Goal: Task Accomplishment & Management: Manage account settings

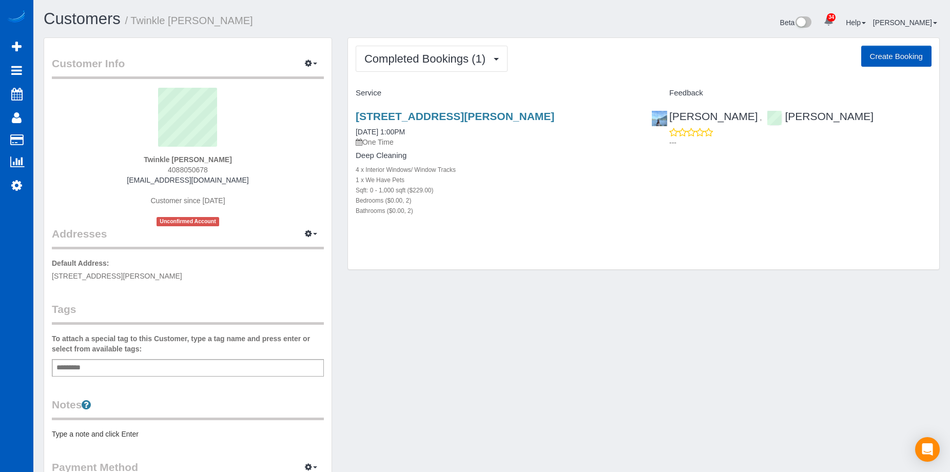
click at [897, 55] on button "Create Booking" at bounding box center [897, 57] width 70 height 22
select select "WA"
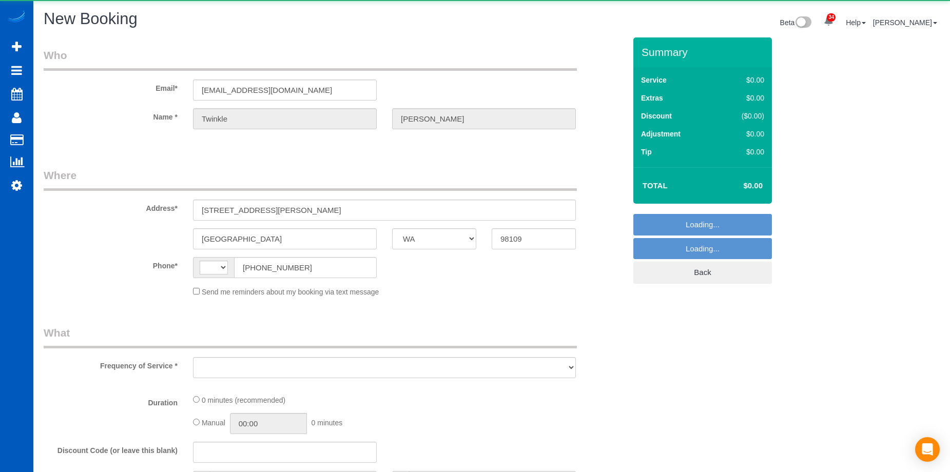
select select "string:[GEOGRAPHIC_DATA]"
select select "object:1547"
select select "string:fspay-0d7abeee-4550-4f5a-8bfb-36af5285eedd"
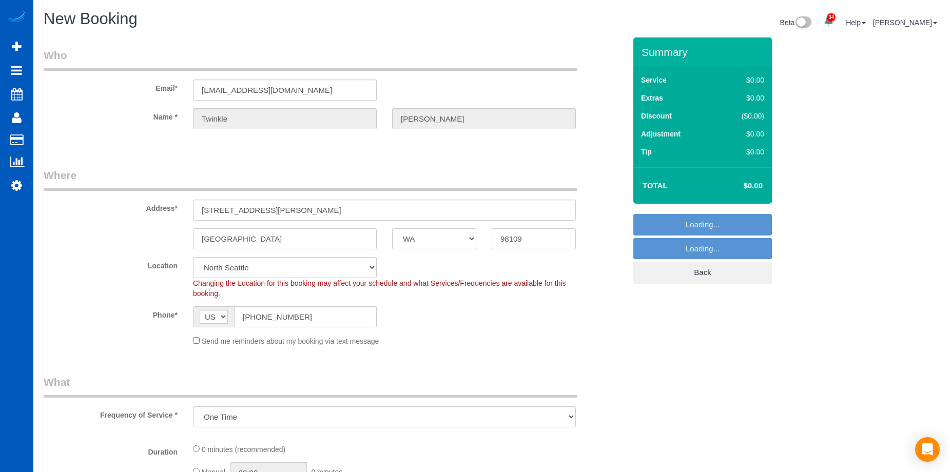
select select "199"
select select "object:2054"
select select "5"
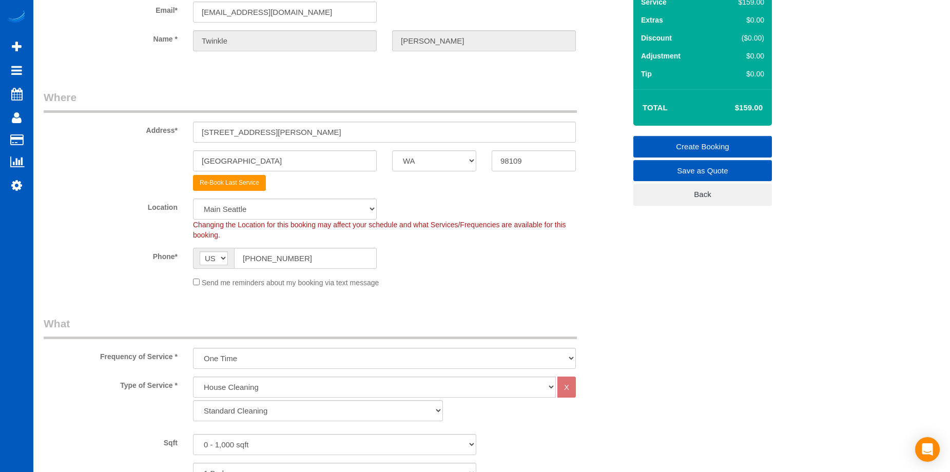
scroll to position [103, 0]
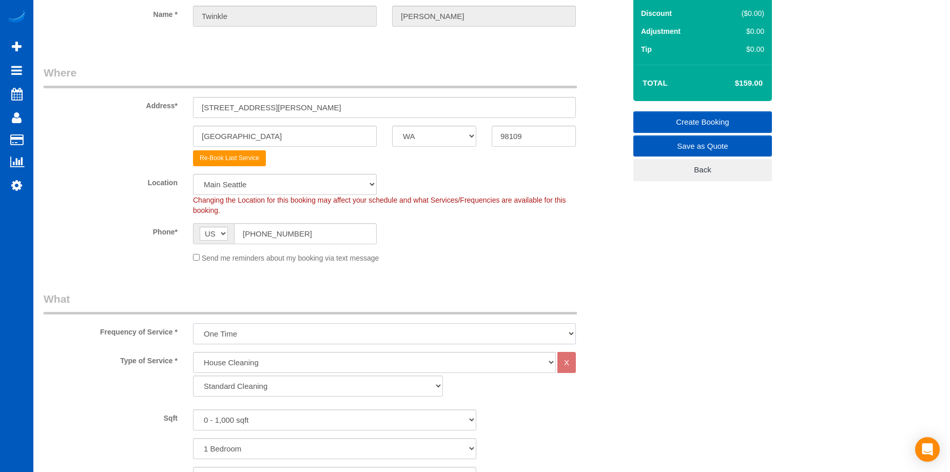
click at [337, 332] on select "One Time Weekly - 15.00% Every 2 Weeks - 10.00% Every 4 Weeks - 5.00% Every 2 M…" at bounding box center [384, 333] width 383 height 21
select select "object:2152"
click at [193, 323] on select "One Time Weekly - 15.00% Every 2 Weeks - 10.00% Every 4 Weeks - 5.00% Every 2 M…" at bounding box center [384, 333] width 383 height 21
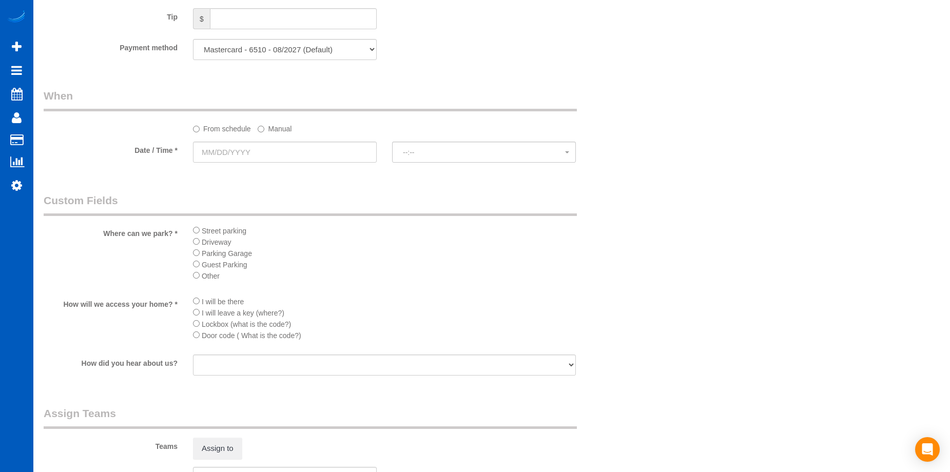
scroll to position [976, 0]
click at [320, 149] on input "text" at bounding box center [285, 151] width 184 height 21
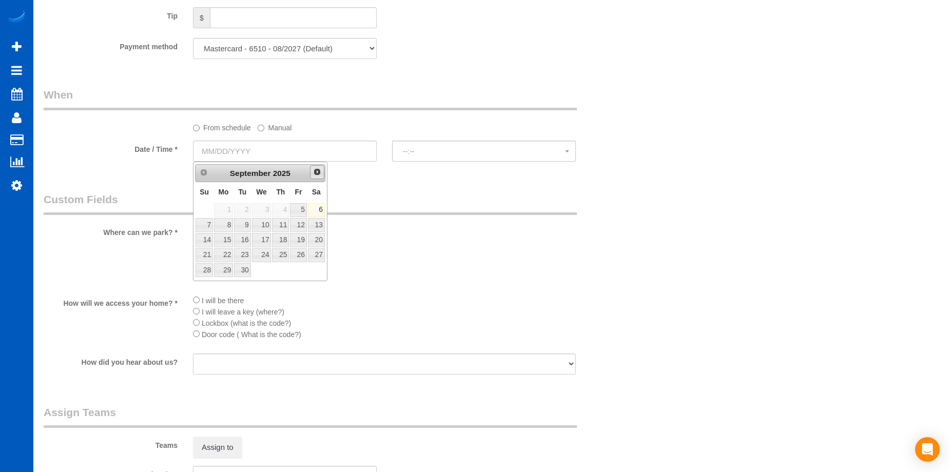
click at [321, 173] on span "Next" at bounding box center [317, 172] width 8 height 8
click at [259, 211] on link "1" at bounding box center [262, 210] width 20 height 14
type input "10/01/2025"
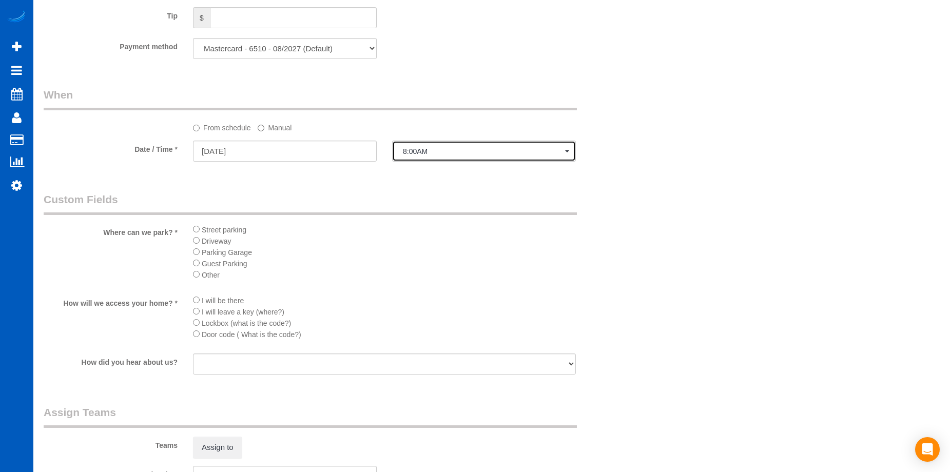
click at [445, 155] on span "8:00AM" at bounding box center [484, 151] width 162 height 8
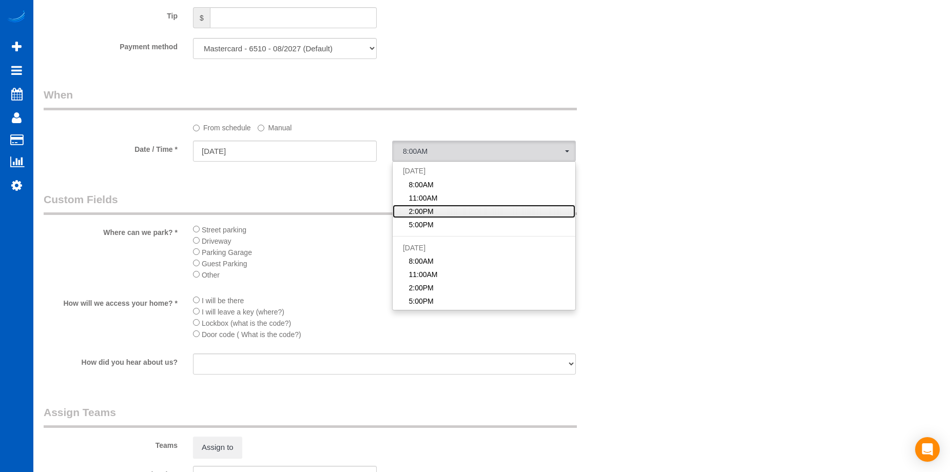
click at [444, 208] on link "2:00PM" at bounding box center [484, 211] width 183 height 13
select select "spot3"
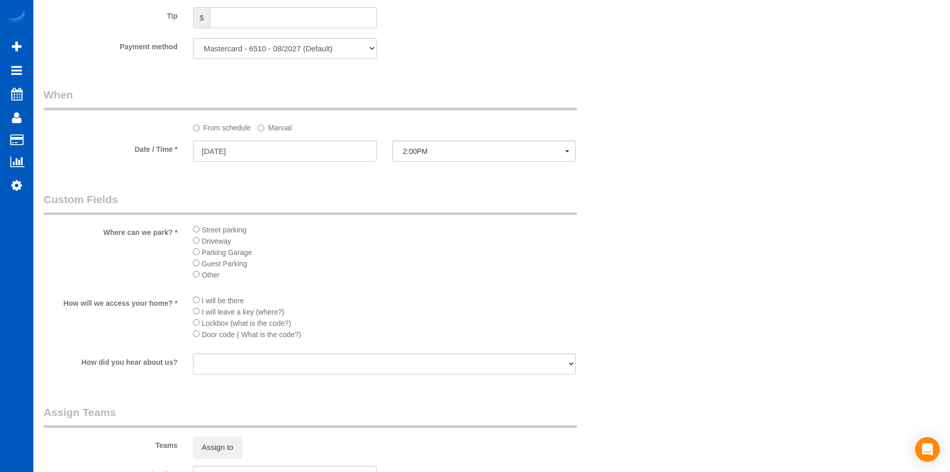
click at [192, 228] on div "Street parking Driveway Parking Garage Guest Parking Other" at bounding box center [384, 255] width 398 height 63
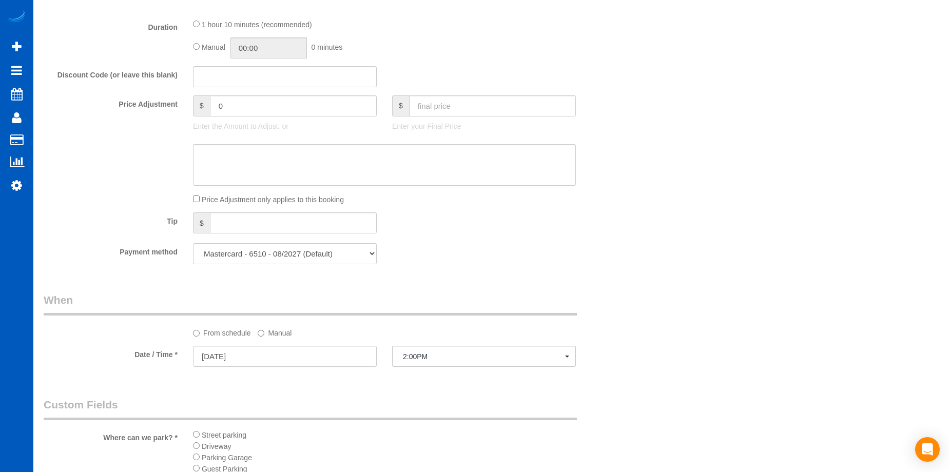
scroll to position [668, 0]
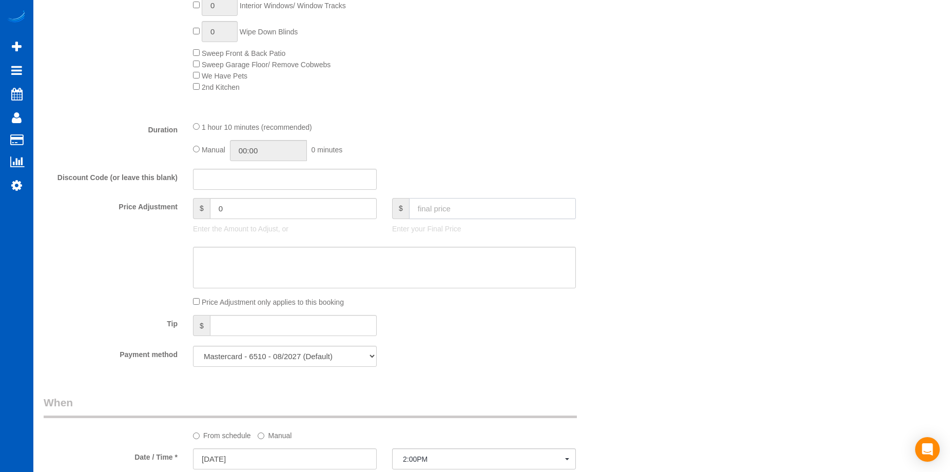
click at [474, 204] on input "text" at bounding box center [492, 208] width 167 height 21
type input "175"
click at [366, 258] on textarea at bounding box center [384, 268] width 383 height 42
type input "-14.05"
click at [317, 268] on textarea at bounding box center [384, 268] width 383 height 42
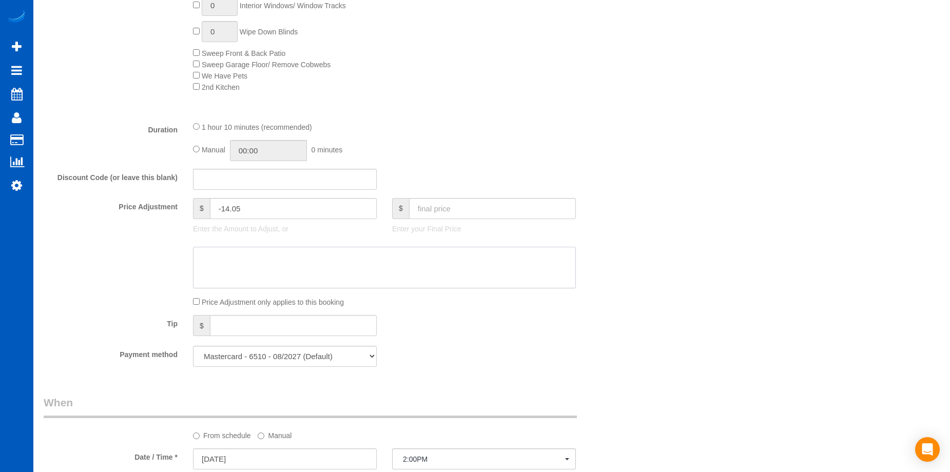
paste textarea "The home is very small, and we deep cleaned it recently."
type textarea "The home is very small, and we deep cleaned it recently."
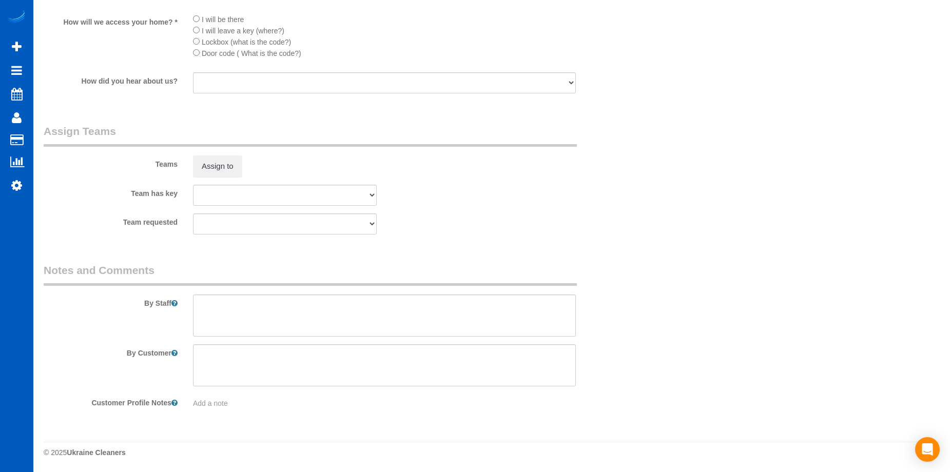
scroll to position [1258, 0]
click at [305, 307] on textarea at bounding box center [384, 315] width 383 height 42
click at [429, 308] on textarea at bounding box center [384, 315] width 383 height 42
paste textarea "You can park in the alleyway behind, no fee nor towing. She\'ll be there to ope…"
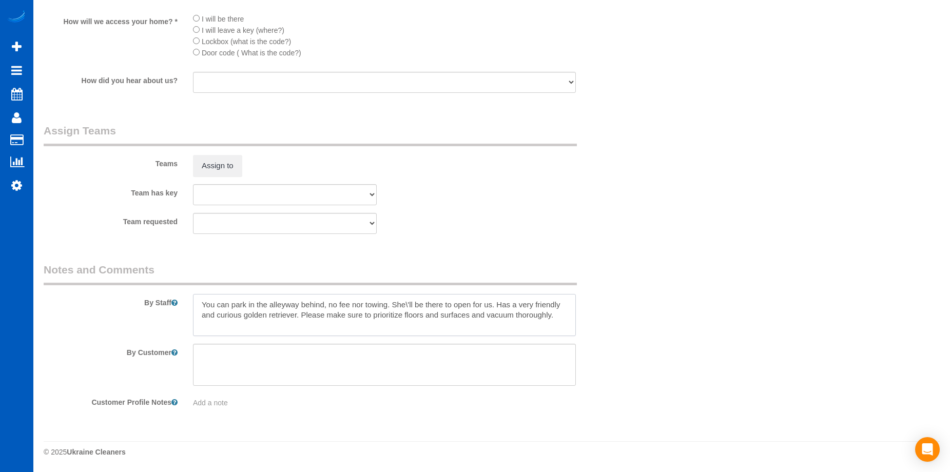
drag, startPoint x: 409, startPoint y: 302, endPoint x: 415, endPoint y: 290, distance: 13.6
click at [409, 302] on textarea at bounding box center [384, 315] width 383 height 42
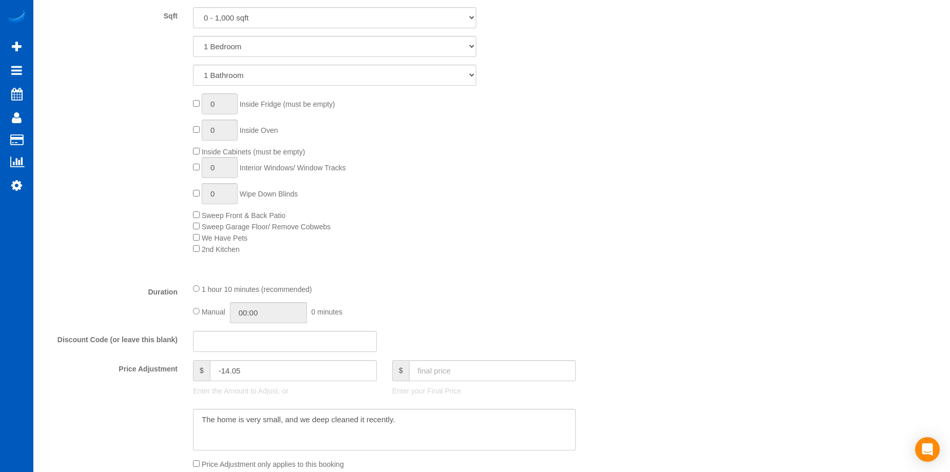
scroll to position [487, 0]
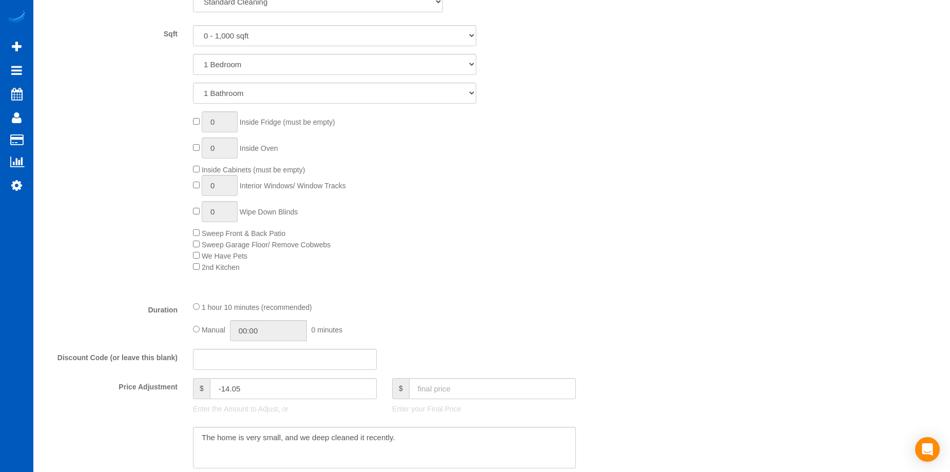
type textarea "You can park in the alleyway behind, no fee nor towing. She'll be there to open…"
click at [278, 329] on input "01:10" at bounding box center [268, 330] width 77 height 21
type input "04:00"
click at [257, 400] on li "04:00" at bounding box center [257, 403] width 46 height 13
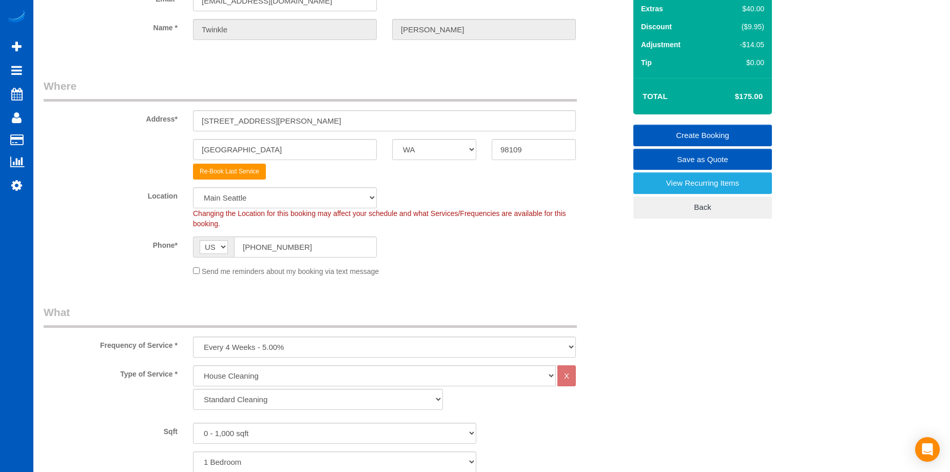
select select "spot20"
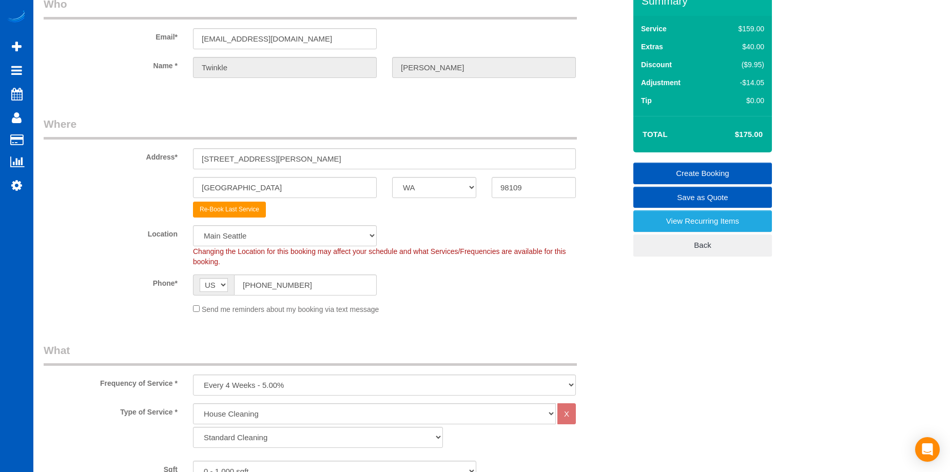
scroll to position [0, 0]
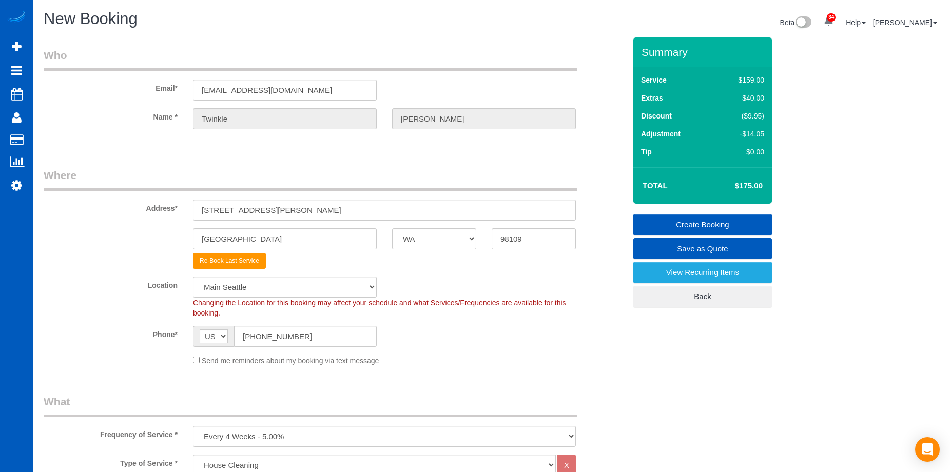
click at [678, 217] on link "Create Booking" at bounding box center [703, 225] width 139 height 22
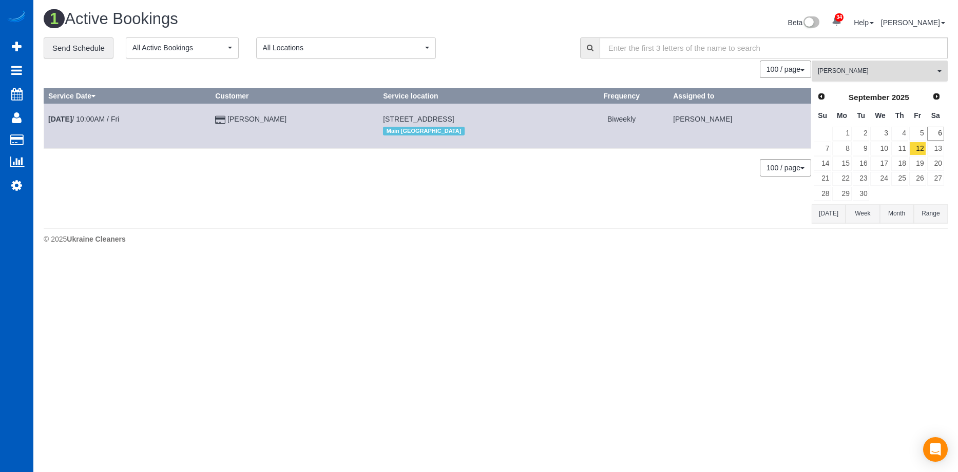
click at [918, 73] on span "[PERSON_NAME]" at bounding box center [876, 71] width 117 height 9
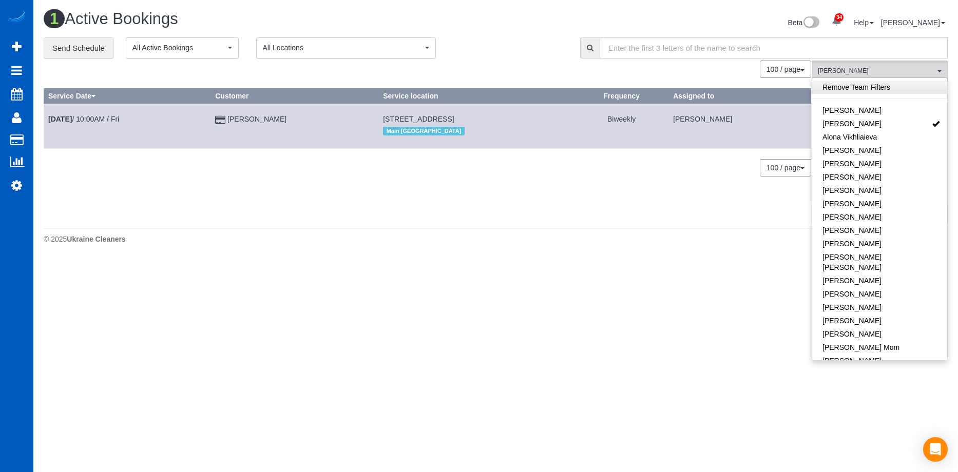
click at [910, 84] on link "Remove Team Filters" at bounding box center [879, 87] width 135 height 13
click at [499, 22] on div "Beta 34 Your Notifications You have 0 alerts × You have 3 to charge for 09/03/2…" at bounding box center [726, 23] width 460 height 27
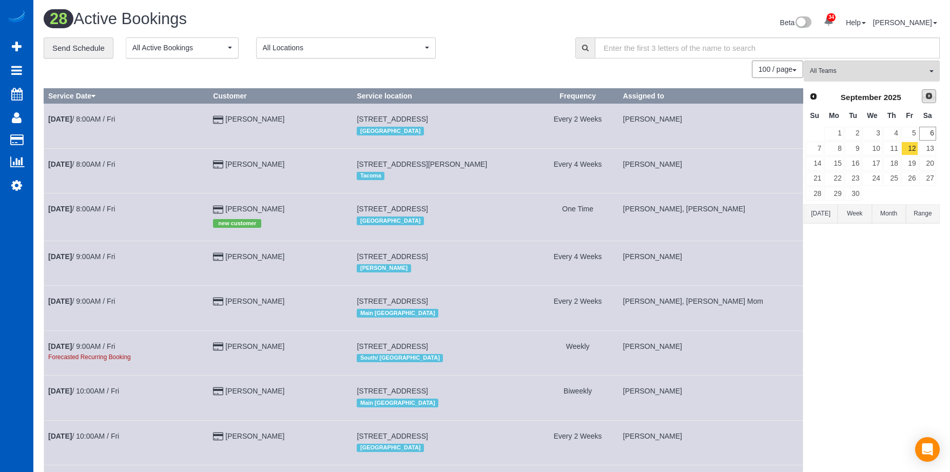
click at [931, 101] on link "Next" at bounding box center [929, 96] width 14 height 14
click at [872, 135] on link "1" at bounding box center [873, 134] width 20 height 14
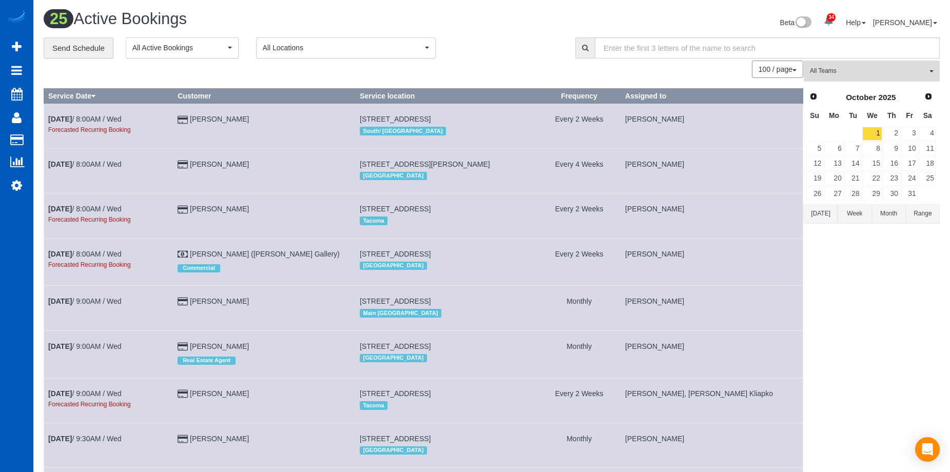
click at [876, 68] on span "All Teams" at bounding box center [868, 71] width 117 height 9
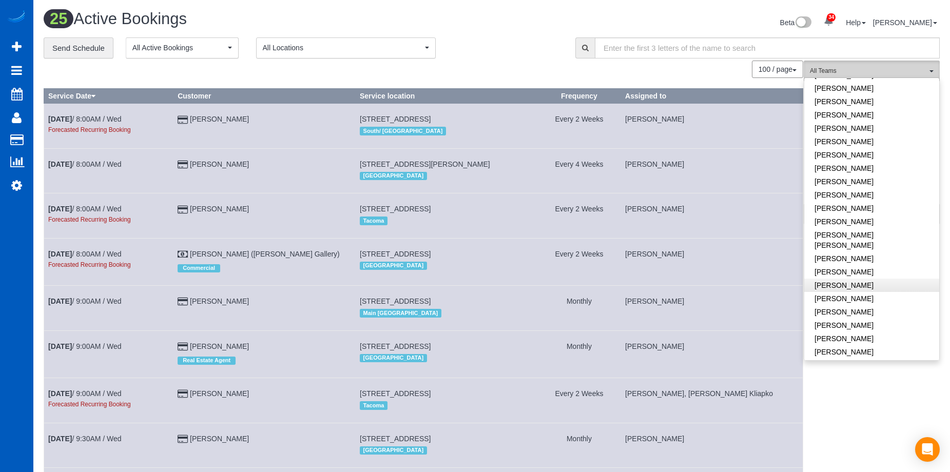
scroll to position [308, 0]
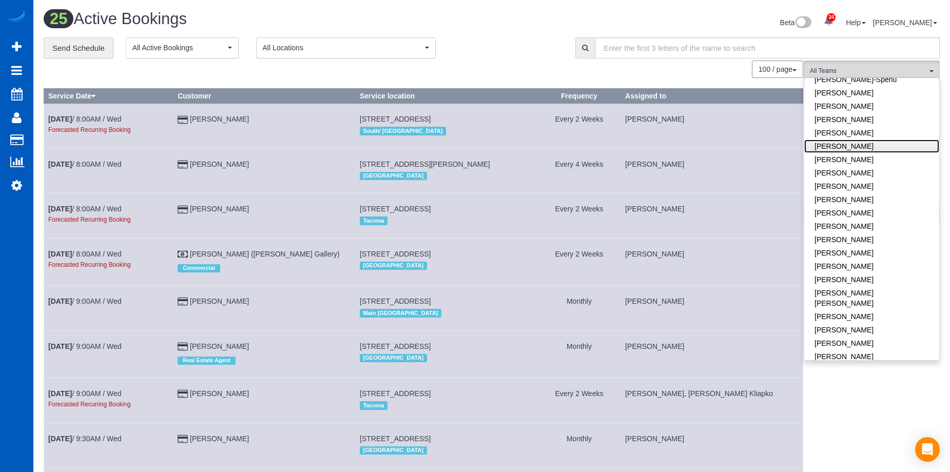
click at [872, 140] on link "Kateryna Maherovska" at bounding box center [872, 146] width 135 height 13
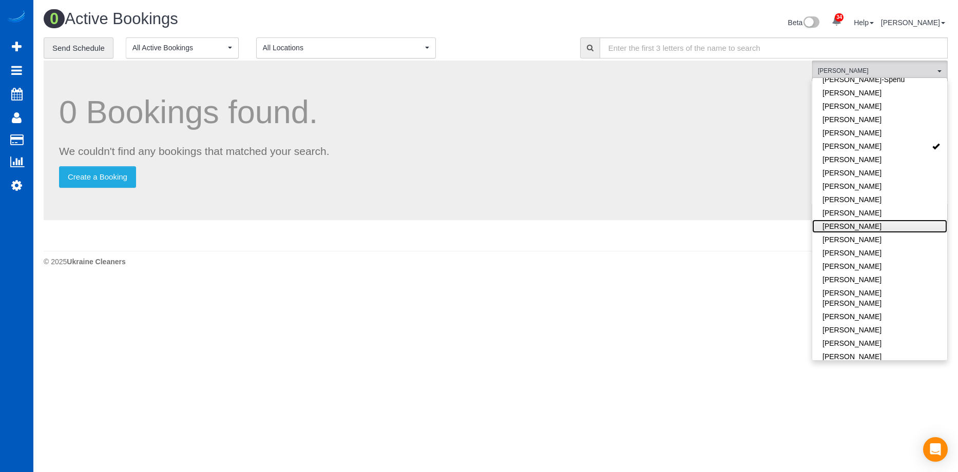
click at [867, 220] on link "Mariia Maherovska" at bounding box center [879, 226] width 135 height 13
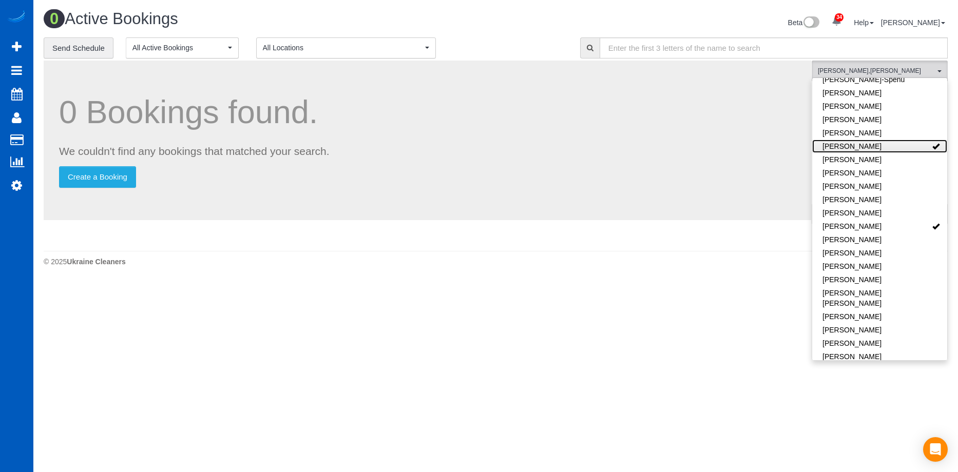
click at [896, 140] on link "Kateryna Maherovska" at bounding box center [879, 146] width 135 height 13
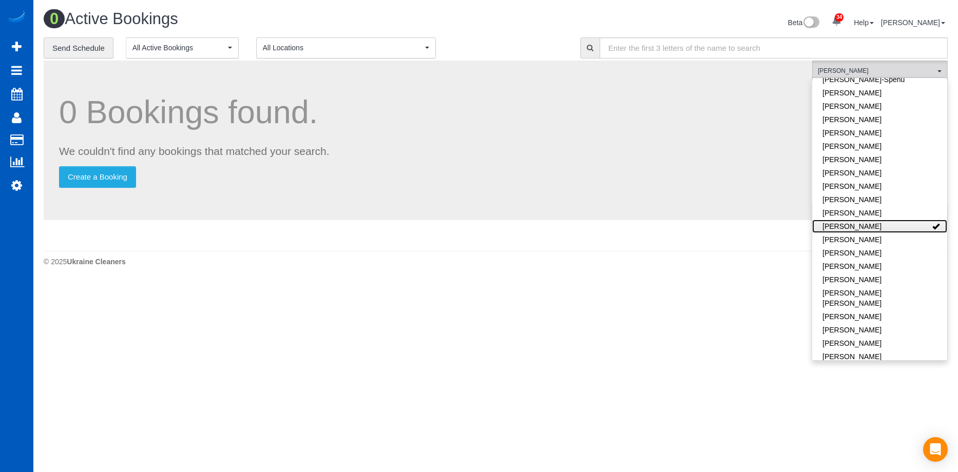
click at [897, 220] on link "Mariia Maherovska" at bounding box center [879, 226] width 135 height 13
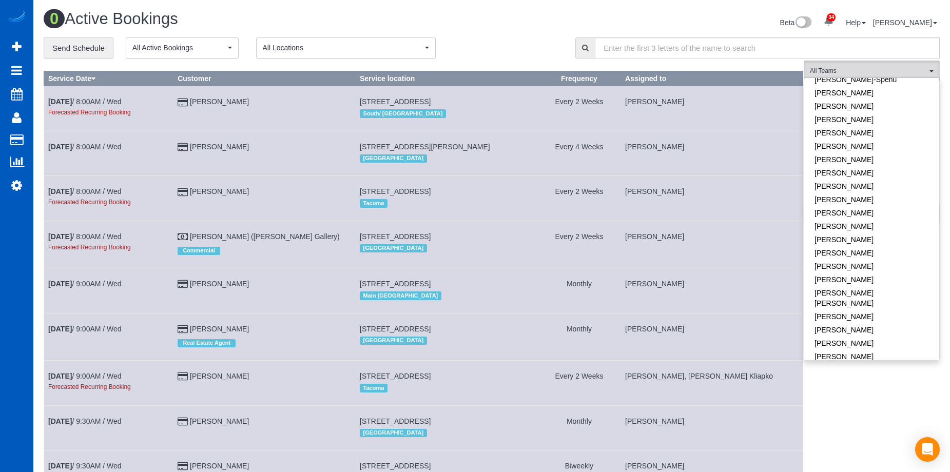
click at [584, 26] on div "Beta 34 Your Notifications You have 0 alerts × You have 3 to charge for 09/03/2…" at bounding box center [720, 23] width 456 height 27
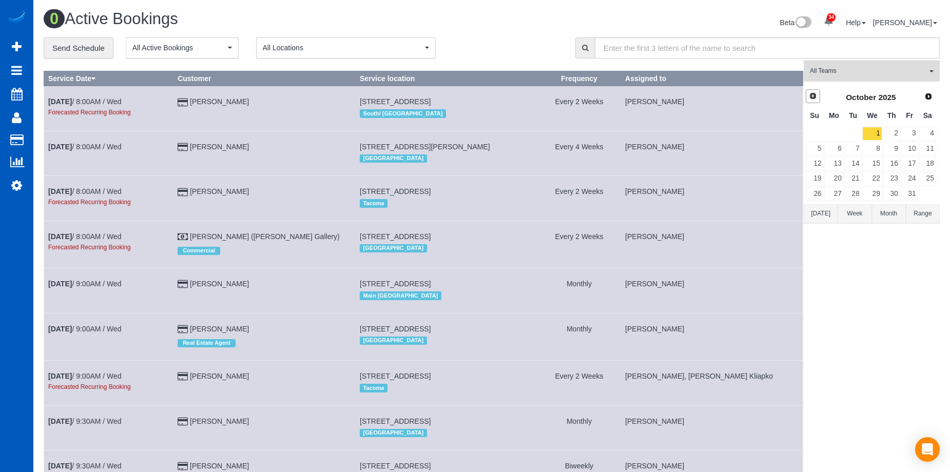
click at [817, 92] on span "Prev" at bounding box center [813, 96] width 8 height 8
click at [930, 136] on link "6" at bounding box center [928, 134] width 17 height 14
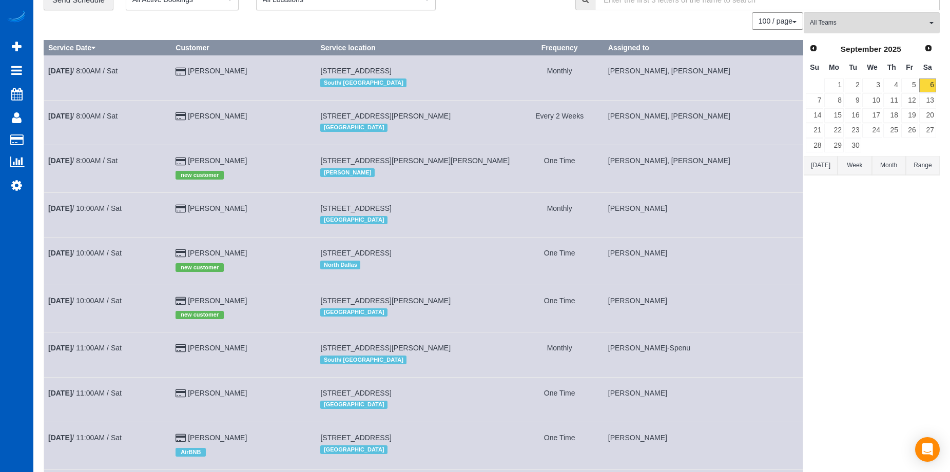
scroll to position [0, 0]
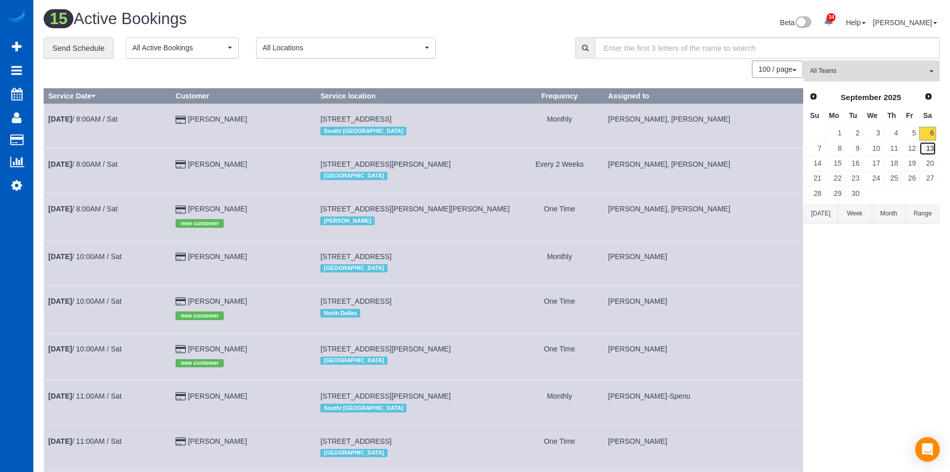
click at [928, 148] on link "13" at bounding box center [928, 149] width 17 height 14
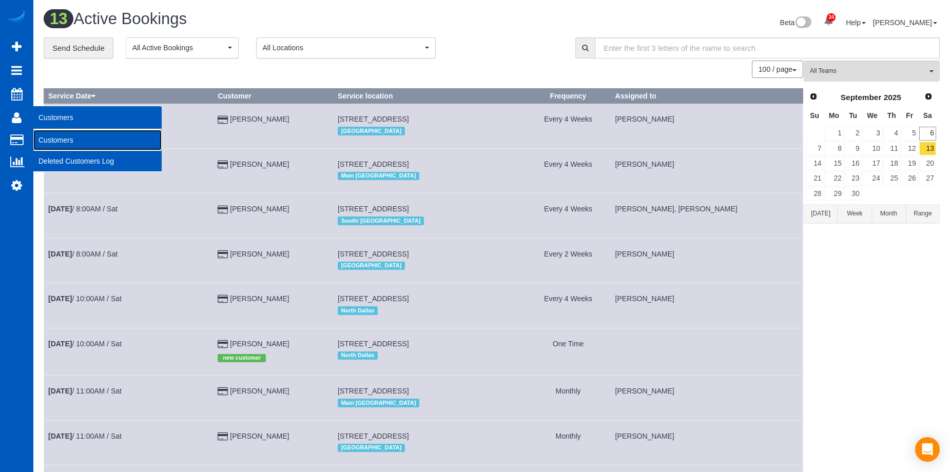
click at [58, 136] on link "Customers" at bounding box center [97, 140] width 128 height 21
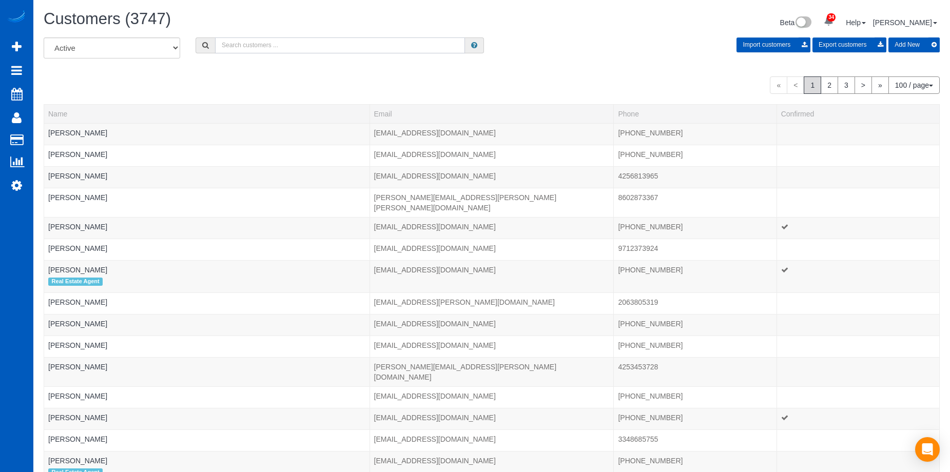
click at [275, 46] on input "text" at bounding box center [340, 45] width 250 height 16
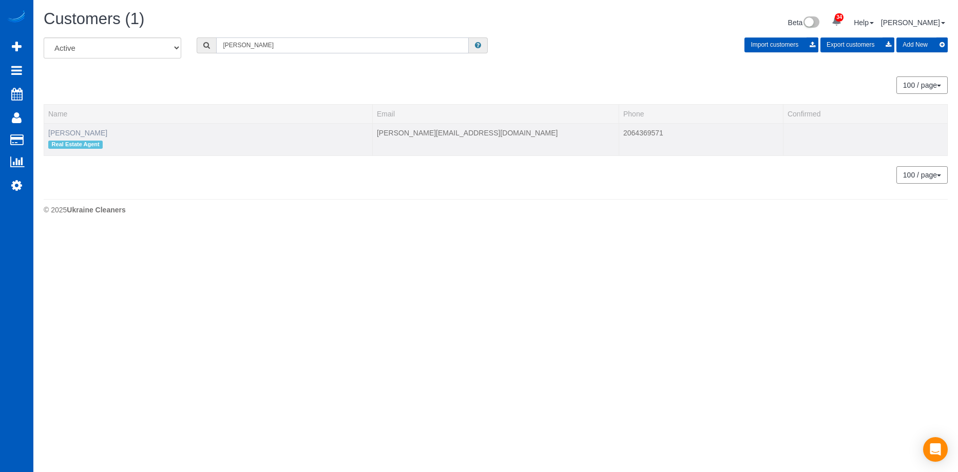
type input "Davis Harford"
click at [85, 131] on link "Davis Harford" at bounding box center [77, 133] width 59 height 8
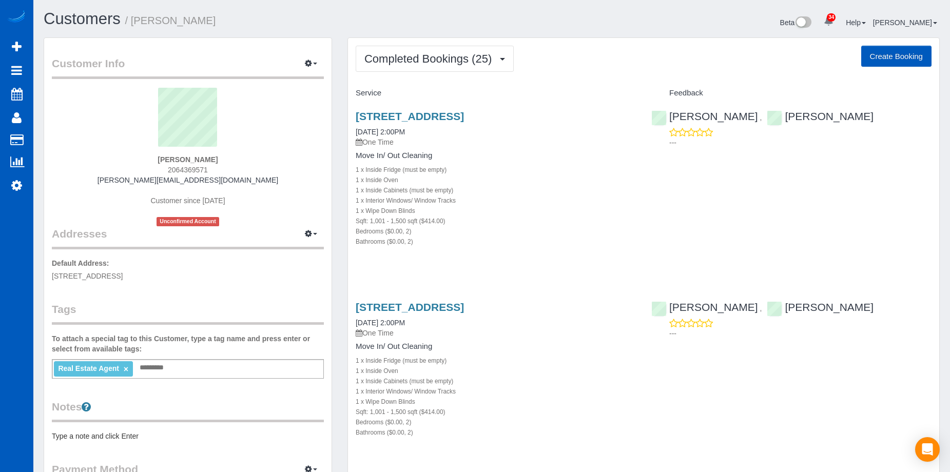
click at [895, 50] on button "Create Booking" at bounding box center [897, 57] width 70 height 22
select select "WA"
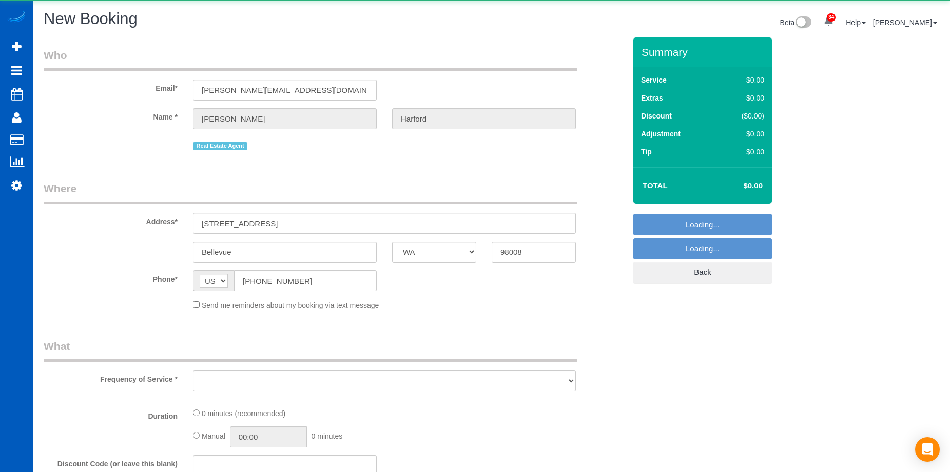
select select "string:fspay-e0366ecf-f802-4967-a000-1bfca719be9a"
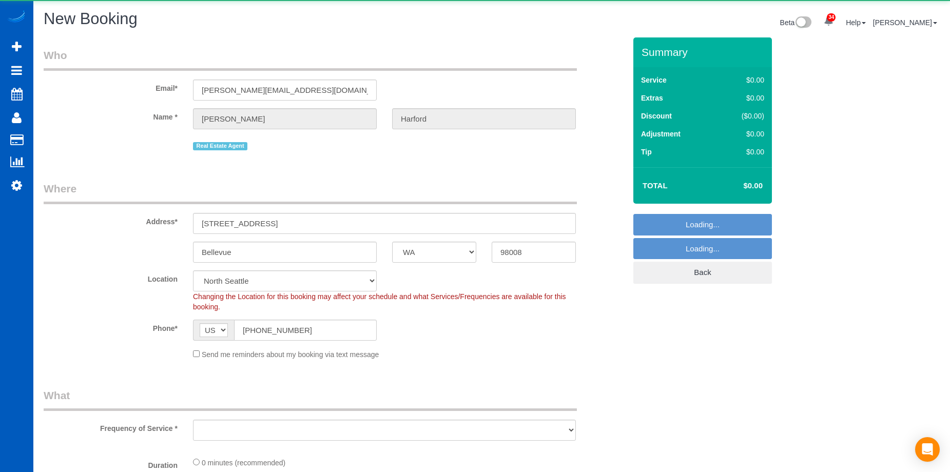
select select "199"
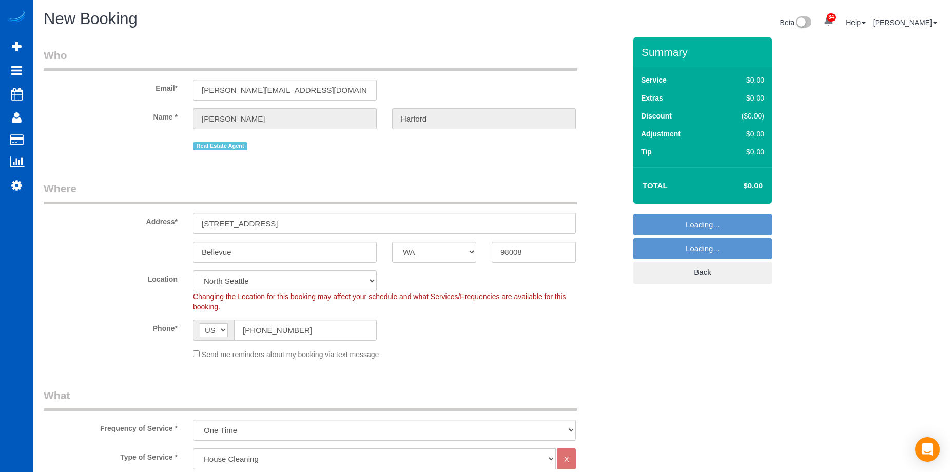
select select "object:7080"
select select "69"
select select "object:7169"
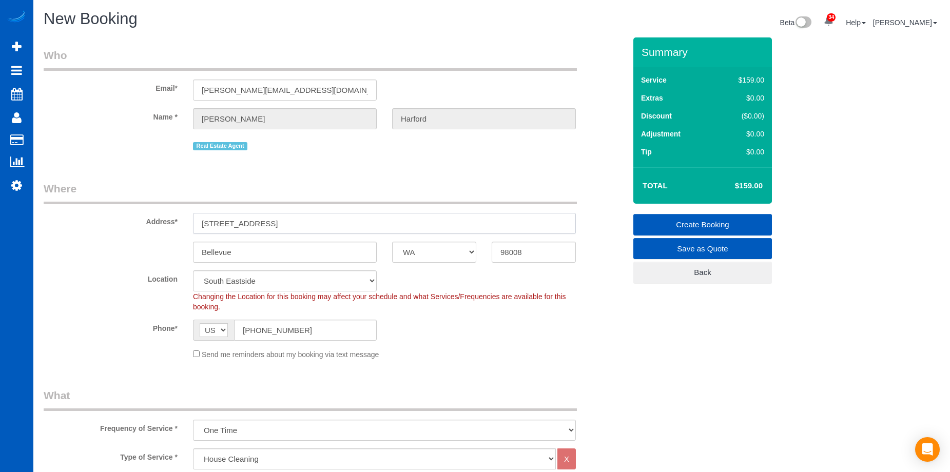
drag, startPoint x: 268, startPoint y: 222, endPoint x: 277, endPoint y: 220, distance: 9.5
click at [268, 221] on input "15715 NE 18th st" at bounding box center [384, 223] width 383 height 21
drag, startPoint x: 280, startPoint y: 220, endPoint x: 106, endPoint y: 221, distance: 174.1
click at [106, 221] on div "Address* 15715 NE 18th st" at bounding box center [335, 207] width 598 height 53
paste input "8500 SE 82nd St Mercer Island, WA 98040"
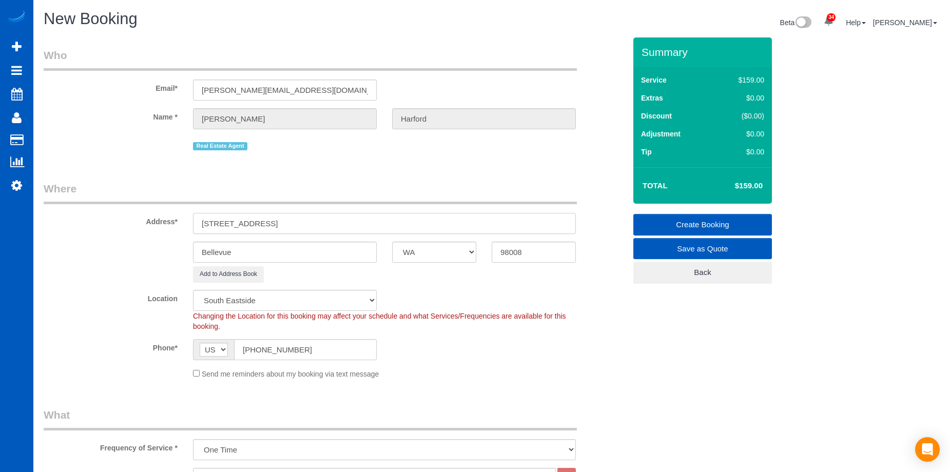
drag, startPoint x: 327, startPoint y: 223, endPoint x: 478, endPoint y: 228, distance: 150.6
click at [461, 225] on input "8500 SE 82nd St Mercer Island, WA 98040" at bounding box center [384, 223] width 383 height 21
type input "8500 SE 82nd St Mercer Island, WA"
click at [542, 251] on input "98008" at bounding box center [534, 252] width 84 height 21
drag, startPoint x: 538, startPoint y: 252, endPoint x: 437, endPoint y: 250, distance: 100.7
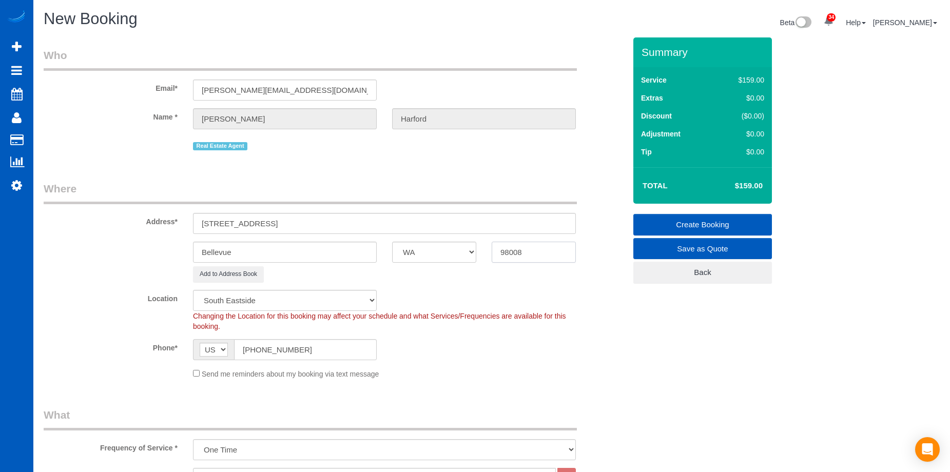
click at [437, 250] on div "Bellevue AK AL AR AZ CA CO CT DC DE FL GA HI IA ID IL IN KS KY LA MA MD ME MI M…" at bounding box center [335, 252] width 598 height 21
paste input "40"
type input "98040"
drag, startPoint x: 262, startPoint y: 222, endPoint x: 309, endPoint y: 228, distance: 46.7
click at [309, 228] on input "8500 SE 82nd St Mercer Island, WA" at bounding box center [384, 223] width 383 height 21
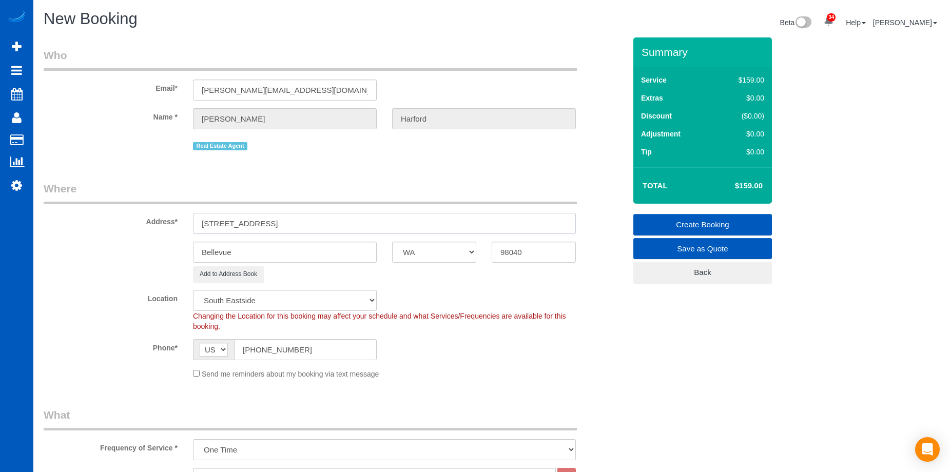
type input "8500 SE 82nd St , WA"
click at [277, 252] on input "Bellevue" at bounding box center [285, 252] width 184 height 21
drag, startPoint x: 266, startPoint y: 252, endPoint x: 141, endPoint y: 242, distance: 125.7
click at [137, 242] on div "Bellevue AK AL AR AZ CA CO CT DC DE FL GA HI IA ID IL IN KS KY LA MA MD ME MI M…" at bounding box center [335, 252] width 598 height 21
paste input "Mercer Island"
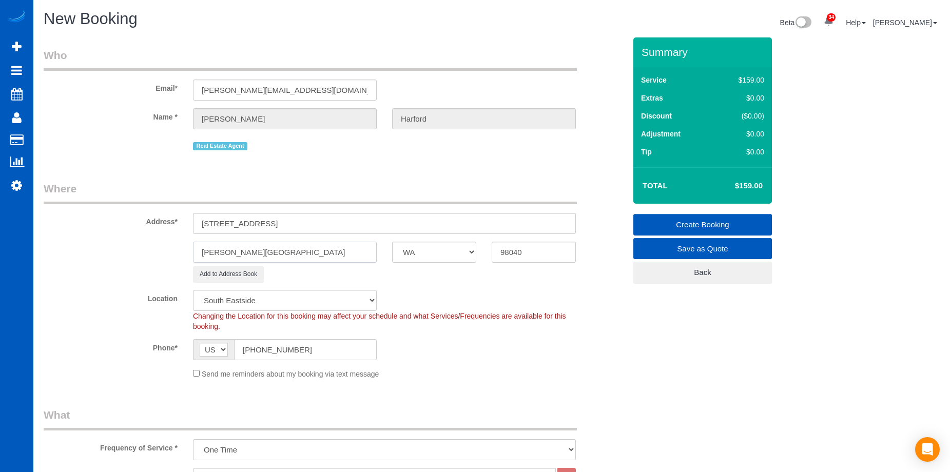
type input "Mercer Island"
drag, startPoint x: 258, startPoint y: 224, endPoint x: 298, endPoint y: 221, distance: 40.7
click at [298, 221] on input "8500 SE 82nd St , WA" at bounding box center [384, 223] width 383 height 21
type input "8500 SE 82nd St"
click at [566, 377] on div "Send me reminders about my booking via text message" at bounding box center [384, 373] width 398 height 11
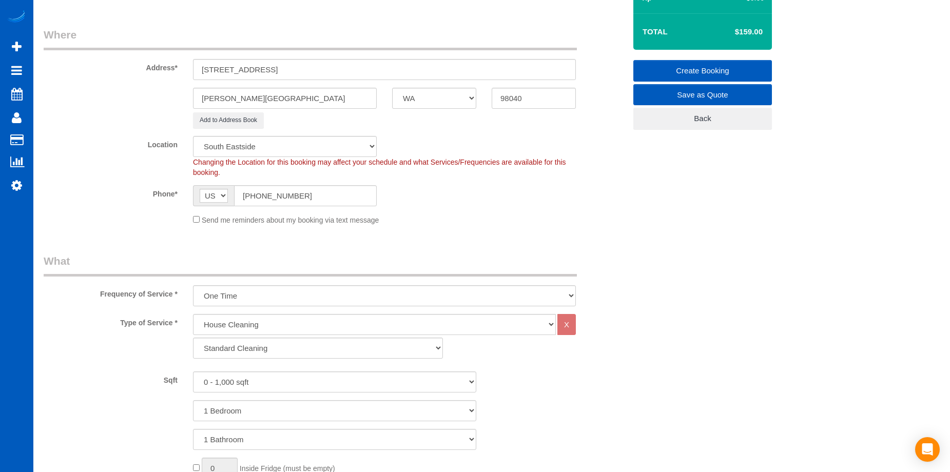
scroll to position [308, 0]
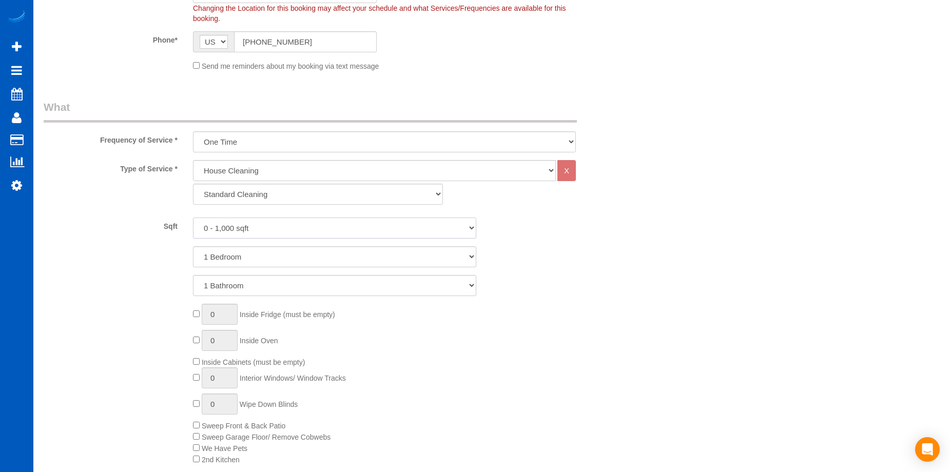
click at [247, 225] on select "0 - 1,000 sqft 1,001 - 1,500 sqft 1,501 - 2,000 sqft 2,001 - 2,500 sqft 2,501 -…" at bounding box center [334, 228] width 283 height 21
select select "2501"
click at [193, 218] on select "0 - 1,000 sqft 1,001 - 1,500 sqft 1,501 - 2,000 sqft 2,001 - 2,500 sqft 2,501 -…" at bounding box center [334, 228] width 283 height 21
click at [251, 255] on select "1 Bedroom 2 Bedrooms 3 Bedrooms 4 Bedrooms 5 Bedrooms 6 Bedrooms 7 Bedrooms" at bounding box center [334, 256] width 283 height 21
select select "4"
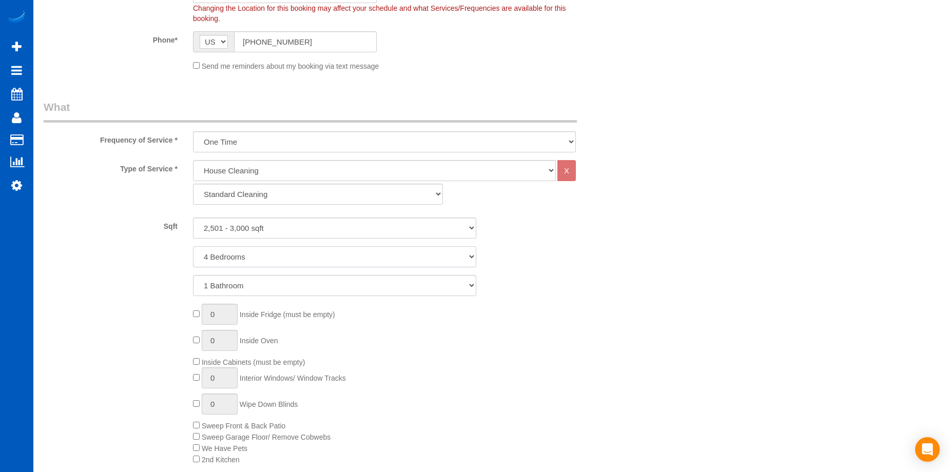
click at [193, 246] on select "1 Bedroom 2 Bedrooms 3 Bedrooms 4 Bedrooms 5 Bedrooms 6 Bedrooms 7 Bedrooms" at bounding box center [334, 256] width 283 height 21
click at [273, 293] on select "1 Bathroom 2 Bathrooms 3 Bathrooms 4 Bathrooms 5 Bathrooms 6 Bathrooms 7 Bathro…" at bounding box center [334, 285] width 283 height 21
select select "3"
click at [193, 275] on select "1 Bathroom 2 Bathrooms 3 Bathrooms 4 Bathrooms 5 Bathrooms 6 Bathrooms 7 Bathro…" at bounding box center [334, 285] width 283 height 21
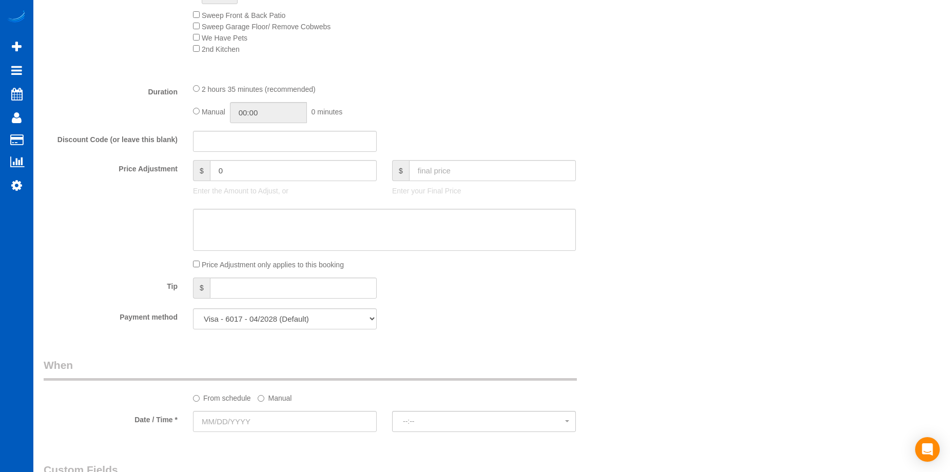
scroll to position [873, 0]
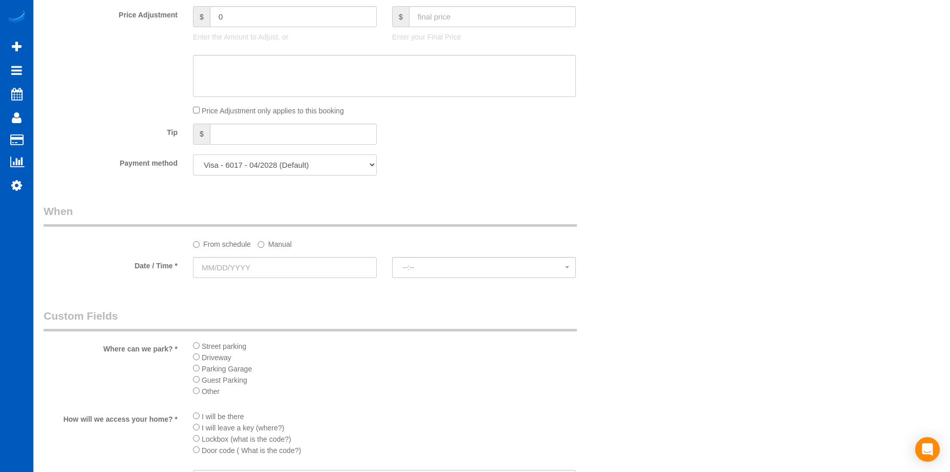
click at [340, 167] on select "Visa - 6017 - 04/2028 (Default) Add Credit Card ─────────────── Cash Check Payp…" at bounding box center [285, 165] width 184 height 21
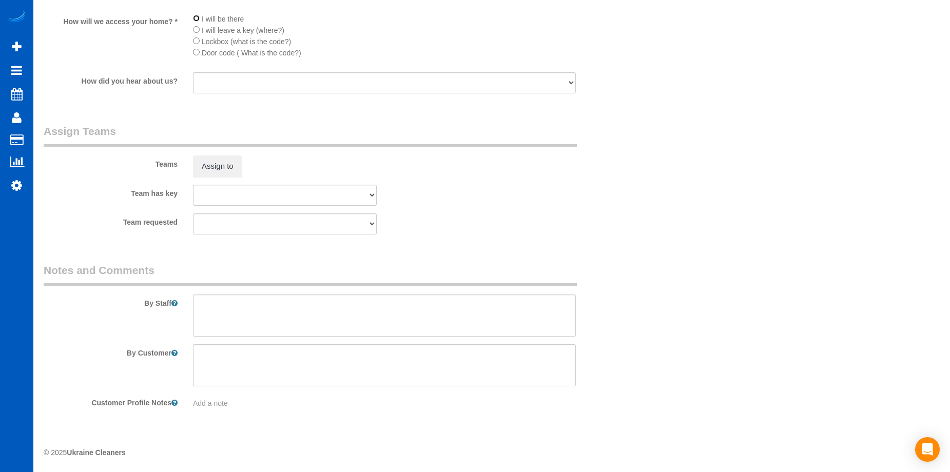
scroll to position [1271, 0]
click at [305, 321] on textarea at bounding box center [384, 315] width 383 height 42
type textarea "Call tenants"
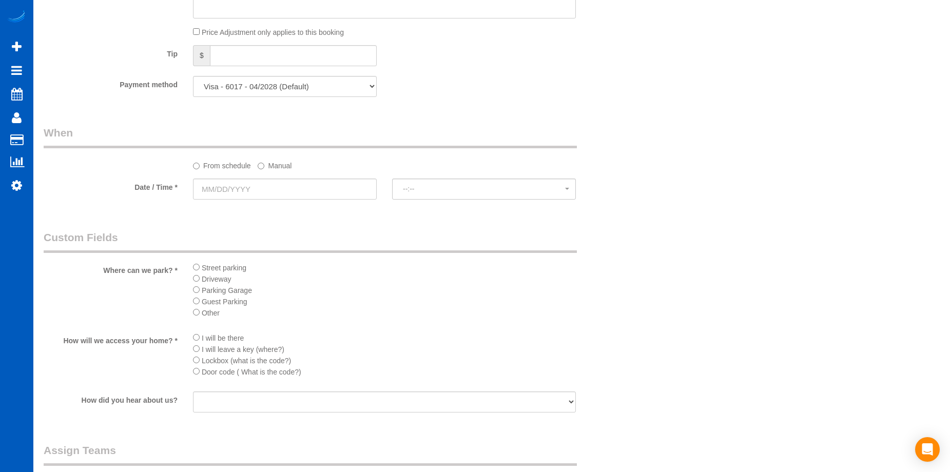
scroll to position [861, 0]
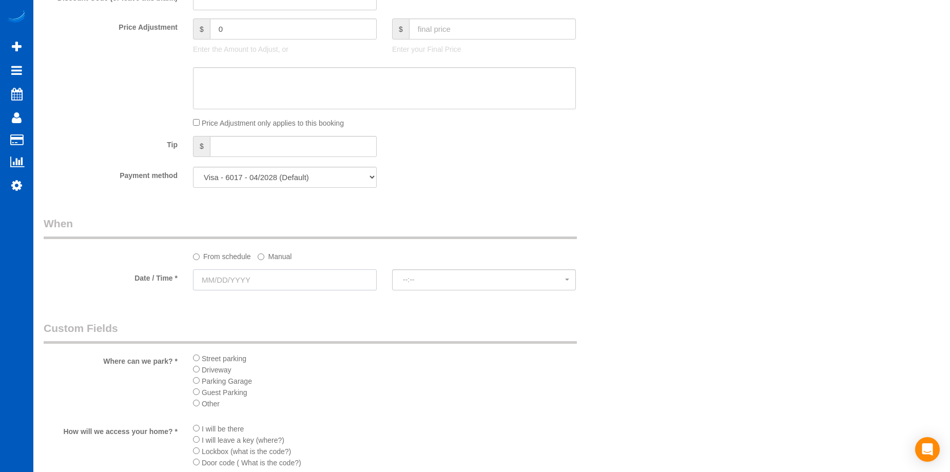
click at [320, 275] on input "text" at bounding box center [285, 280] width 184 height 21
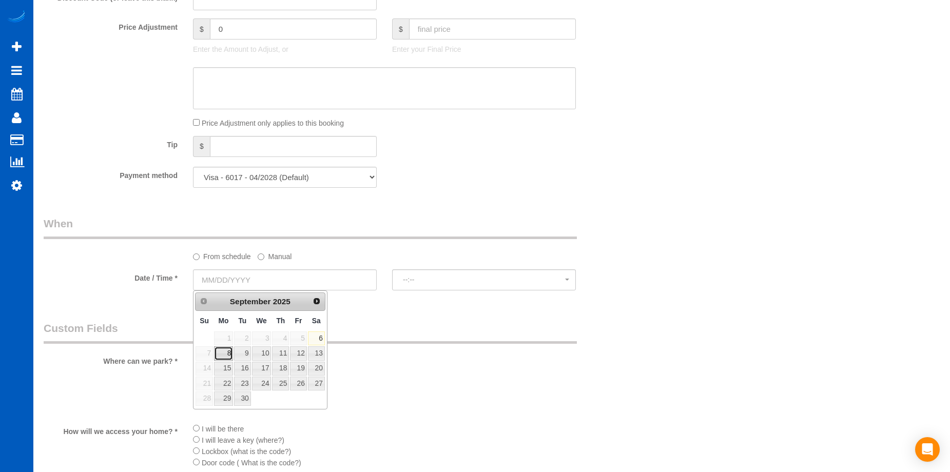
click at [230, 350] on link "8" at bounding box center [223, 354] width 19 height 14
type input "09/08/2025"
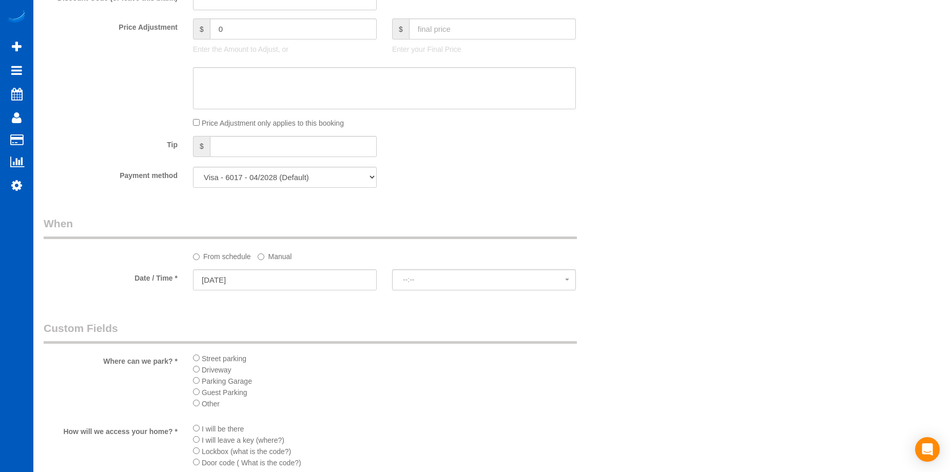
select select "spot35"
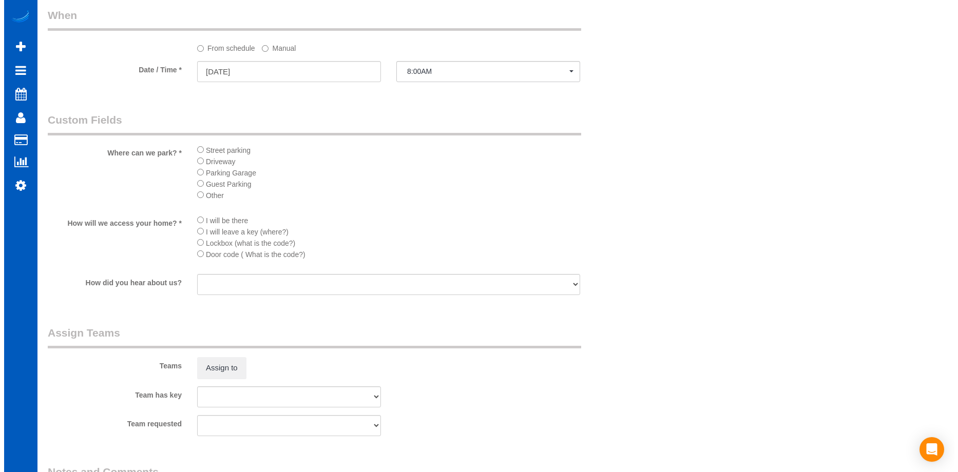
scroll to position [1271, 0]
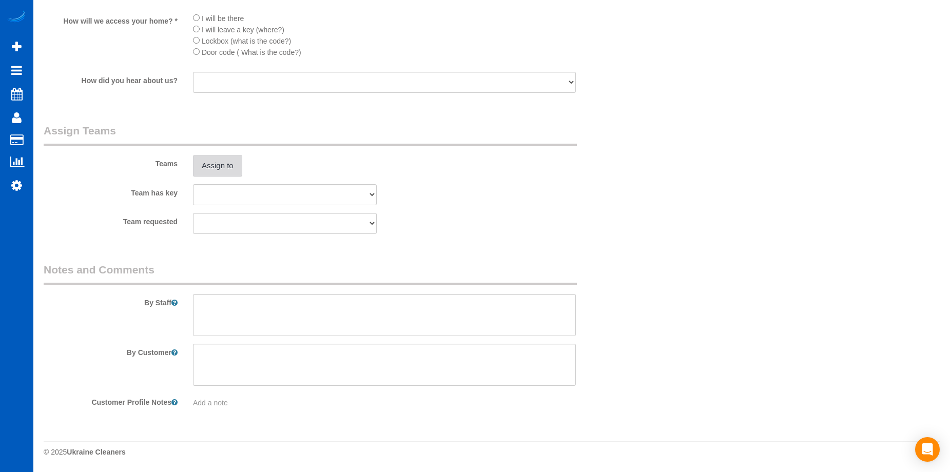
click at [224, 173] on button "Assign to" at bounding box center [217, 166] width 49 height 22
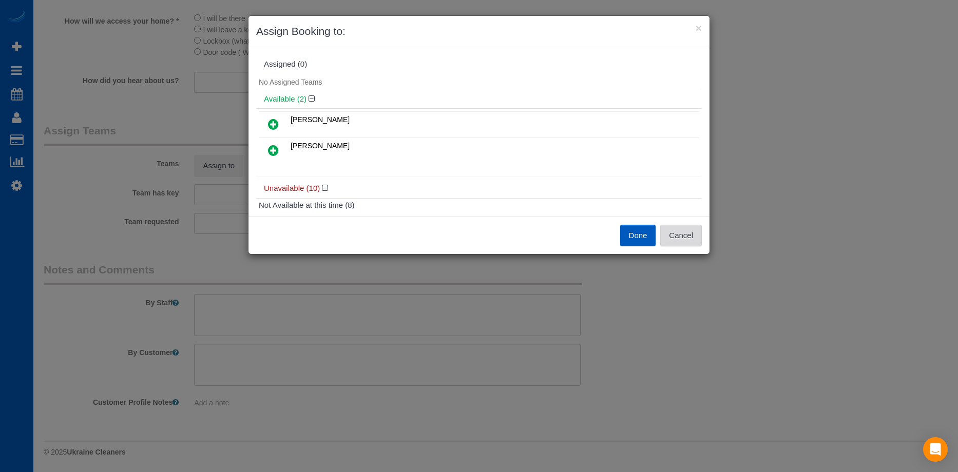
click at [690, 238] on button "Cancel" at bounding box center [681, 236] width 42 height 22
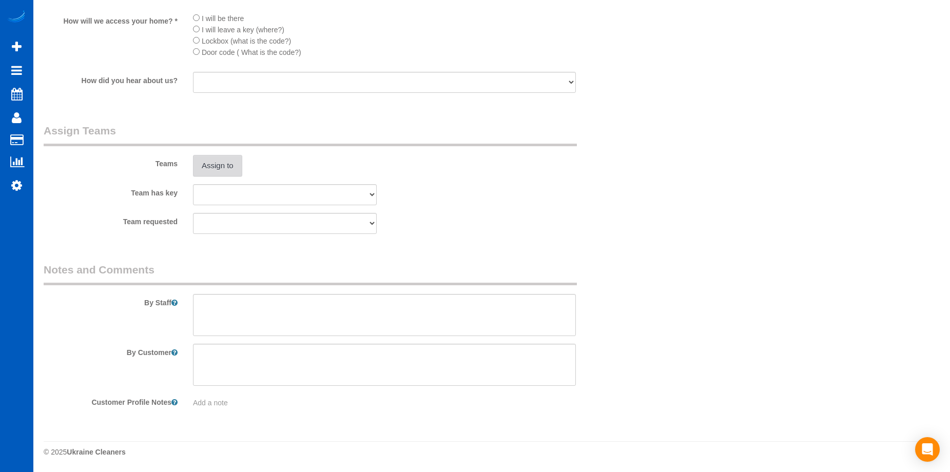
click at [210, 159] on button "Assign to" at bounding box center [217, 166] width 49 height 22
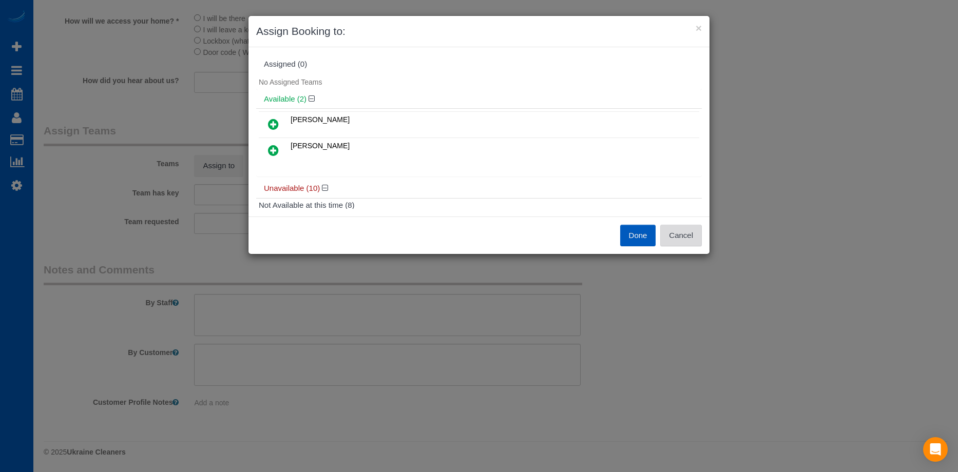
click at [688, 227] on button "Cancel" at bounding box center [681, 236] width 42 height 22
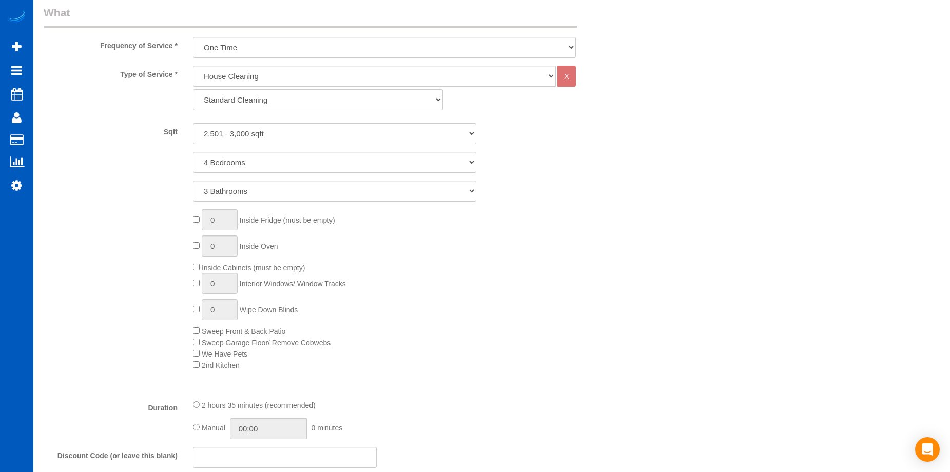
scroll to position [398, 0]
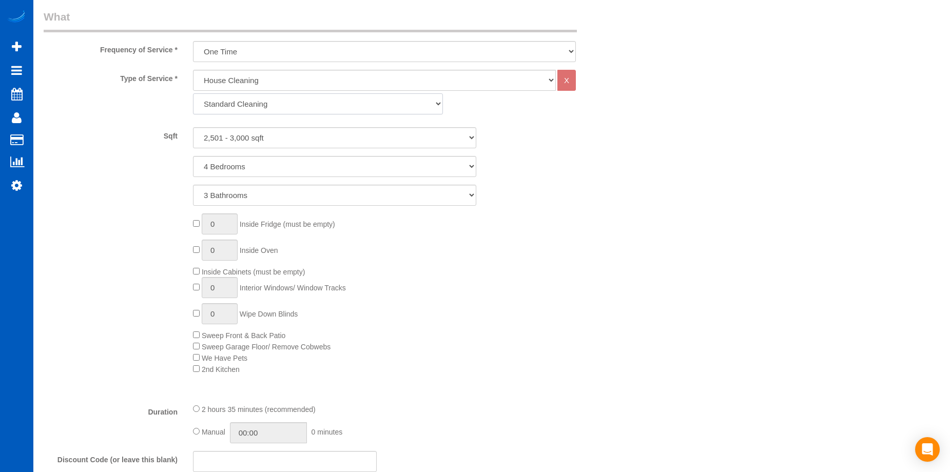
click at [351, 101] on select "Standard Cleaning Deep Cleaning Move In/ Out Cleaning" at bounding box center [318, 103] width 250 height 21
select select "368"
click at [193, 93] on select "Standard Cleaning Deep Cleaning Move In/ Out Cleaning" at bounding box center [318, 103] width 250 height 21
select select "4"
select select "3"
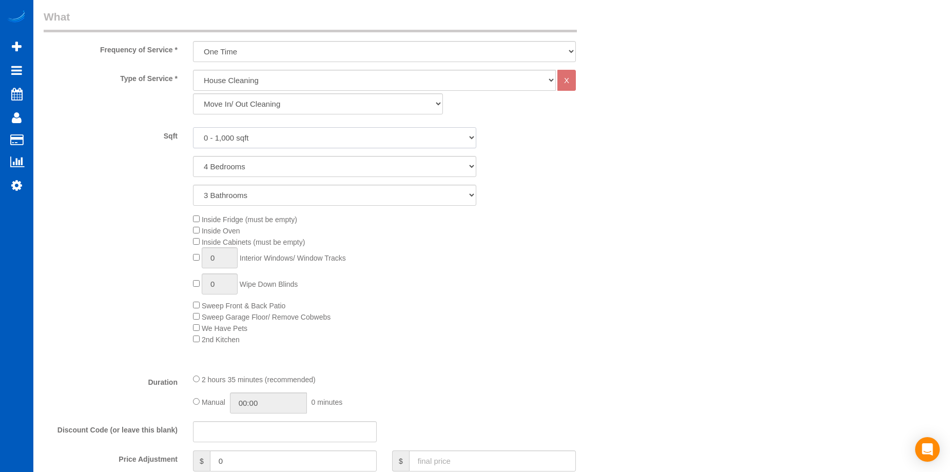
click at [336, 136] on select "0 - 1,000 sqft 1,001 - 1,500 sqft 1,501 - 2,000 sqft 2,001 - 2,500 sqft 2,501 -…" at bounding box center [334, 137] width 283 height 21
click at [193, 127] on select "0 - 1,000 sqft 1,001 - 1,500 sqft 1,501 - 2,000 sqft 2,001 - 2,500 sqft 2,501 -…" at bounding box center [334, 137] width 283 height 21
click at [262, 142] on select "0 - 1,000 sqft 1,001 - 1,500 sqft 1,501 - 2,000 sqft 2,001 - 2,500 sqft 2,501 -…" at bounding box center [334, 137] width 283 height 21
select select "2501"
click at [193, 127] on select "0 - 1,000 sqft 1,001 - 1,500 sqft 1,501 - 2,000 sqft 2,001 - 2,500 sqft 2,501 -…" at bounding box center [334, 137] width 283 height 21
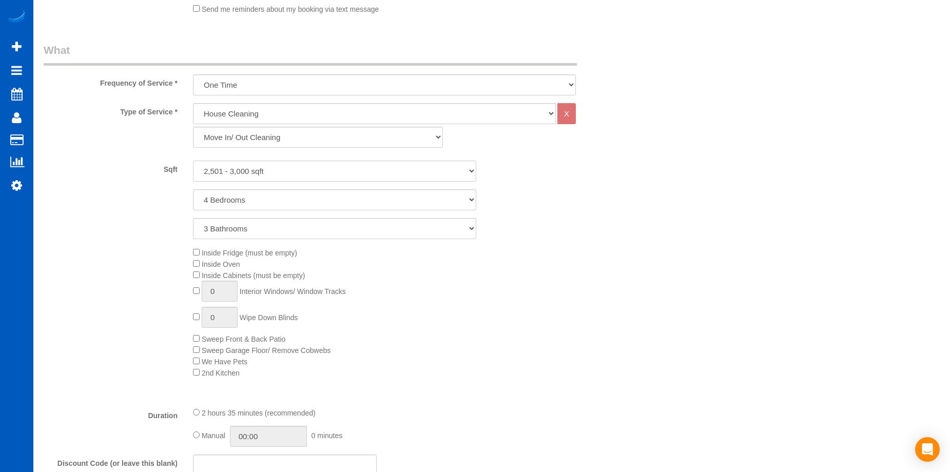
scroll to position [347, 0]
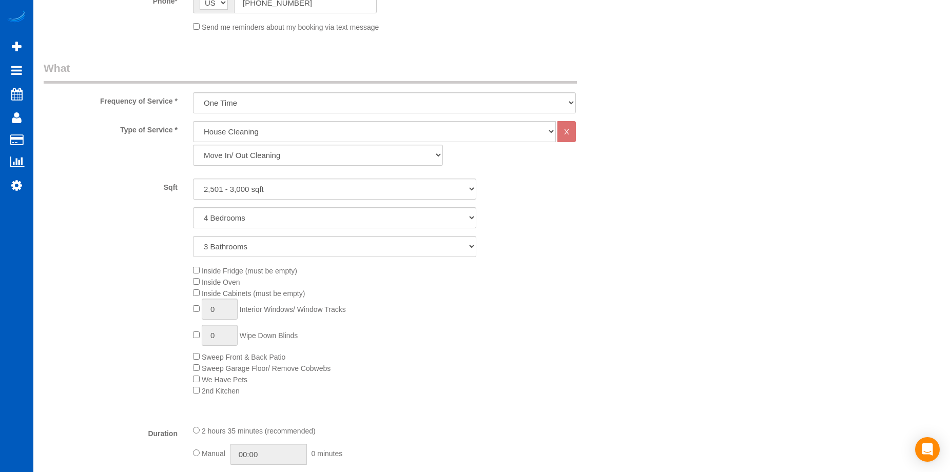
click at [200, 278] on span "Inside Oven" at bounding box center [216, 282] width 47 height 8
type input "1"
select select "spot53"
select select "spot71"
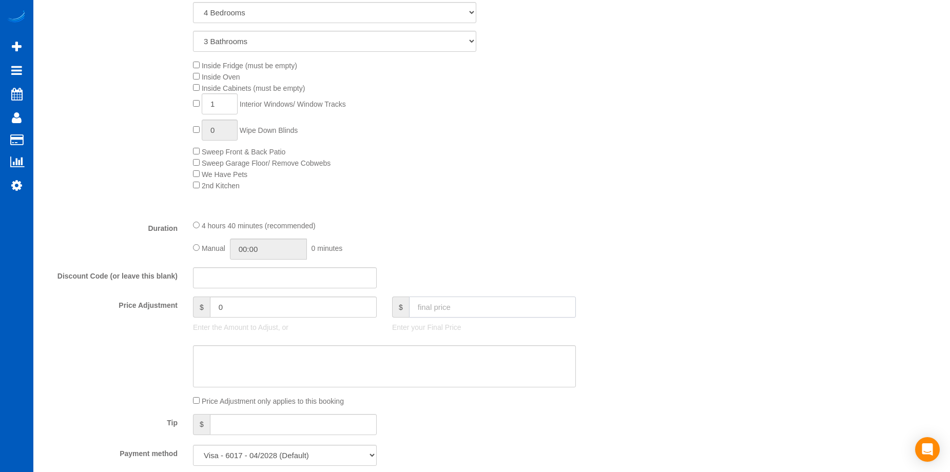
click at [474, 301] on input "text" at bounding box center [492, 307] width 167 height 21
type input "0"
click at [448, 375] on textarea at bounding box center [384, 367] width 383 height 42
select select "spot89"
type input "-589"
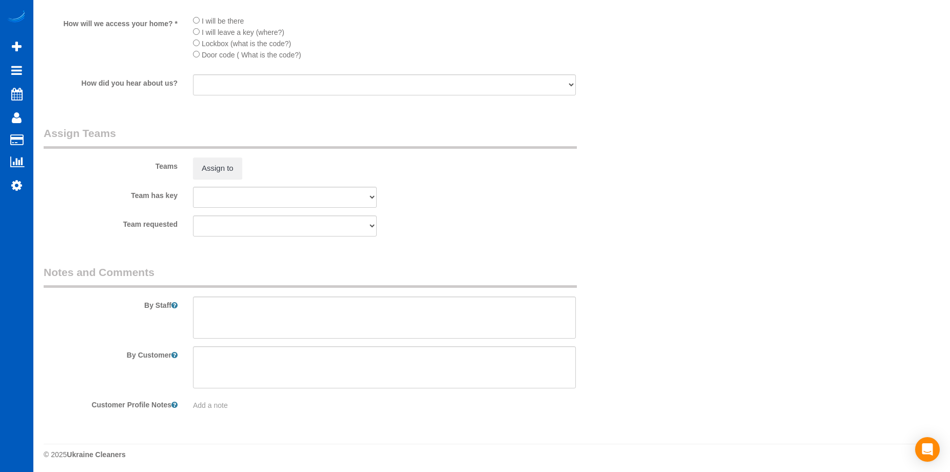
scroll to position [1242, 0]
type textarea "Hourly job. Max budget is $500."
click at [398, 334] on textarea at bounding box center [384, 315] width 383 height 42
type textarea "R"
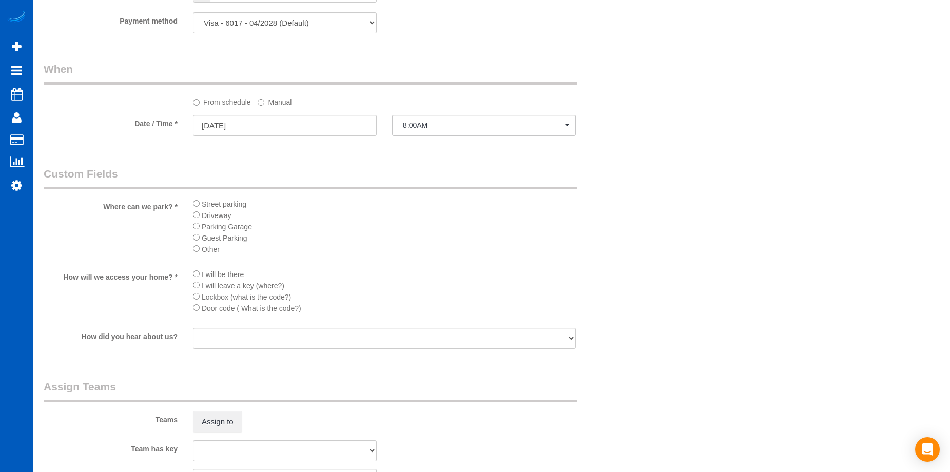
scroll to position [985, 0]
type textarea "Move-out cleaning, hourly job. Let Anna know how long you spend there!"
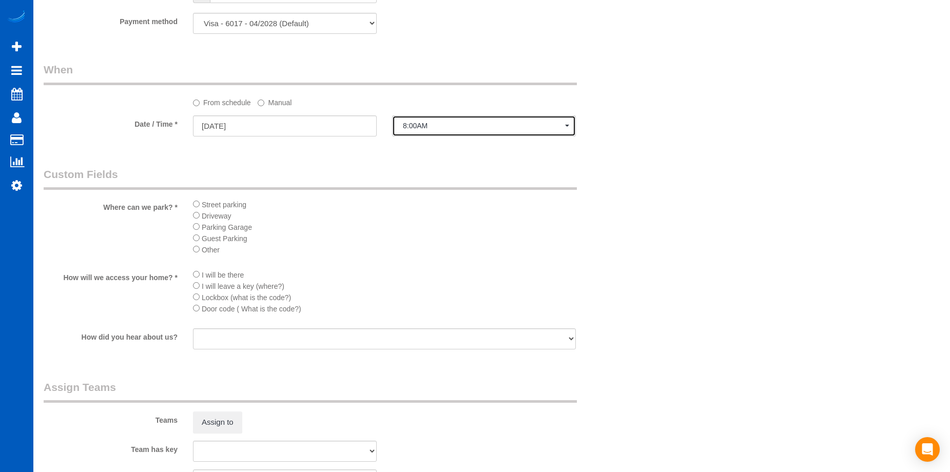
click at [446, 124] on span "8:00AM" at bounding box center [484, 126] width 162 height 8
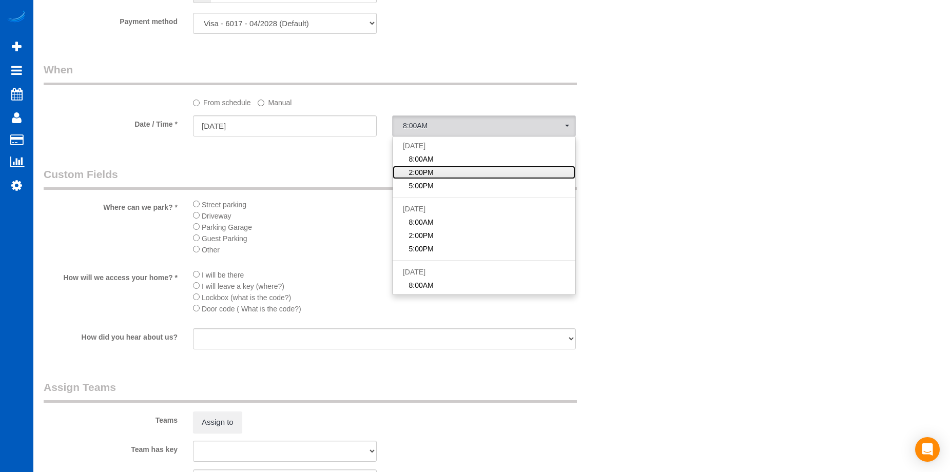
click at [452, 166] on link "2:00PM" at bounding box center [484, 172] width 183 height 13
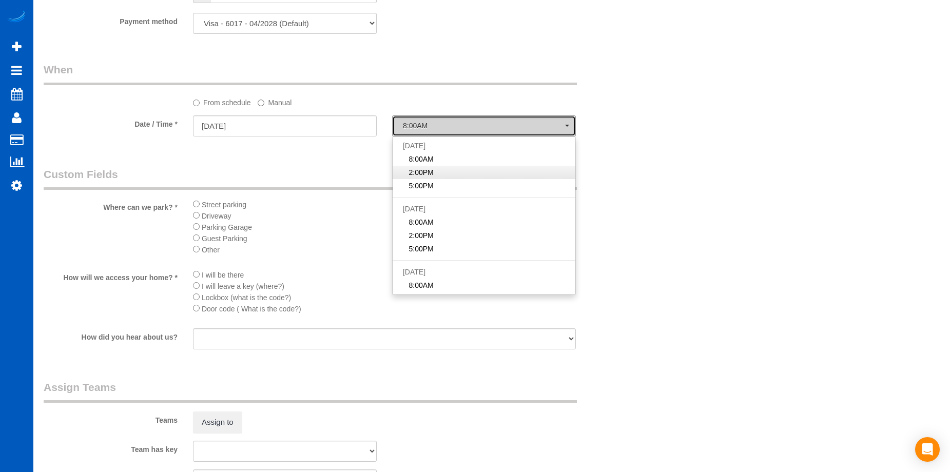
select select "spot90"
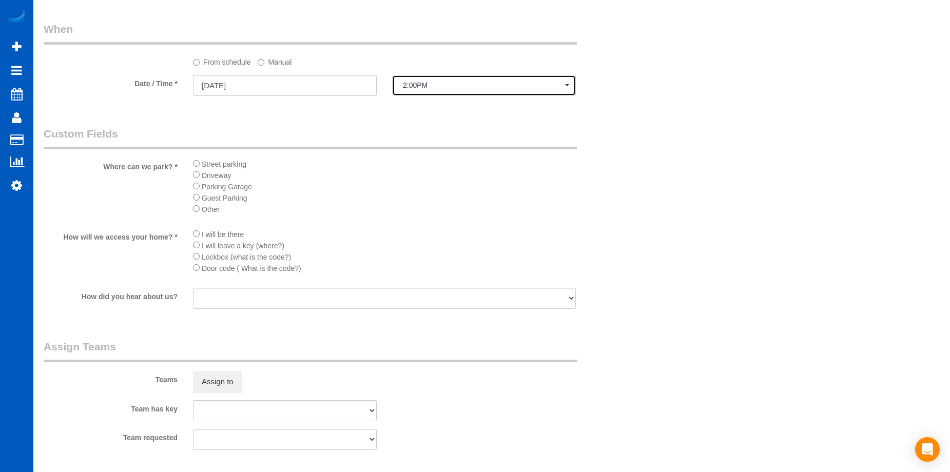
scroll to position [1088, 0]
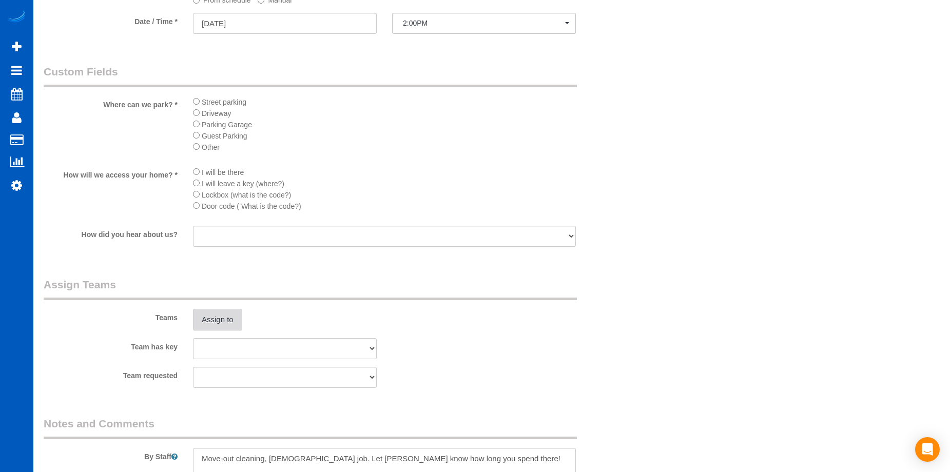
click at [226, 312] on button "Assign to" at bounding box center [217, 320] width 49 height 22
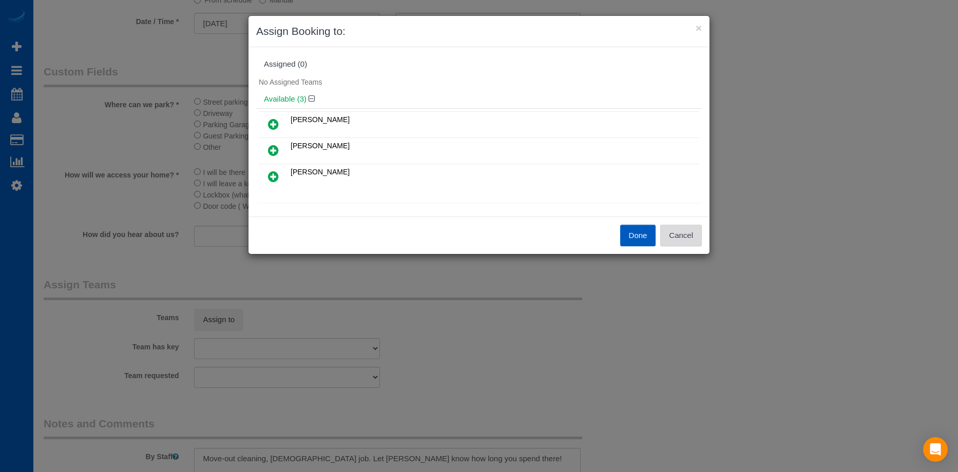
click at [690, 238] on button "Cancel" at bounding box center [681, 236] width 42 height 22
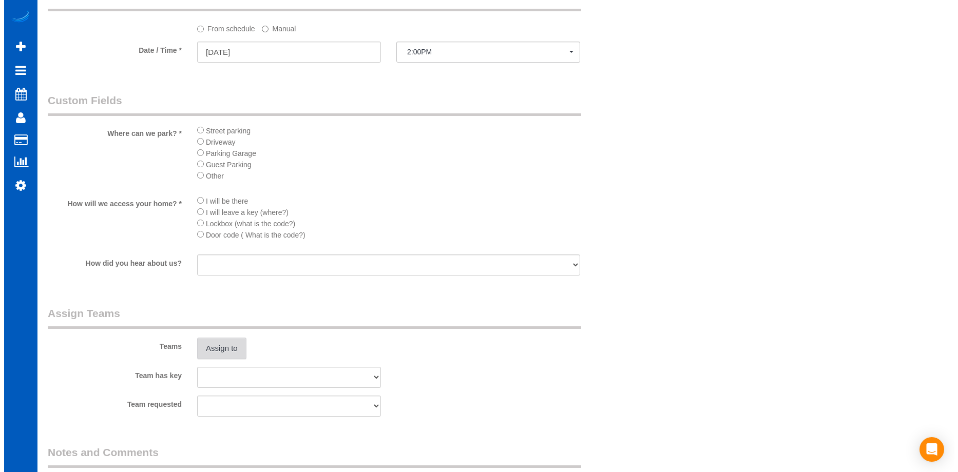
scroll to position [1139, 0]
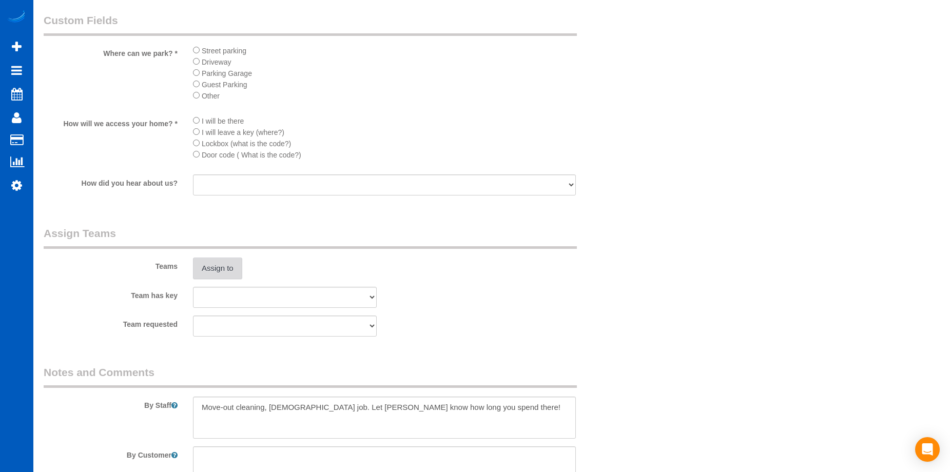
click at [227, 259] on button "Assign to" at bounding box center [217, 269] width 49 height 22
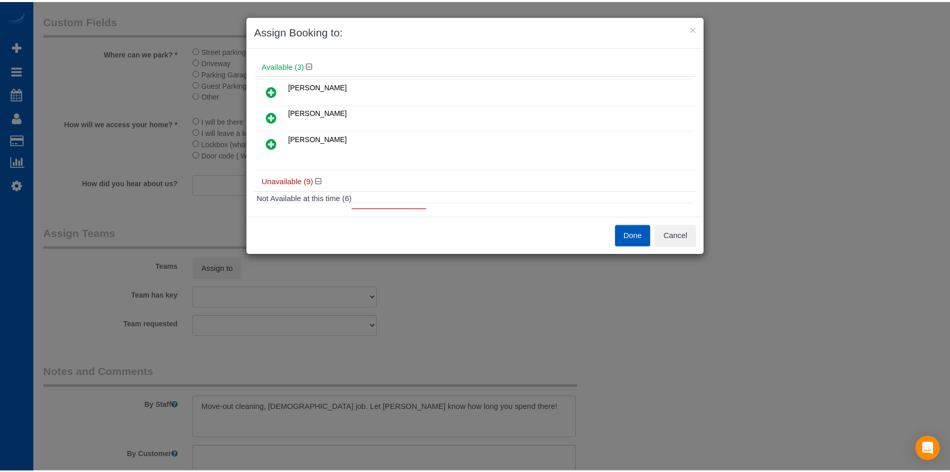
scroll to position [51, 0]
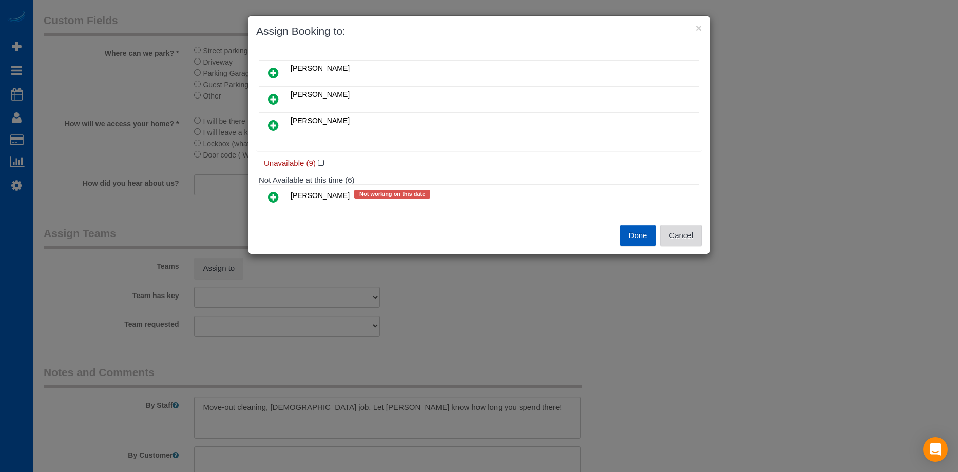
click at [684, 233] on button "Cancel" at bounding box center [681, 236] width 42 height 22
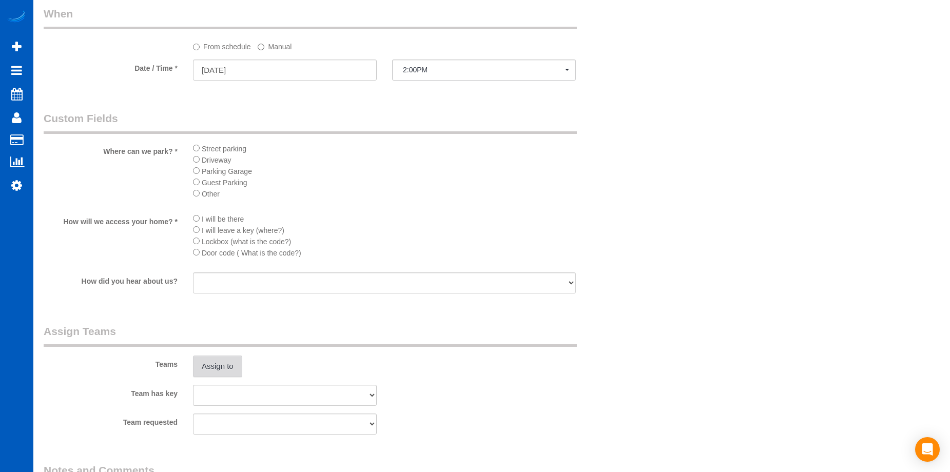
scroll to position [1036, 0]
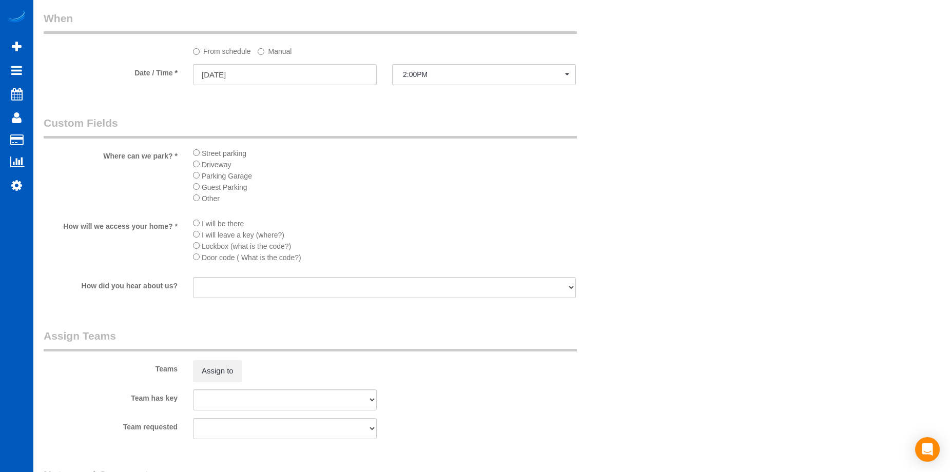
click at [277, 50] on label "Manual" at bounding box center [275, 50] width 34 height 14
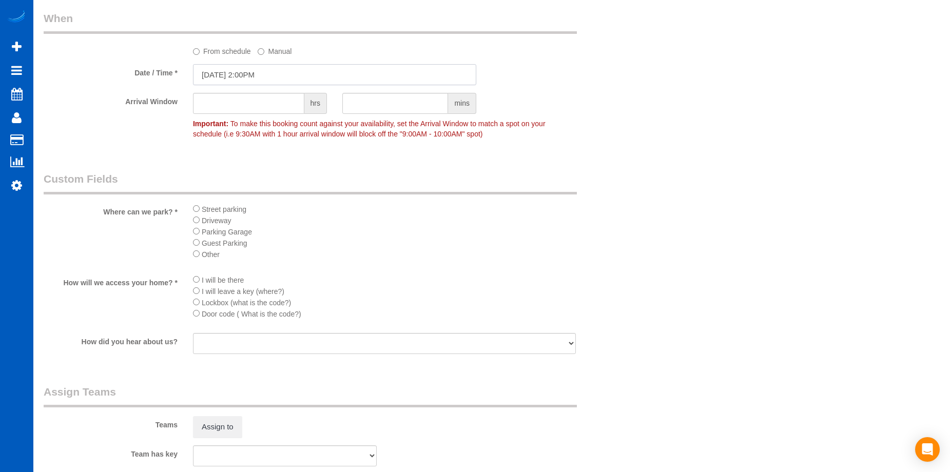
click at [277, 74] on input "09/08/2025 2:00PM" at bounding box center [334, 74] width 283 height 21
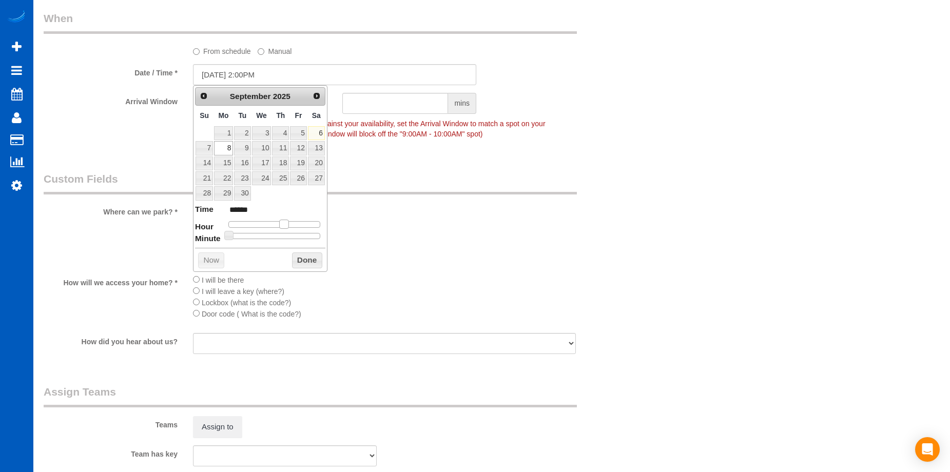
type input "09/08/2025 1:00PM"
type input "******"
type input "09/08/2025 12:00PM"
type input "*******"
type input "09/08/2025 11:00AM"
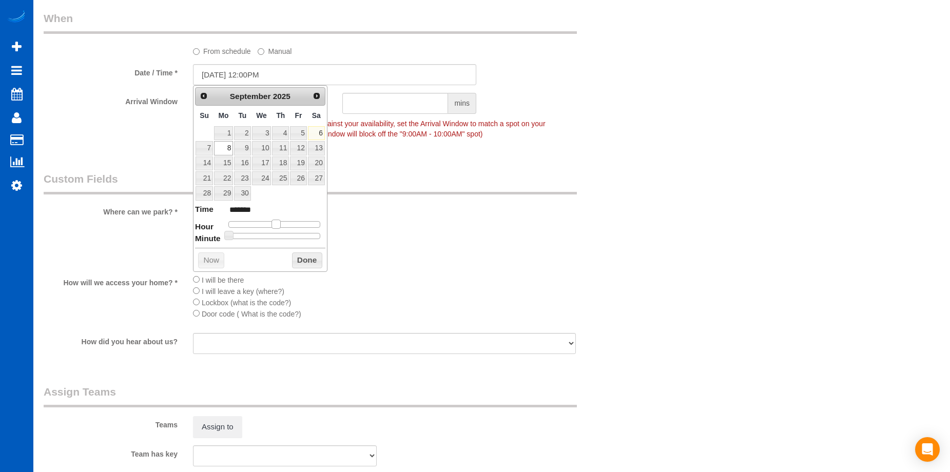
type input "*******"
drag, startPoint x: 283, startPoint y: 222, endPoint x: 272, endPoint y: 225, distance: 11.6
click at [272, 225] on span at bounding box center [272, 224] width 9 height 9
click at [310, 258] on button "Done" at bounding box center [307, 261] width 30 height 16
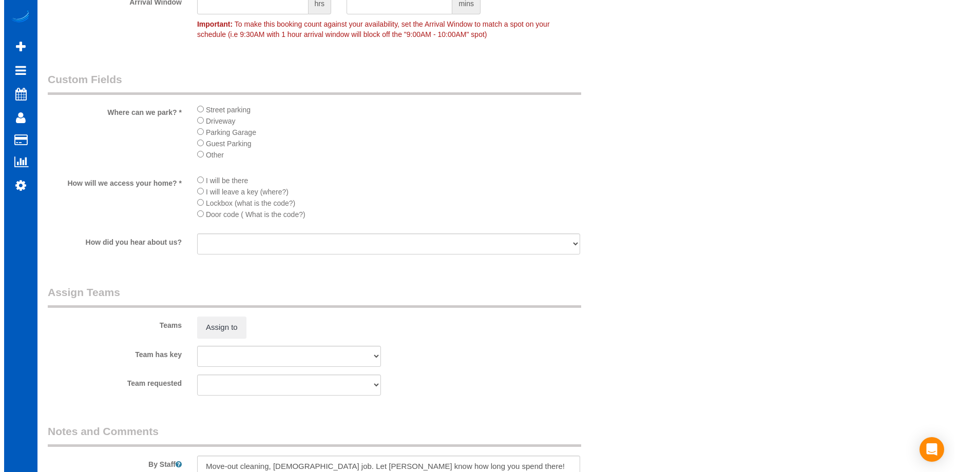
scroll to position [1139, 0]
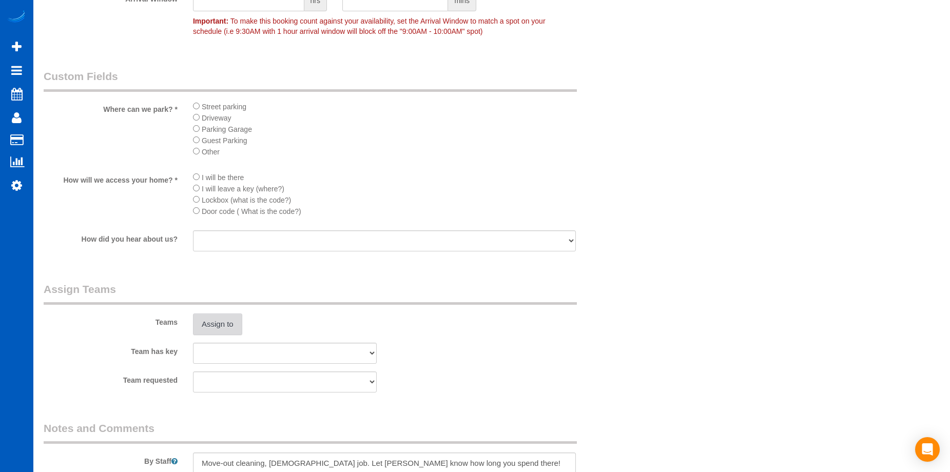
click at [216, 329] on button "Assign to" at bounding box center [217, 325] width 49 height 22
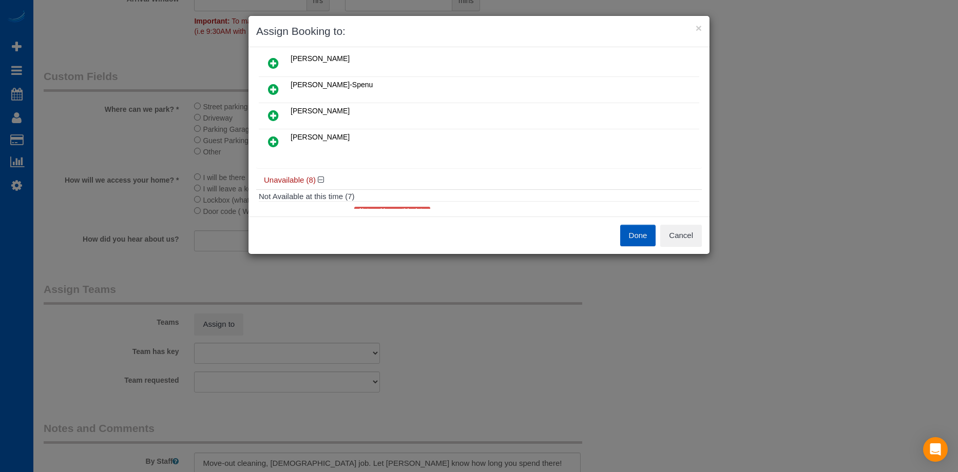
scroll to position [0, 0]
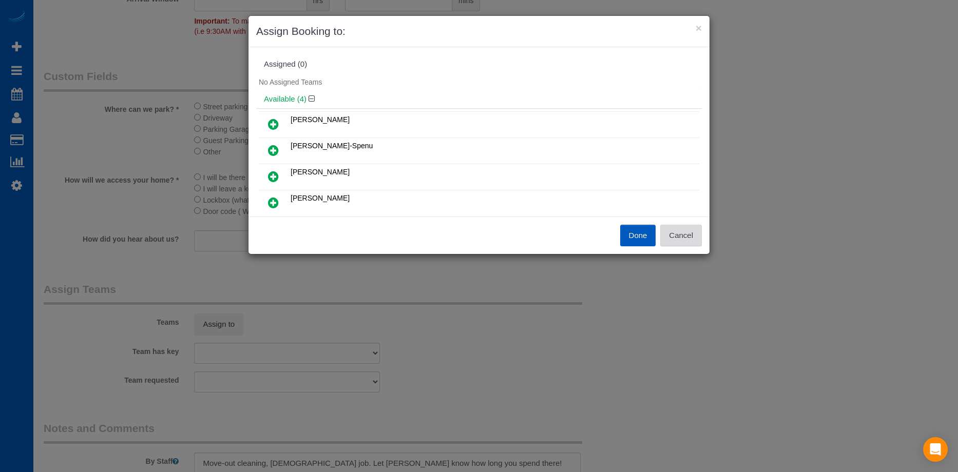
click at [694, 230] on button "Cancel" at bounding box center [681, 236] width 42 height 22
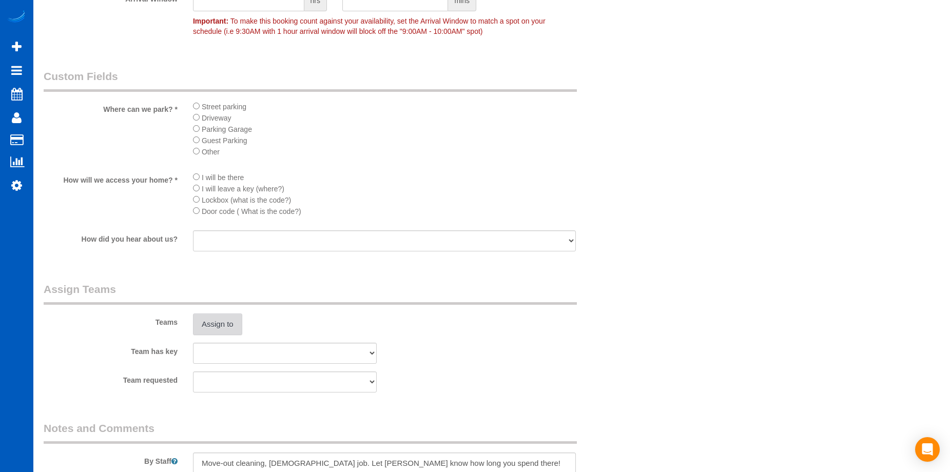
click at [235, 317] on button "Assign to" at bounding box center [217, 325] width 49 height 22
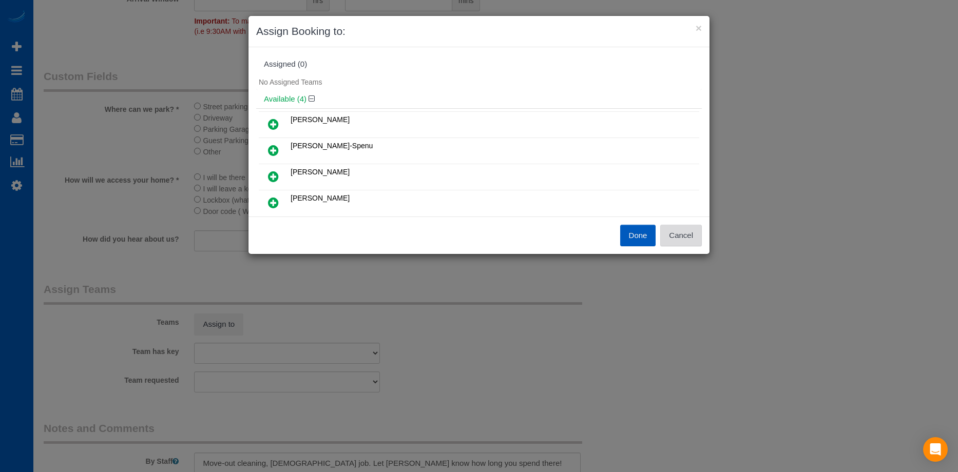
click at [691, 238] on button "Cancel" at bounding box center [681, 236] width 42 height 22
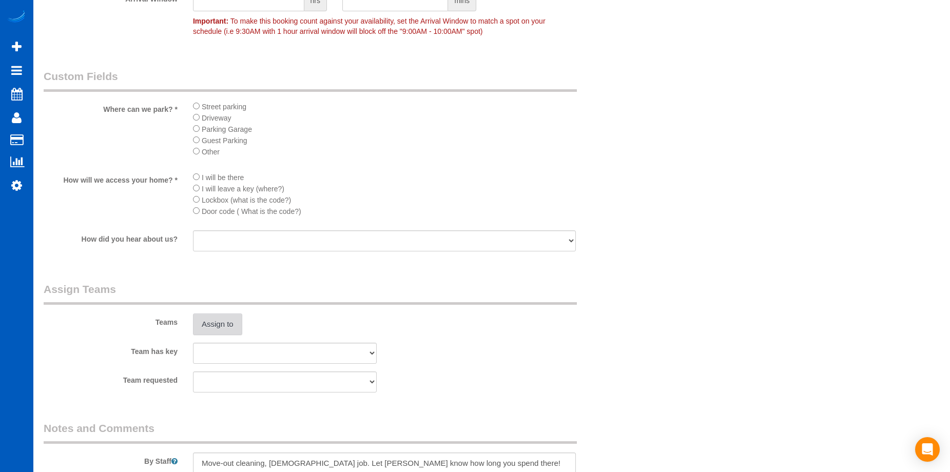
click at [214, 317] on button "Assign to" at bounding box center [217, 325] width 49 height 22
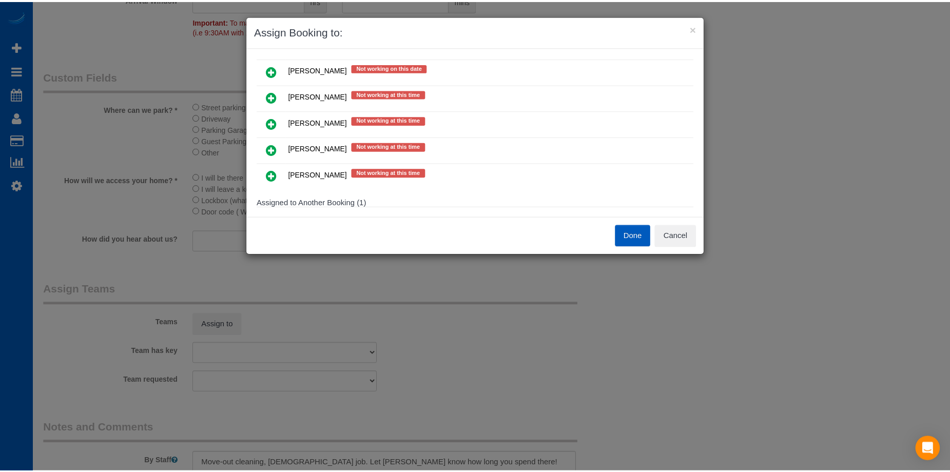
scroll to position [302, 0]
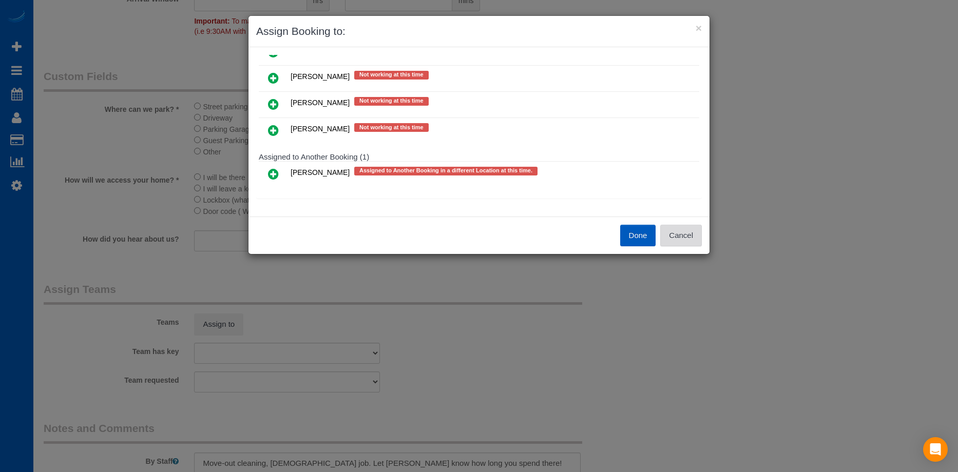
click at [697, 239] on button "Cancel" at bounding box center [681, 236] width 42 height 22
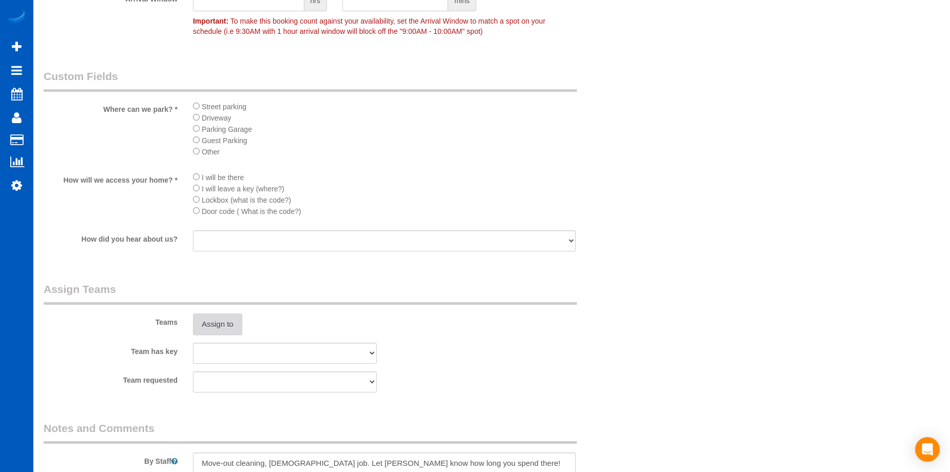
click at [212, 322] on button "Assign to" at bounding box center [217, 325] width 49 height 22
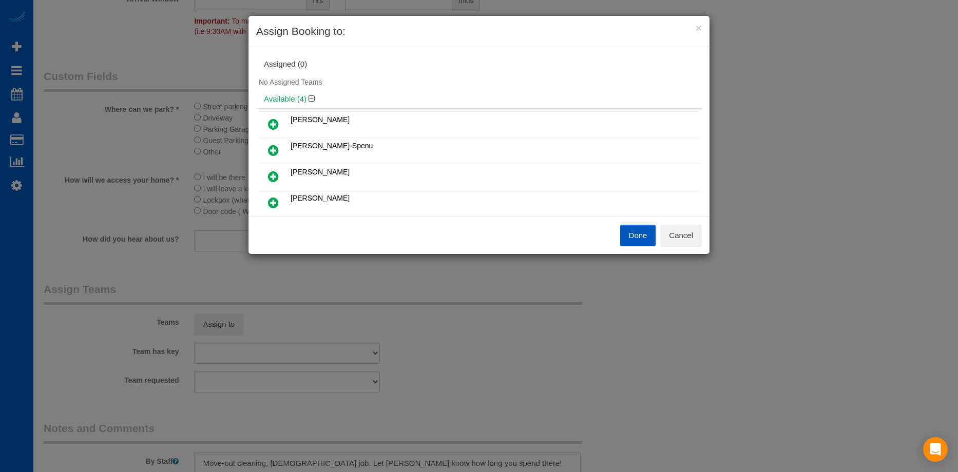
click at [278, 122] on icon at bounding box center [273, 124] width 11 height 12
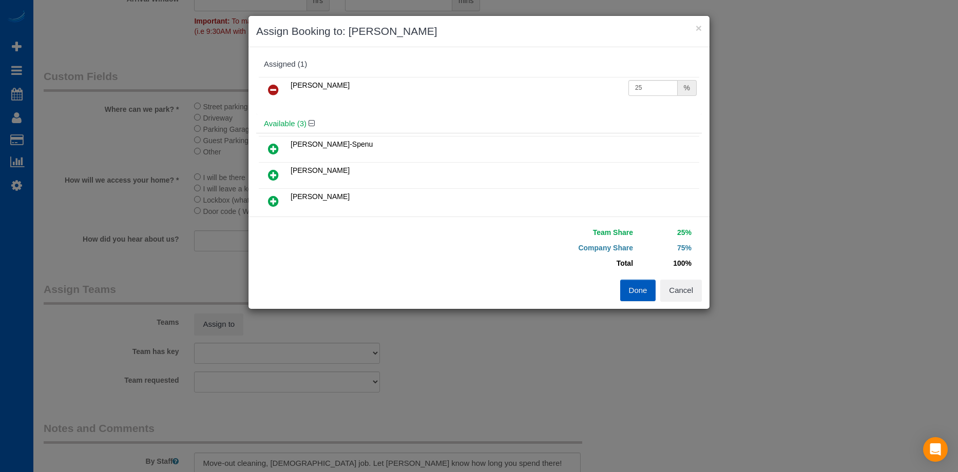
click at [279, 199] on link at bounding box center [273, 202] width 24 height 21
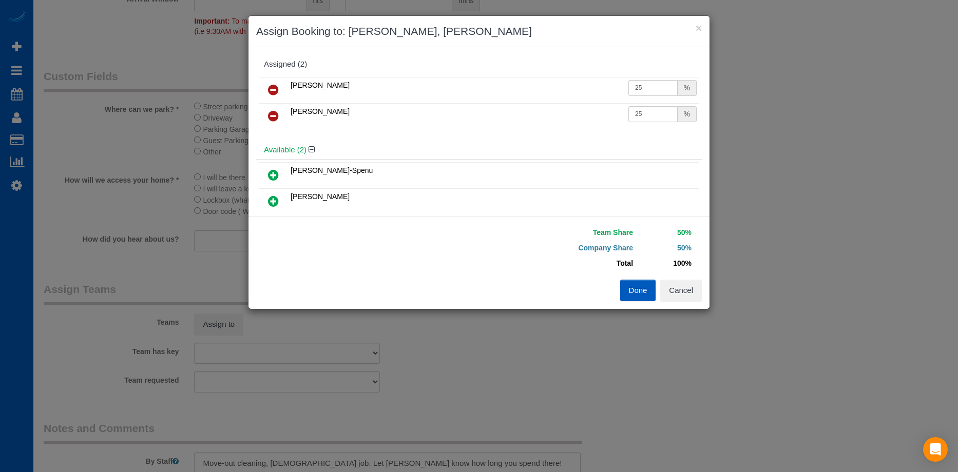
click at [636, 292] on button "Done" at bounding box center [638, 291] width 36 height 22
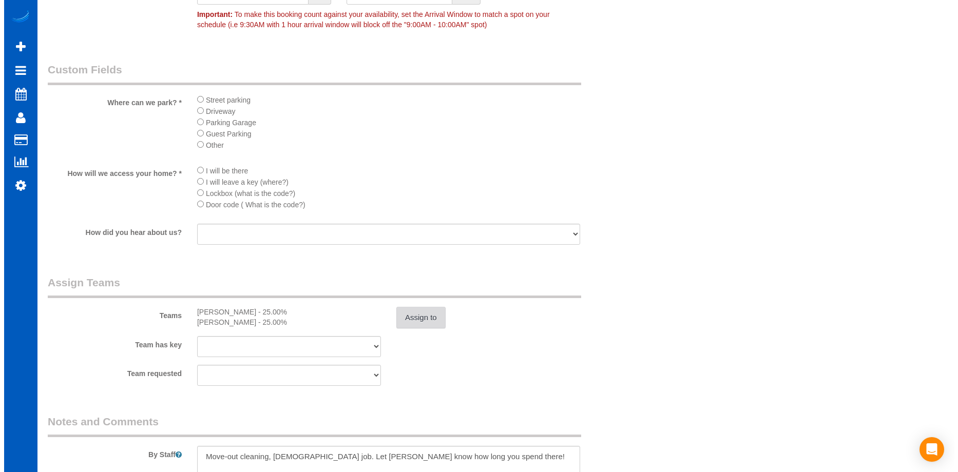
scroll to position [1293, 0]
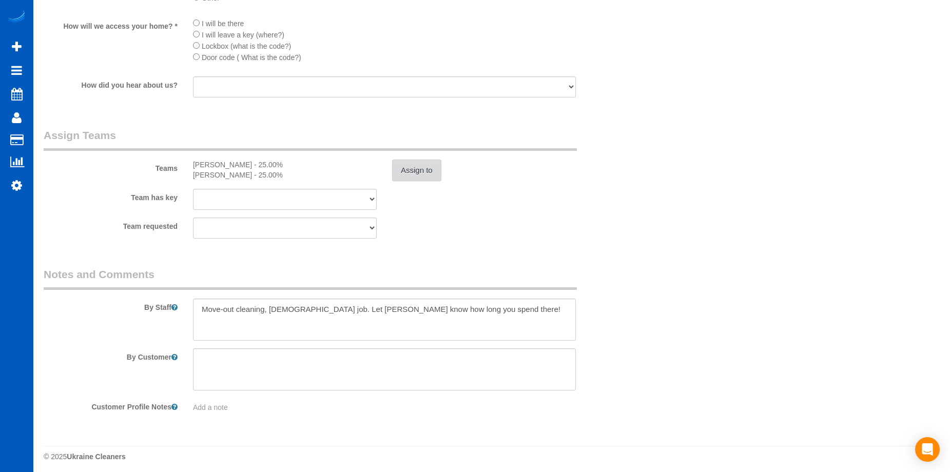
click at [412, 168] on button "Assign to" at bounding box center [416, 171] width 49 height 22
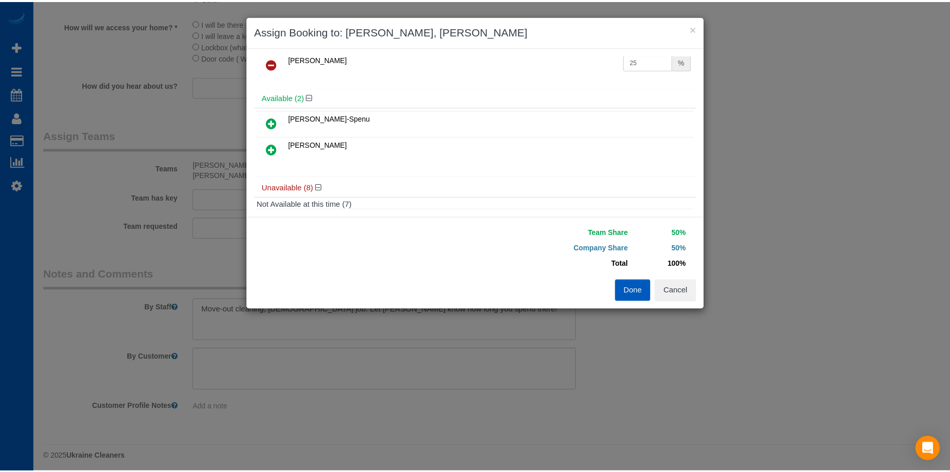
scroll to position [103, 0]
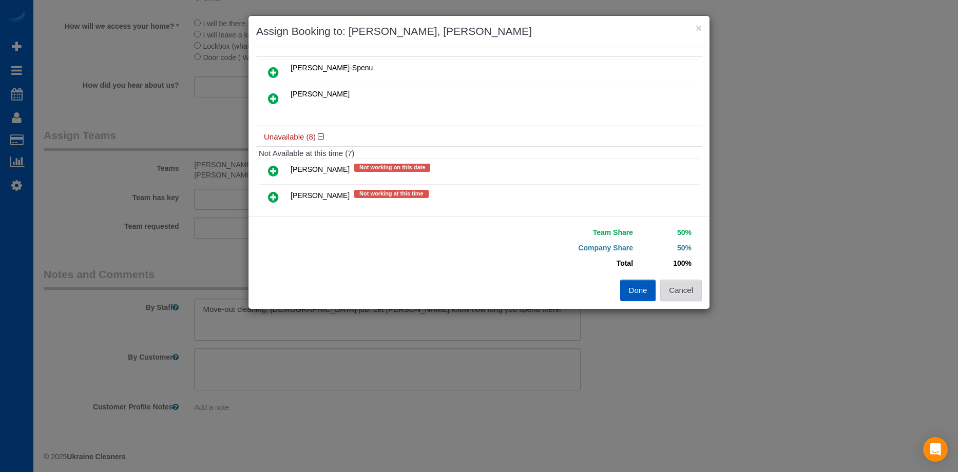
click at [678, 288] on button "Cancel" at bounding box center [681, 291] width 42 height 22
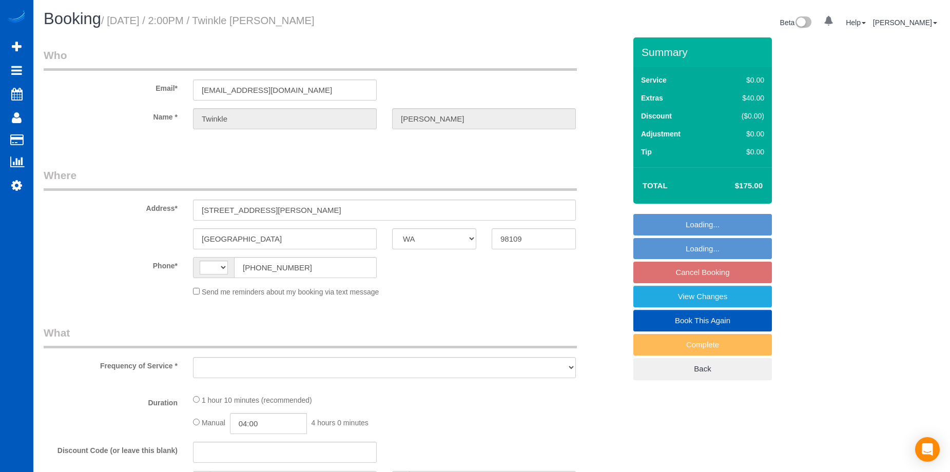
select select "WA"
select select "string:[GEOGRAPHIC_DATA]"
select select "object:799"
select select "string:fspay-0d7abeee-4550-4f5a-8bfb-36af5285eedd"
select select "199"
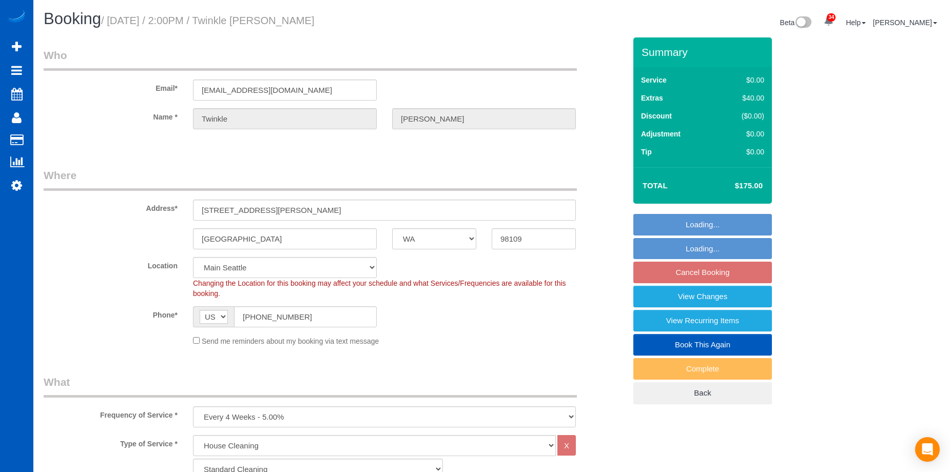
select select "spot3"
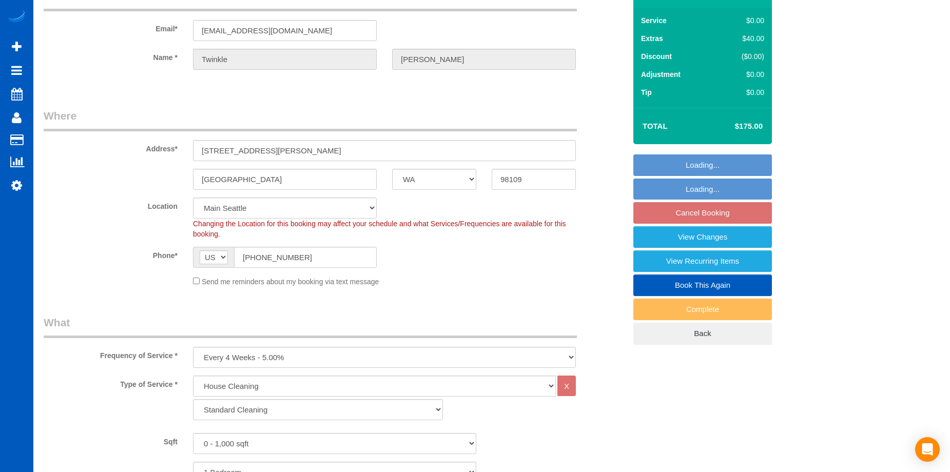
select select "object:1150"
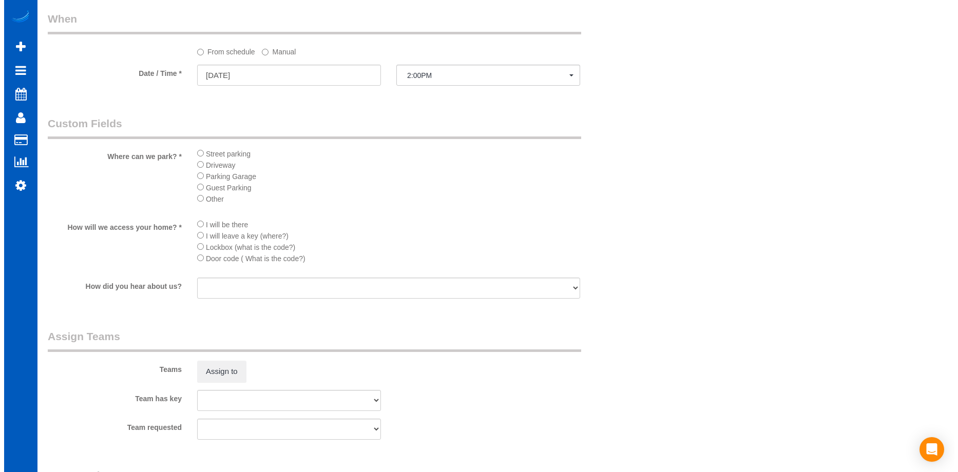
scroll to position [1130, 0]
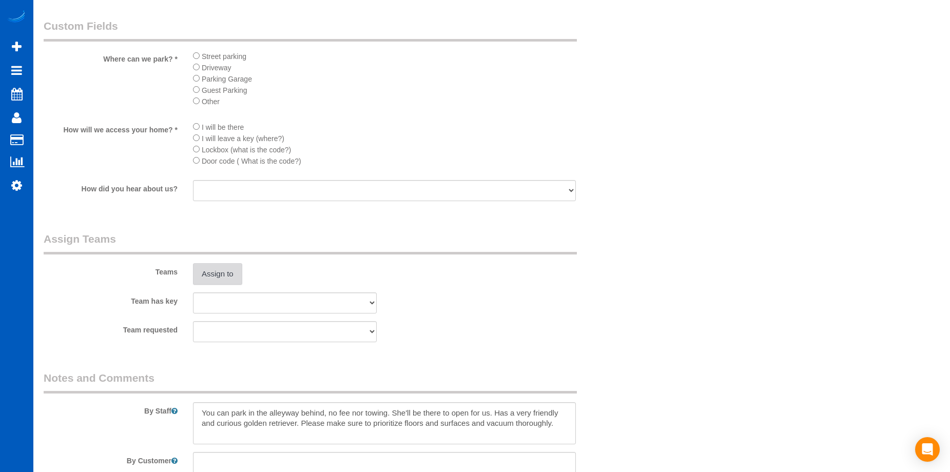
click at [230, 265] on button "Assign to" at bounding box center [217, 274] width 49 height 22
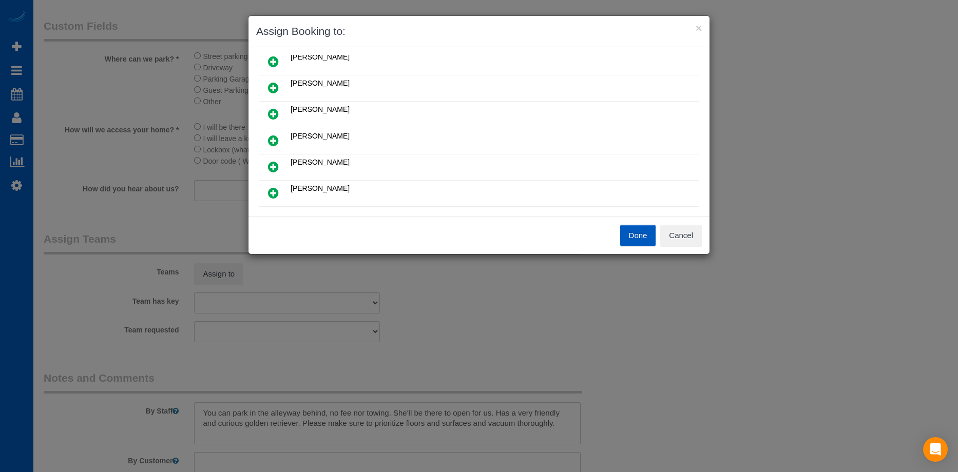
scroll to position [103, 0]
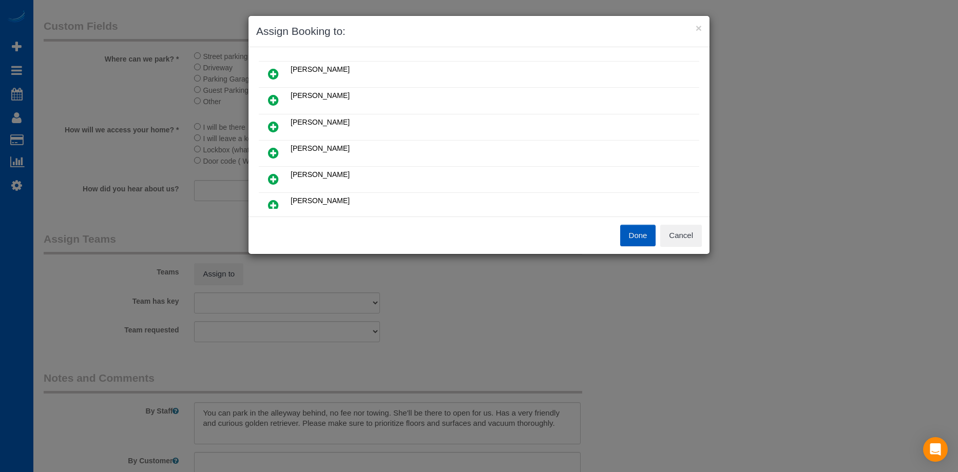
click at [277, 97] on icon at bounding box center [273, 100] width 11 height 12
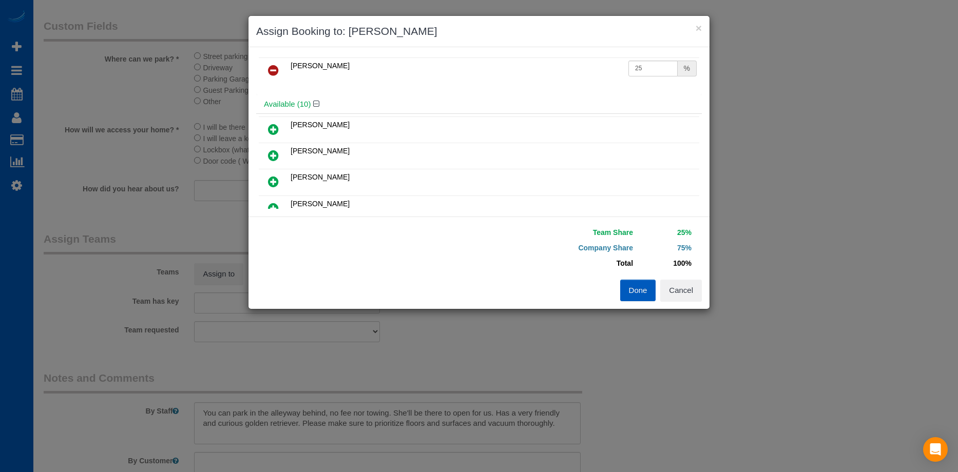
scroll to position [0, 0]
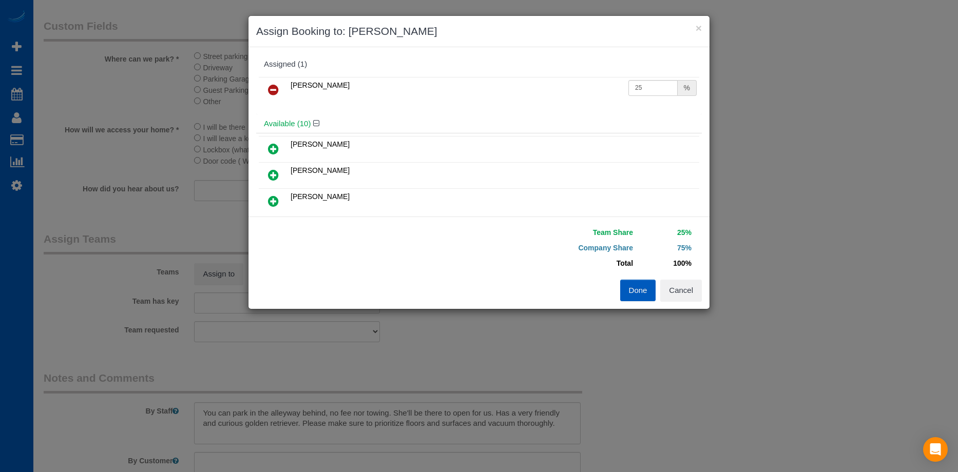
click at [274, 90] on icon at bounding box center [273, 90] width 11 height 12
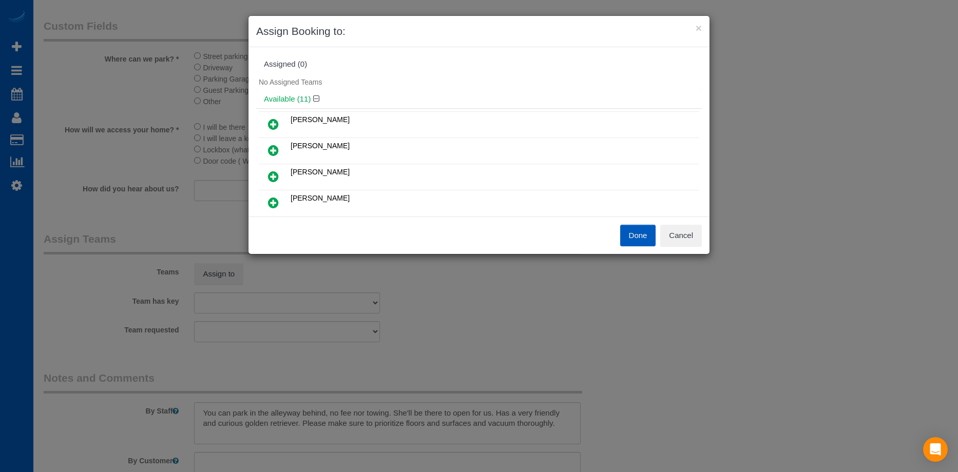
click at [276, 174] on icon at bounding box center [273, 176] width 11 height 12
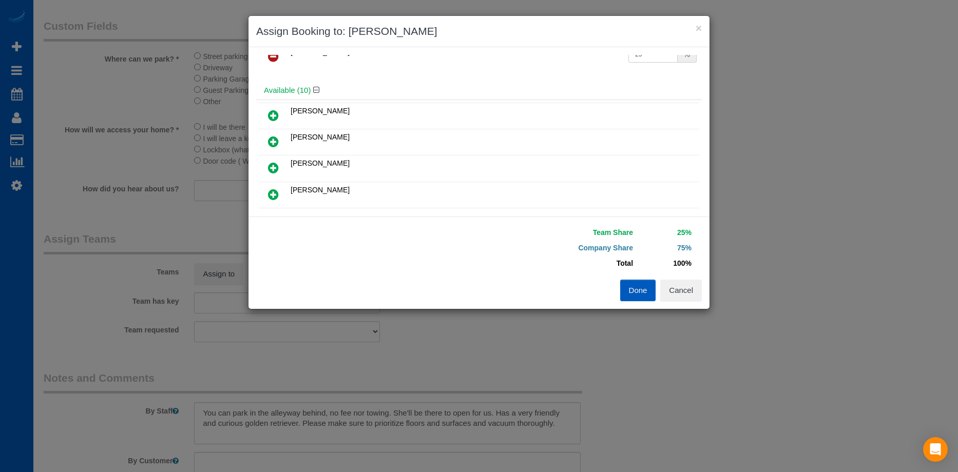
scroll to position [51, 0]
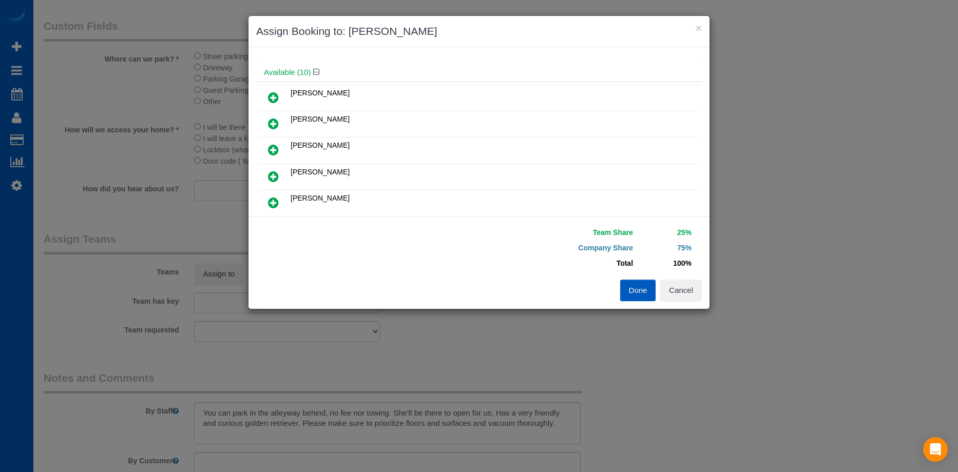
click at [278, 173] on icon at bounding box center [273, 176] width 11 height 12
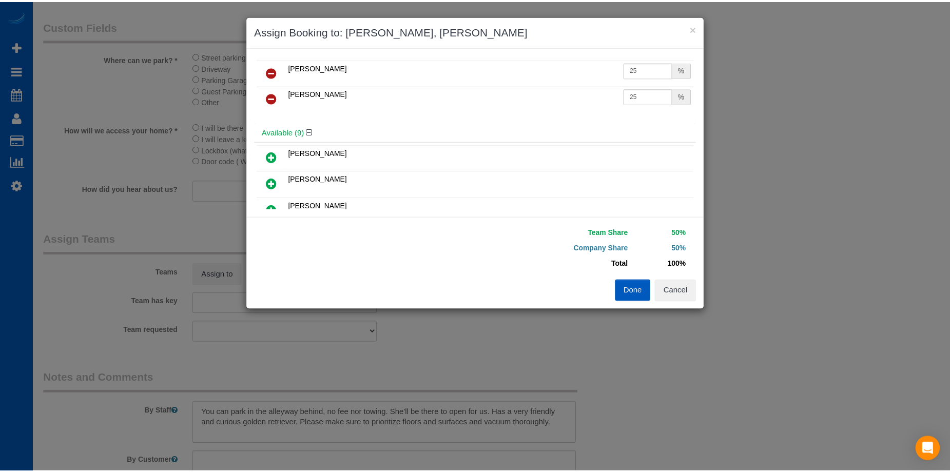
scroll to position [0, 0]
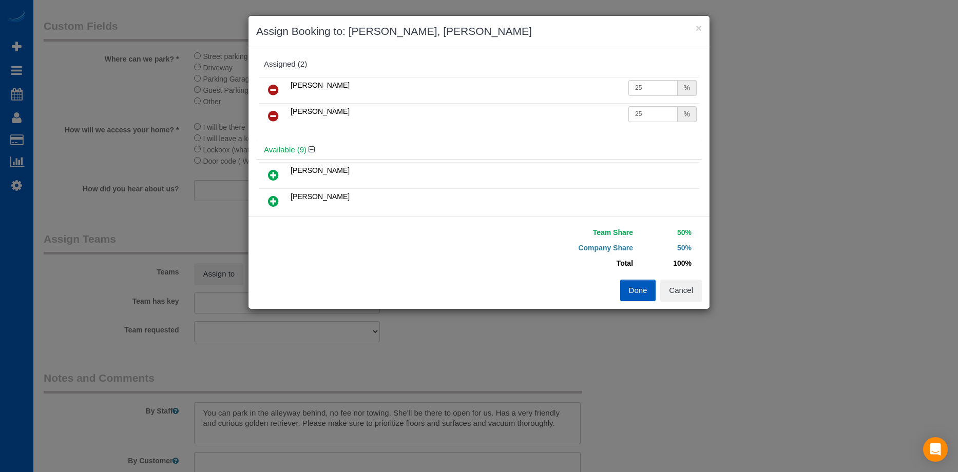
click at [632, 290] on button "Done" at bounding box center [638, 291] width 36 height 22
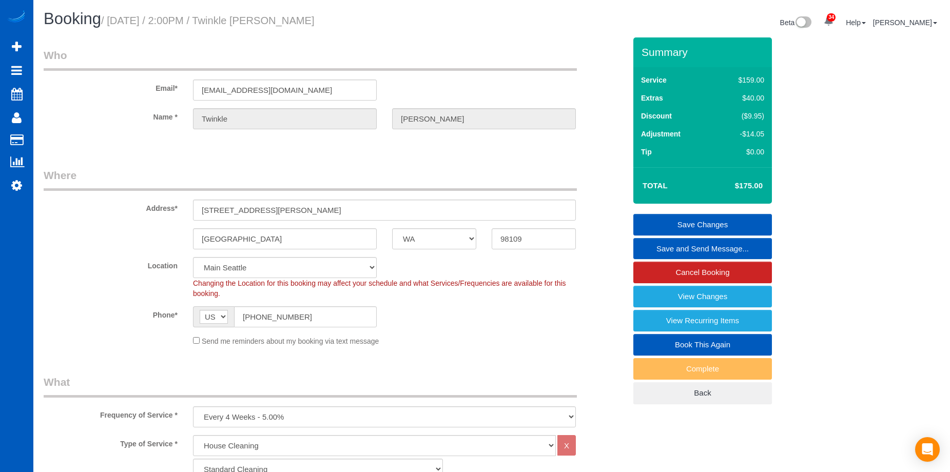
click at [665, 223] on link "Save Changes" at bounding box center [703, 225] width 139 height 22
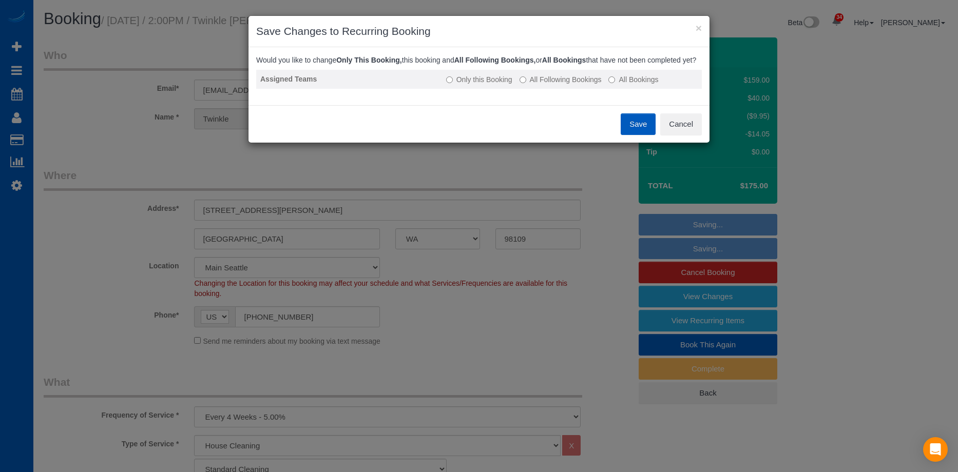
click at [531, 85] on label "All Following Bookings" at bounding box center [561, 79] width 82 height 10
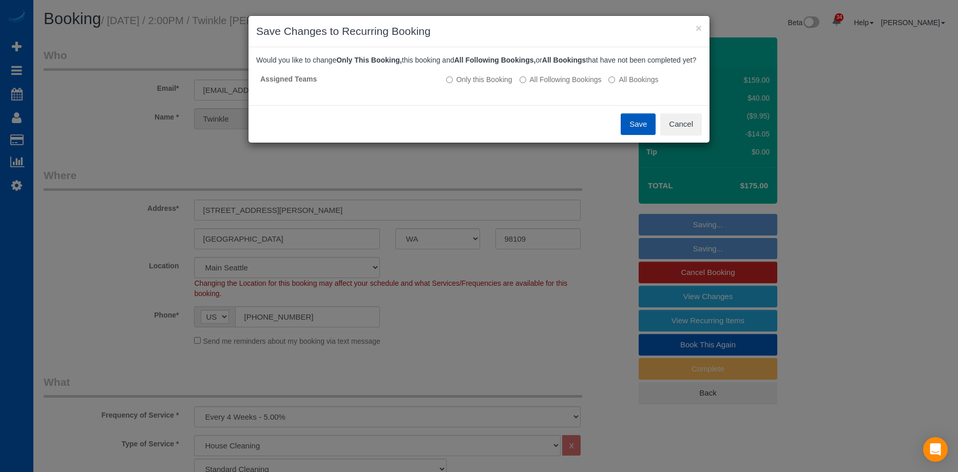
click at [633, 131] on button "Save" at bounding box center [638, 124] width 35 height 22
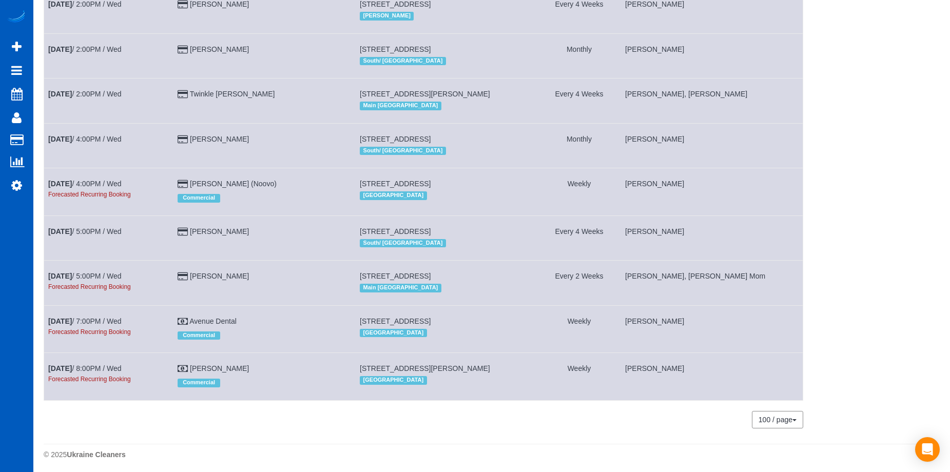
scroll to position [646, 0]
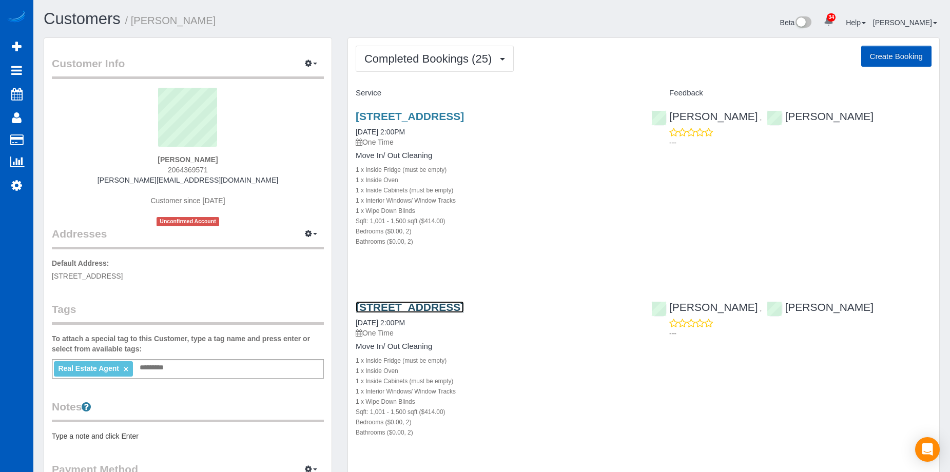
scroll to position [205, 0]
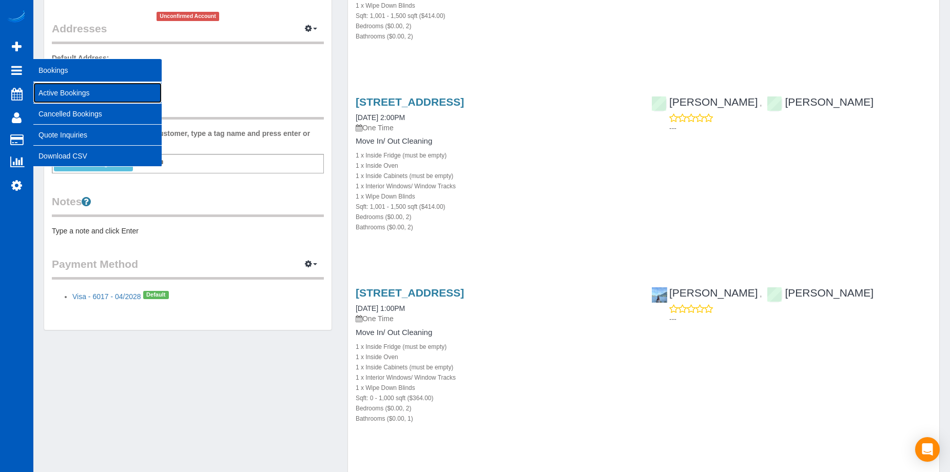
click at [64, 92] on link "Active Bookings" at bounding box center [97, 93] width 128 height 21
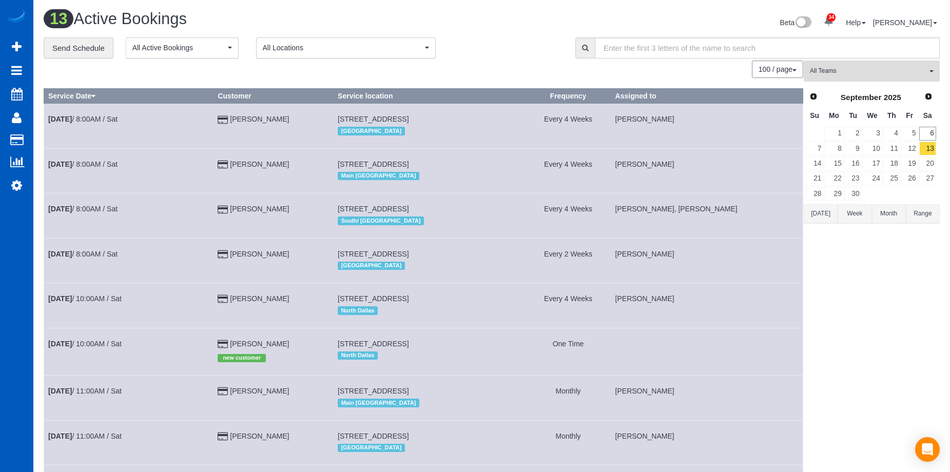
click at [829, 65] on button "All Teams" at bounding box center [872, 71] width 136 height 21
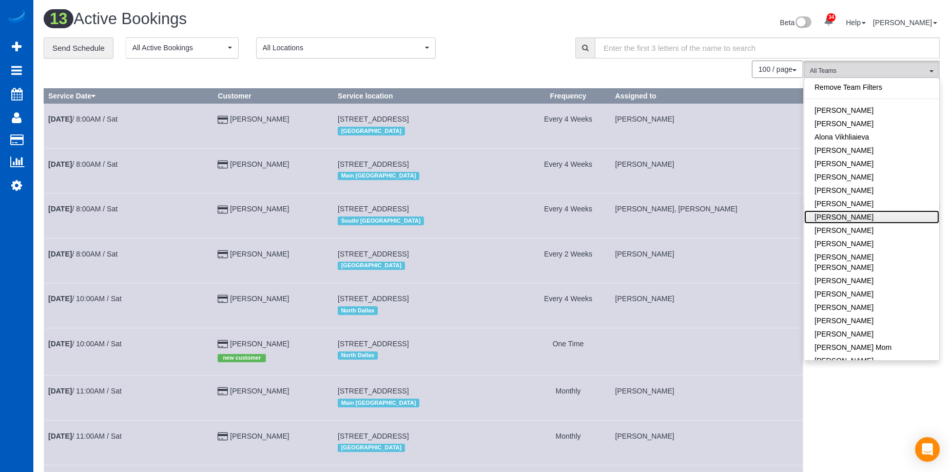
click at [866, 216] on link "[PERSON_NAME]" at bounding box center [872, 217] width 135 height 13
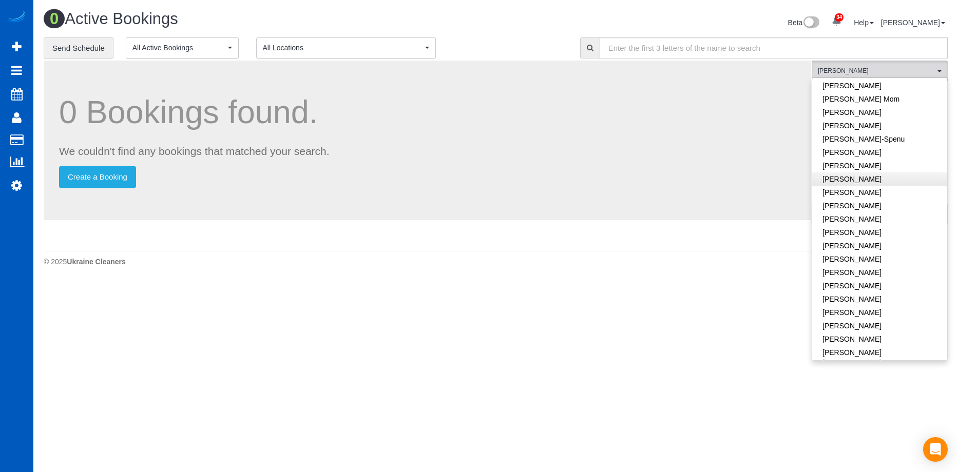
scroll to position [308, 0]
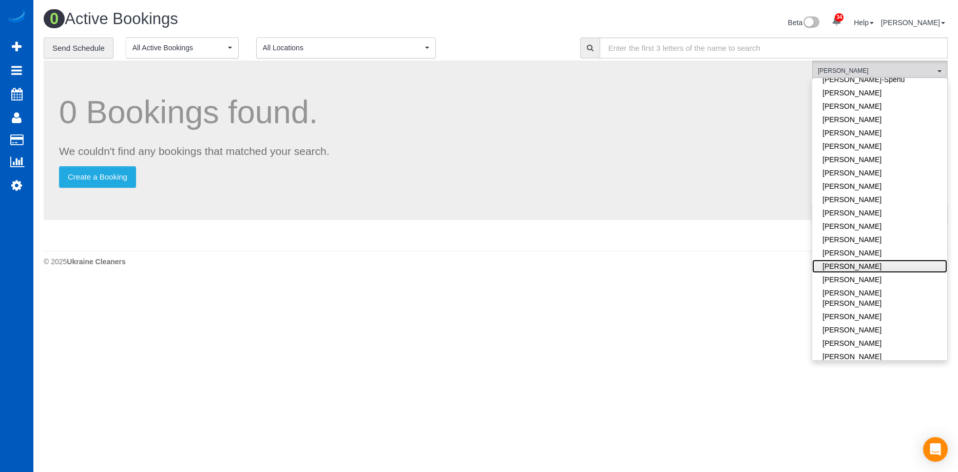
click at [897, 260] on link "Miliena Shchokina" at bounding box center [879, 266] width 135 height 13
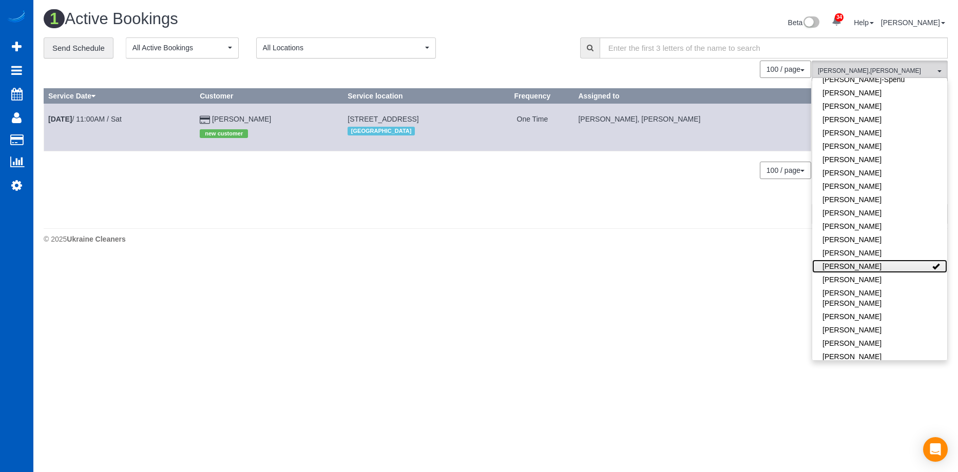
click at [908, 260] on link "Miliena Shchokina" at bounding box center [879, 266] width 135 height 13
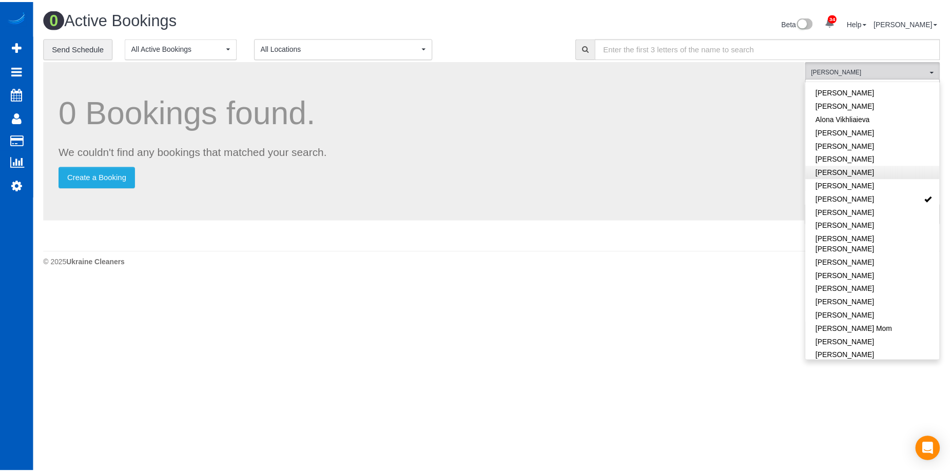
scroll to position [0, 0]
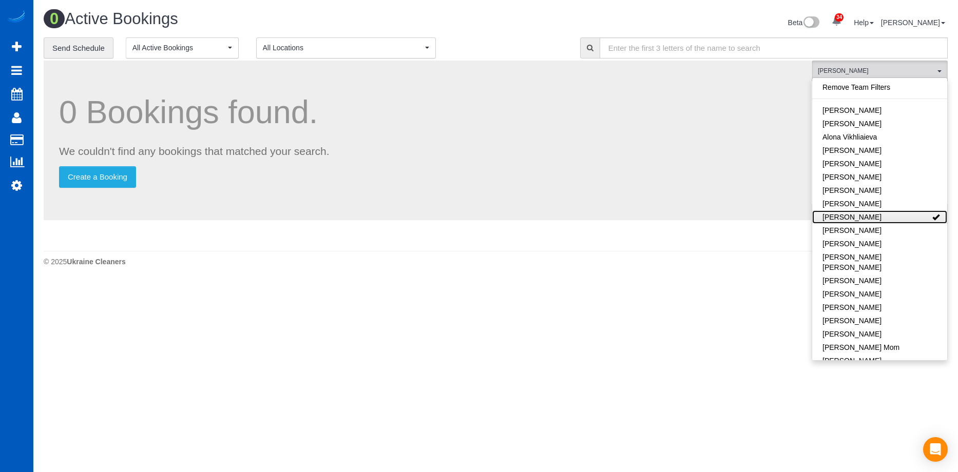
click at [882, 214] on link "[PERSON_NAME]" at bounding box center [879, 217] width 135 height 13
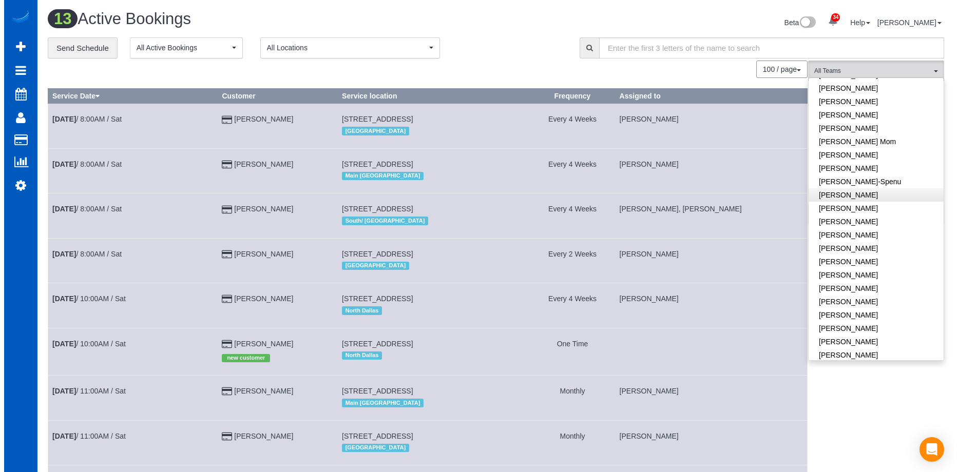
scroll to position [205, 0]
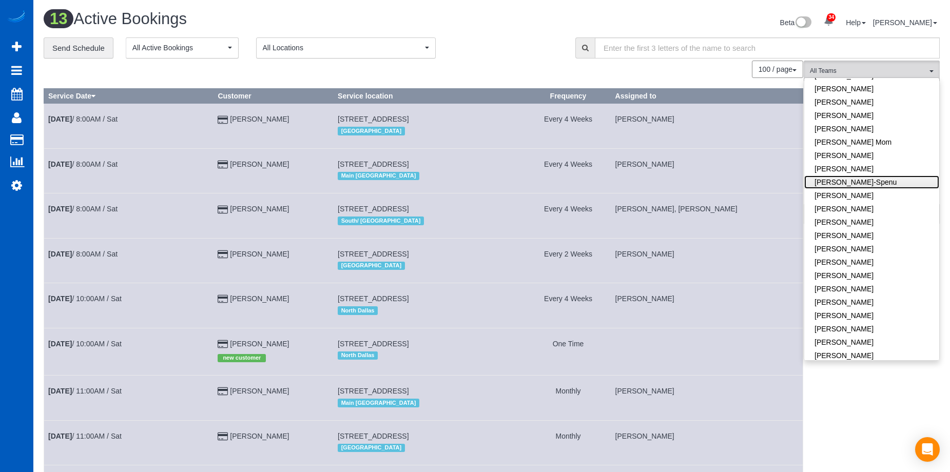
click at [899, 176] on link "[PERSON_NAME]-Spenu" at bounding box center [872, 182] width 135 height 13
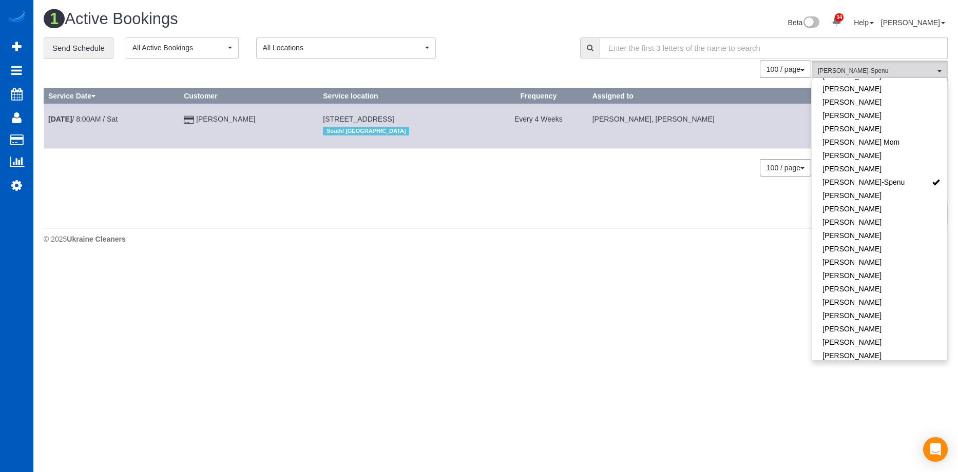
click at [499, 184] on div "0 Bookings found. We couldn't find any bookings that matched your search. Creat…" at bounding box center [428, 142] width 768 height 162
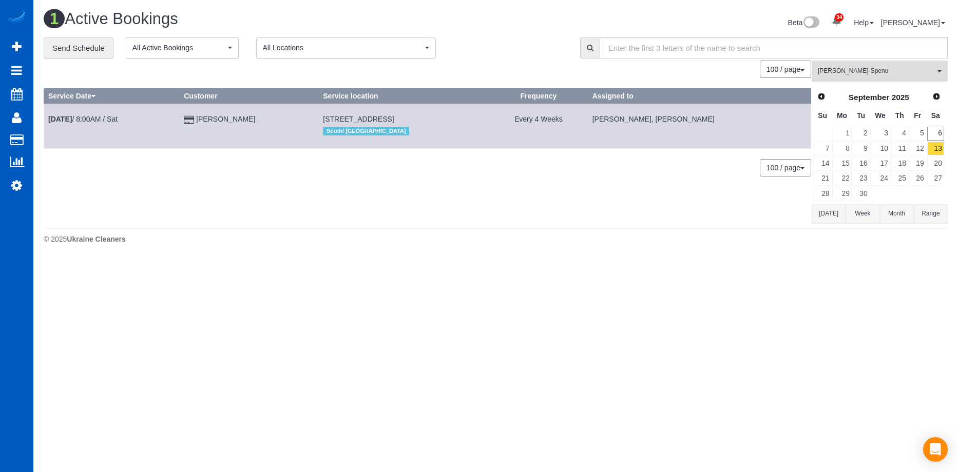
click at [898, 72] on span "[PERSON_NAME]-Spenu" at bounding box center [876, 71] width 117 height 9
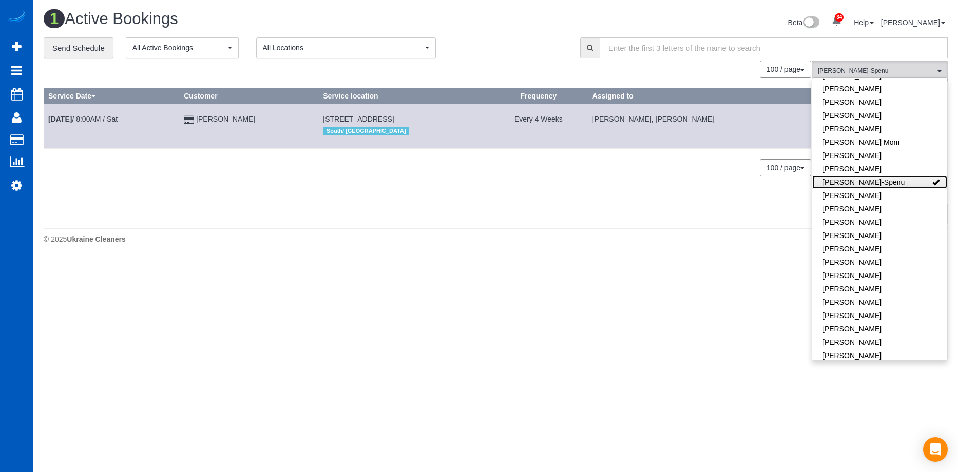
click at [914, 176] on link "[PERSON_NAME]-Spenu" at bounding box center [879, 182] width 135 height 13
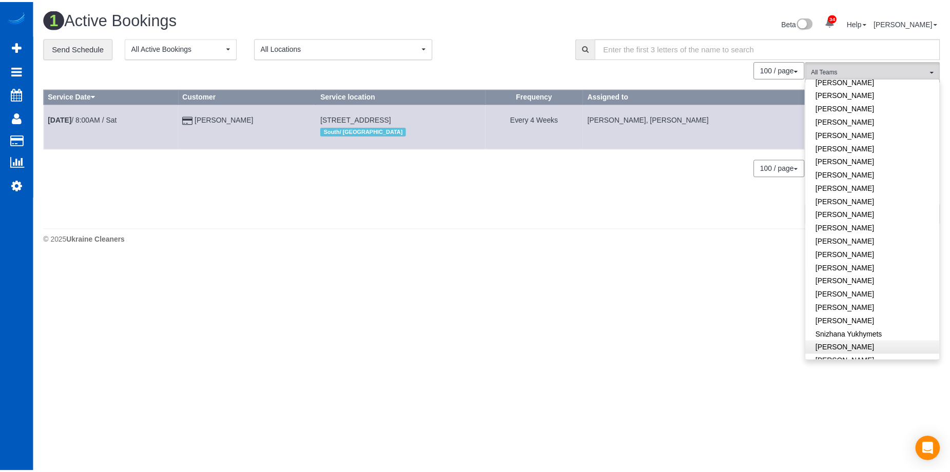
scroll to position [616, 0]
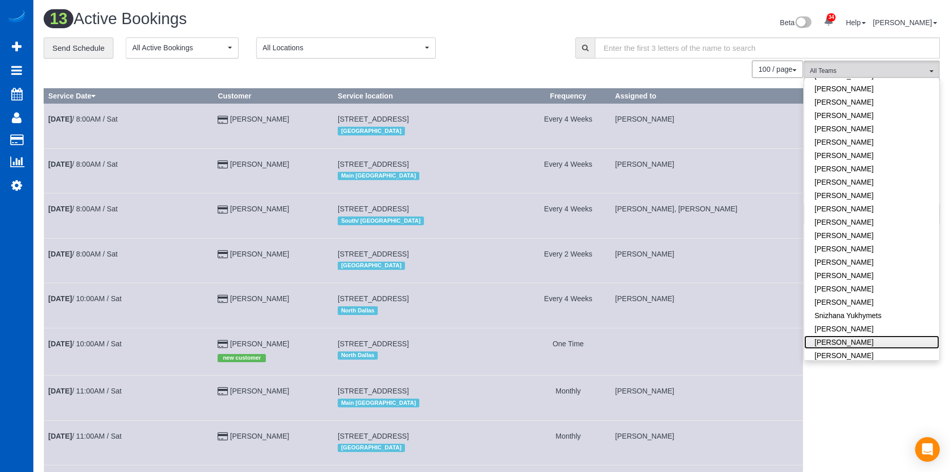
click at [885, 336] on link "[PERSON_NAME]" at bounding box center [872, 342] width 135 height 13
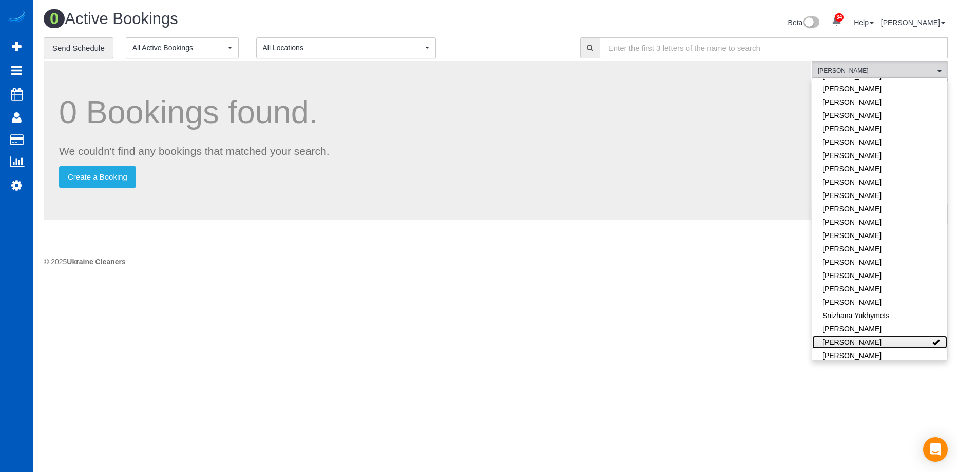
click at [915, 336] on link "[PERSON_NAME]" at bounding box center [879, 342] width 135 height 13
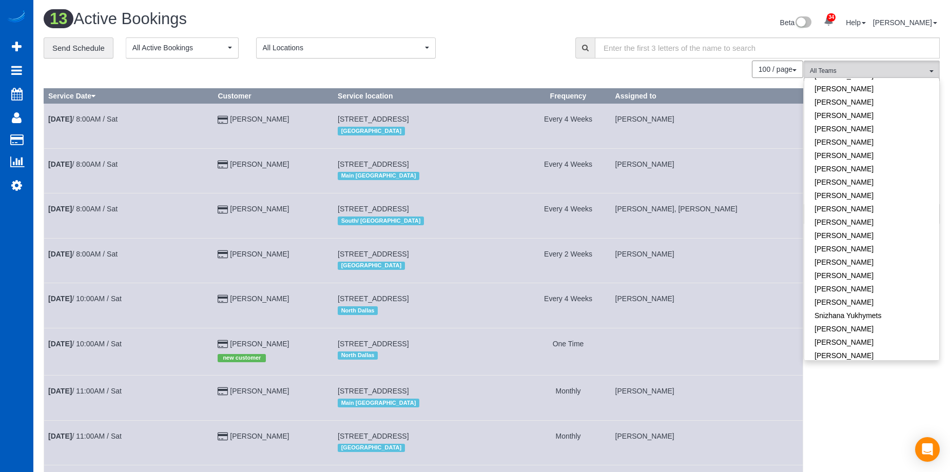
click at [502, 42] on div "**********" at bounding box center [302, 48] width 517 height 22
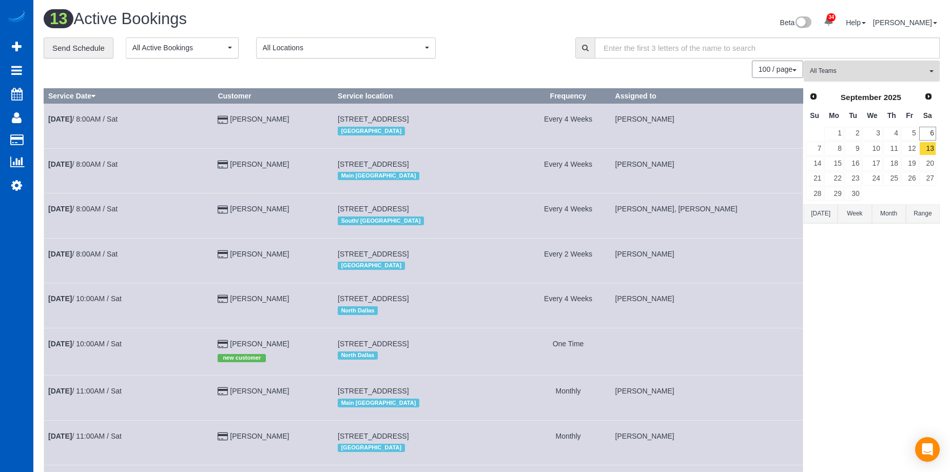
click at [880, 73] on span "All Teams" at bounding box center [868, 71] width 117 height 9
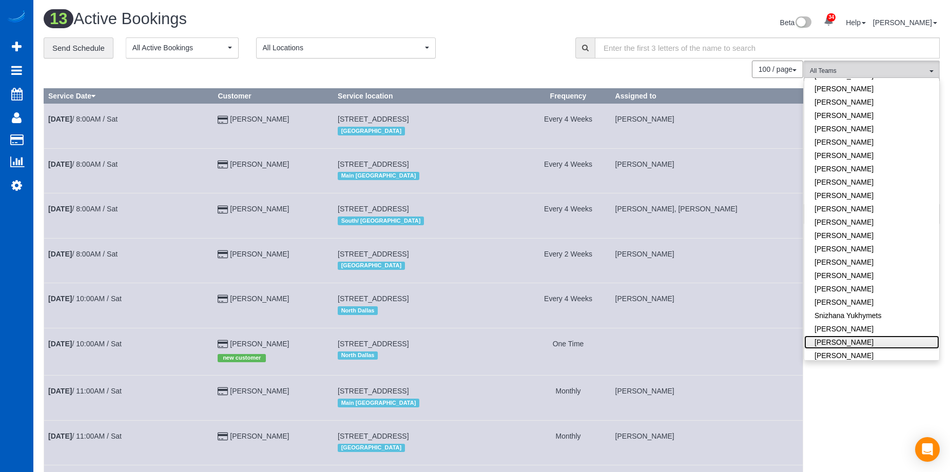
click at [875, 336] on link "[PERSON_NAME]" at bounding box center [872, 342] width 135 height 13
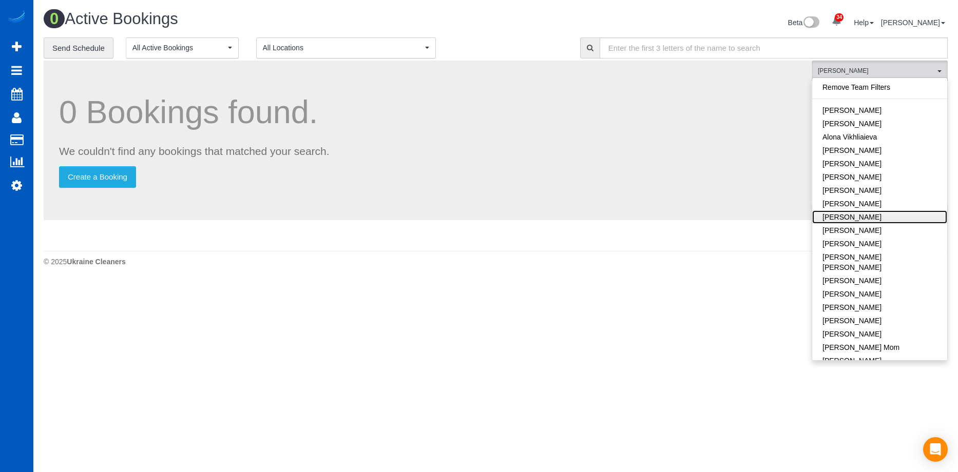
click at [886, 215] on link "Anzhela Trokhymiuk" at bounding box center [879, 217] width 135 height 13
click at [514, 36] on div "Beta 34 Your Notifications You have 0 alerts × You have 3 to charge for 09/03/2…" at bounding box center [726, 23] width 460 height 27
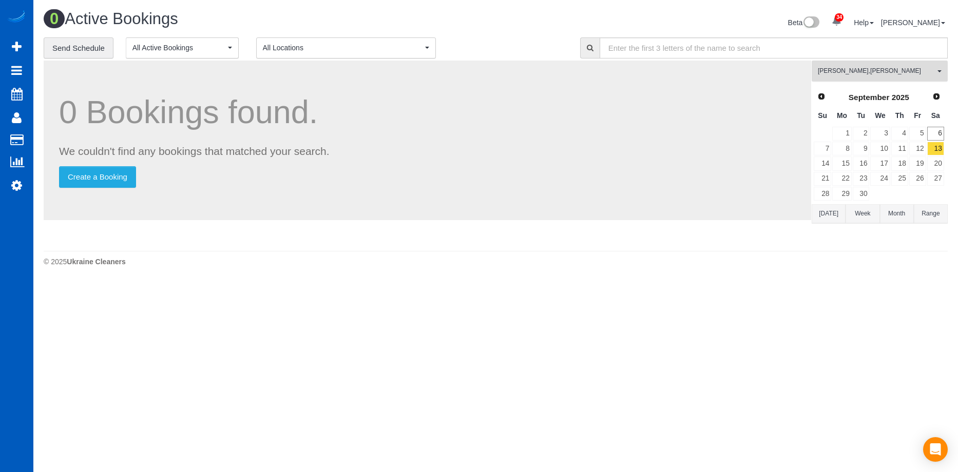
click at [846, 66] on button "Anzhela Trokhymiuk , Tatiana Sitnik All Teams" at bounding box center [880, 71] width 136 height 21
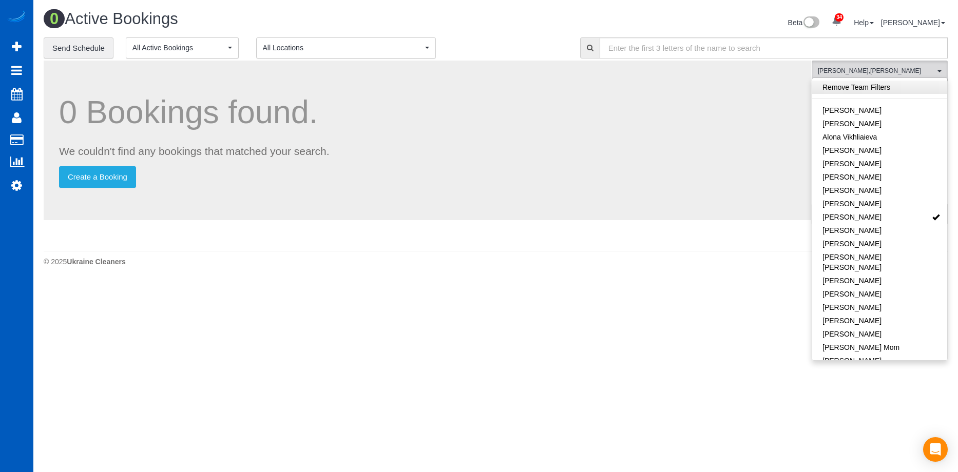
click at [901, 82] on link "Remove Team Filters" at bounding box center [879, 87] width 135 height 13
click at [523, 9] on div "0 Active Bookings Beta 34 Your Notifications You have 0 alerts × You have 3 to …" at bounding box center [495, 141] width 925 height 282
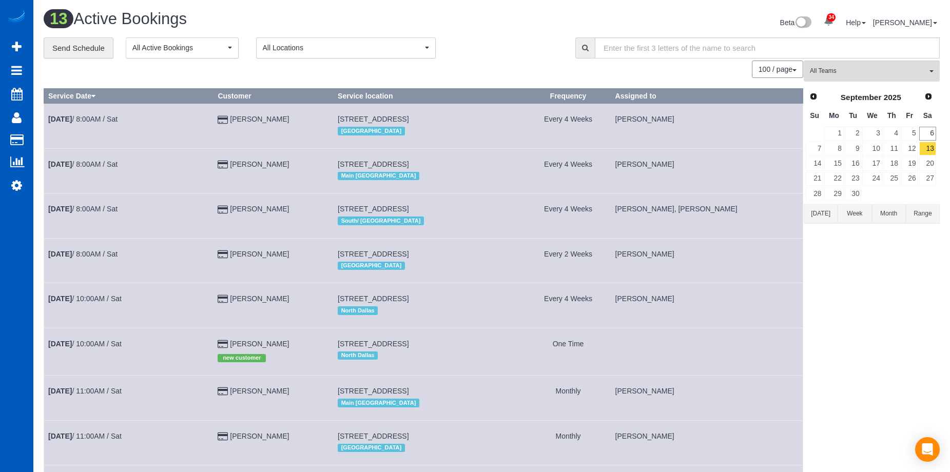
click at [922, 100] on div "Prev Next September 2025" at bounding box center [871, 97] width 131 height 17
click at [929, 96] on span "Next" at bounding box center [929, 96] width 8 height 8
click at [815, 99] on span "Prev" at bounding box center [813, 96] width 8 height 8
click at [46, 96] on span "Scheduler" at bounding box center [97, 94] width 128 height 24
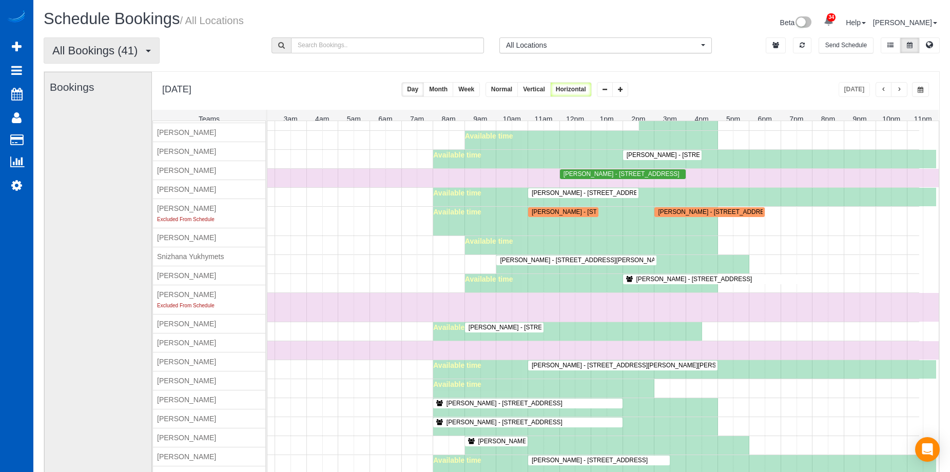
click at [148, 49] on button "All Bookings (41)" at bounding box center [102, 50] width 116 height 26
click at [106, 89] on link "Unassigned Bookings" at bounding box center [98, 87] width 109 height 13
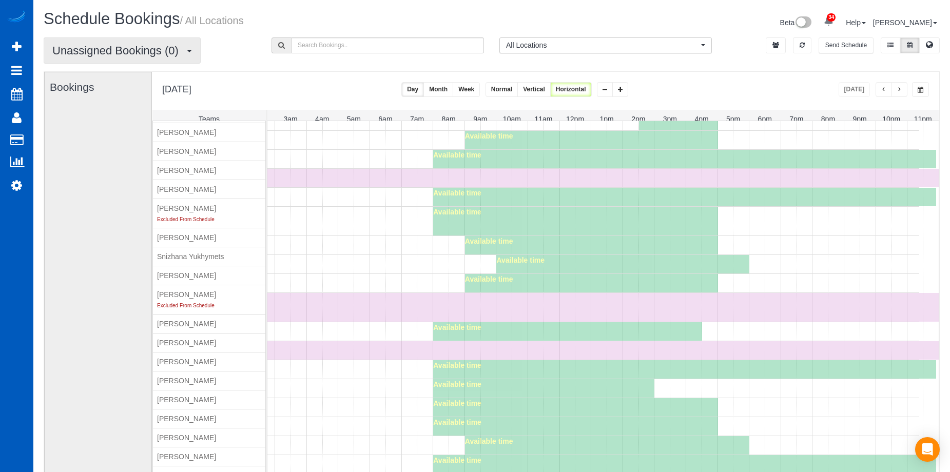
click at [193, 50] on button "Unassigned Bookings (0)" at bounding box center [122, 50] width 157 height 26
click at [453, 88] on button "Month" at bounding box center [439, 89] width 30 height 15
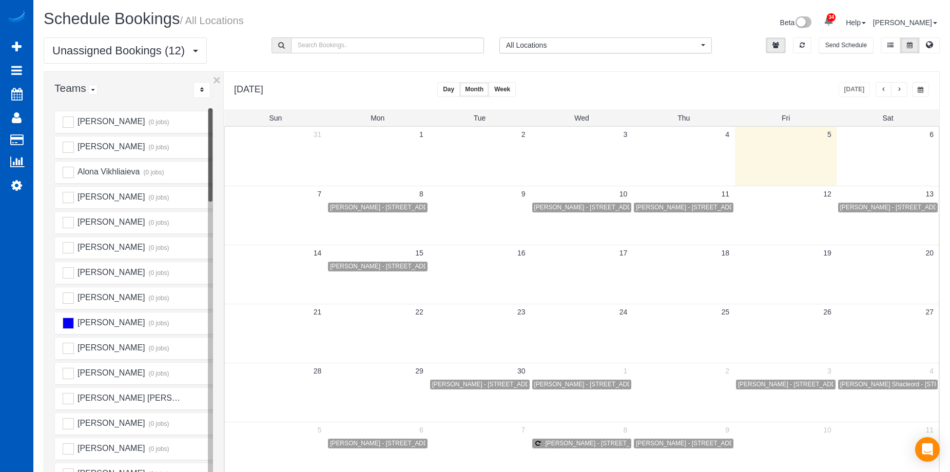
click at [899, 92] on span "button" at bounding box center [899, 90] width 5 height 6
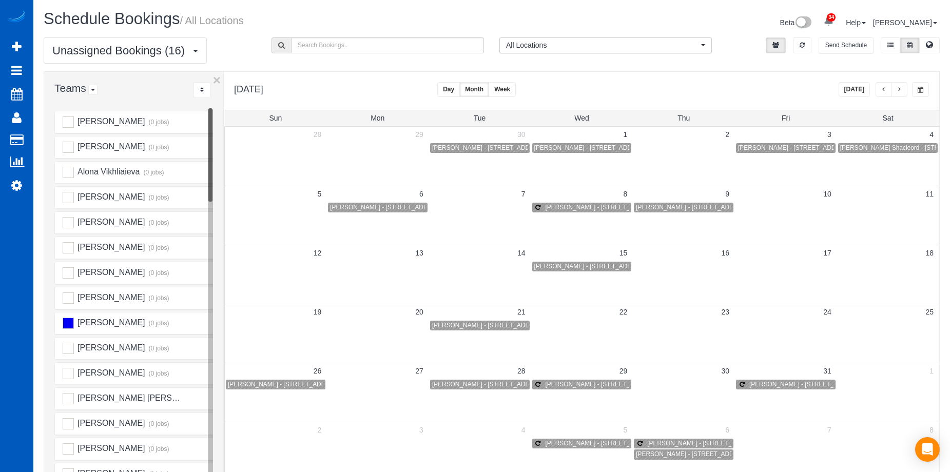
click at [883, 89] on span "button" at bounding box center [884, 90] width 5 height 6
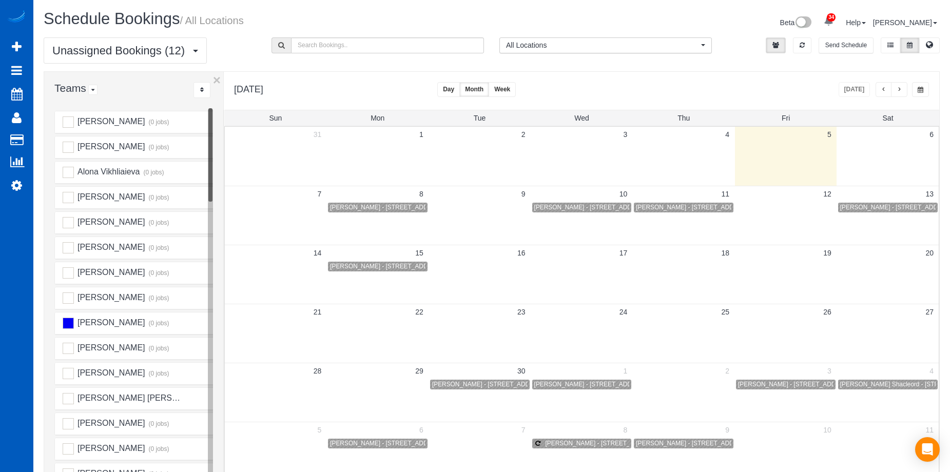
click at [902, 88] on button "button" at bounding box center [899, 89] width 16 height 15
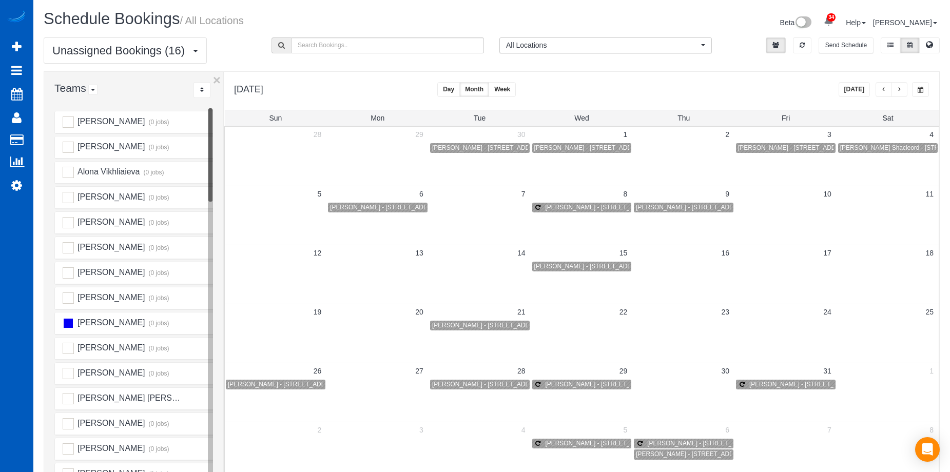
click at [68, 325] on ins at bounding box center [68, 323] width 11 height 11
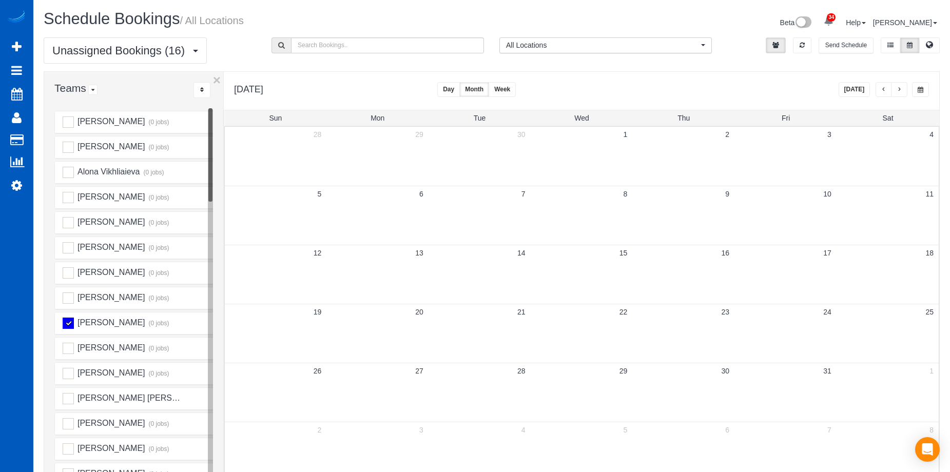
click at [72, 325] on ins at bounding box center [68, 323] width 11 height 11
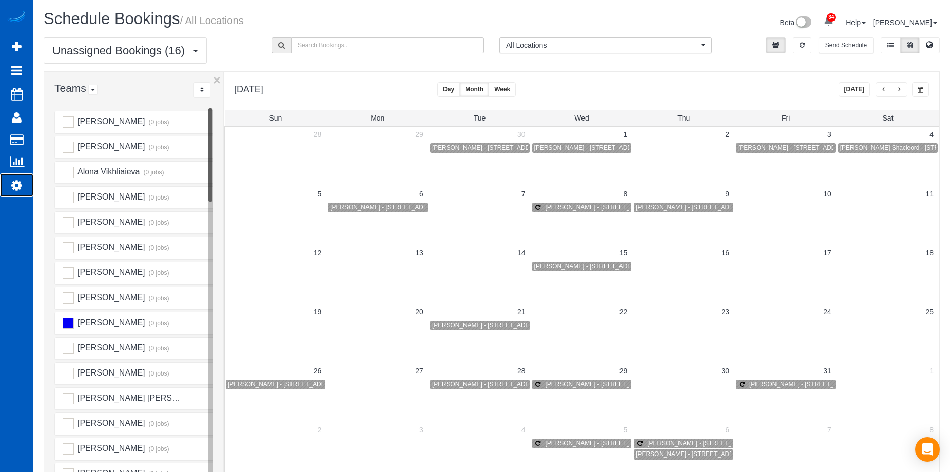
click at [20, 188] on icon at bounding box center [16, 185] width 11 height 12
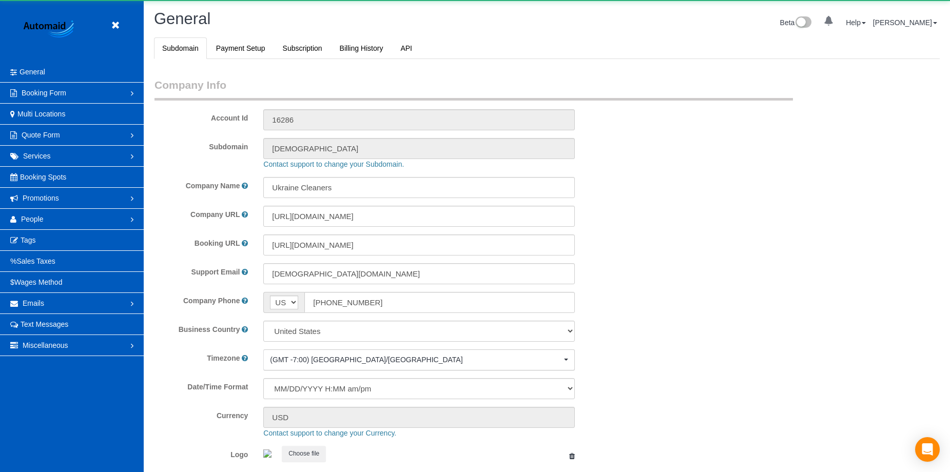
select select "string:[GEOGRAPHIC_DATA]"
select select "1"
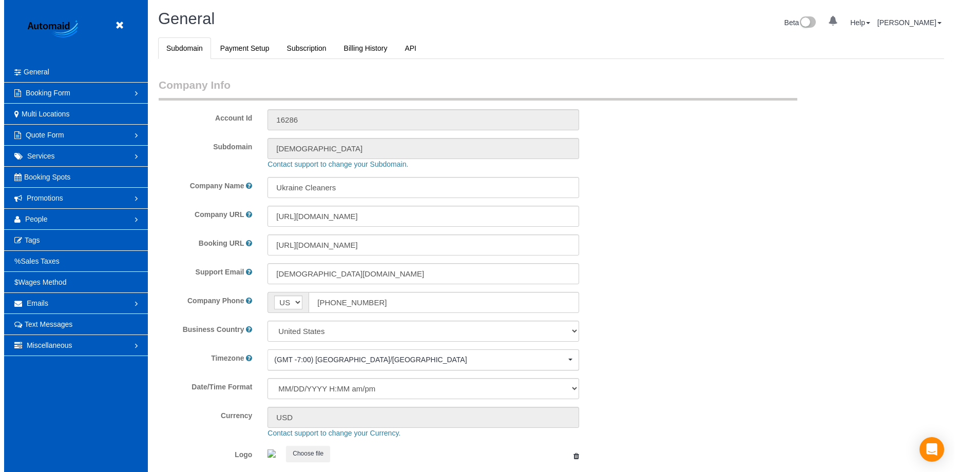
scroll to position [2258, 950]
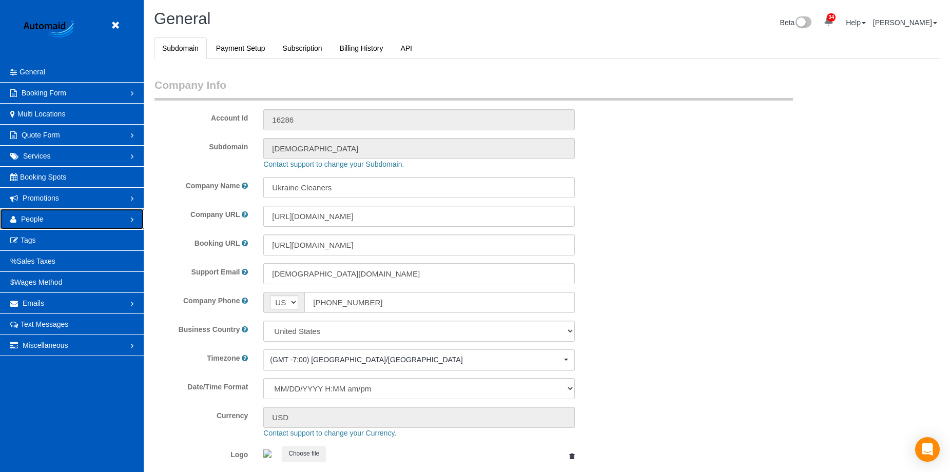
click at [73, 216] on link "People" at bounding box center [72, 219] width 144 height 21
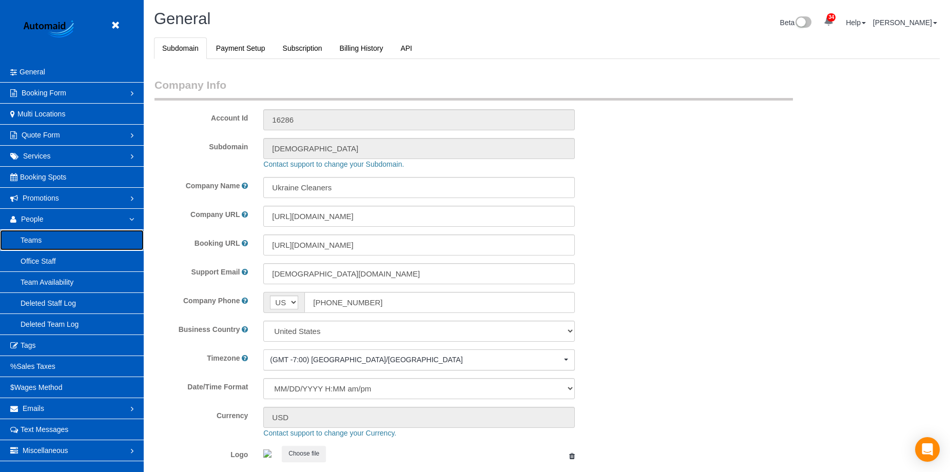
click at [61, 239] on link "Teams" at bounding box center [72, 240] width 144 height 21
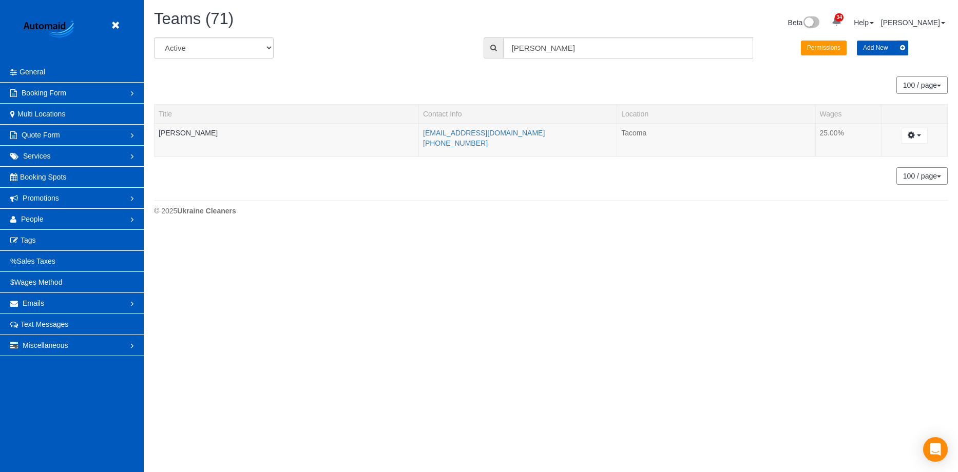
scroll to position [231, 958]
click at [80, 221] on link "People" at bounding box center [72, 219] width 144 height 21
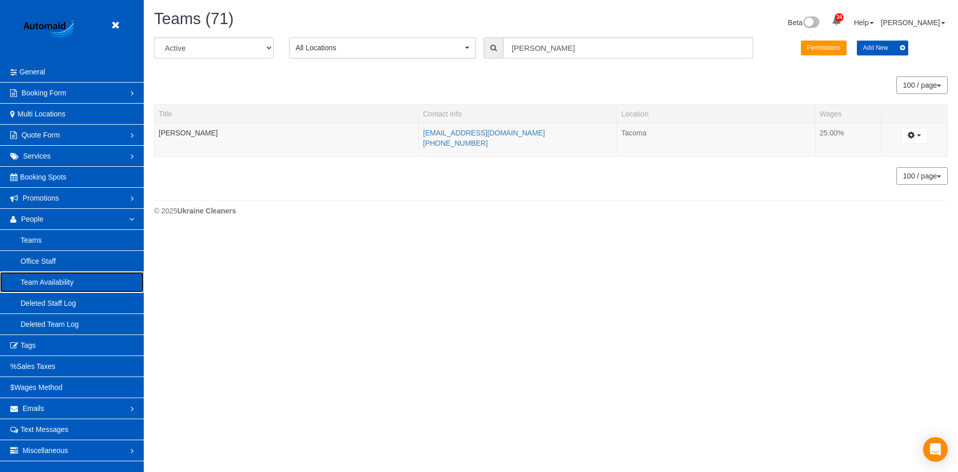
click at [64, 278] on link "Team Availability" at bounding box center [72, 282] width 144 height 21
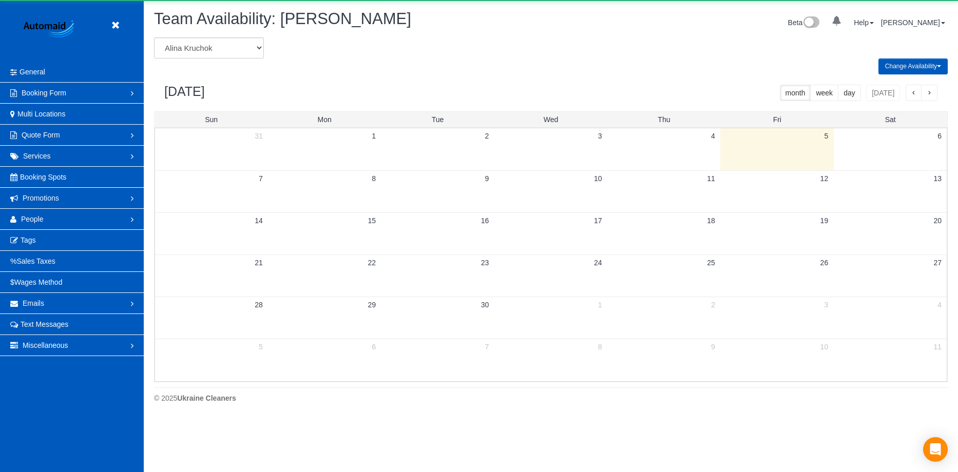
scroll to position [418, 958]
click at [231, 48] on select "Alina Kruchok Alona Tarasiuk Alona Vikhliaieva Anastasiia Demchenko Anastasiia …" at bounding box center [209, 47] width 110 height 21
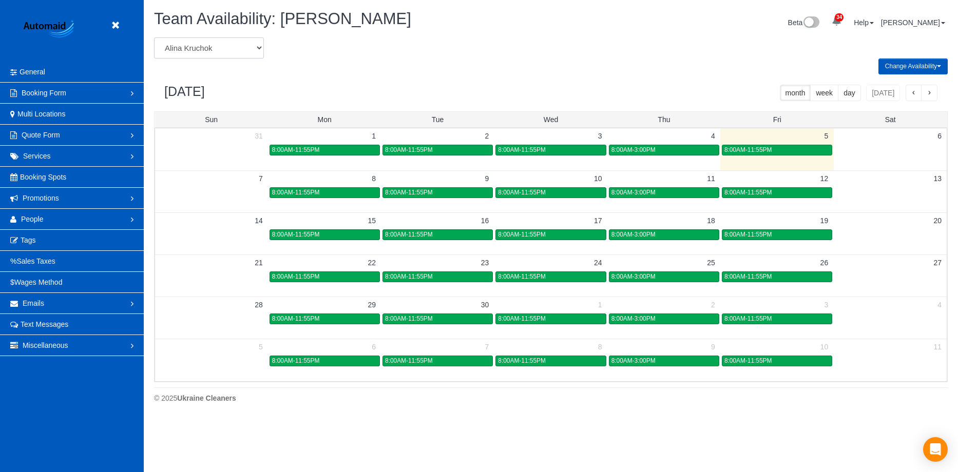
select select "number:13"
click at [154, 37] on select "Alina Kruchok Alona Tarasiuk Alona Vikhliaieva Anastasiia Demchenko Anastasiia …" at bounding box center [209, 47] width 110 height 21
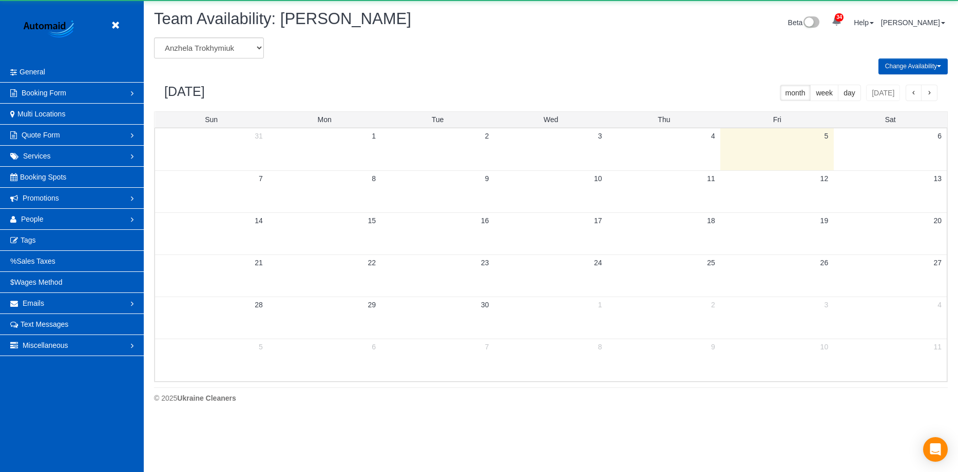
scroll to position [50930, 50390]
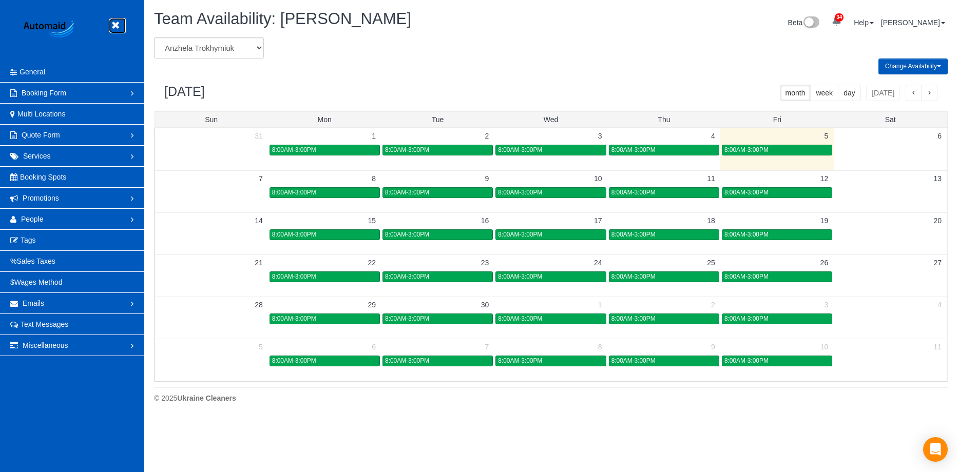
click at [119, 24] on icon at bounding box center [115, 25] width 13 height 13
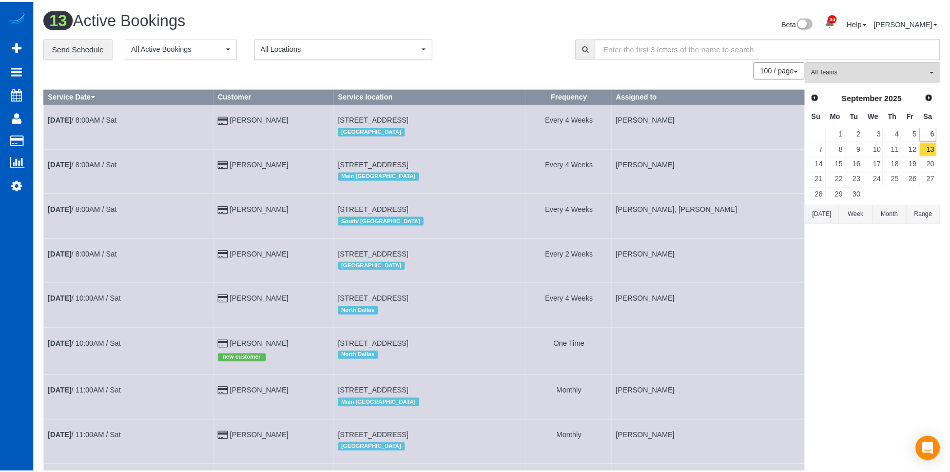
scroll to position [772, 950]
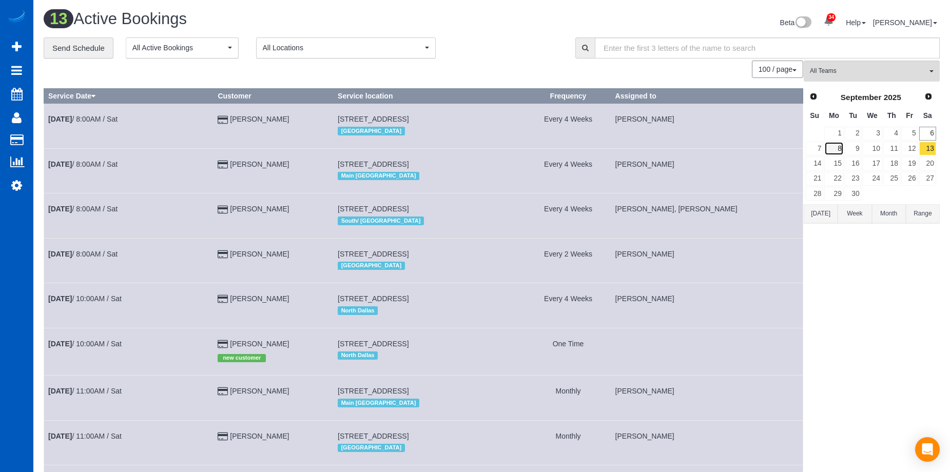
click at [839, 149] on link "8" at bounding box center [834, 149] width 19 height 14
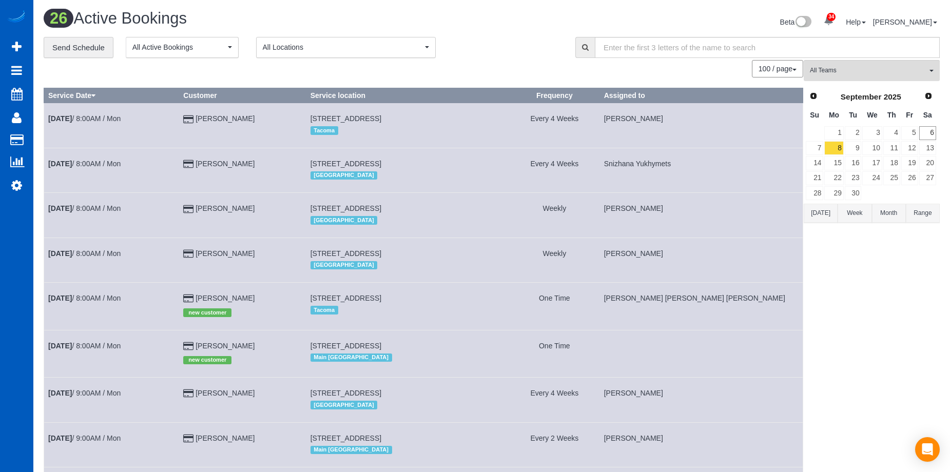
scroll to position [0, 0]
click at [861, 147] on link "9" at bounding box center [853, 149] width 17 height 14
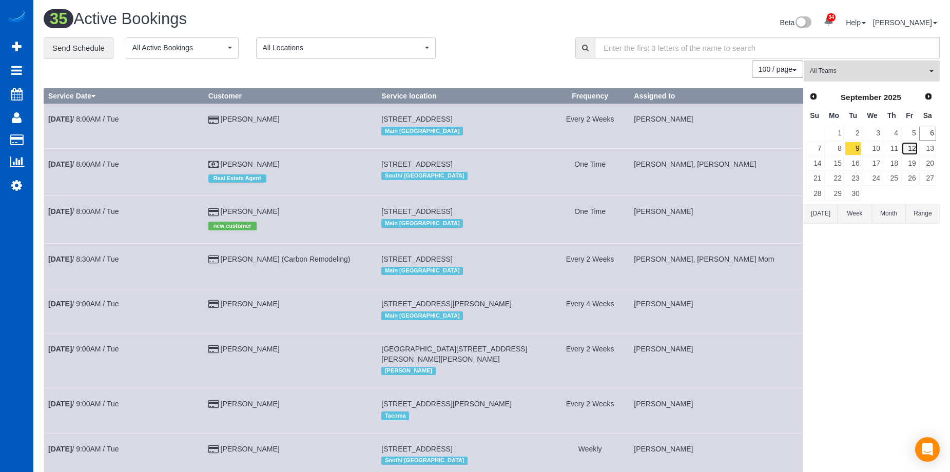
click at [914, 146] on link "12" at bounding box center [910, 149] width 17 height 14
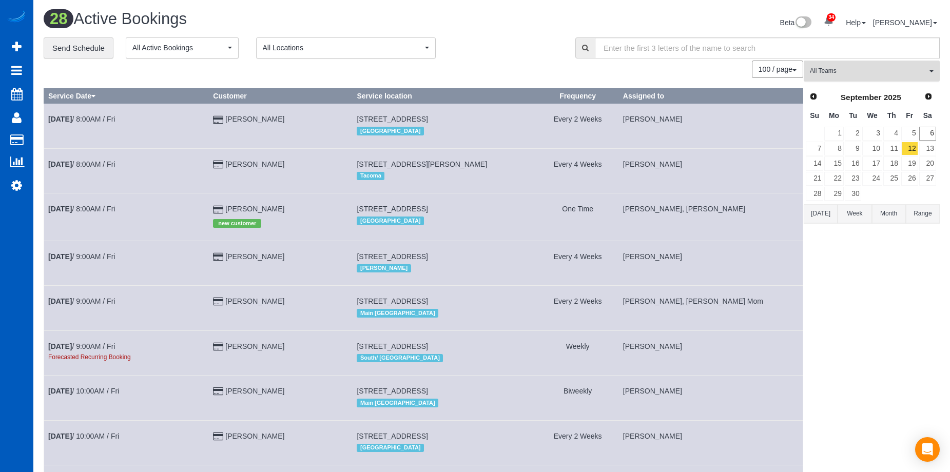
click at [879, 68] on span "All Teams" at bounding box center [868, 71] width 117 height 9
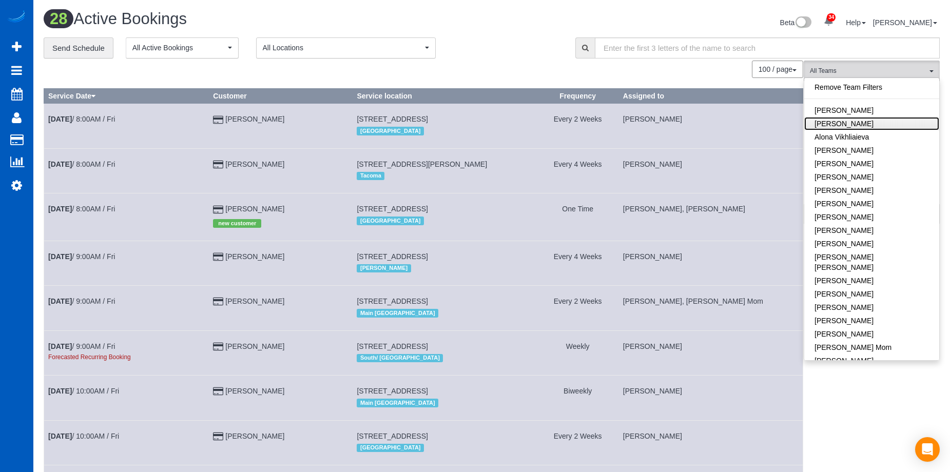
click at [870, 124] on link "Alona Tarasiuk" at bounding box center [872, 123] width 135 height 13
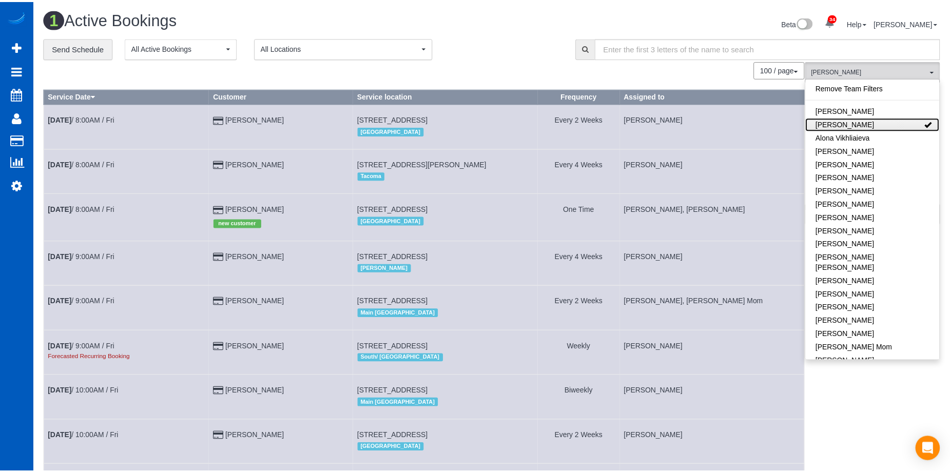
scroll to position [259, 958]
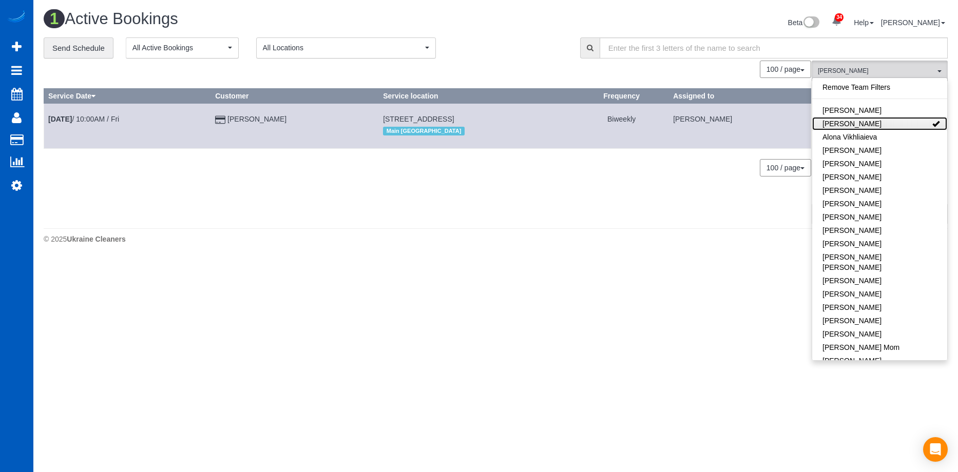
click at [892, 123] on link "Alona Tarasiuk" at bounding box center [879, 123] width 135 height 13
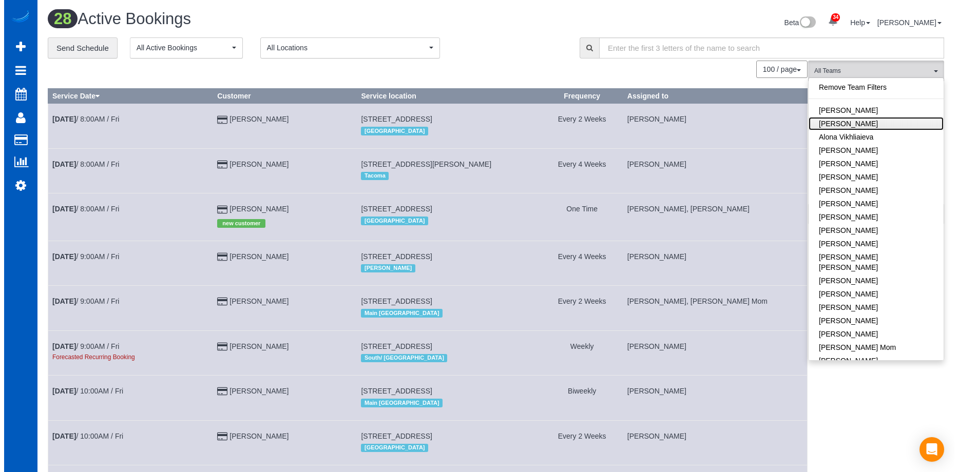
scroll to position [1472, 950]
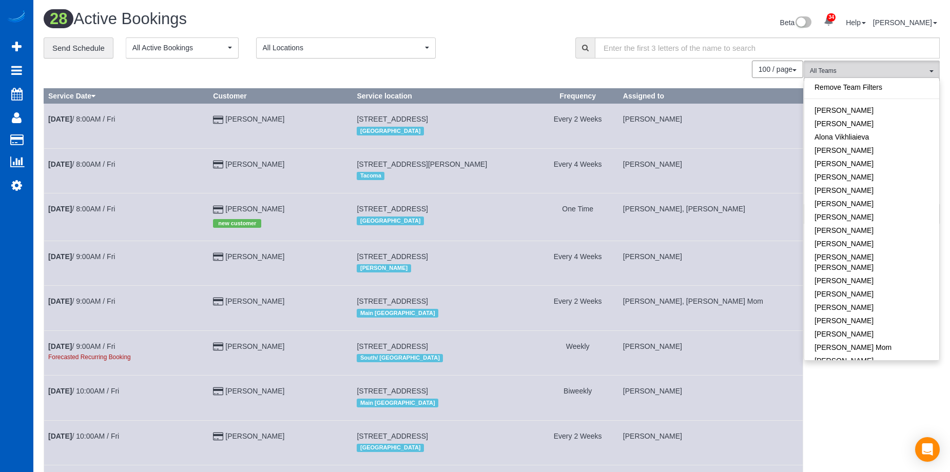
click at [492, 55] on div "**********" at bounding box center [302, 48] width 517 height 22
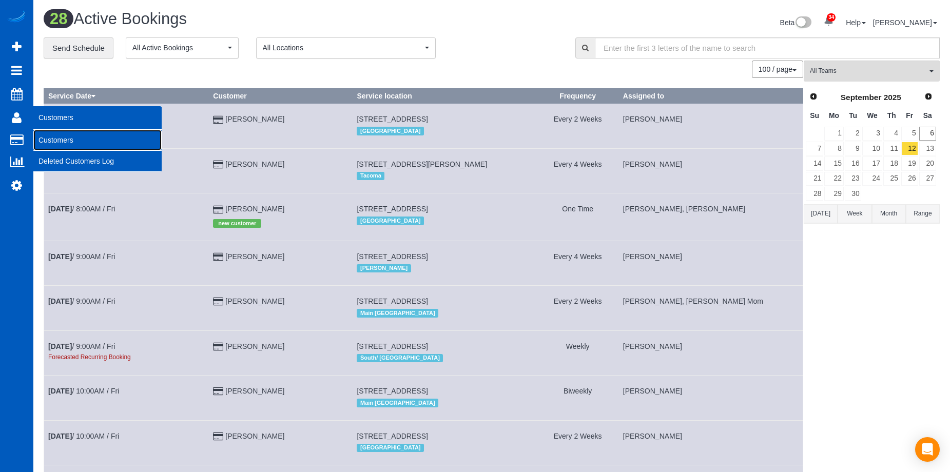
click at [49, 136] on link "Customers" at bounding box center [97, 140] width 128 height 21
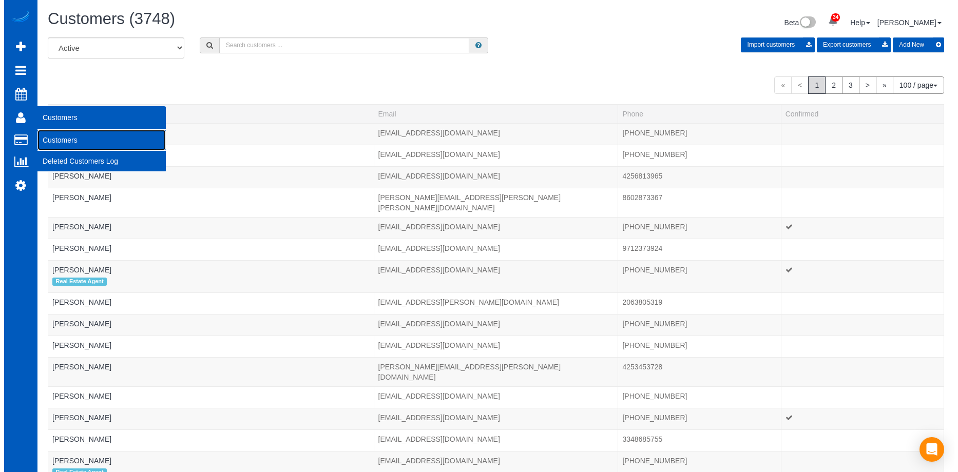
scroll to position [2470, 950]
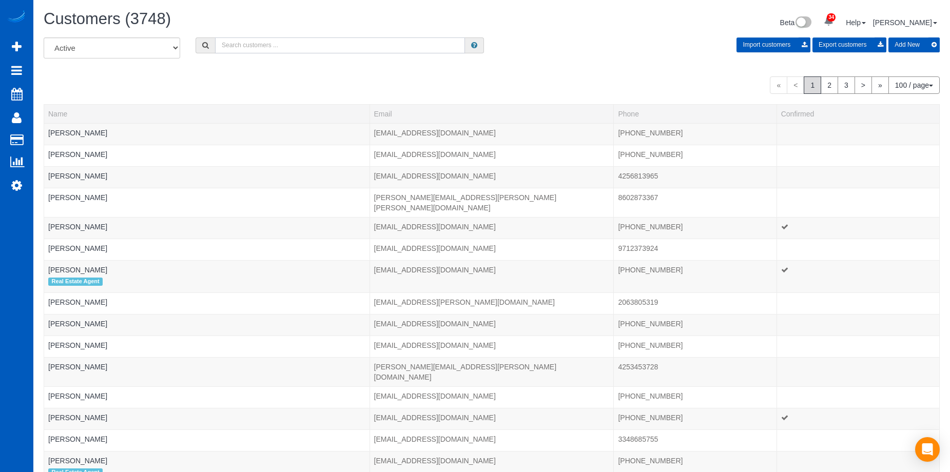
click at [299, 45] on input "text" at bounding box center [340, 45] width 250 height 16
paste input "hcotyler@gmail.com"
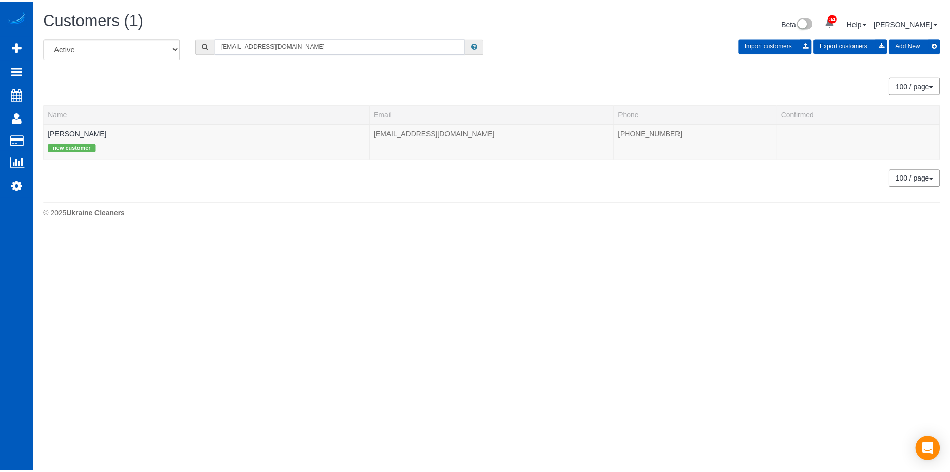
scroll to position [51115, 50390]
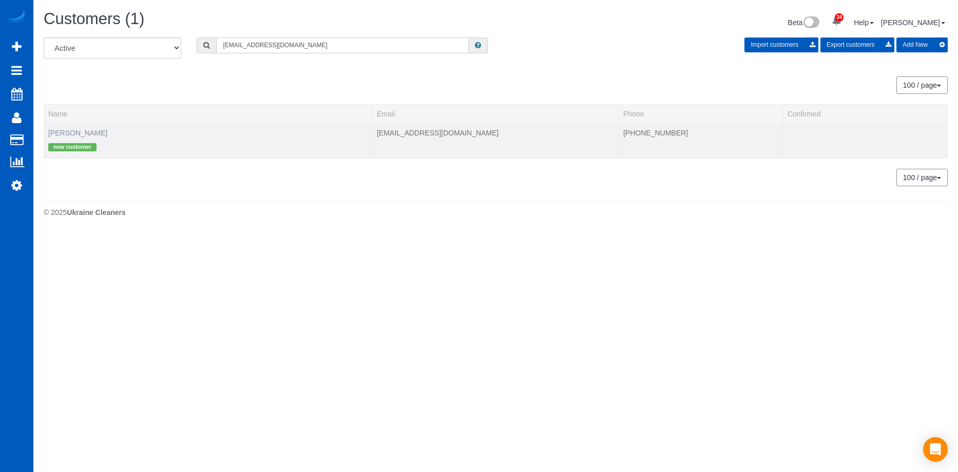
type input "hcotyler@gmail.com"
click at [68, 135] on link "Tyler Pacheco" at bounding box center [77, 133] width 59 height 8
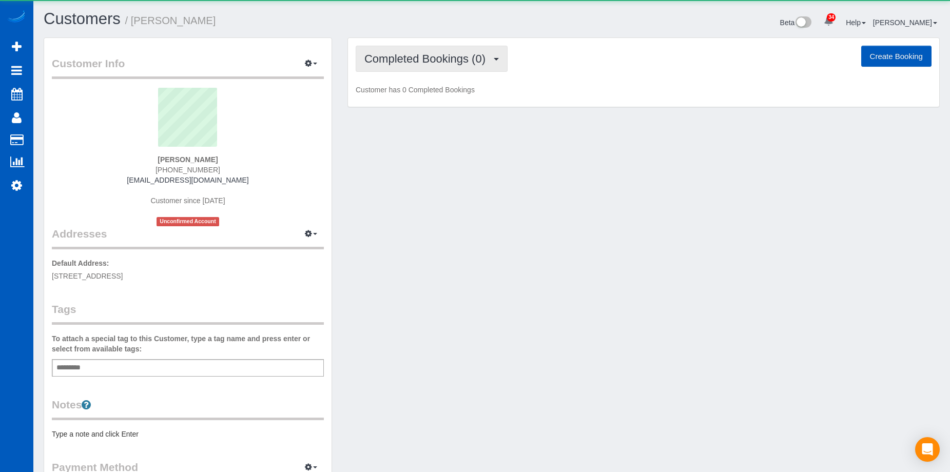
scroll to position [580, 950]
click at [467, 52] on button "Completed Bookings (0)" at bounding box center [432, 59] width 152 height 26
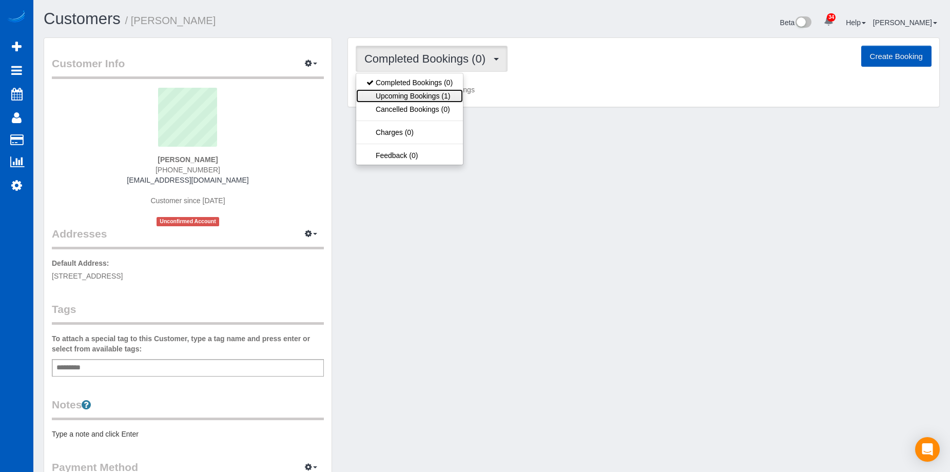
click at [424, 96] on link "Upcoming Bookings (1)" at bounding box center [409, 95] width 107 height 13
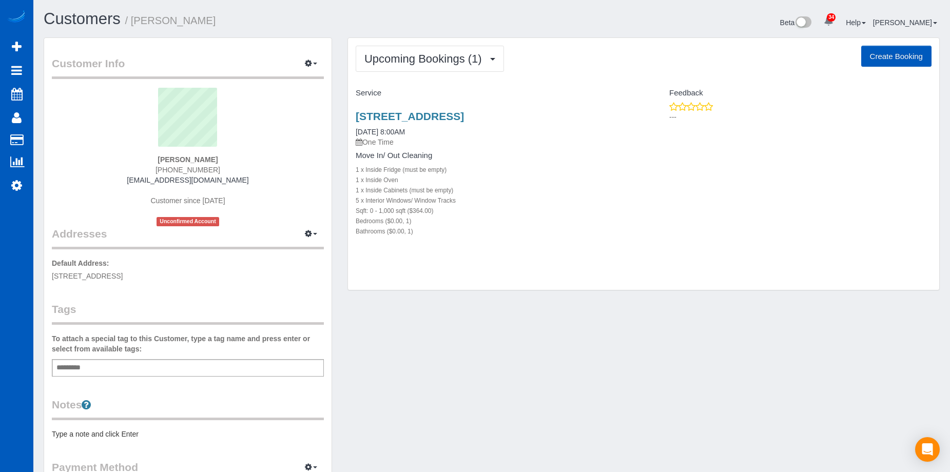
click at [448, 108] on div "1430 2nd Ave, Unit 904, Seattle, WA 98101 09/08/2025 8:00AM One Time Move In/ O…" at bounding box center [496, 179] width 296 height 155
click at [442, 115] on link "1430 2nd Ave, Unit 904, Seattle, WA 98101" at bounding box center [410, 116] width 108 height 12
click at [424, 116] on link "1430 2nd Ave, Unit 904, Seattle, WA 98101" at bounding box center [410, 116] width 108 height 12
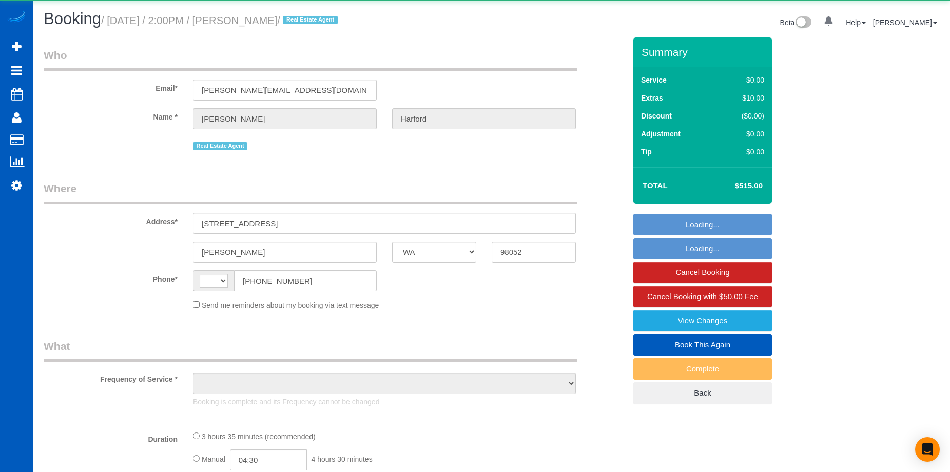
select select "WA"
select select "string:[GEOGRAPHIC_DATA]"
select select "object:831"
select select "string:fspay-e0366ecf-f802-4967-a000-1bfca719be9a"
select select "199"
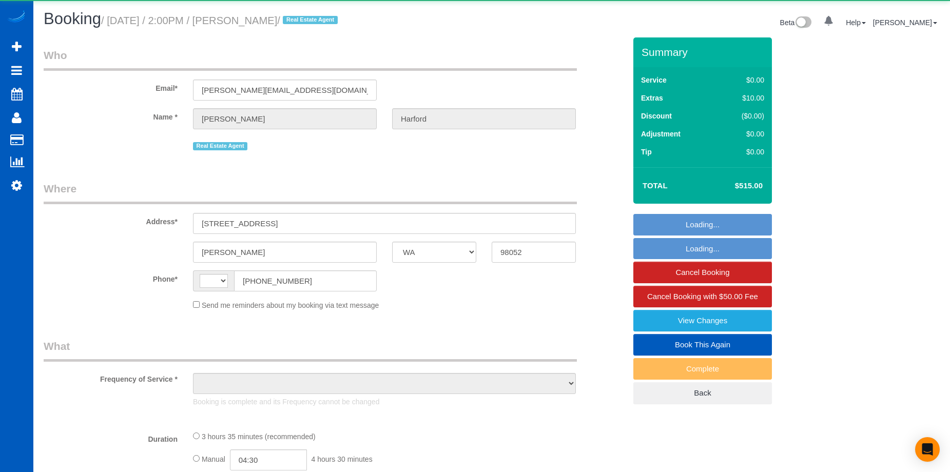
select select "1001"
select select "2"
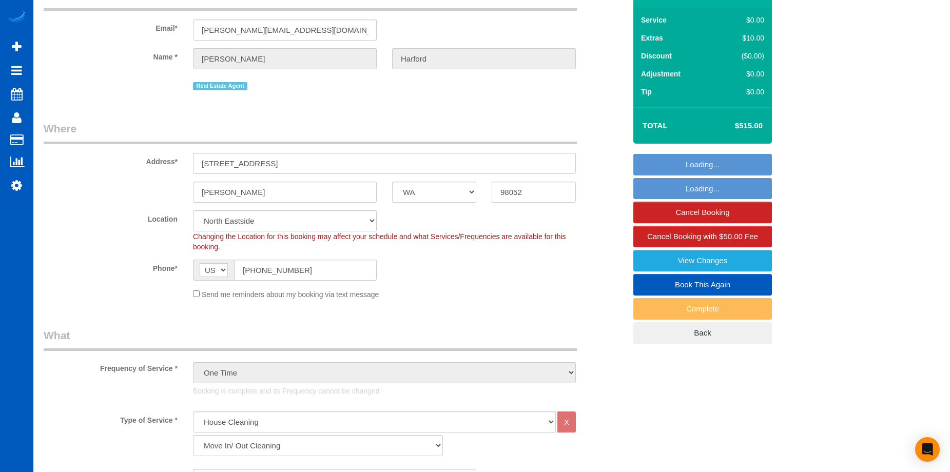
select select "object:1191"
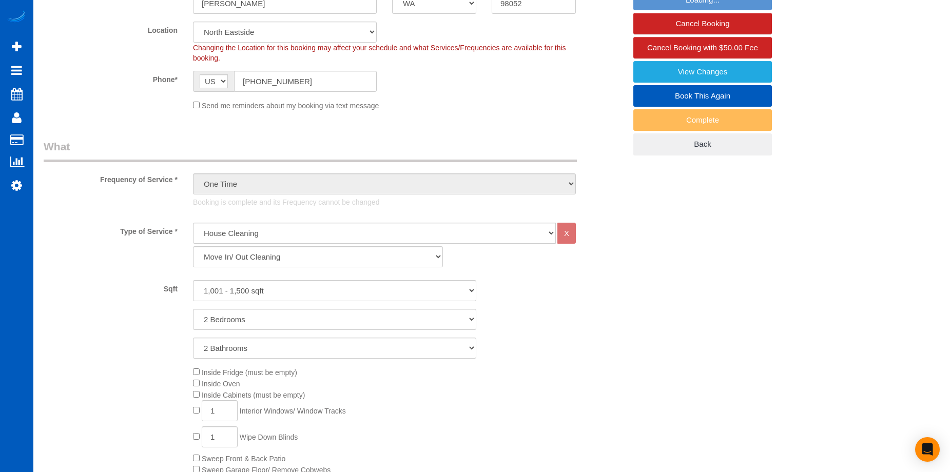
select select "spot1"
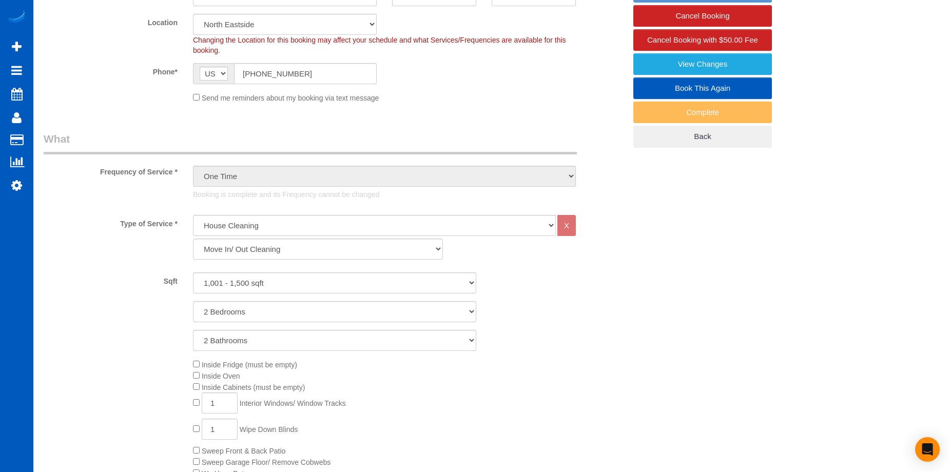
select select "1001"
select select "2"
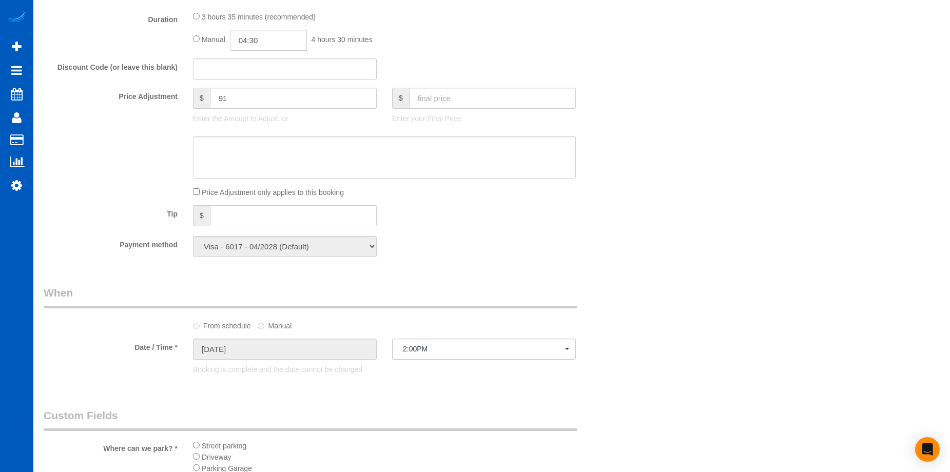
scroll to position [770, 0]
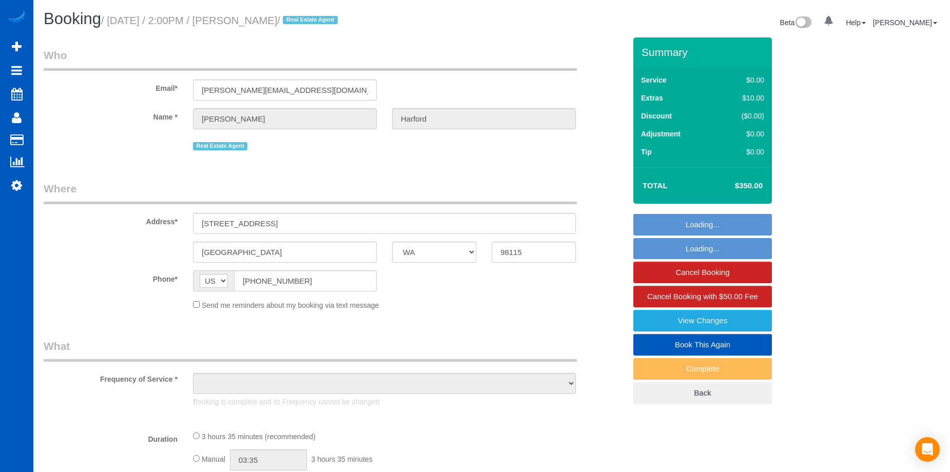
select select "WA"
select select "object:1176"
select select "199"
select select "1001"
select select "2"
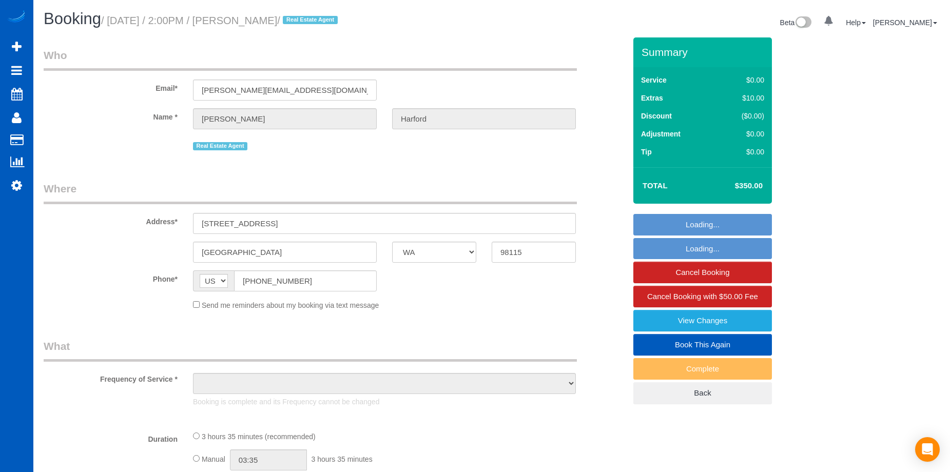
select select "2"
select select "spot1"
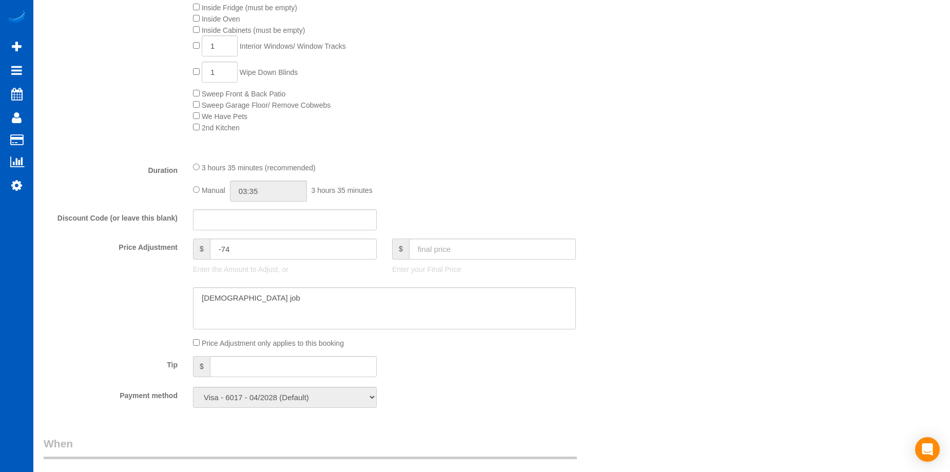
scroll to position [719, 0]
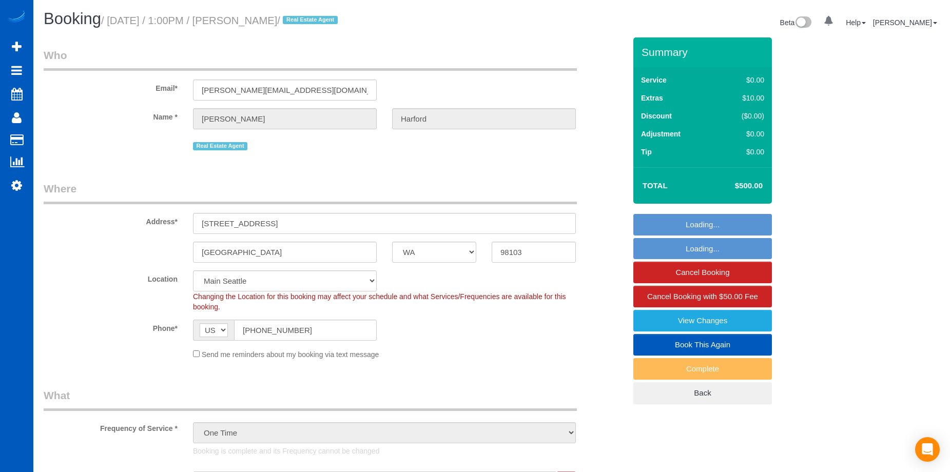
select select "WA"
select select "199"
select select "2"
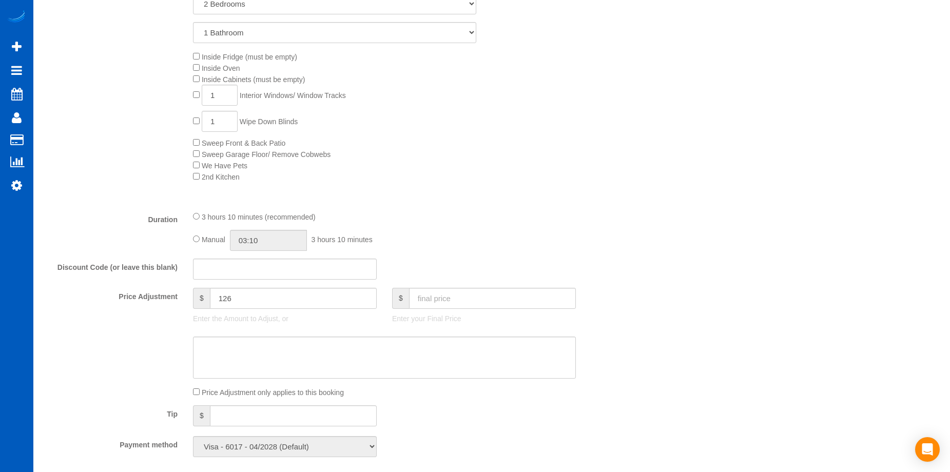
scroll to position [770, 0]
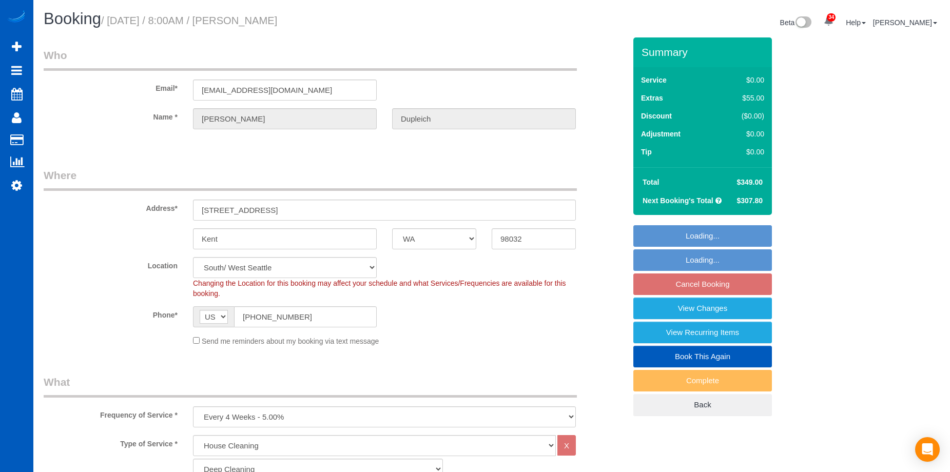
select select "WA"
select select "199"
select select "spot1"
select select "1501"
select select "3"
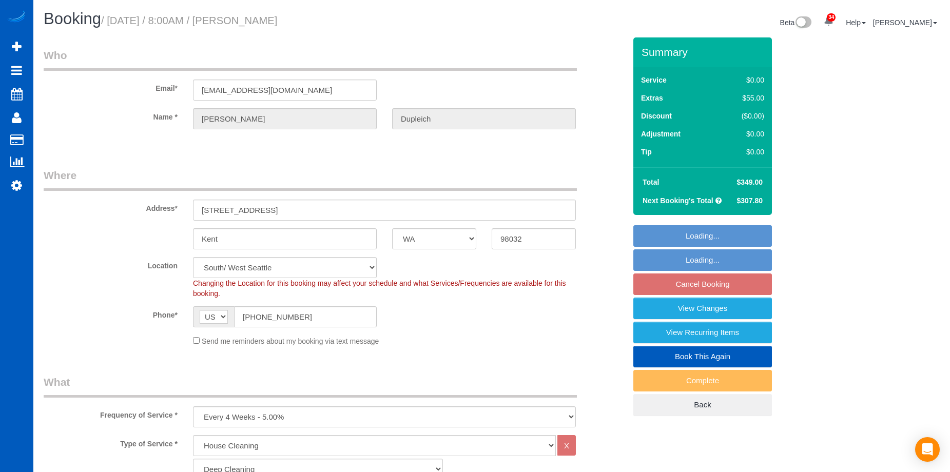
select select "2"
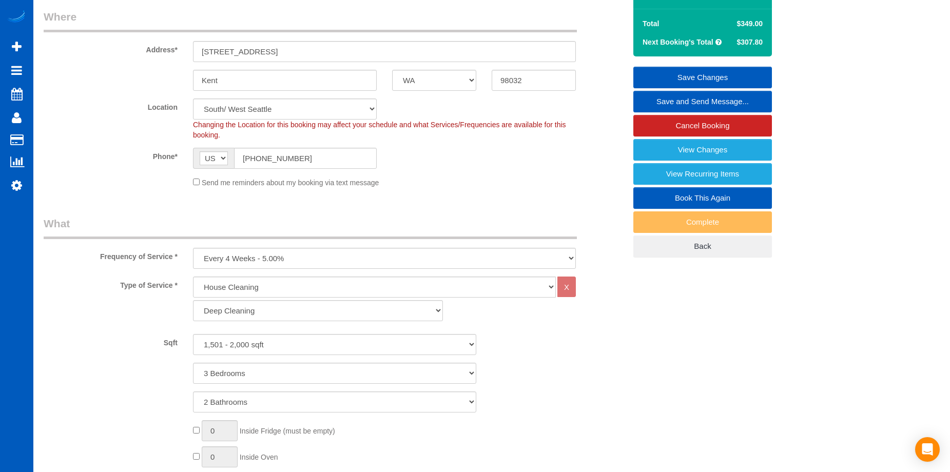
scroll to position [154, 0]
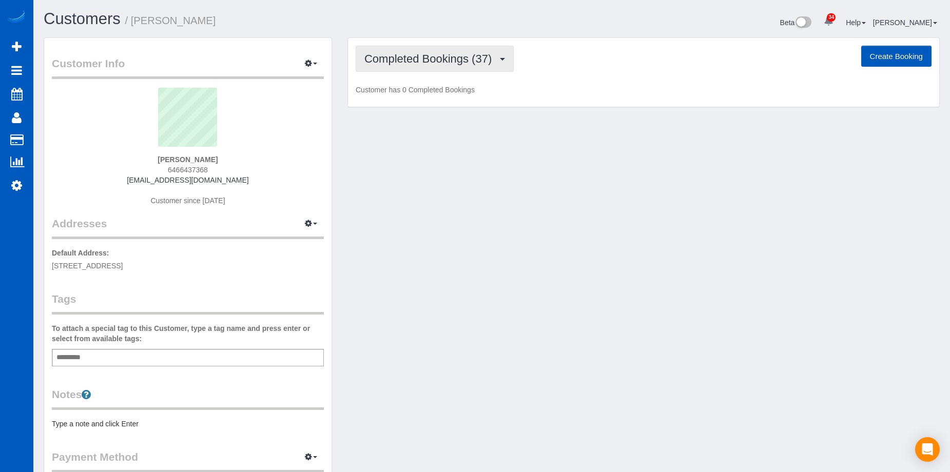
click at [471, 53] on span "Completed Bookings (37)" at bounding box center [431, 58] width 132 height 13
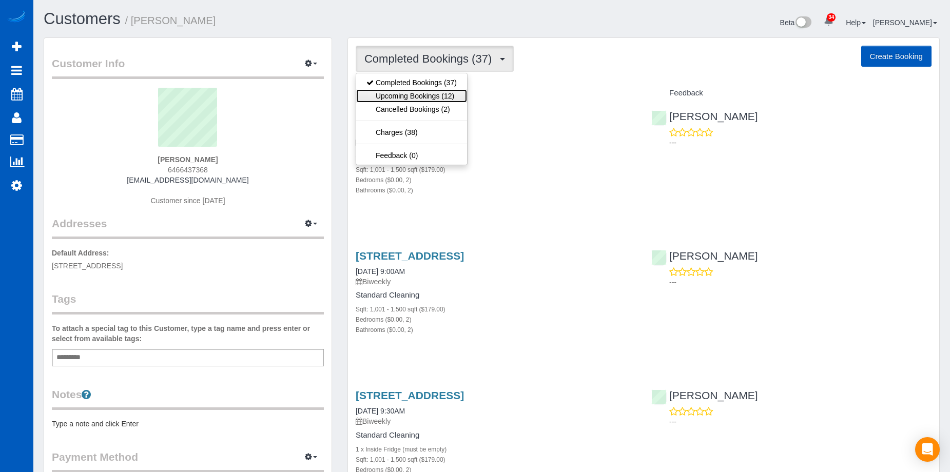
click at [434, 93] on link "Upcoming Bookings (12)" at bounding box center [411, 95] width 111 height 13
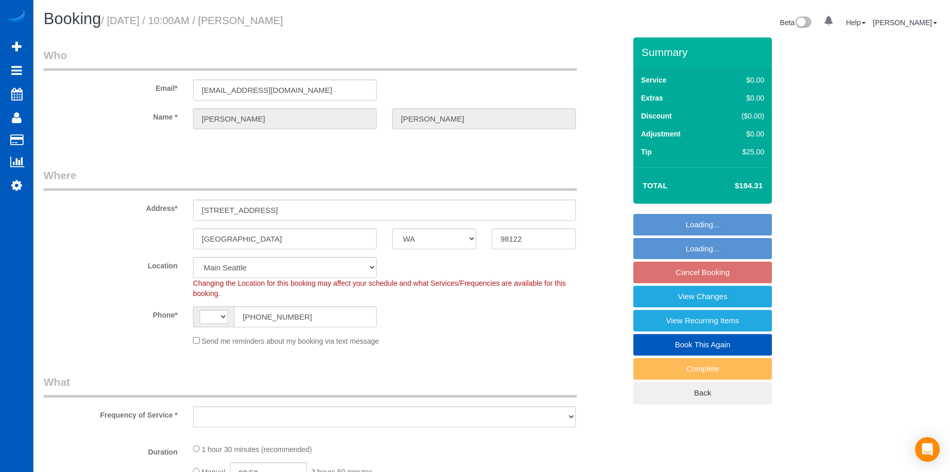
select select "WA"
select select "number:10"
select select "string:[GEOGRAPHIC_DATA]"
select select "object:1169"
select select "199"
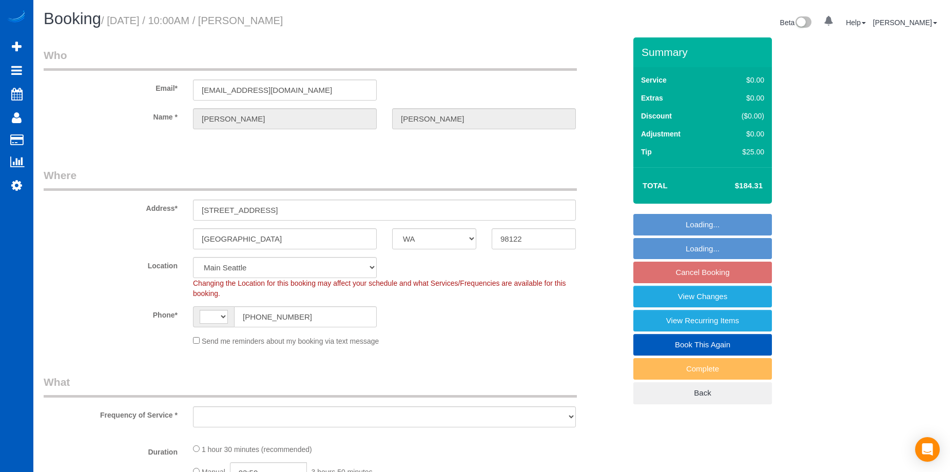
select select "1001"
select select "2"
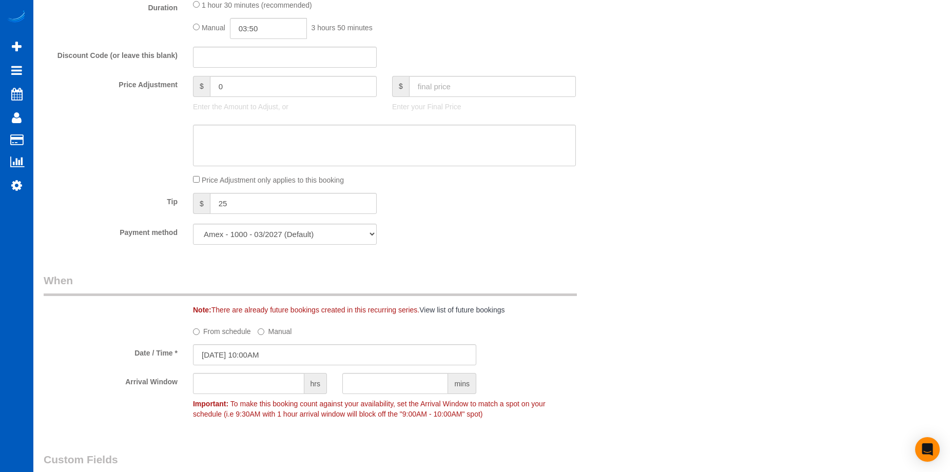
scroll to position [924, 0]
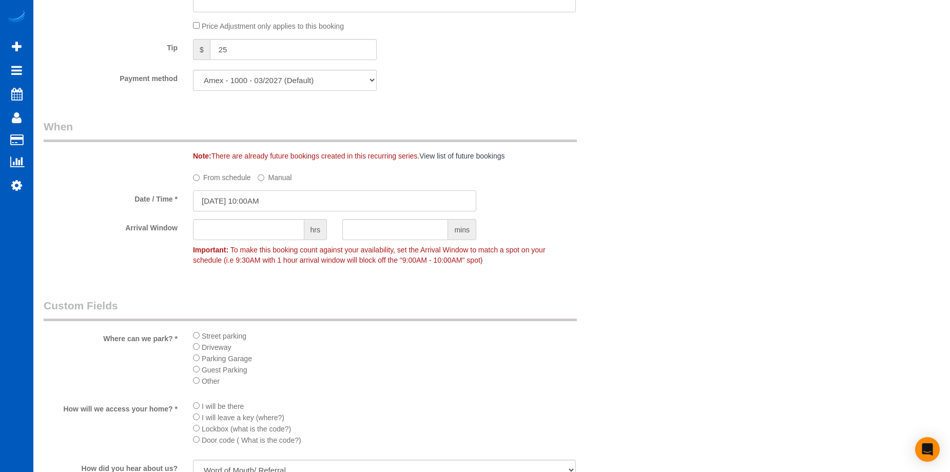
click at [298, 196] on input "[DATE] 10:00AM" at bounding box center [334, 201] width 283 height 21
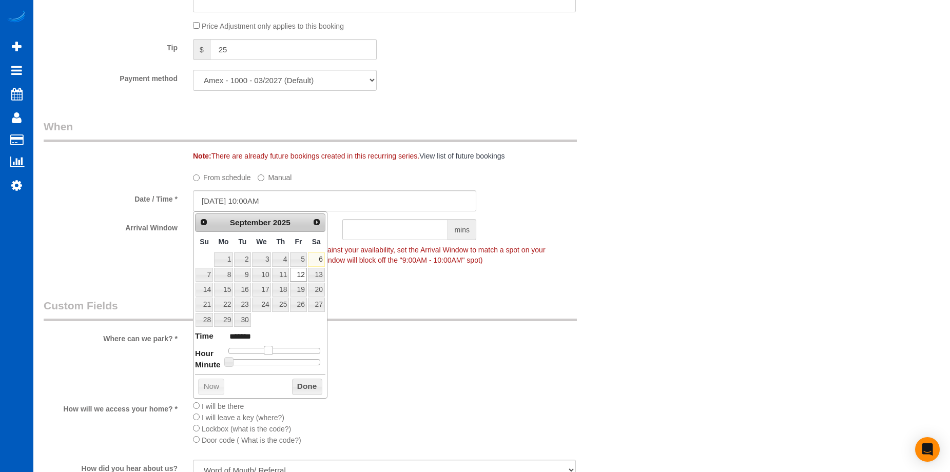
type input "[DATE] 11:00AM"
type input "*******"
type input "09/12/2025 12:00PM"
type input "*******"
type input "09/12/2025 1:00PM"
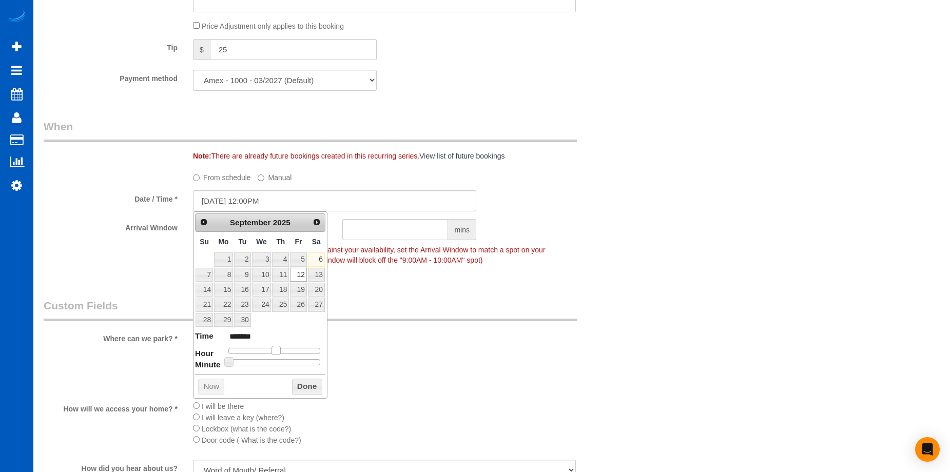
type input "******"
type input "09/12/2025 2:00PM"
type input "******"
type input "09/12/2025 3:00PM"
type input "******"
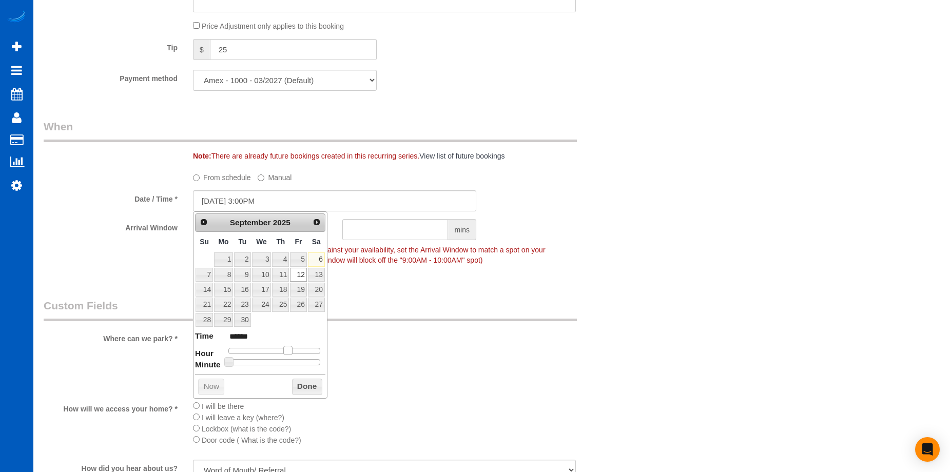
drag, startPoint x: 269, startPoint y: 352, endPoint x: 288, endPoint y: 350, distance: 19.1
click at [288, 350] on span at bounding box center [287, 350] width 9 height 9
click at [311, 389] on button "Done" at bounding box center [307, 387] width 30 height 16
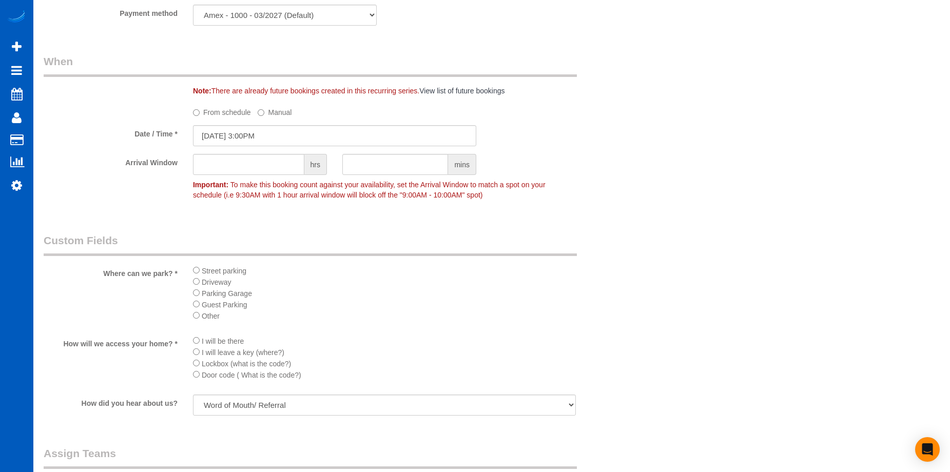
scroll to position [1130, 0]
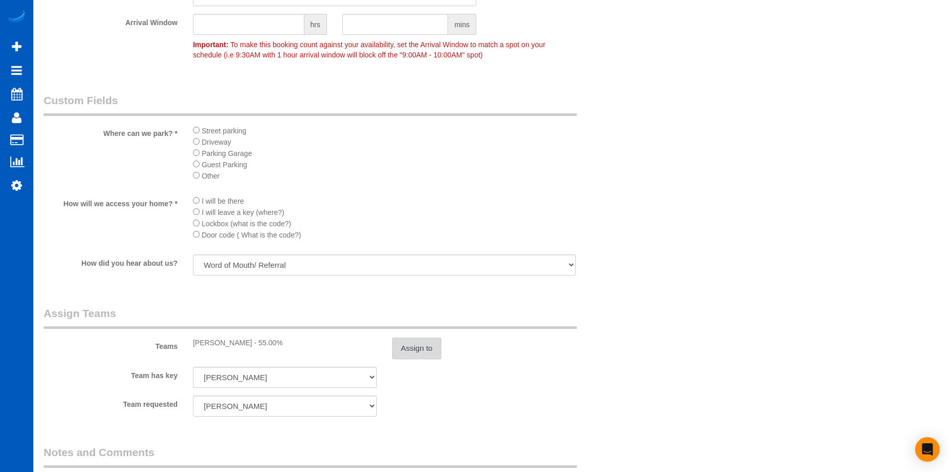
click at [413, 352] on button "Assign to" at bounding box center [416, 349] width 49 height 22
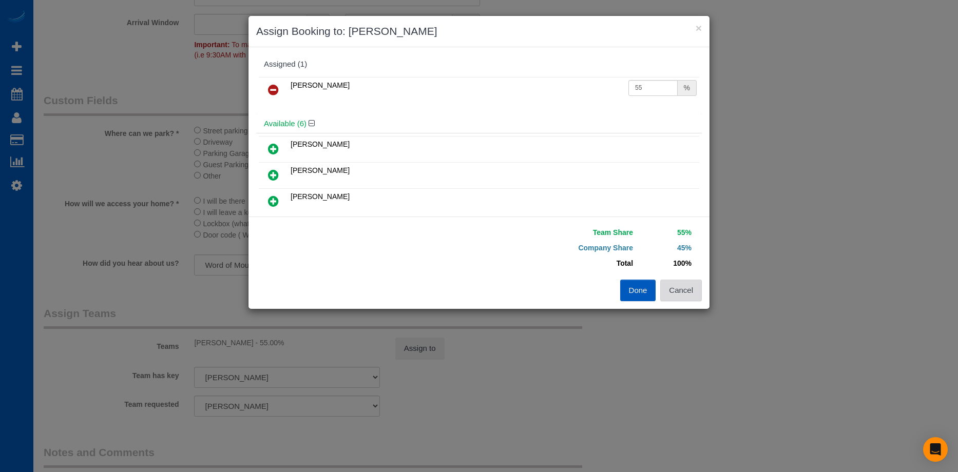
click at [685, 299] on button "Cancel" at bounding box center [681, 291] width 42 height 22
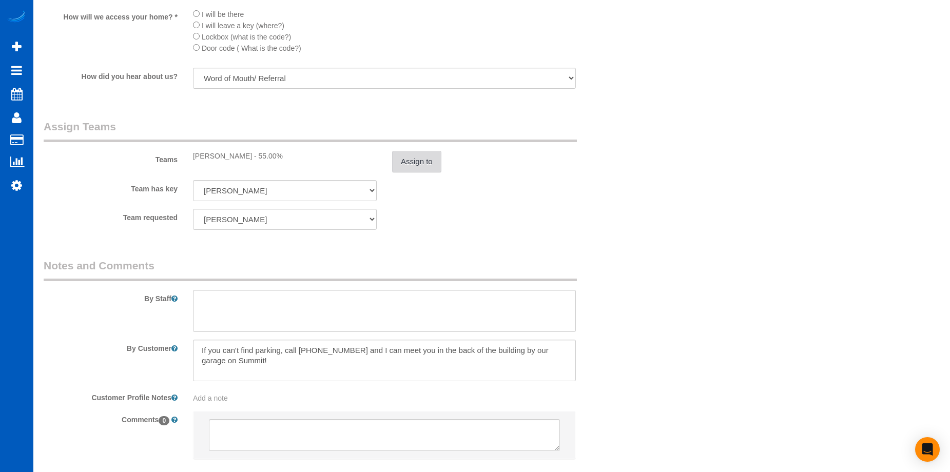
scroll to position [1335, 0]
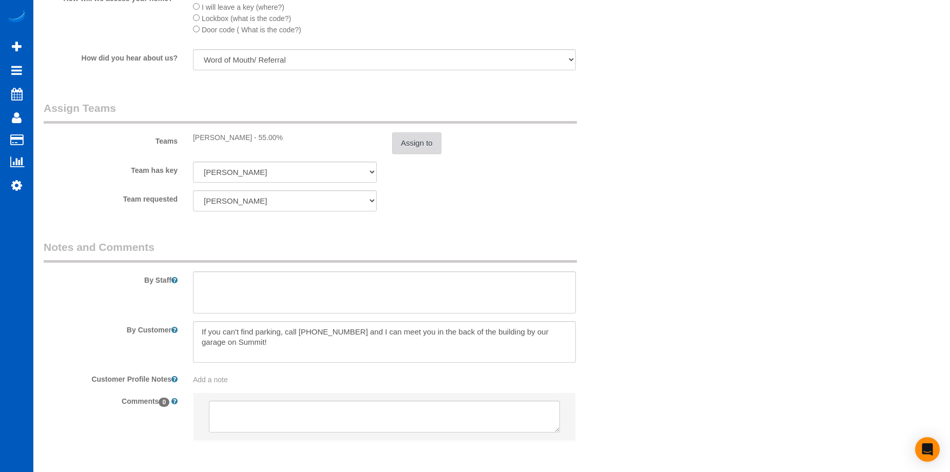
click at [413, 137] on button "Assign to" at bounding box center [416, 143] width 49 height 22
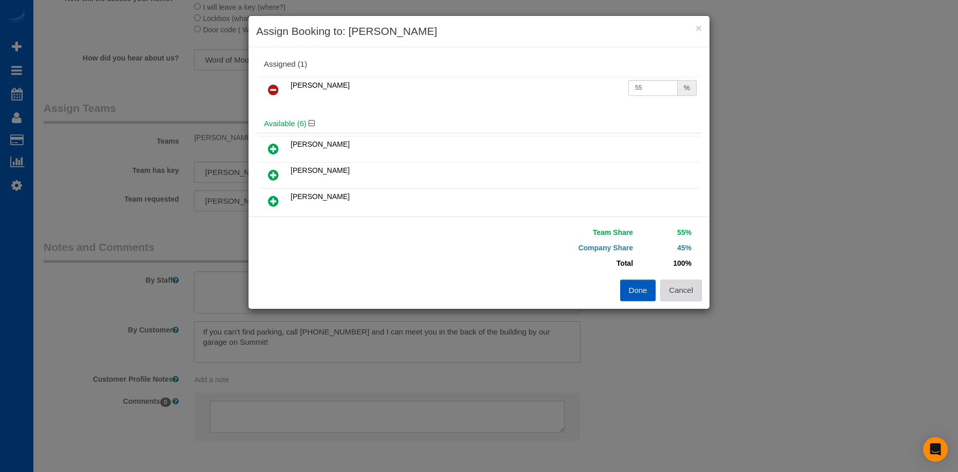
click at [683, 291] on button "Cancel" at bounding box center [681, 291] width 42 height 22
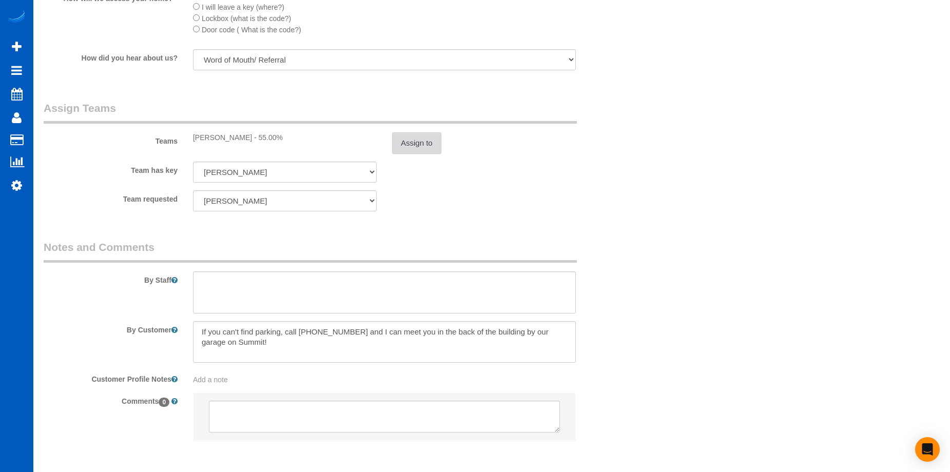
click at [434, 146] on button "Assign to" at bounding box center [416, 143] width 49 height 22
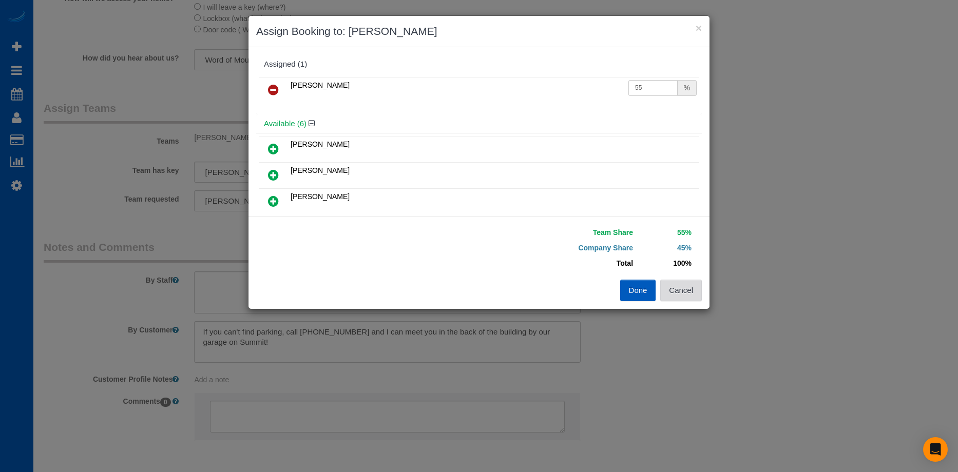
click at [675, 285] on button "Cancel" at bounding box center [681, 291] width 42 height 22
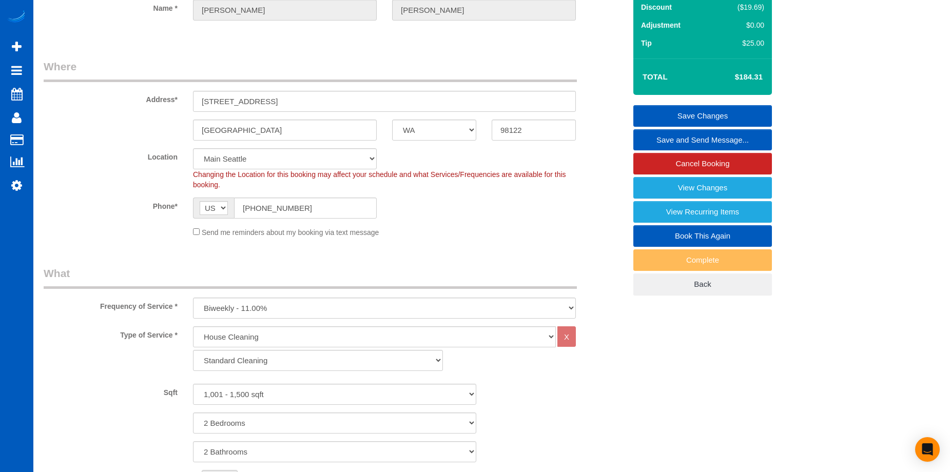
scroll to position [103, 0]
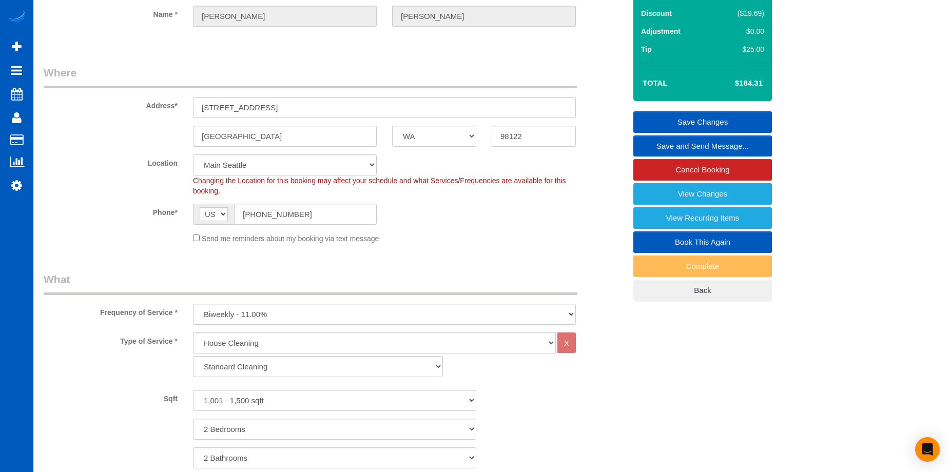
click at [652, 115] on link "Save Changes" at bounding box center [703, 122] width 139 height 22
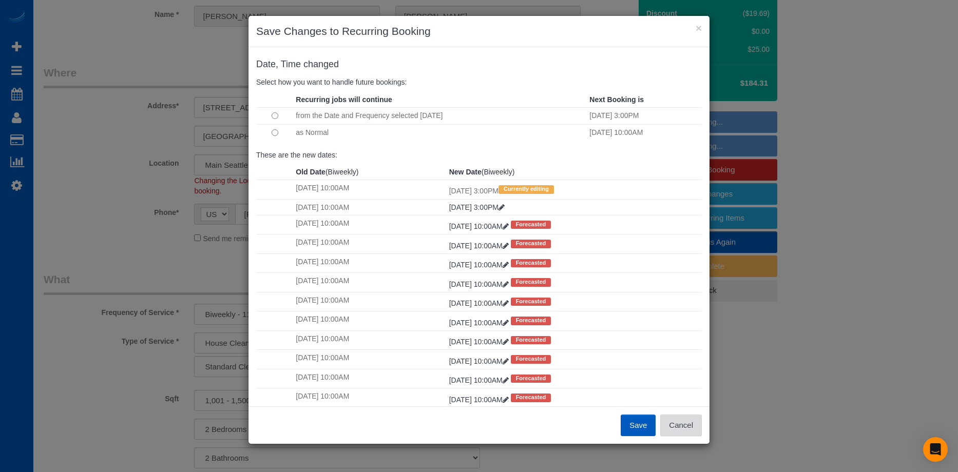
click at [687, 424] on button "Cancel" at bounding box center [681, 426] width 42 height 22
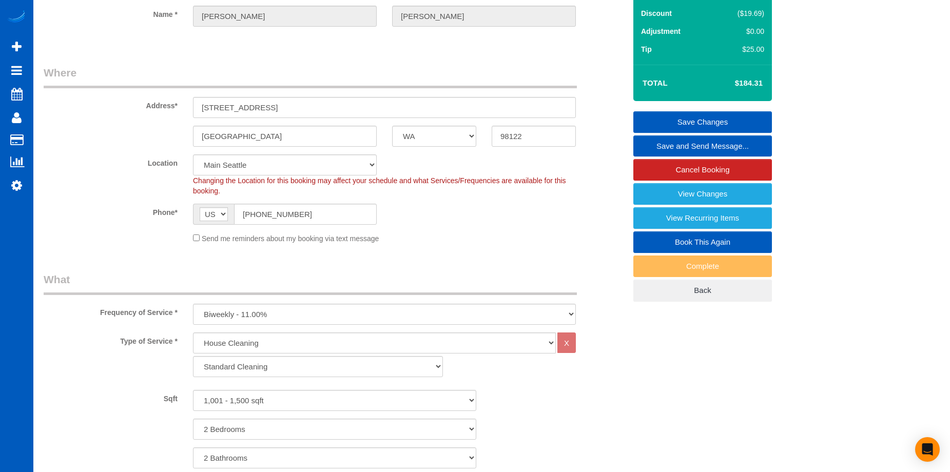
click at [674, 116] on link "Save Changes" at bounding box center [703, 122] width 139 height 22
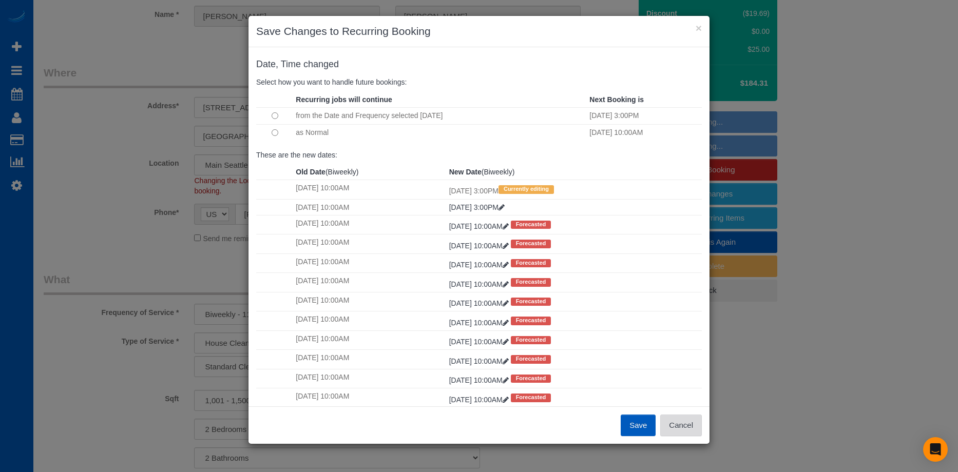
click at [676, 428] on button "Cancel" at bounding box center [681, 426] width 42 height 22
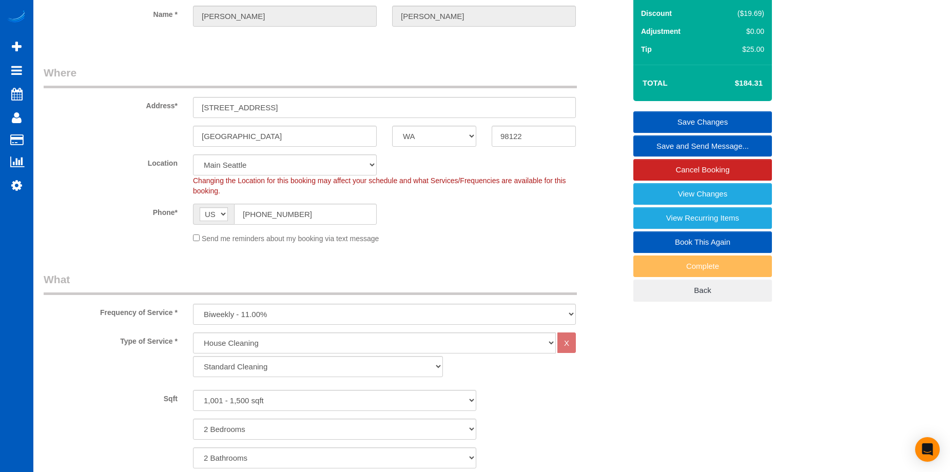
click at [651, 111] on link "Save Changes" at bounding box center [703, 122] width 139 height 22
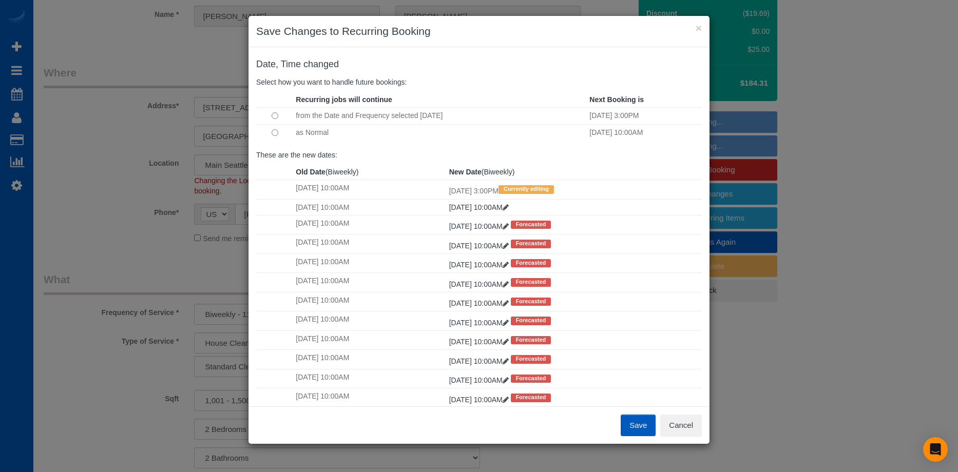
click at [634, 422] on button "Save" at bounding box center [638, 426] width 35 height 22
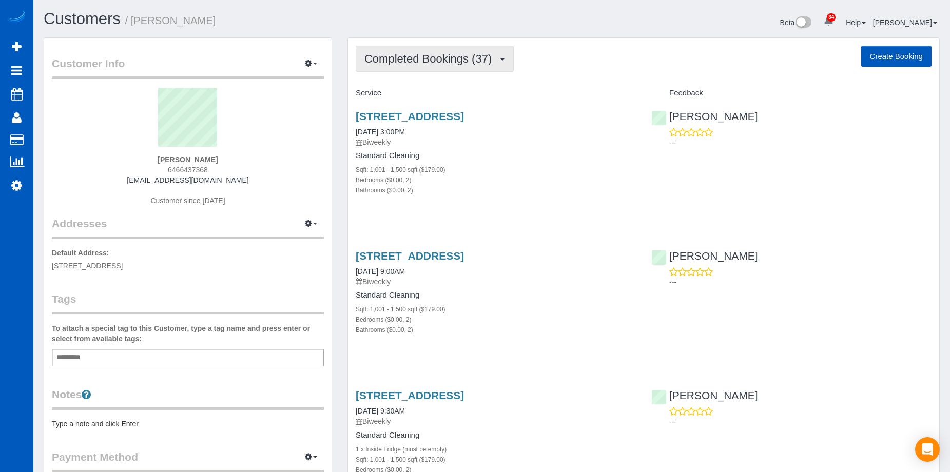
click at [460, 51] on button "Completed Bookings (37)" at bounding box center [435, 59] width 158 height 26
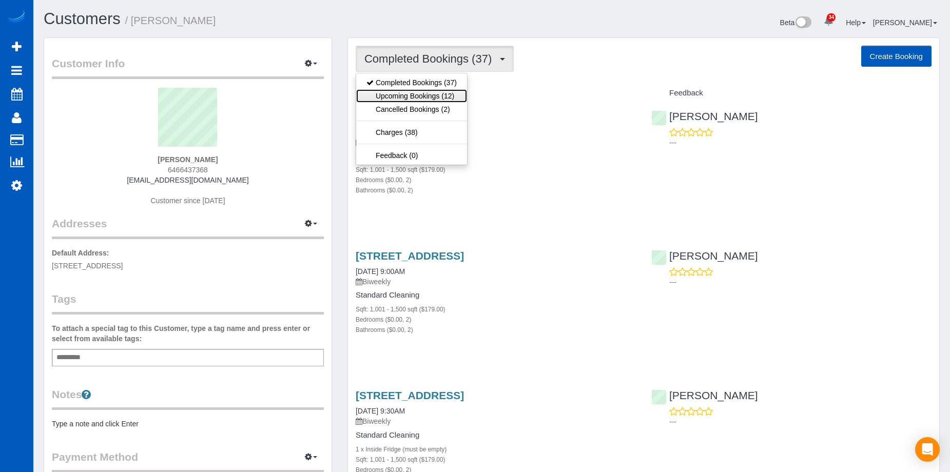
click at [413, 91] on link "Upcoming Bookings (12)" at bounding box center [411, 95] width 111 height 13
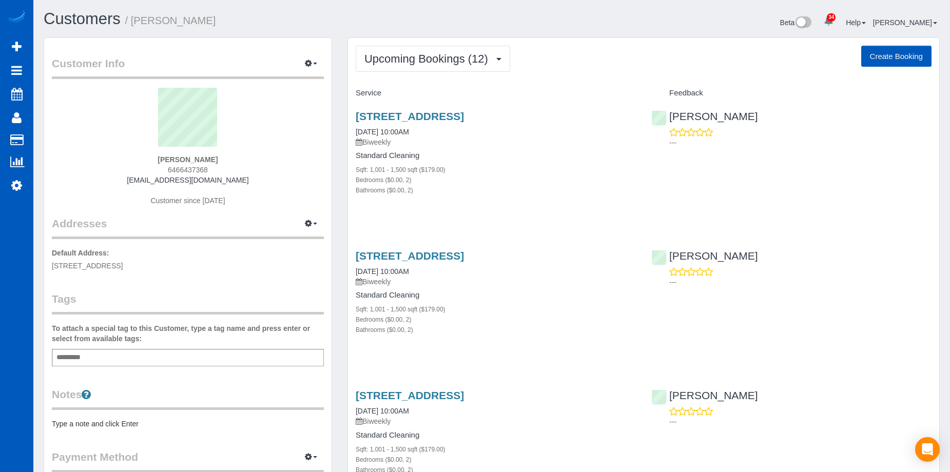
scroll to position [51, 0]
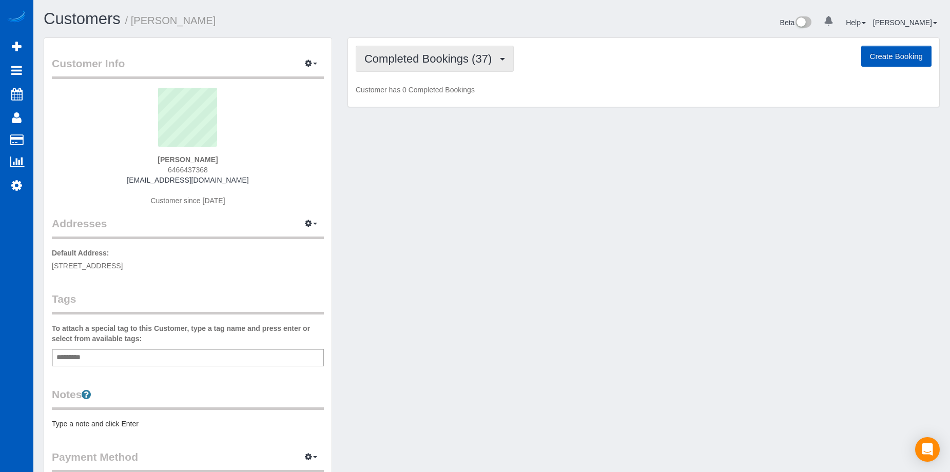
click at [437, 59] on span "Completed Bookings (37)" at bounding box center [431, 58] width 132 height 13
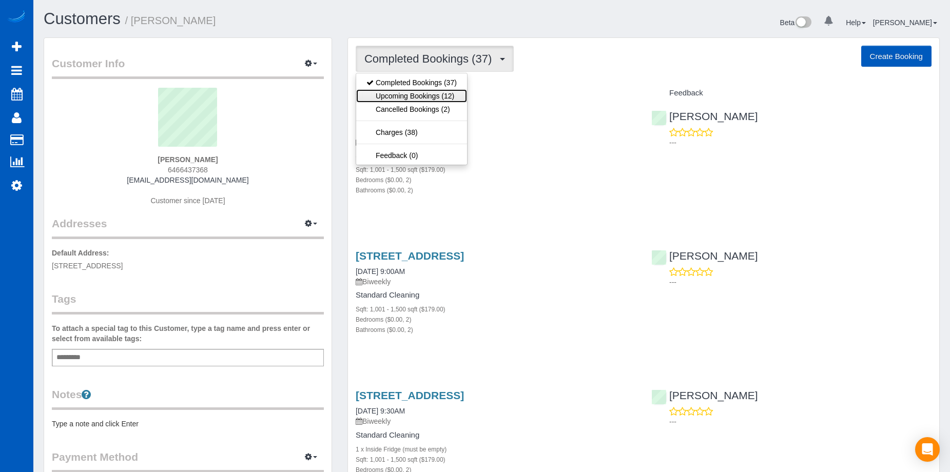
click at [441, 99] on link "Upcoming Bookings (12)" at bounding box center [411, 95] width 111 height 13
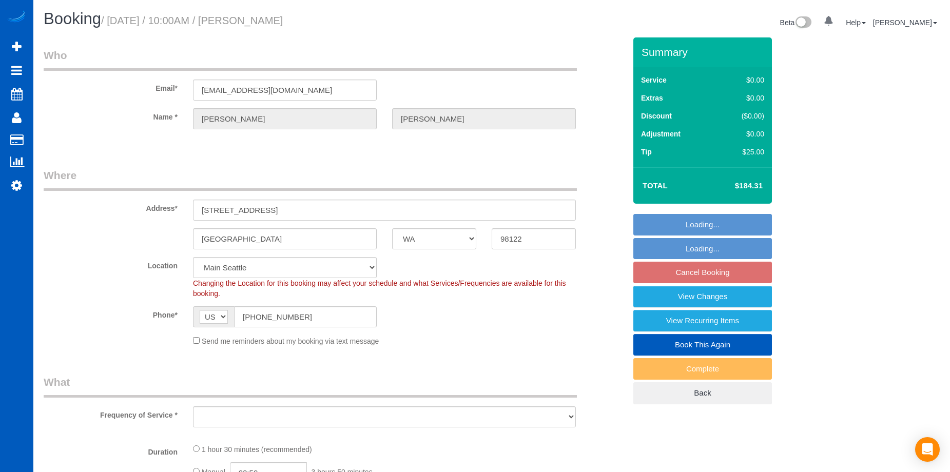
select select "WA"
select select "object:1021"
select select "number:10"
select select "object:1166"
select select "199"
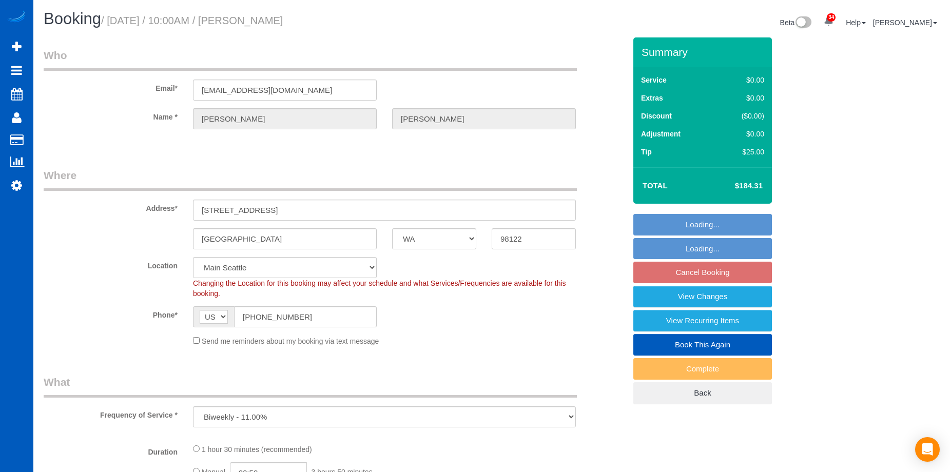
select select "1001"
select select "2"
select select "1001"
select select "2"
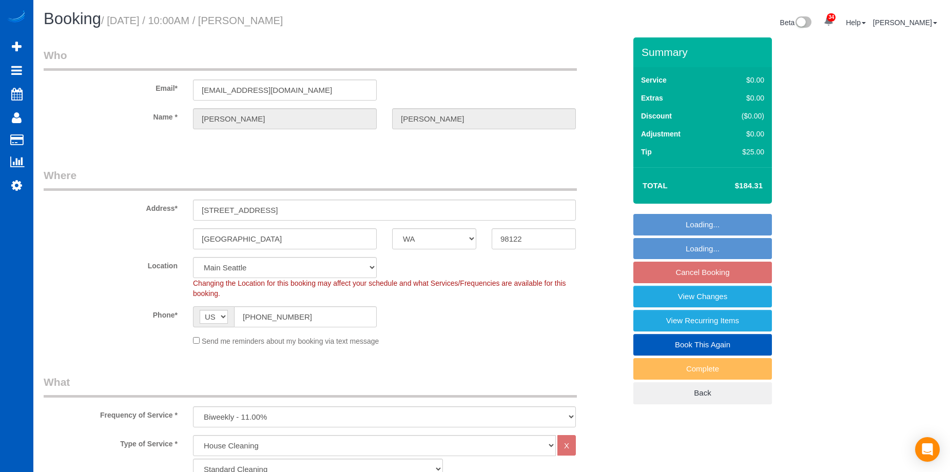
select select "2"
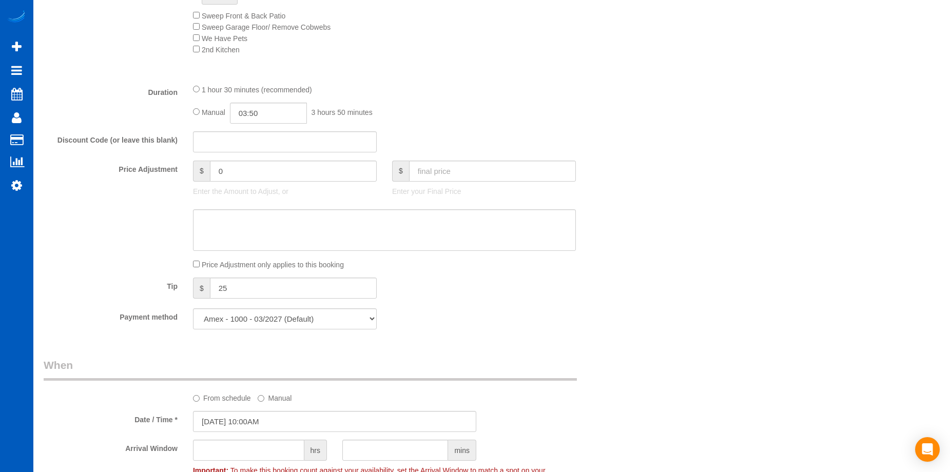
scroll to position [924, 0]
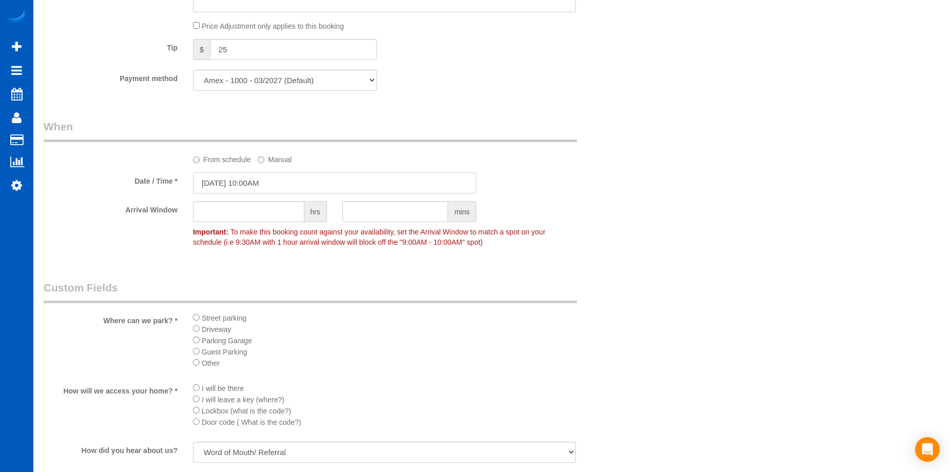
click at [344, 179] on input "[DATE] 10:00AM" at bounding box center [334, 183] width 283 height 21
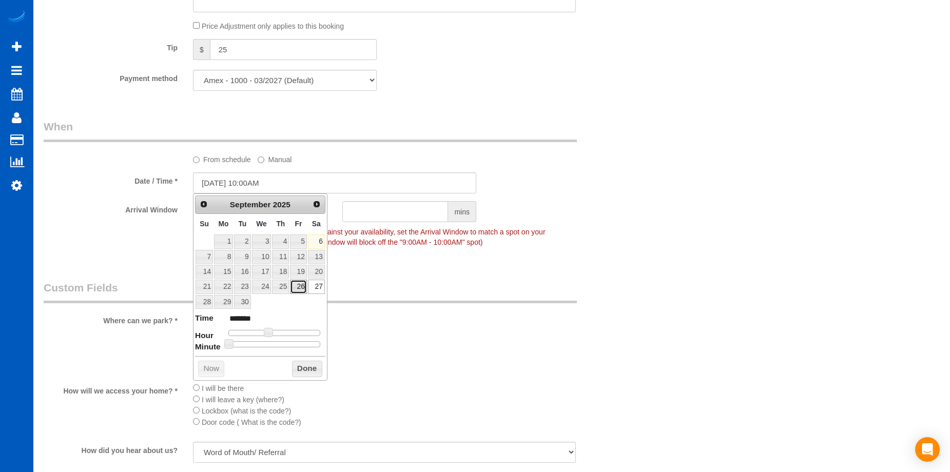
click at [303, 290] on link "26" at bounding box center [298, 287] width 16 height 14
type input "[DATE] 11:00AM"
type input "*******"
type input "[DATE] 12:00PM"
type input "*******"
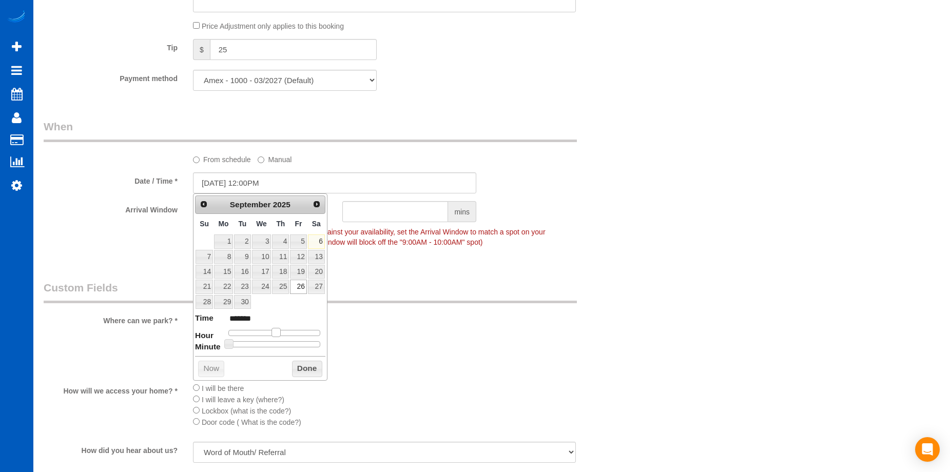
type input "09/26/2025 1:00PM"
type input "******"
type input "09/26/2025 2:00PM"
type input "******"
type input "[DATE] 3:00PM"
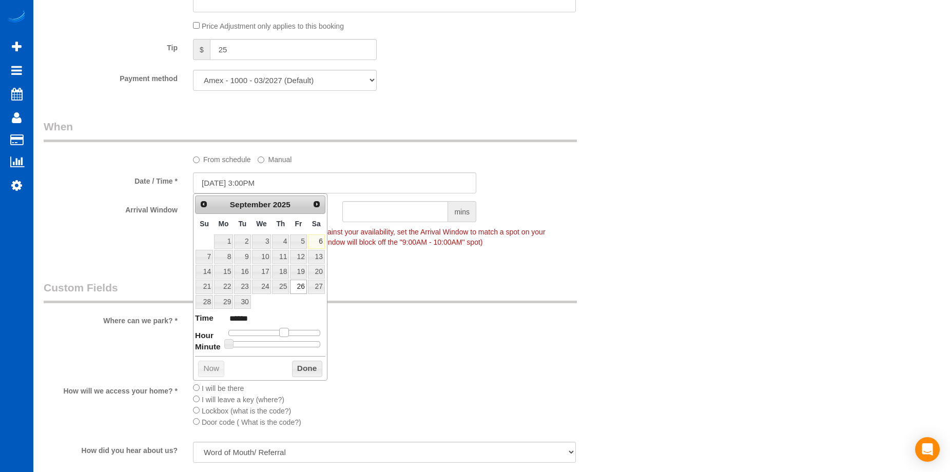
type input "******"
drag, startPoint x: 271, startPoint y: 332, endPoint x: 290, endPoint y: 330, distance: 19.6
click at [290, 330] on span at bounding box center [287, 332] width 9 height 9
click at [305, 368] on button "Done" at bounding box center [307, 369] width 30 height 16
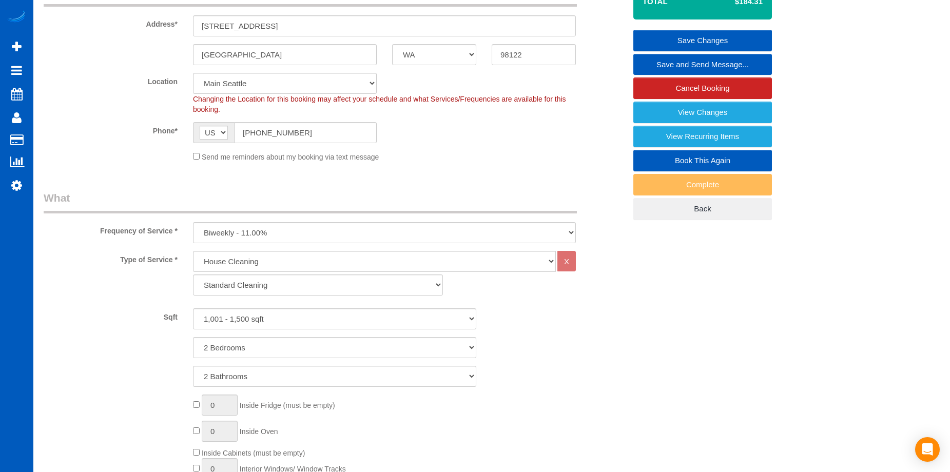
scroll to position [51, 0]
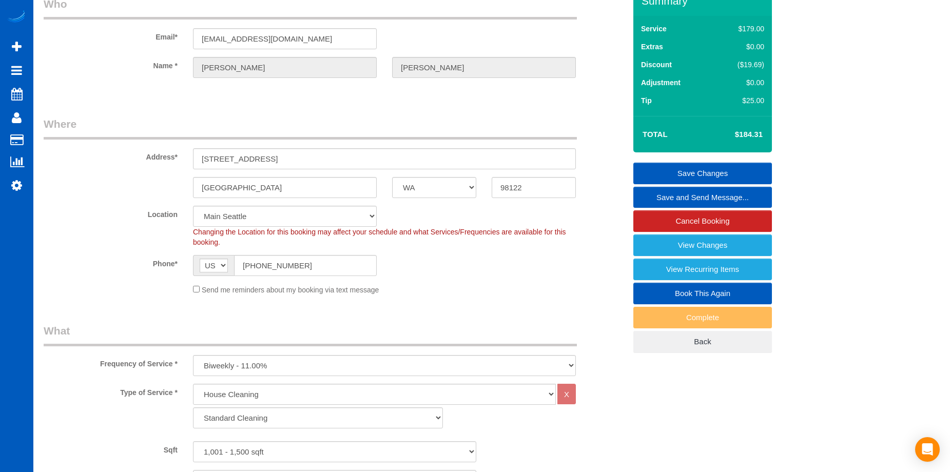
click at [664, 166] on link "Save Changes" at bounding box center [703, 174] width 139 height 22
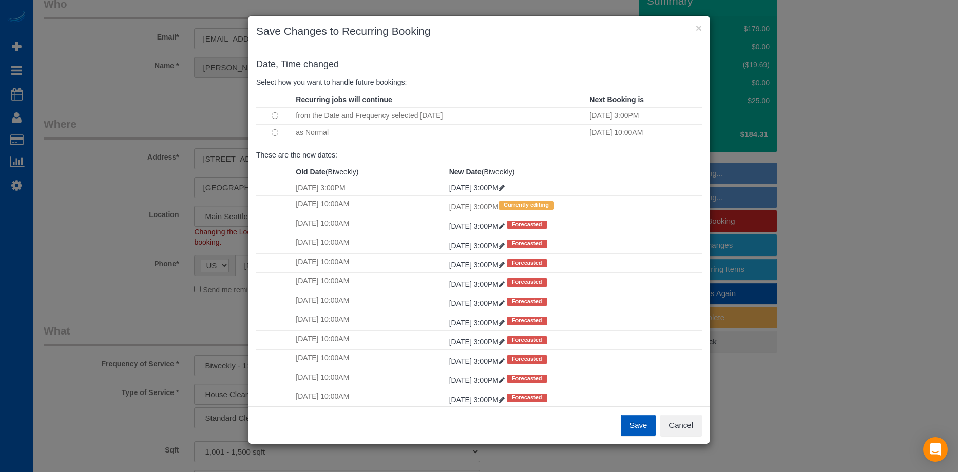
click at [640, 427] on button "Save" at bounding box center [638, 426] width 35 height 22
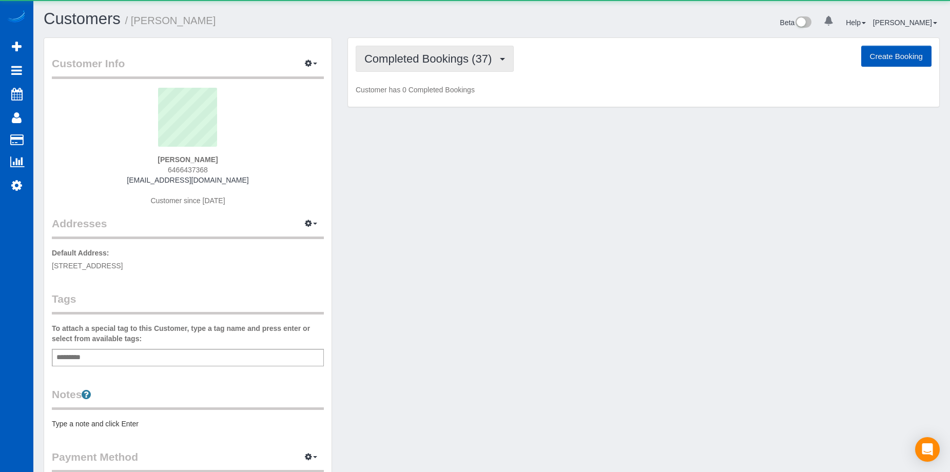
click at [496, 58] on span "Completed Bookings (37)" at bounding box center [431, 58] width 132 height 13
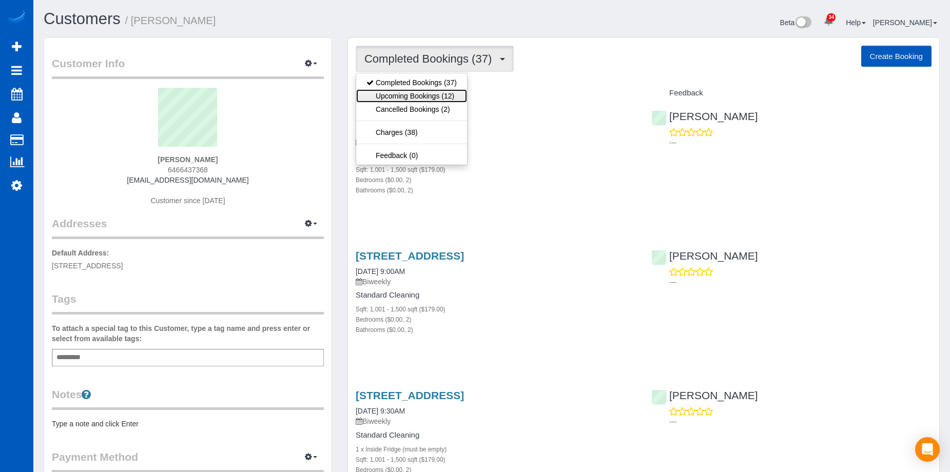
click at [433, 98] on link "Upcoming Bookings (12)" at bounding box center [411, 95] width 111 height 13
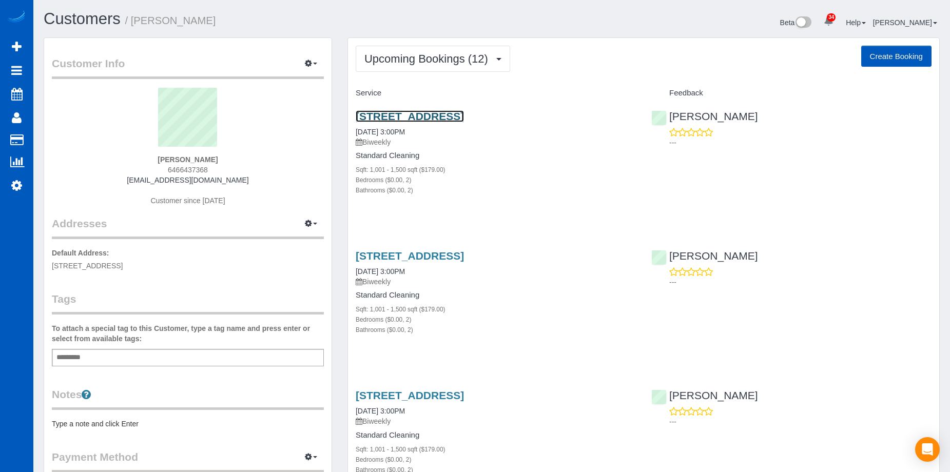
click at [451, 114] on link "[STREET_ADDRESS]" at bounding box center [410, 116] width 108 height 12
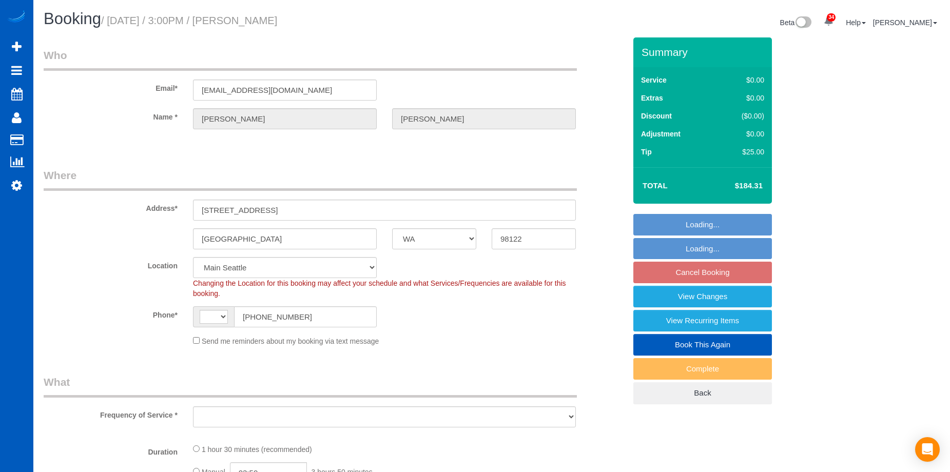
select select "WA"
select select "number:10"
select select "199"
select select "1001"
select select "2"
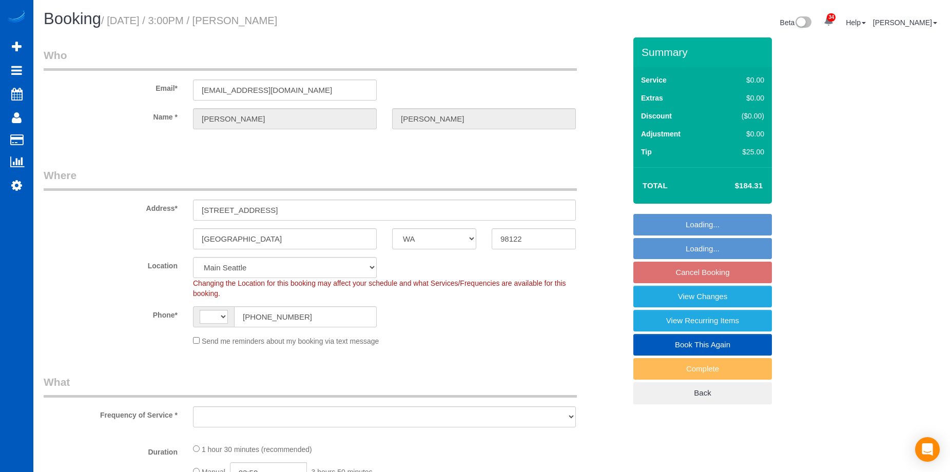
select select "2"
select select "string:[GEOGRAPHIC_DATA]"
select select "object:1054"
select select "1001"
select select "2"
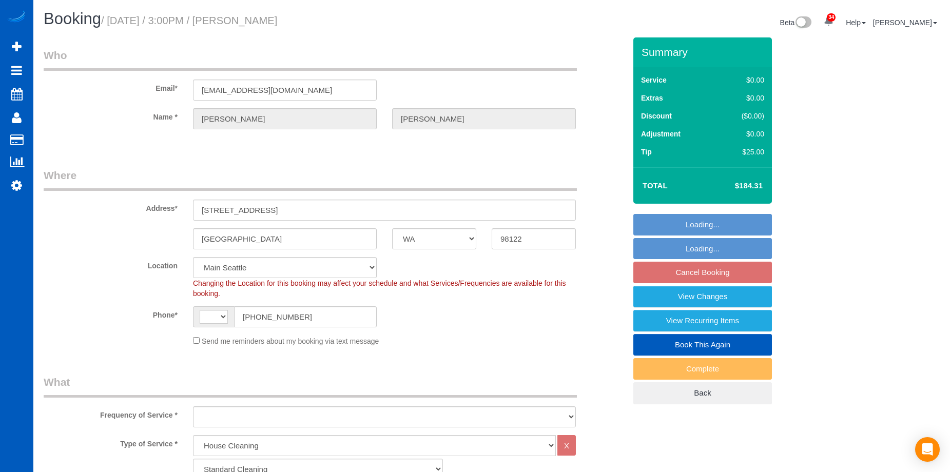
select select "2"
select select "object:1253"
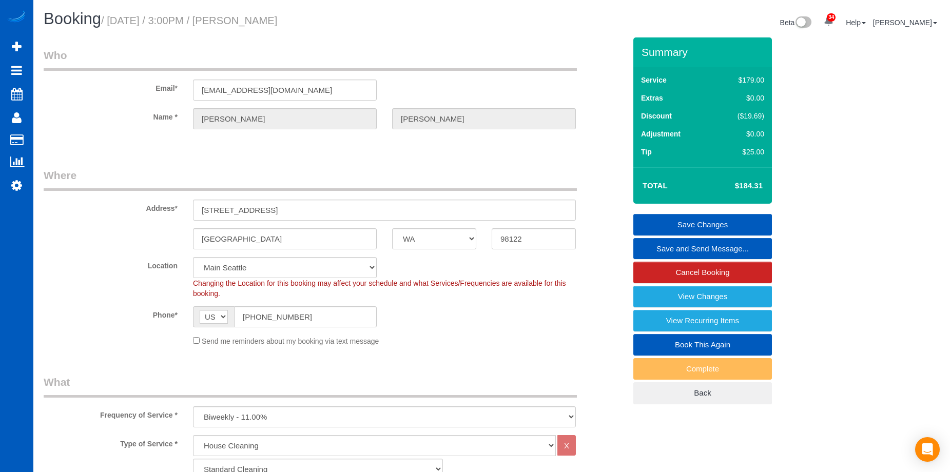
click at [648, 244] on link "Save and Send Message..." at bounding box center [703, 249] width 139 height 22
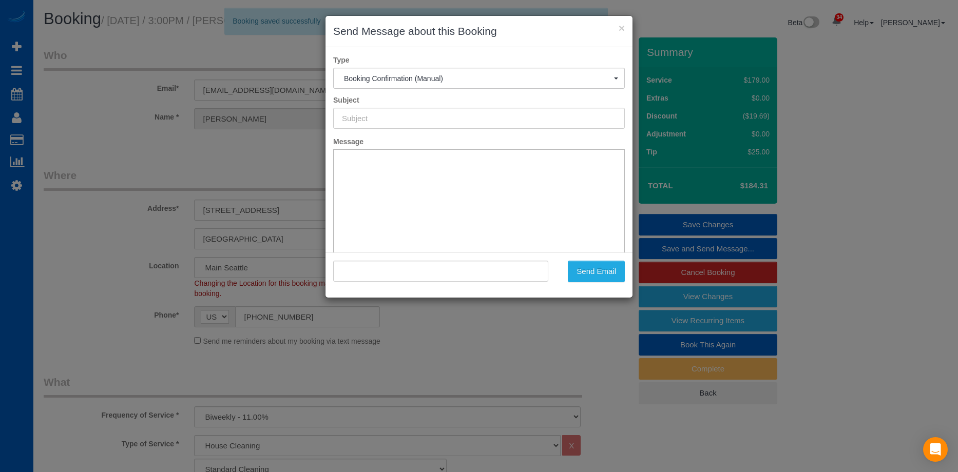
type input "Cleaning Service Confirmed!"
type input ""Natasha Knorr" <natashaknorr@gmail.com>"
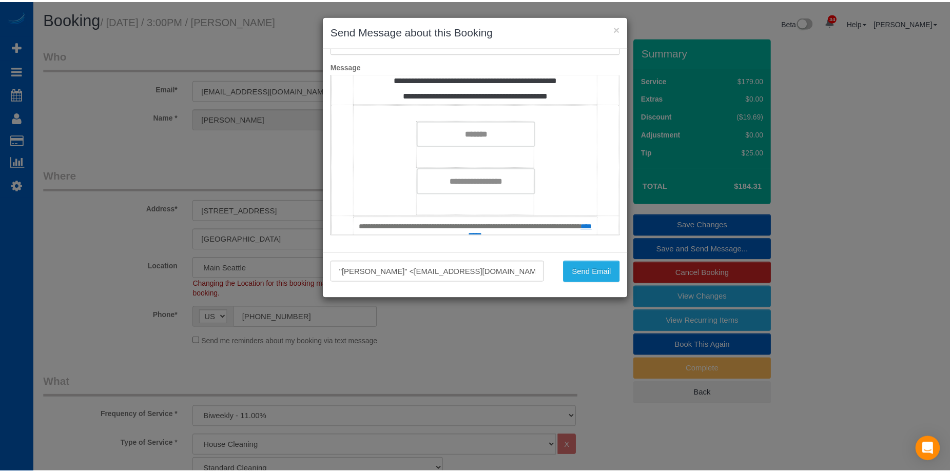
scroll to position [1078, 0]
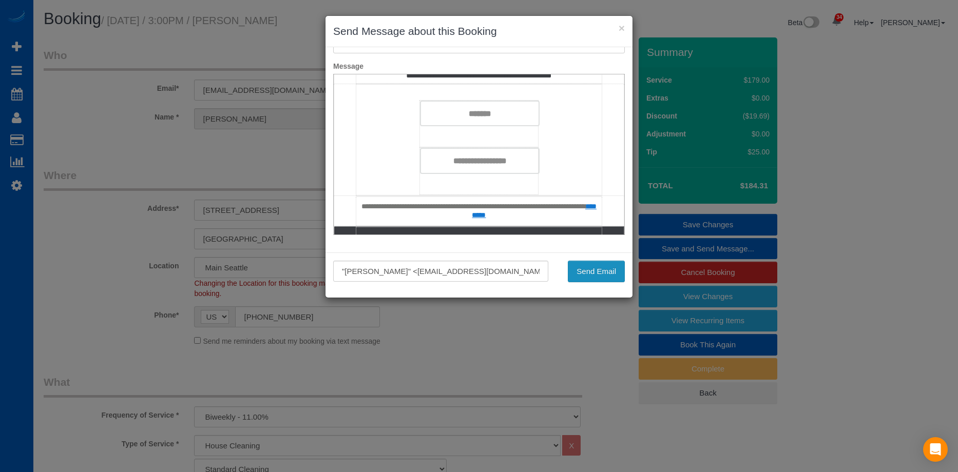
click at [607, 264] on button "Send Email" at bounding box center [596, 272] width 57 height 22
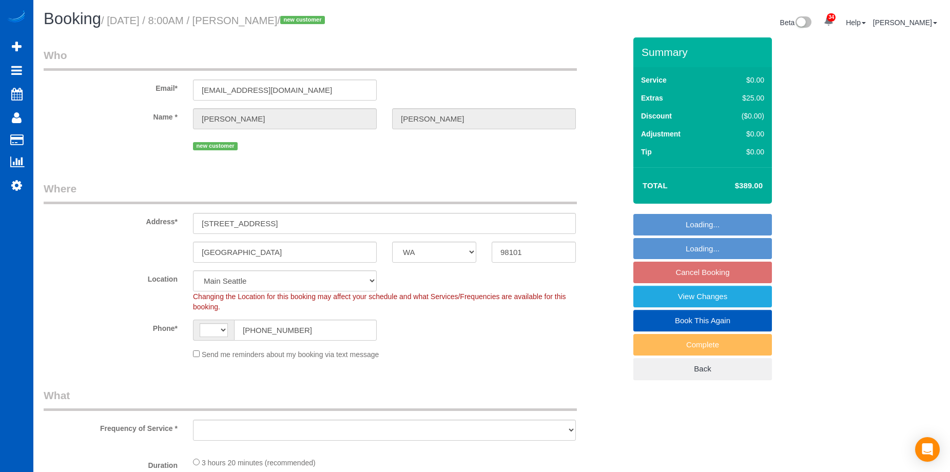
select select "WA"
select select "number:8"
select select "string:[GEOGRAPHIC_DATA]"
select select "object:912"
select select "spot1"
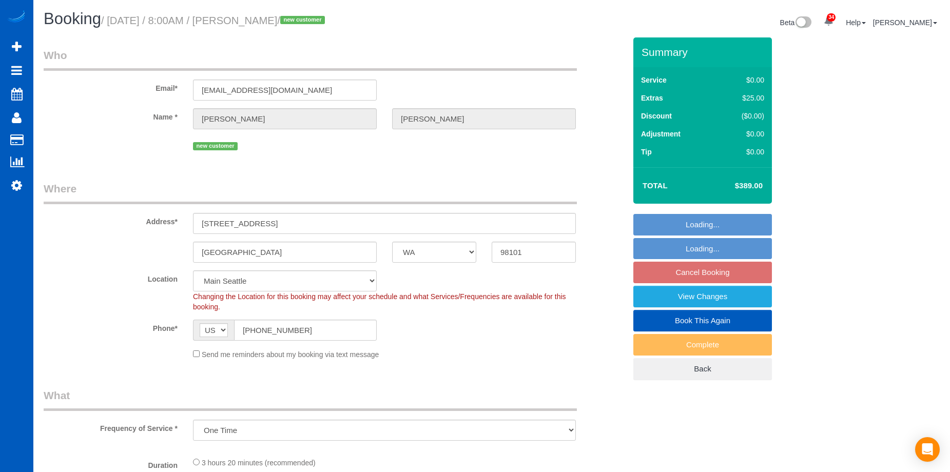
select select "object:1153"
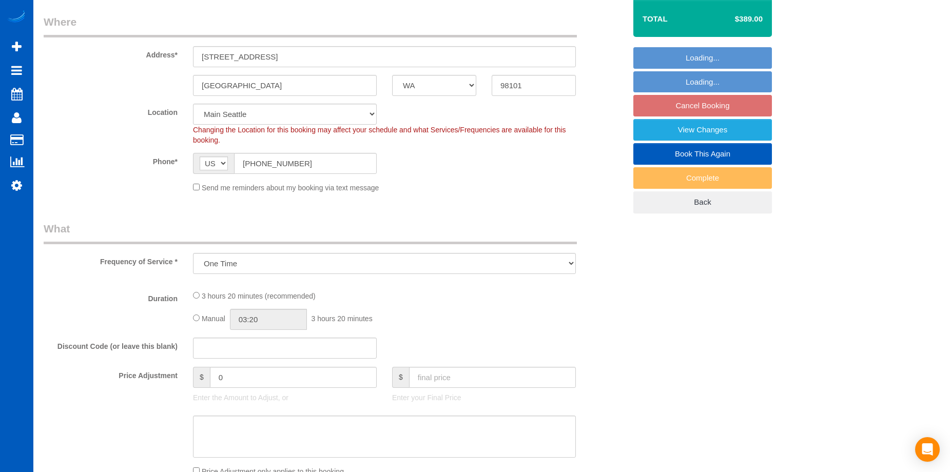
select select "199"
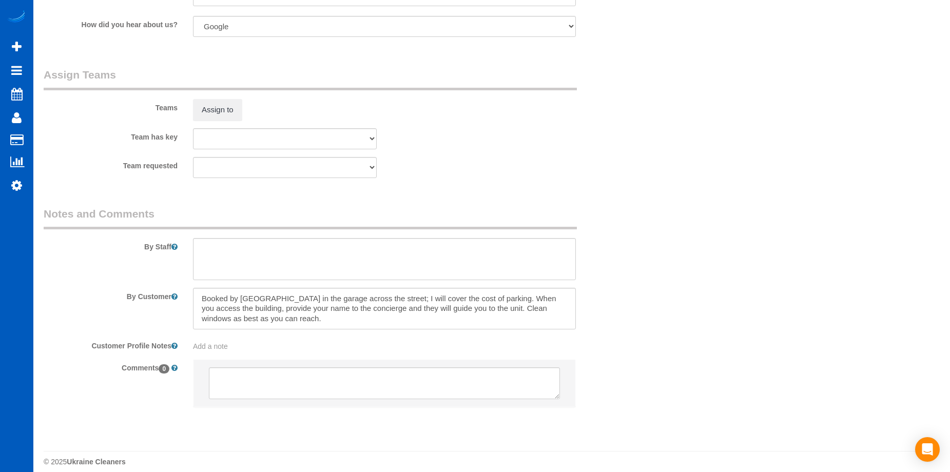
scroll to position [1311, 0]
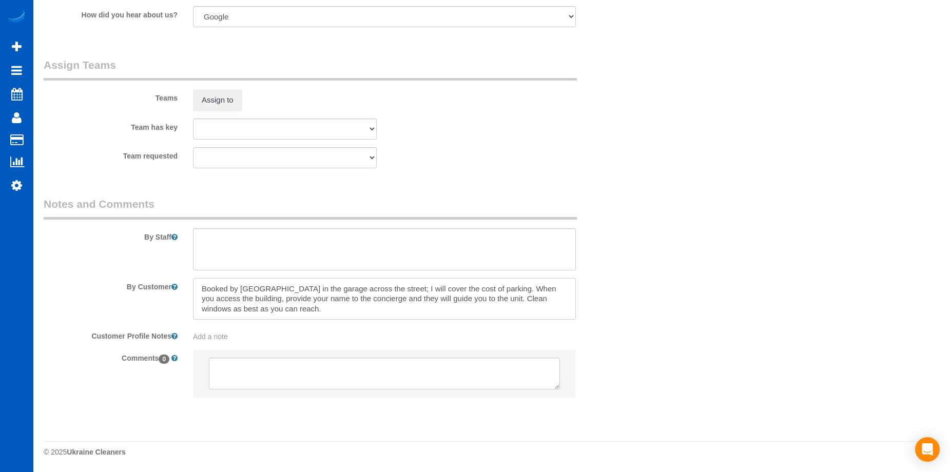
click at [452, 310] on textarea at bounding box center [384, 299] width 383 height 42
click at [410, 306] on textarea at bounding box center [384, 299] width 383 height 42
paste textarea "[EMAIL_ADDRESS][DOMAIN_NAME]"
paste textarea "take a left and follow the hallway down to the last door on the left."
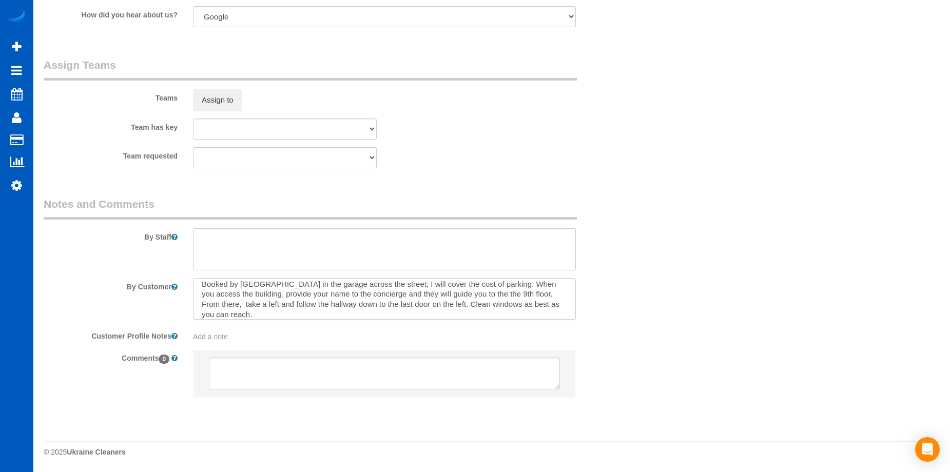
click at [514, 308] on textarea at bounding box center [384, 299] width 383 height 42
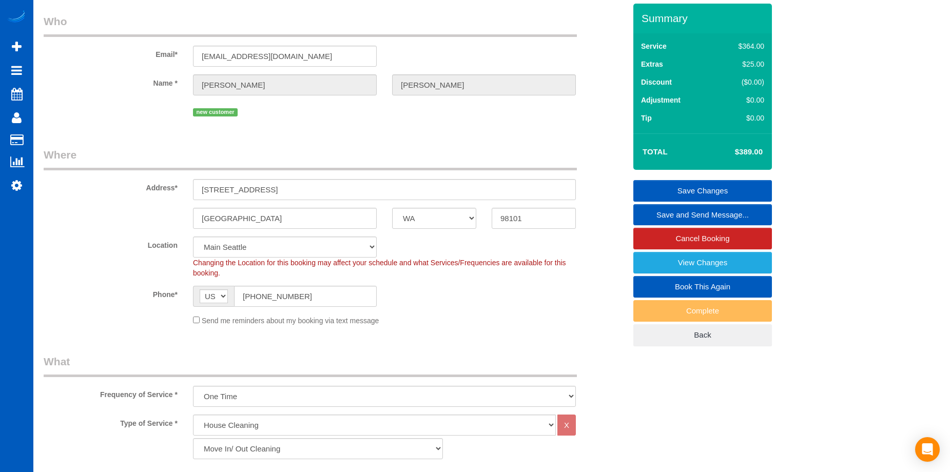
scroll to position [27, 0]
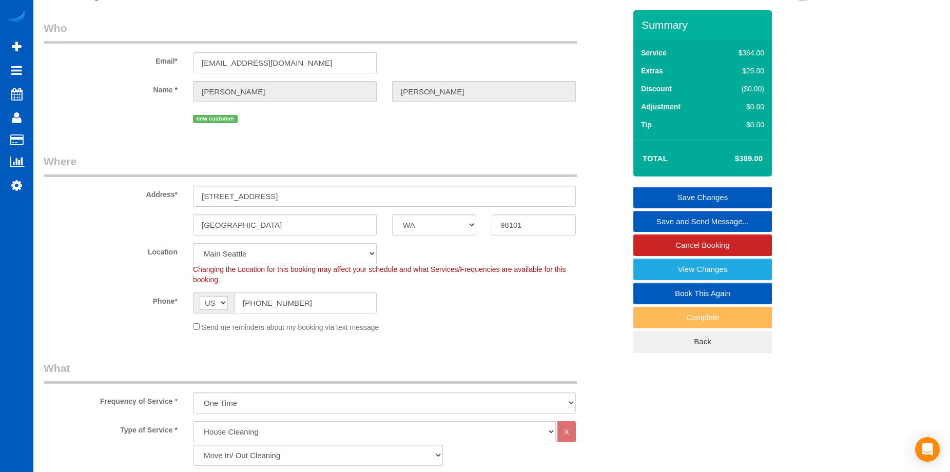
type textarea "Booked by [GEOGRAPHIC_DATA] in the garage across the street; I will cover the c…"
click at [676, 197] on link "Save Changes" at bounding box center [703, 198] width 139 height 22
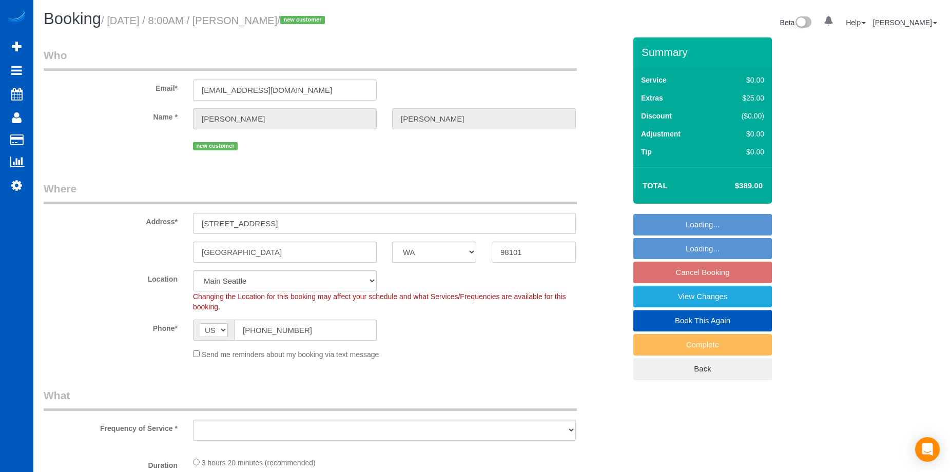
select select "WA"
select select "object:810"
select select "number:8"
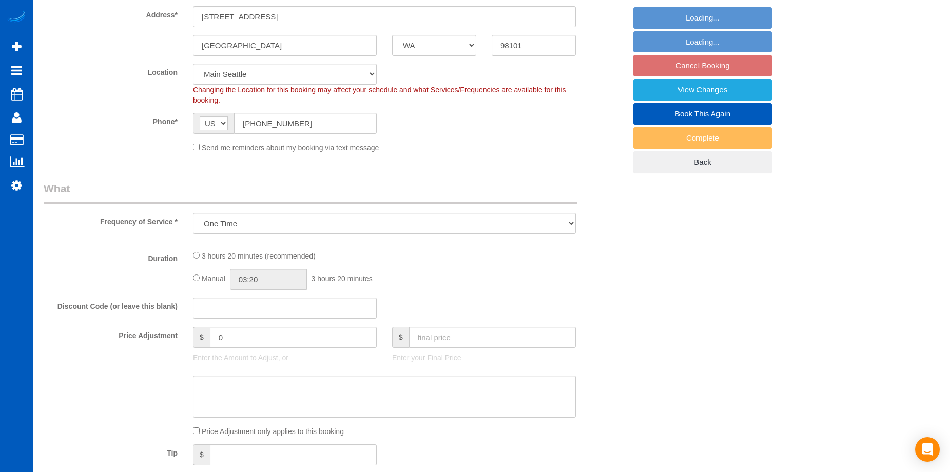
select select "199"
select select "spot1"
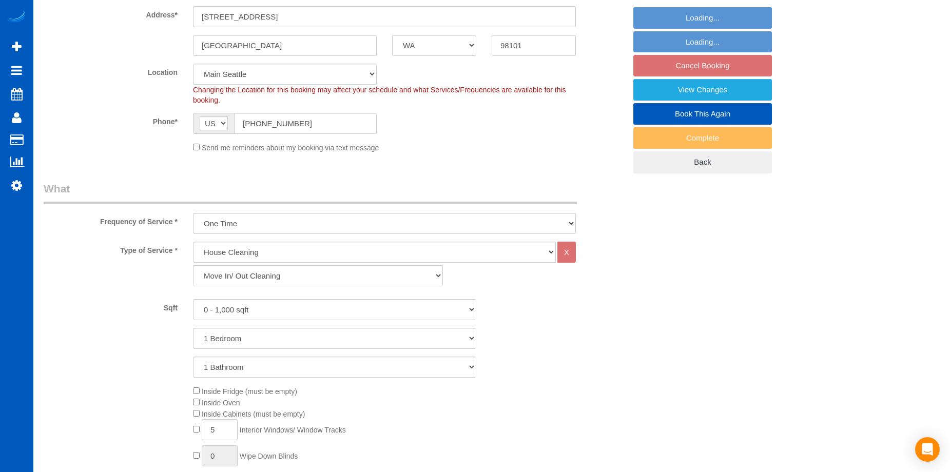
select select "object:1153"
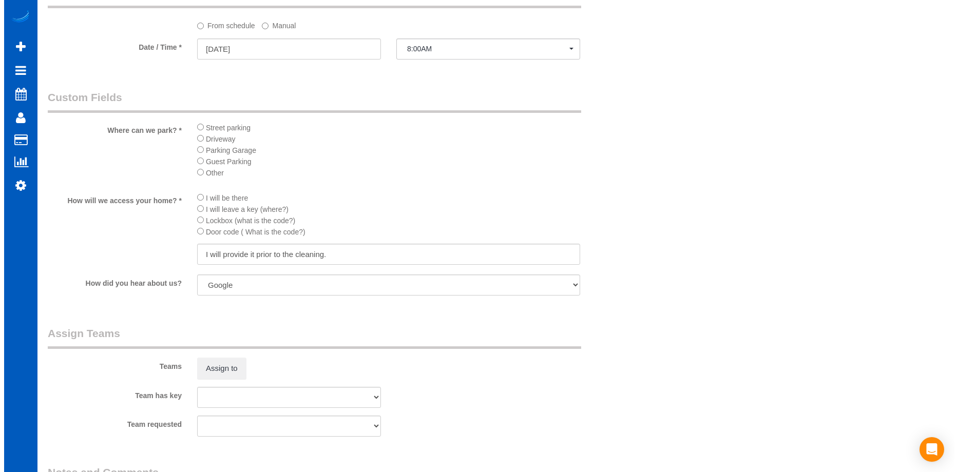
scroll to position [1130, 0]
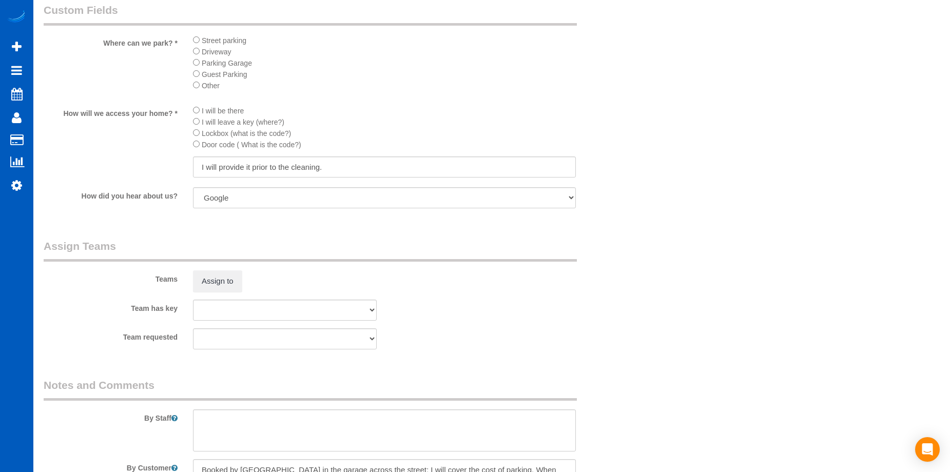
click at [188, 291] on div "Assign to" at bounding box center [284, 282] width 199 height 22
click at [205, 281] on button "Assign to" at bounding box center [217, 282] width 49 height 22
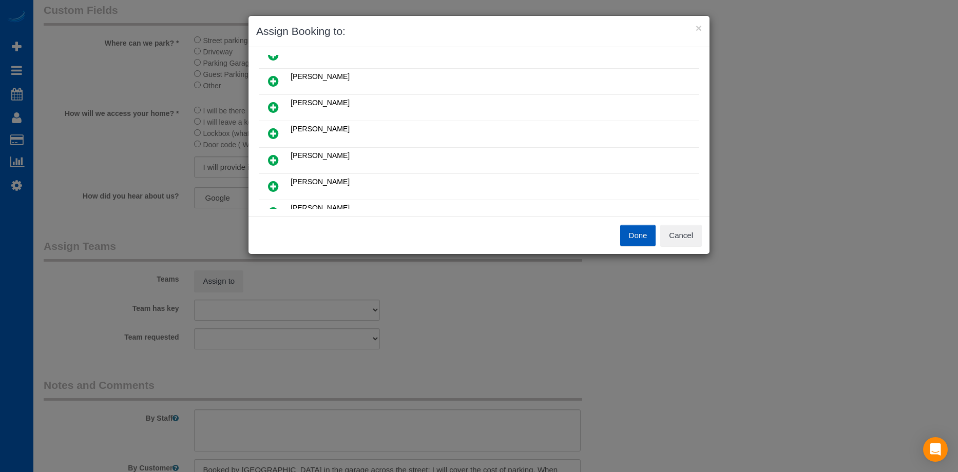
scroll to position [51, 0]
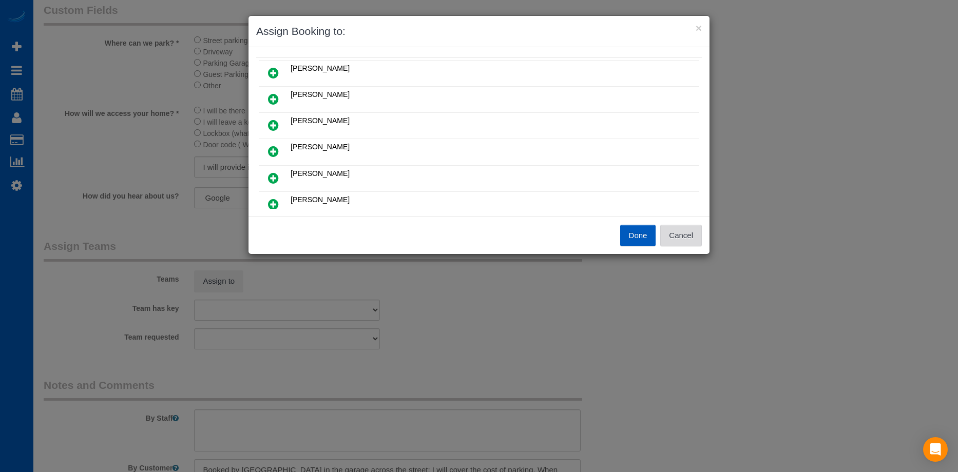
click at [683, 237] on button "Cancel" at bounding box center [681, 236] width 42 height 22
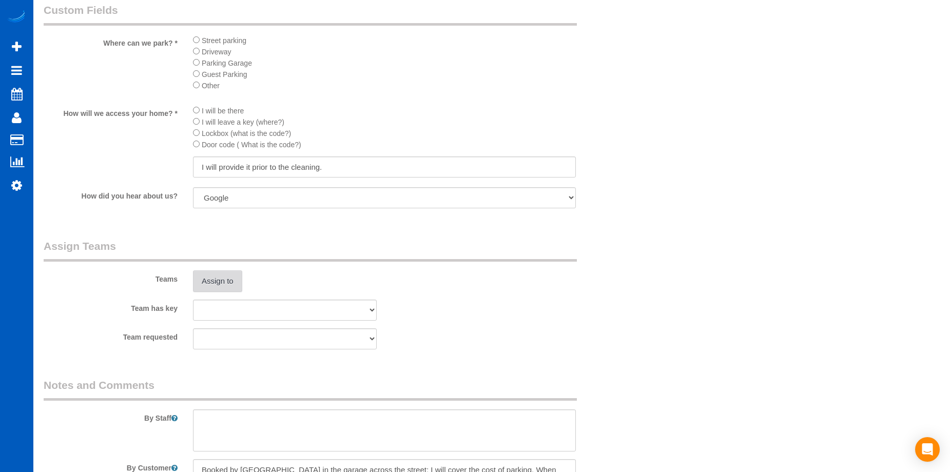
click at [221, 273] on button "Assign to" at bounding box center [217, 282] width 49 height 22
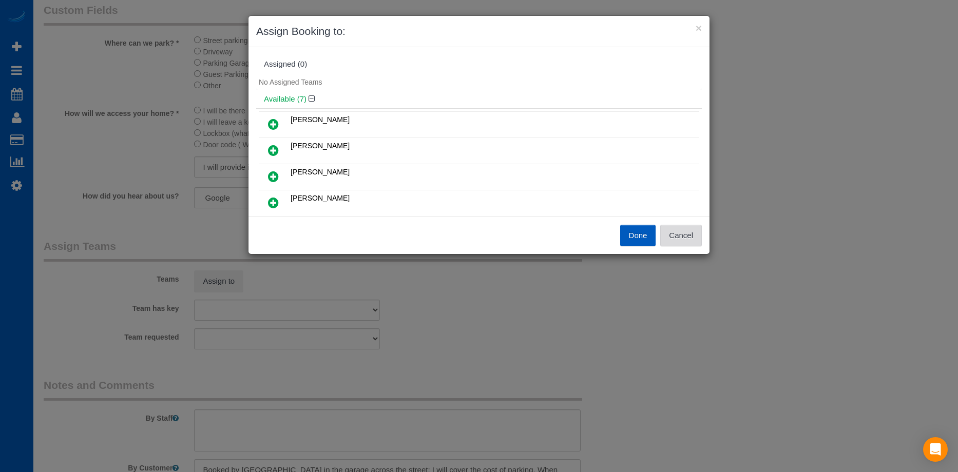
click at [700, 237] on button "Cancel" at bounding box center [681, 236] width 42 height 22
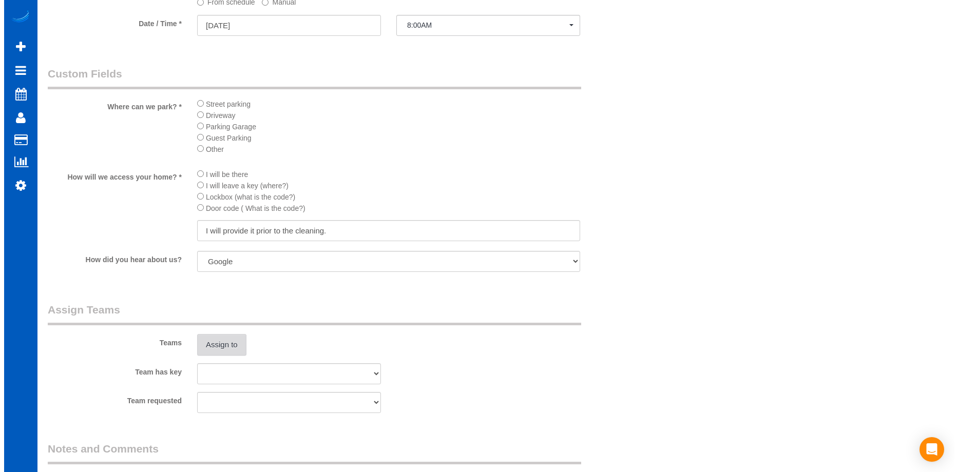
scroll to position [1078, 0]
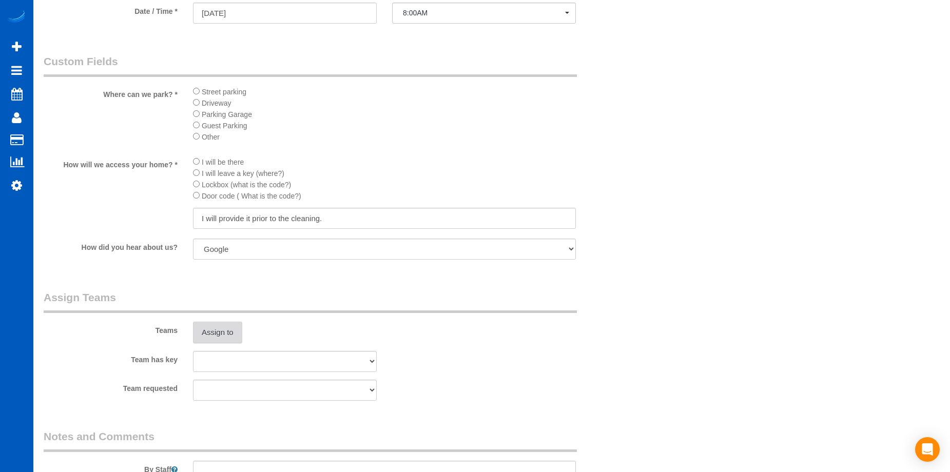
click at [230, 329] on button "Assign to" at bounding box center [217, 333] width 49 height 22
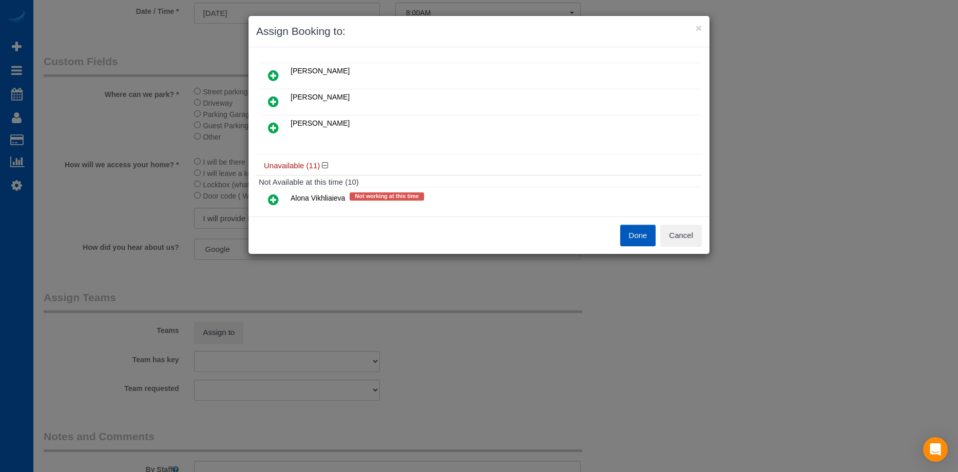
click at [278, 97] on icon at bounding box center [273, 102] width 11 height 12
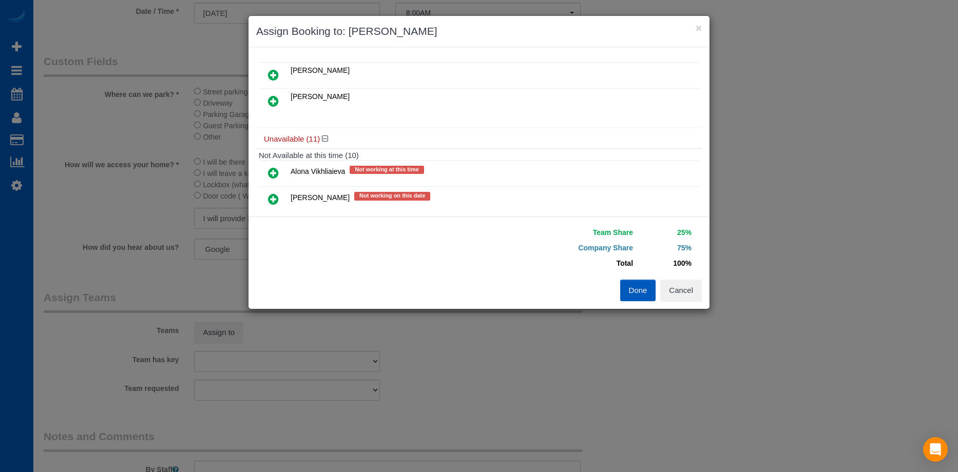
click at [279, 101] on link at bounding box center [273, 101] width 24 height 21
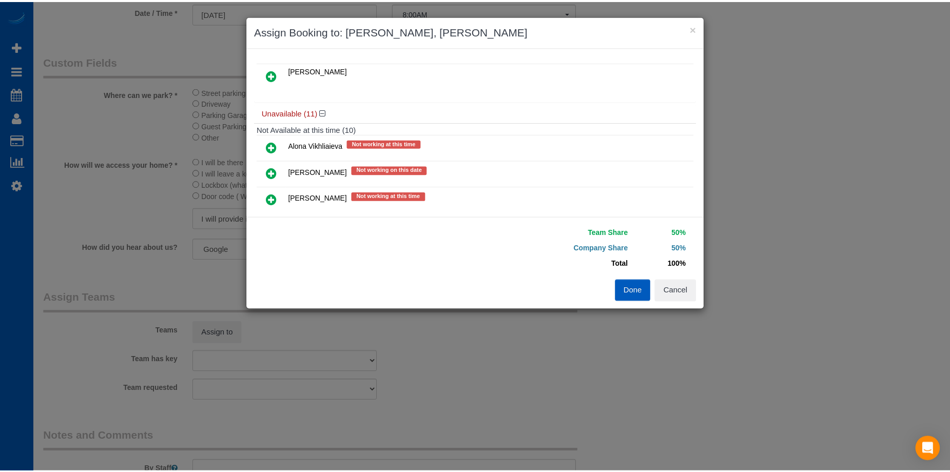
scroll to position [0, 0]
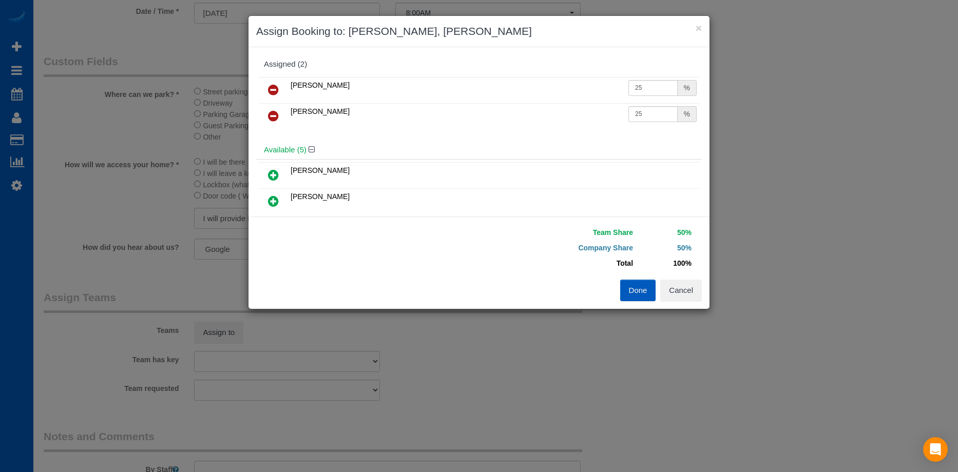
click at [644, 288] on button "Done" at bounding box center [638, 291] width 36 height 22
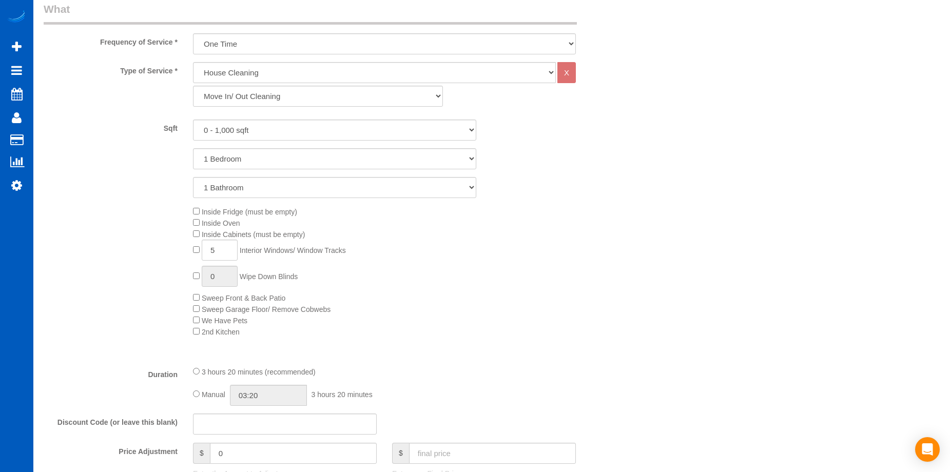
scroll to position [513, 0]
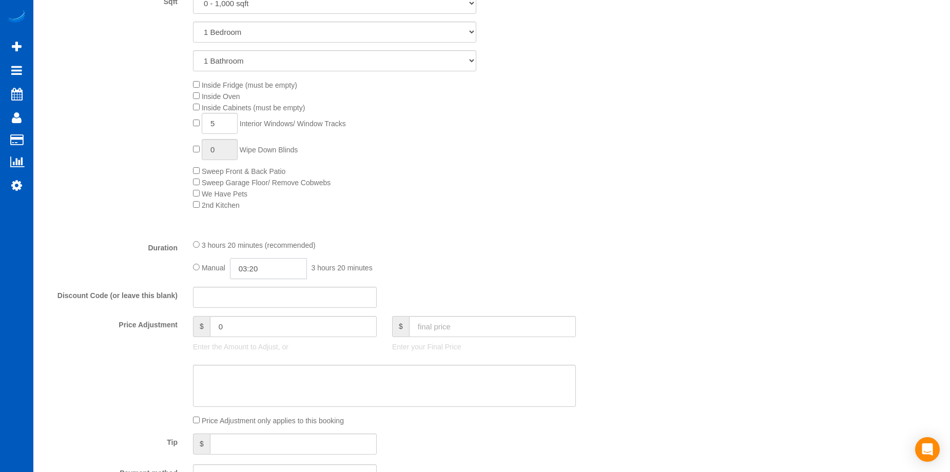
click at [262, 265] on input "03:20" at bounding box center [268, 268] width 77 height 21
type input "04:30"
click at [256, 307] on li "04:30" at bounding box center [257, 303] width 46 height 13
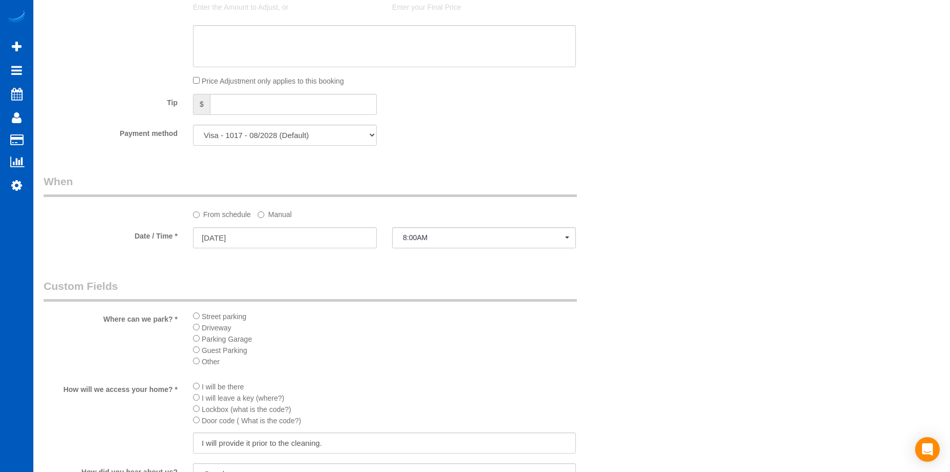
select select "spot15"
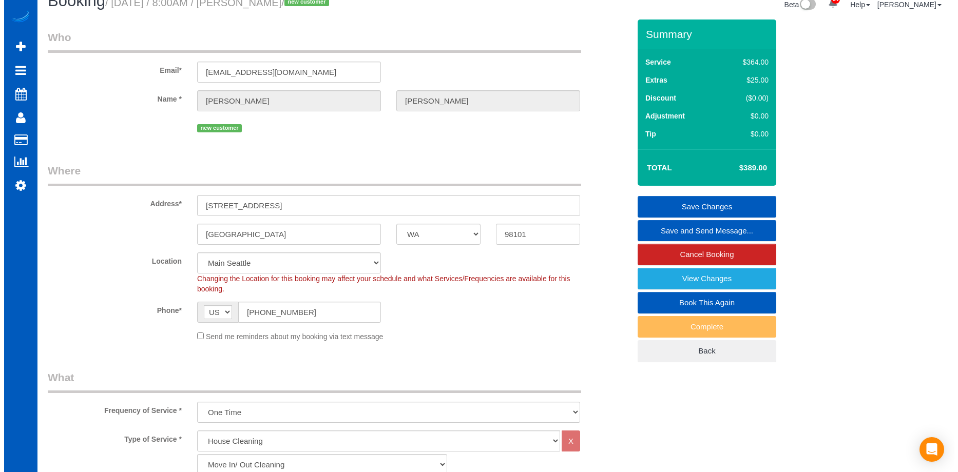
scroll to position [0, 0]
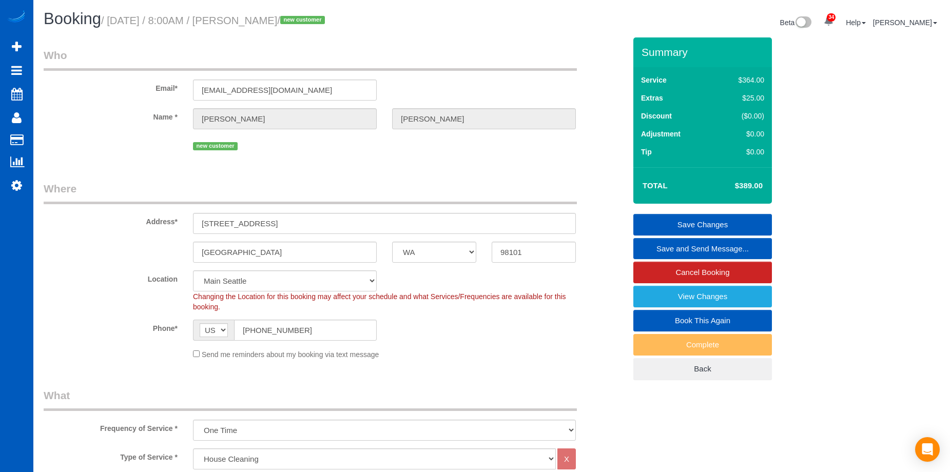
click at [656, 216] on link "Save Changes" at bounding box center [703, 225] width 139 height 22
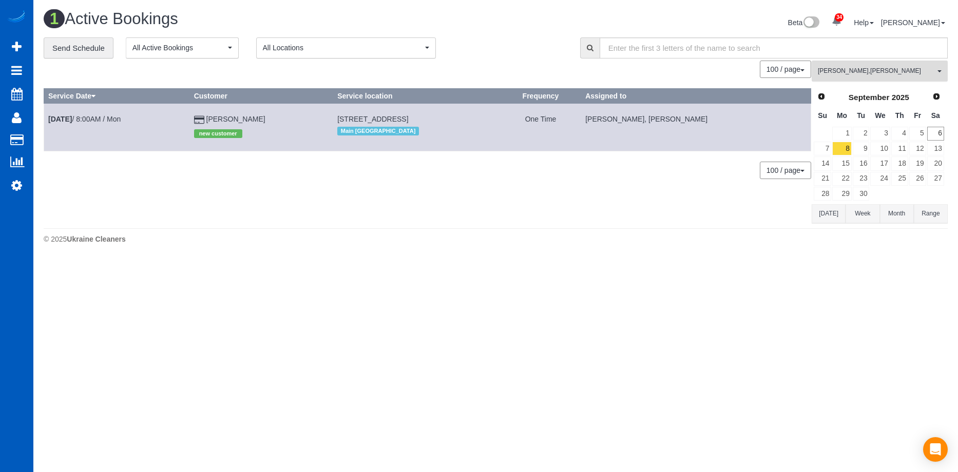
click at [907, 70] on span "Viktoriia Zhukovska , Vira Zhukovska" at bounding box center [876, 71] width 117 height 9
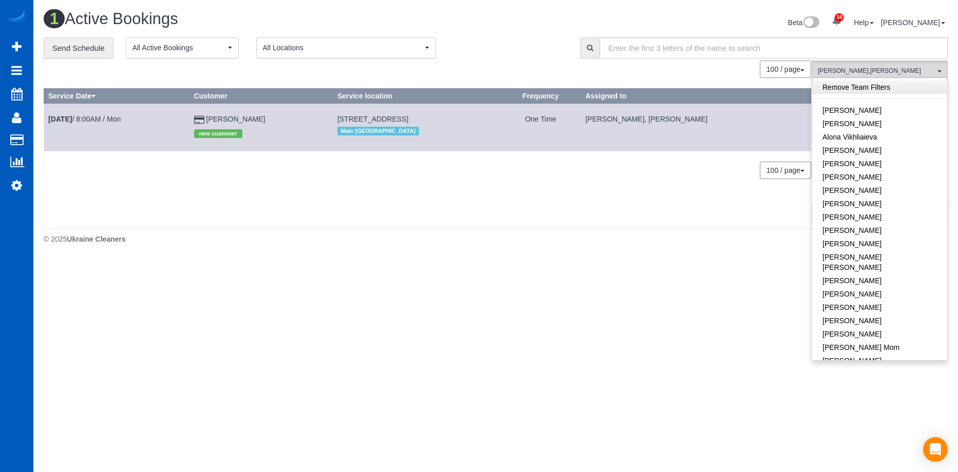
click at [895, 86] on link "Remove Team Filters" at bounding box center [879, 87] width 135 height 13
click at [500, 10] on div "Beta 34 Your Notifications You have 0 alerts × You have 3 to charge for 09/03/2…" at bounding box center [726, 23] width 460 height 27
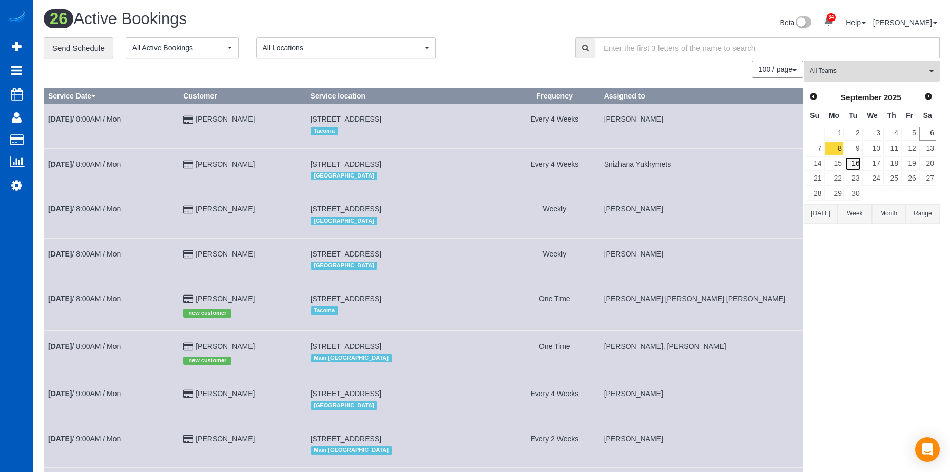
click at [856, 165] on link "16" at bounding box center [853, 164] width 17 height 14
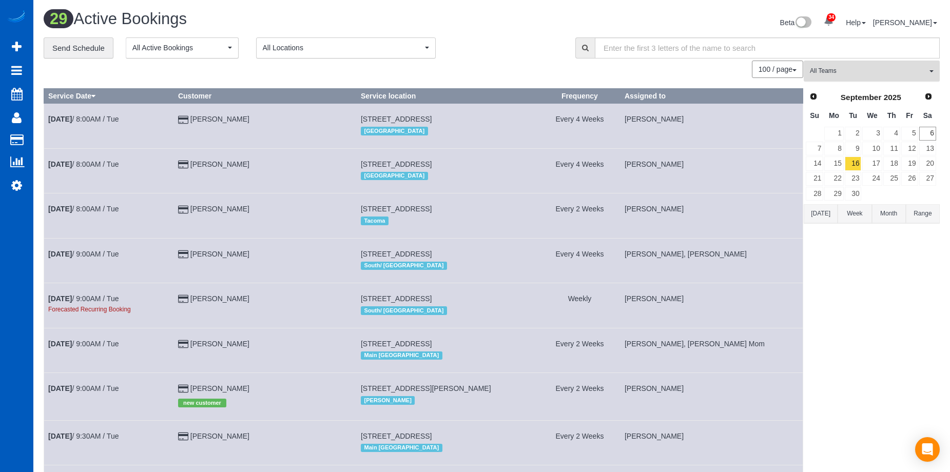
click at [846, 79] on button "All Teams" at bounding box center [872, 71] width 136 height 21
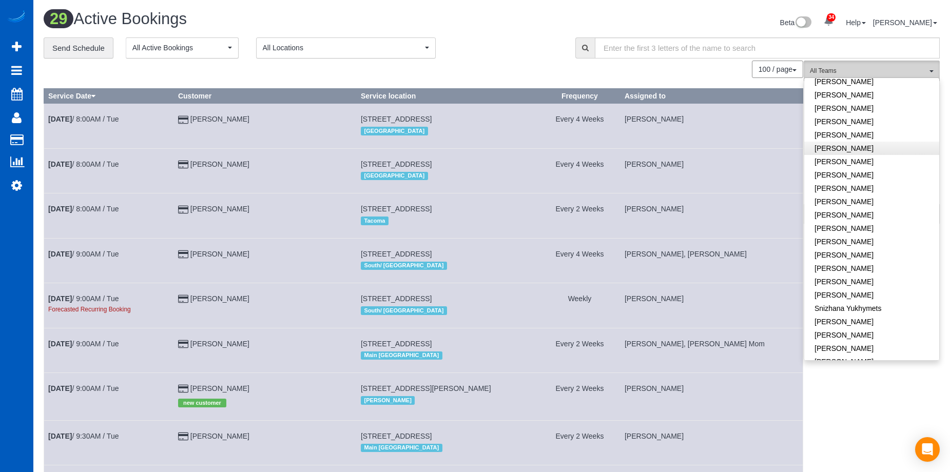
scroll to position [694, 0]
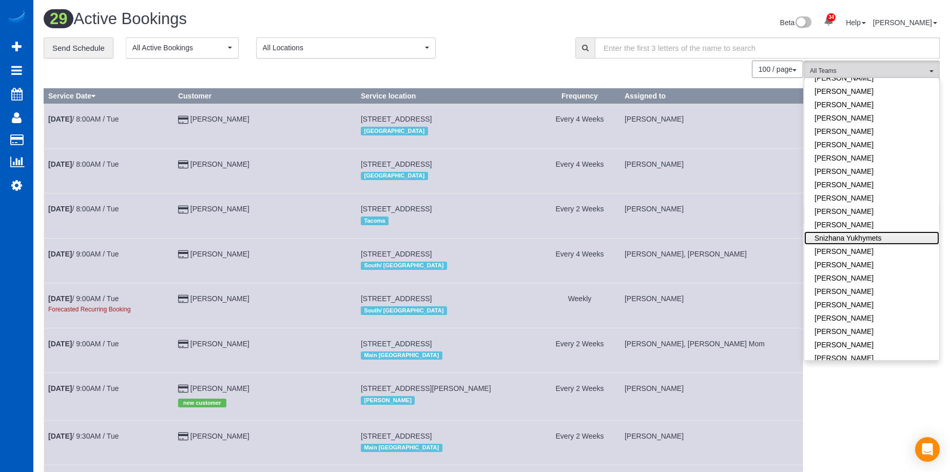
click at [888, 232] on link "Snizhana Yukhymets" at bounding box center [872, 238] width 135 height 13
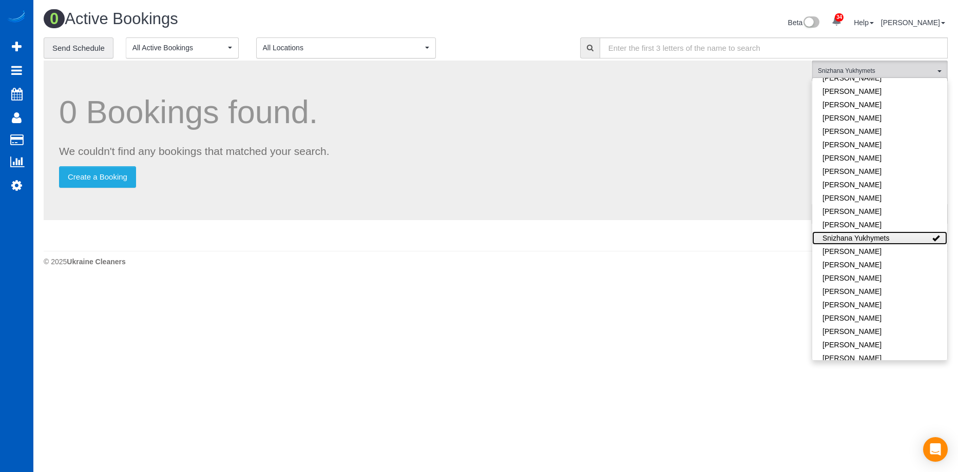
click at [906, 232] on link "Snizhana Yukhymets" at bounding box center [879, 238] width 135 height 13
click at [517, 41] on div "**********" at bounding box center [304, 48] width 521 height 22
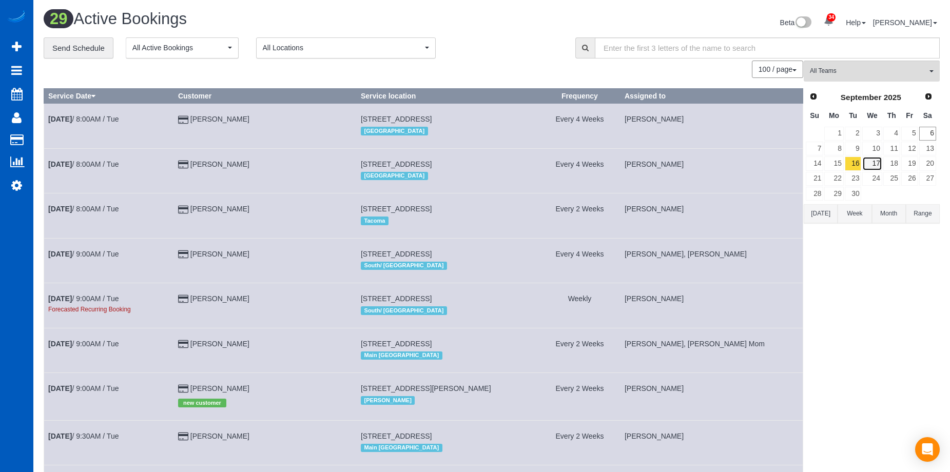
click at [871, 166] on link "17" at bounding box center [873, 164] width 20 height 14
click at [899, 71] on span "All Teams" at bounding box center [868, 71] width 117 height 9
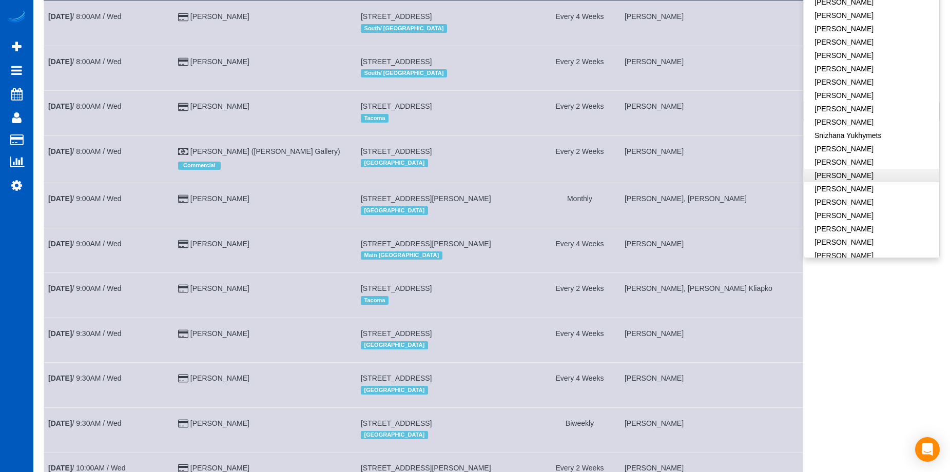
scroll to position [642, 0]
click at [897, 180] on link "Snizhana Yukhymets" at bounding box center [872, 186] width 135 height 13
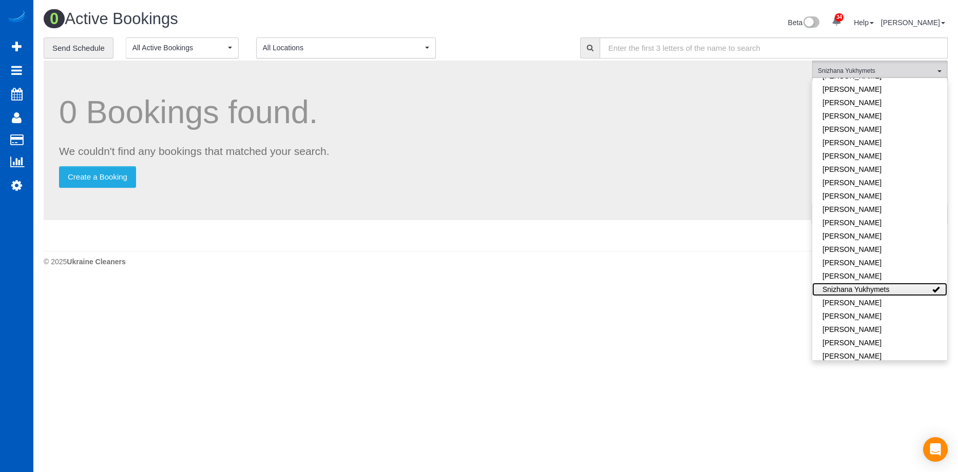
click at [880, 283] on link "Snizhana Yukhymets" at bounding box center [879, 289] width 135 height 13
click at [543, 47] on div "**********" at bounding box center [304, 48] width 521 height 22
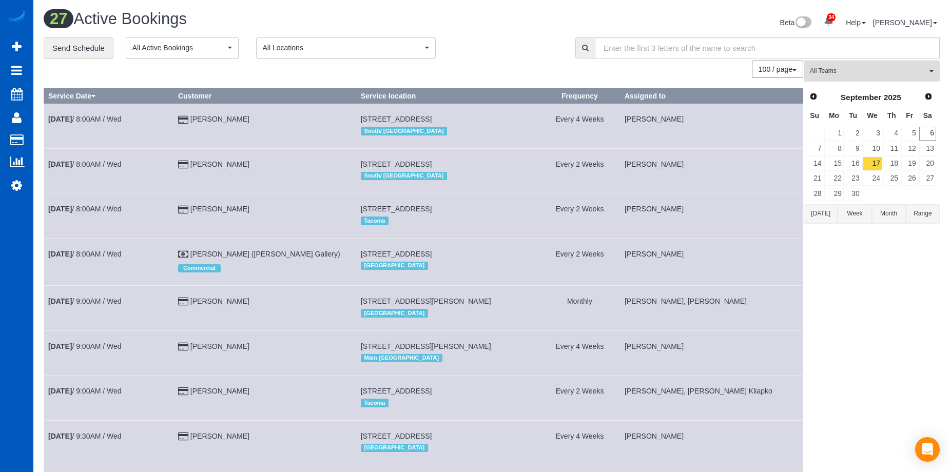
click at [935, 209] on button "Range" at bounding box center [923, 213] width 34 height 19
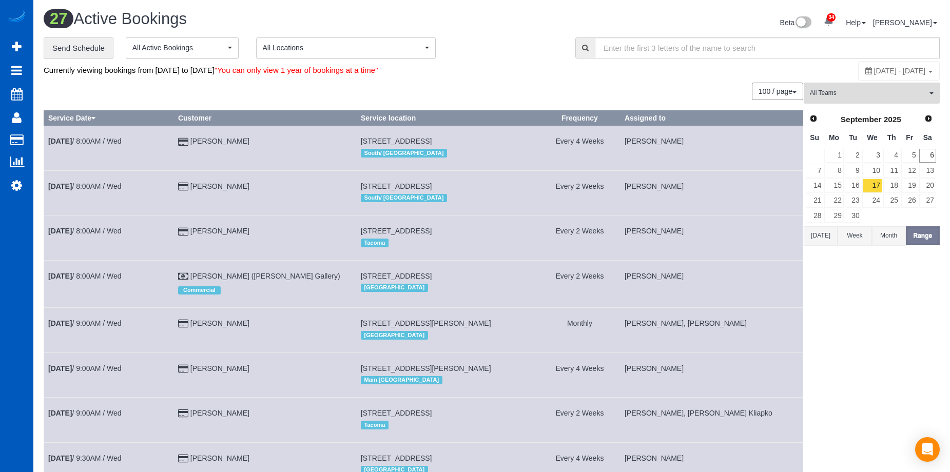
click at [874, 72] on span "September 17, 2025 - September 17, 2025" at bounding box center [900, 71] width 52 height 8
type input "**********"
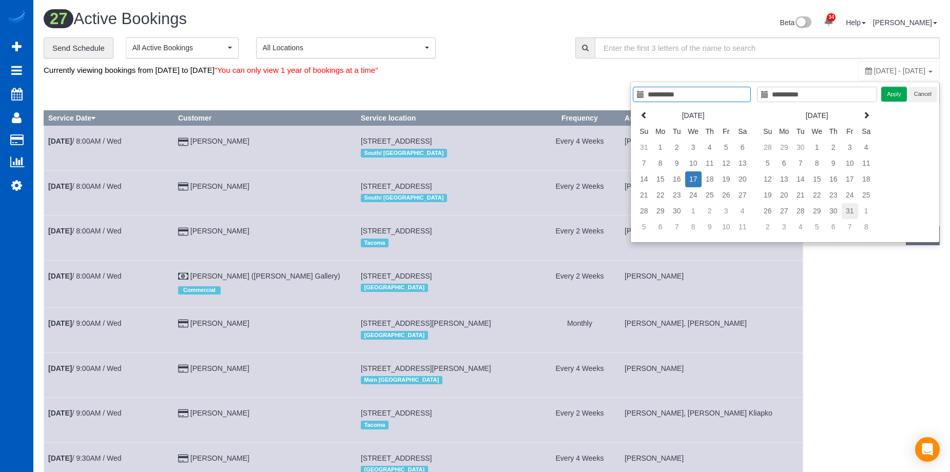
type input "**********"
click at [850, 210] on td "31" at bounding box center [850, 211] width 16 height 16
type input "**********"
click at [713, 98] on input "**********" at bounding box center [692, 94] width 118 height 15
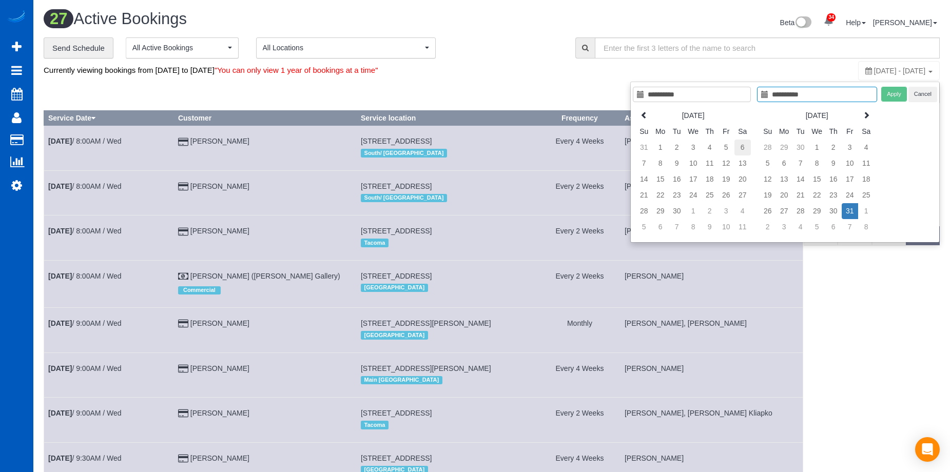
click at [744, 147] on td "6" at bounding box center [743, 148] width 16 height 16
type input "**********"
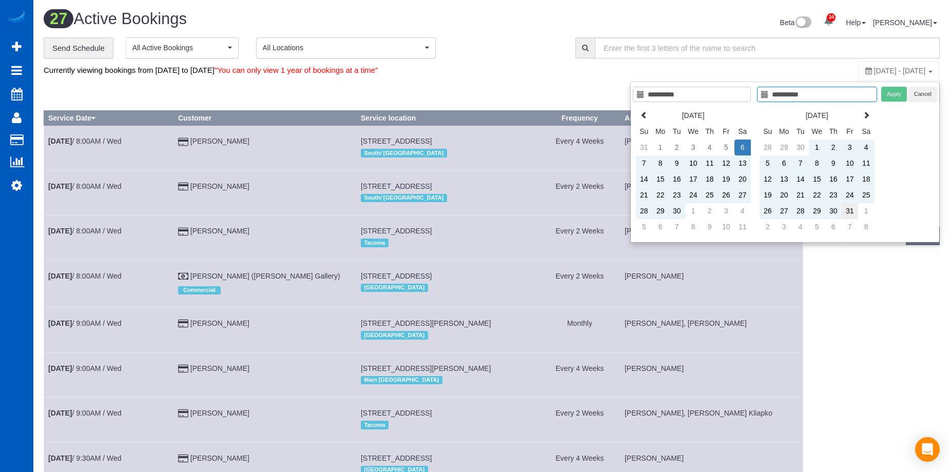
type input "**********"
click at [851, 214] on td "31" at bounding box center [850, 211] width 16 height 16
type input "**********"
click at [895, 98] on button "Apply" at bounding box center [895, 94] width 26 height 15
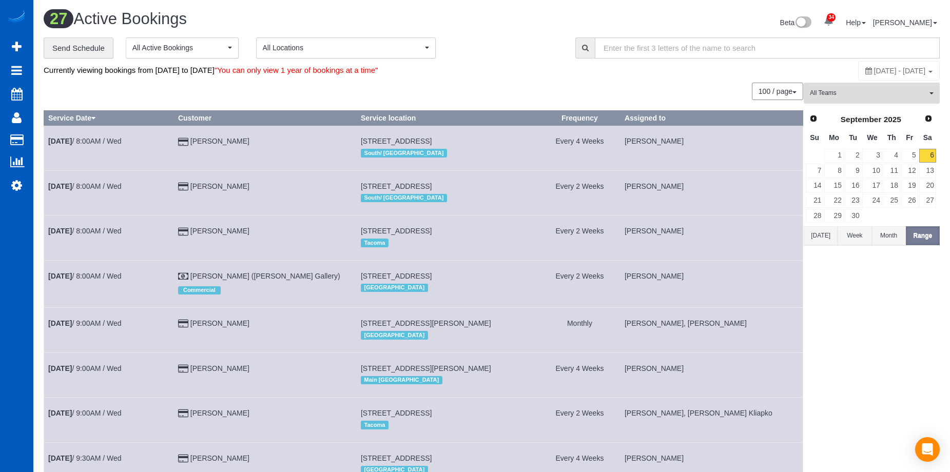
click at [873, 92] on span "All Teams" at bounding box center [868, 93] width 117 height 9
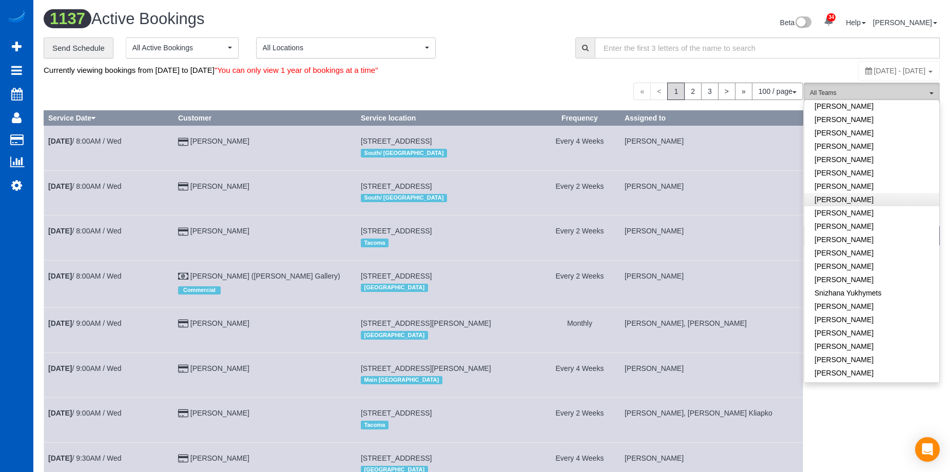
scroll to position [694, 0]
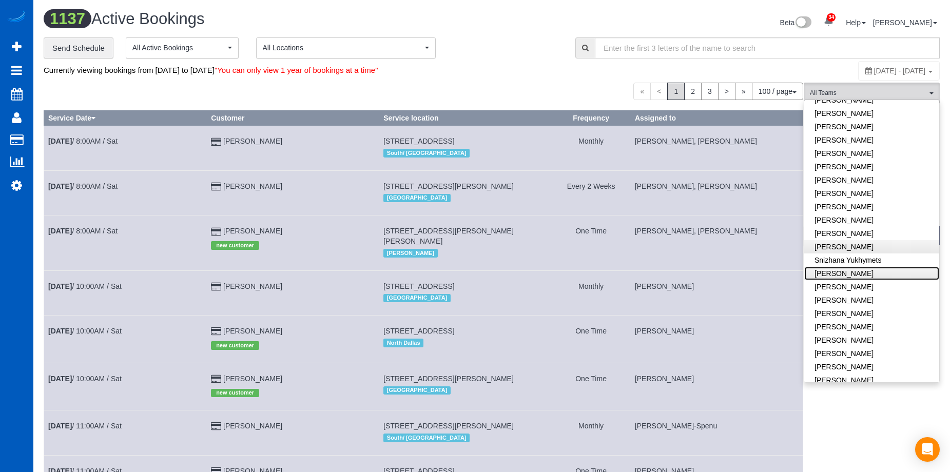
click at [870, 267] on link "Tamara Serdechna" at bounding box center [872, 273] width 135 height 13
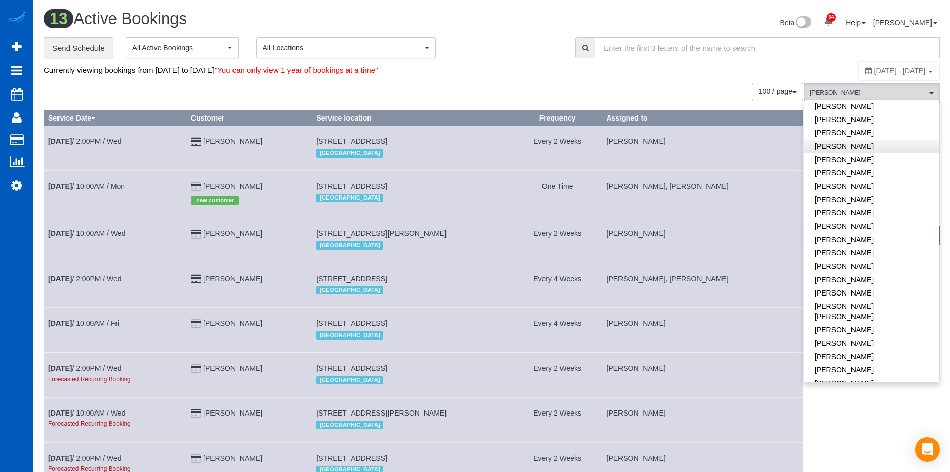
scroll to position [334, 0]
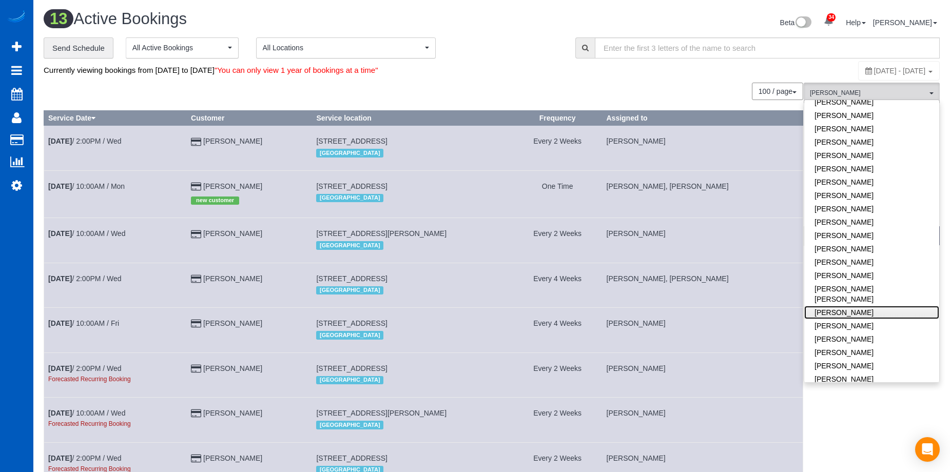
click at [881, 306] on link "Natalia Dunn" at bounding box center [872, 312] width 135 height 13
click at [566, 68] on div "Currently viewing bookings from September 06, 2025 to October 31, 2025 "You can…" at bounding box center [343, 71] width 598 height 20
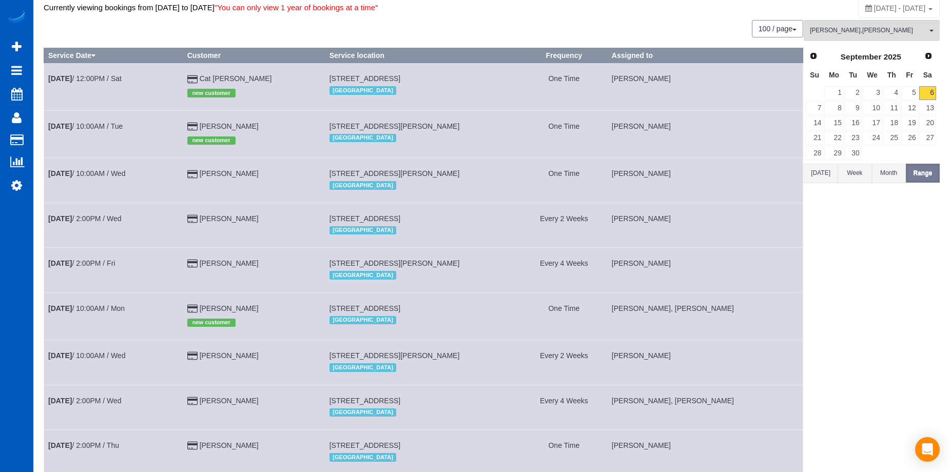
scroll to position [0, 0]
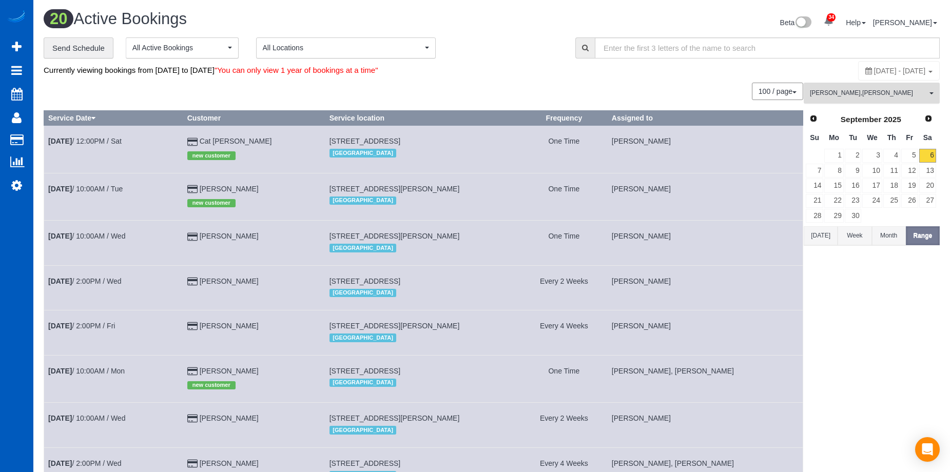
click at [880, 90] on span "Natalia Dunn , Tamara Serdechna" at bounding box center [868, 93] width 117 height 9
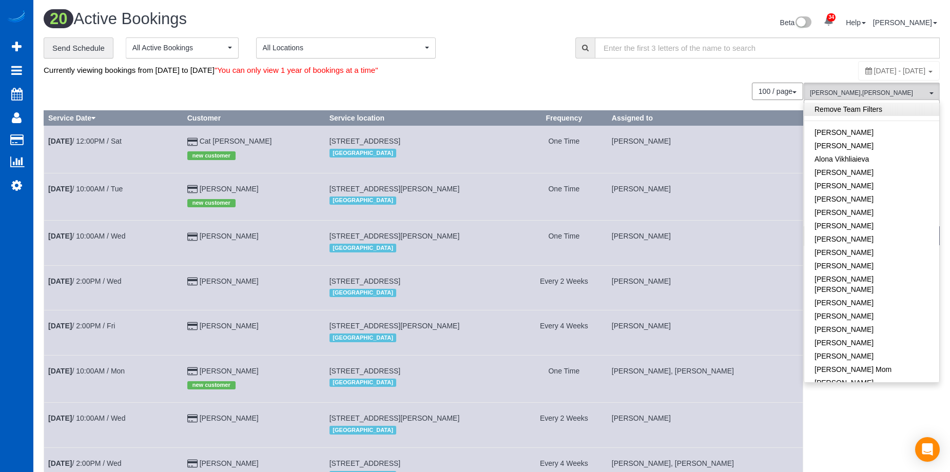
click at [873, 104] on link "Remove Team Filters" at bounding box center [872, 109] width 135 height 13
click at [515, 26] on div "Beta 34 Your Notifications You have 0 alerts × You have 3 to charge for 09/03/2…" at bounding box center [720, 23] width 456 height 27
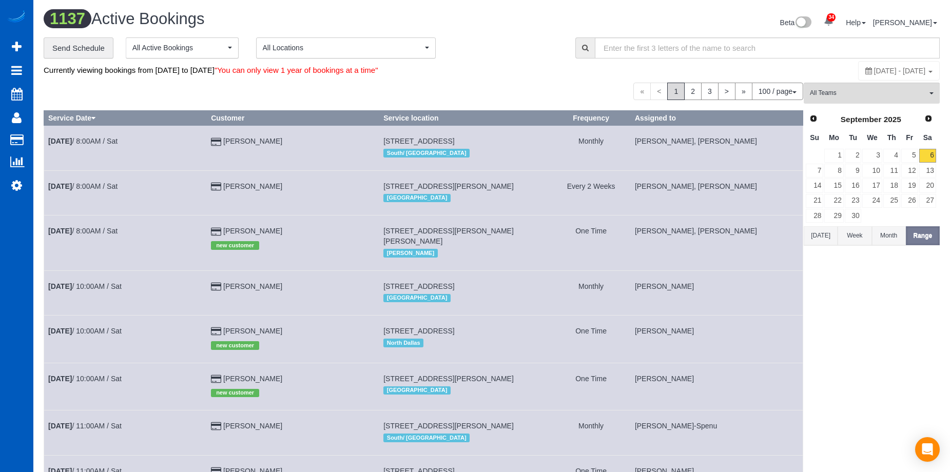
click at [826, 232] on button "Today" at bounding box center [821, 235] width 34 height 19
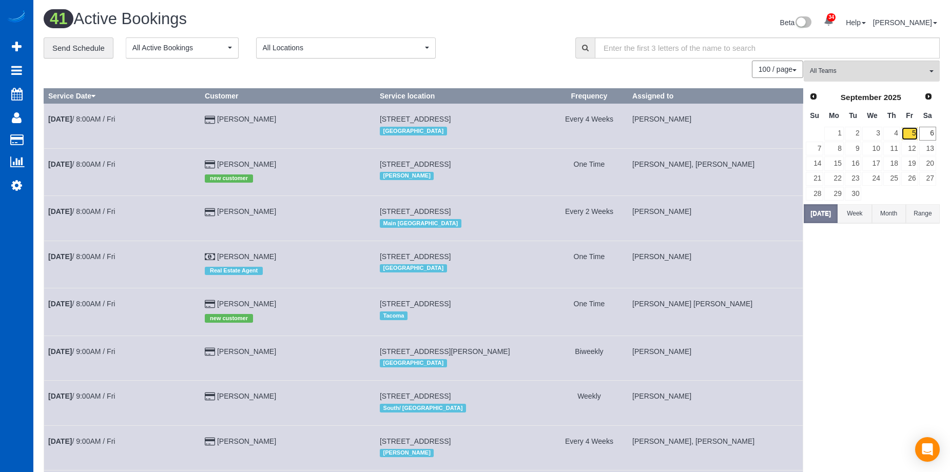
click at [913, 134] on link "5" at bounding box center [910, 134] width 17 height 14
click at [934, 132] on link "6" at bounding box center [928, 134] width 17 height 14
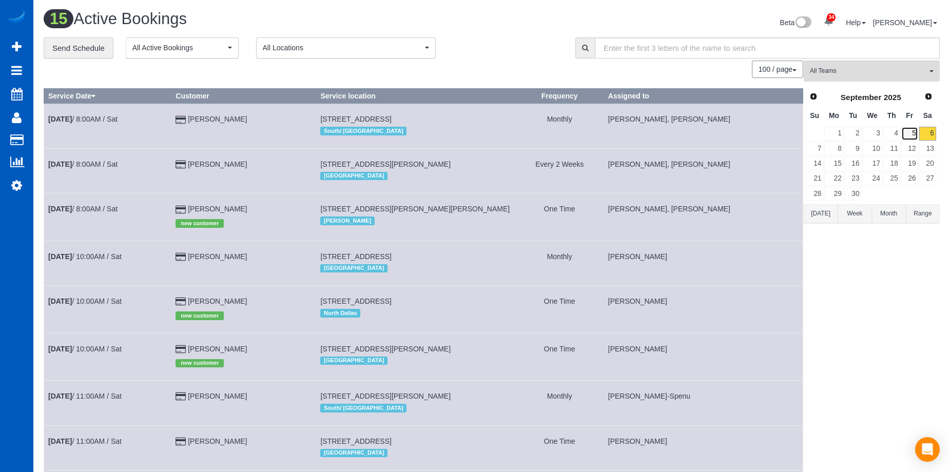
click at [917, 132] on link "5" at bounding box center [910, 134] width 17 height 14
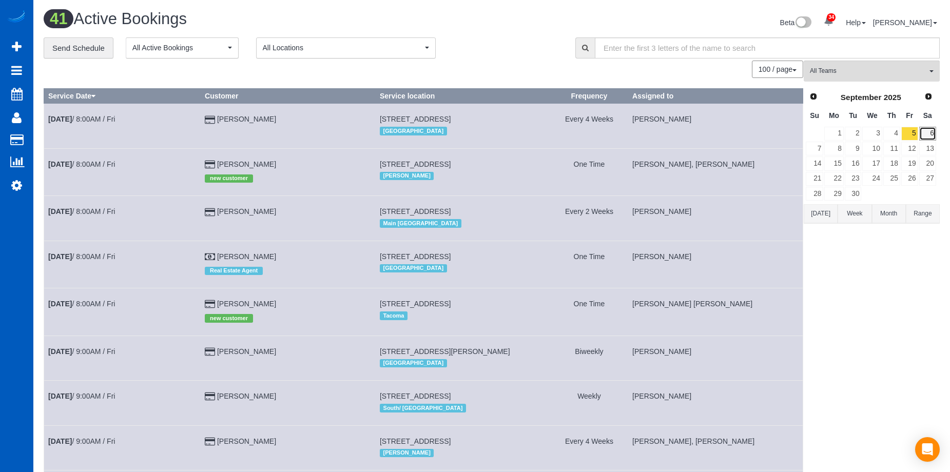
click at [932, 130] on link "6" at bounding box center [928, 134] width 17 height 14
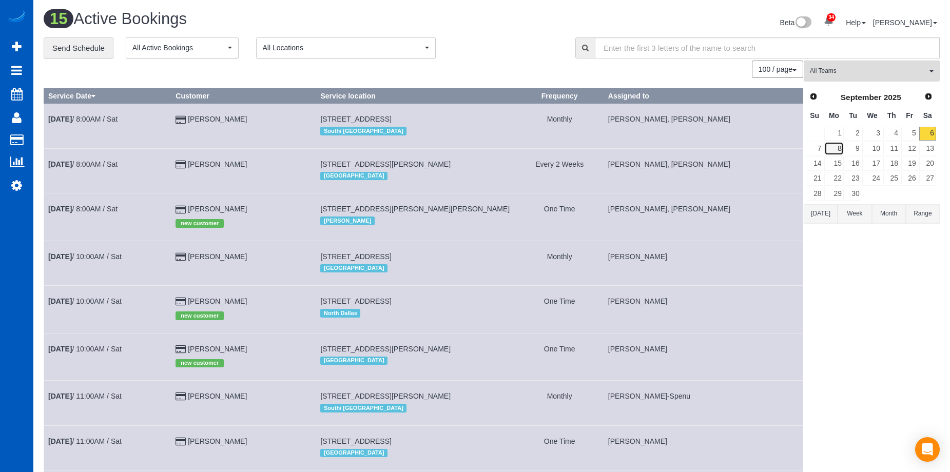
click at [838, 151] on link "8" at bounding box center [834, 149] width 19 height 14
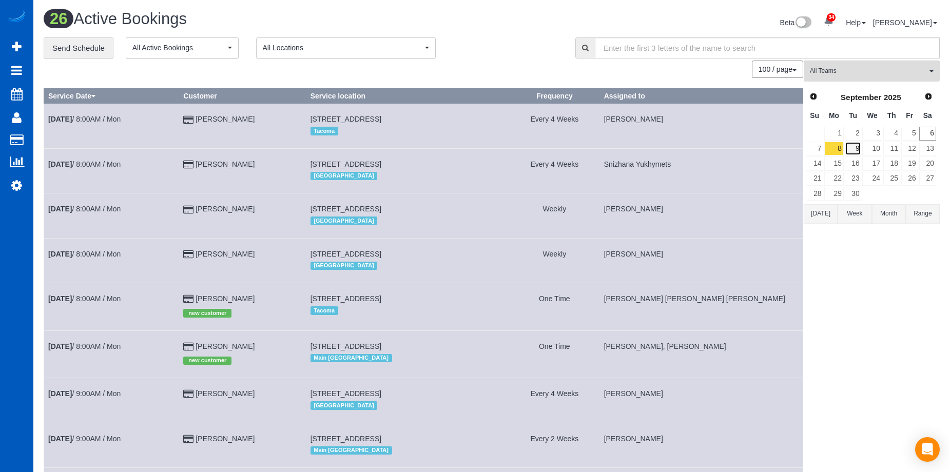
click at [855, 145] on link "9" at bounding box center [853, 149] width 17 height 14
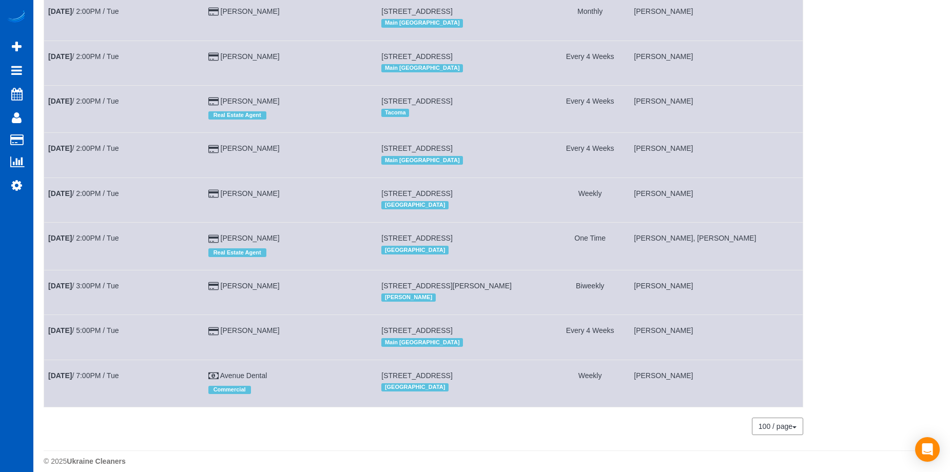
scroll to position [1313, 0]
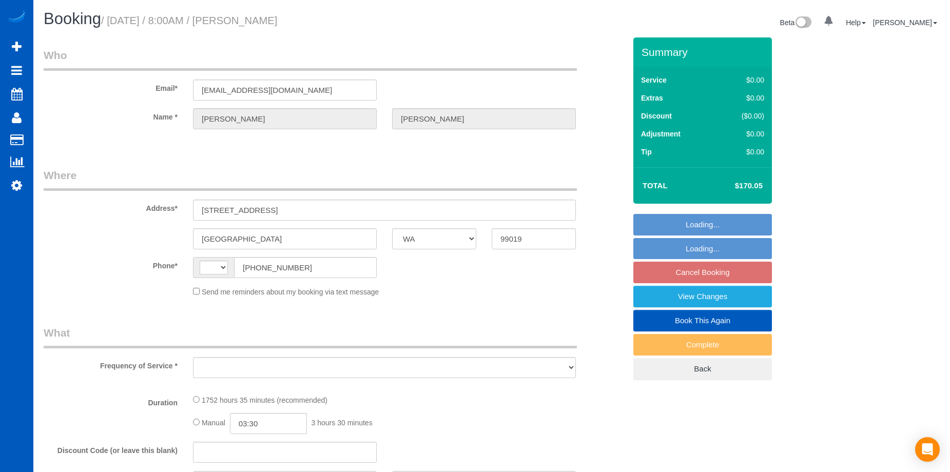
select select "WA"
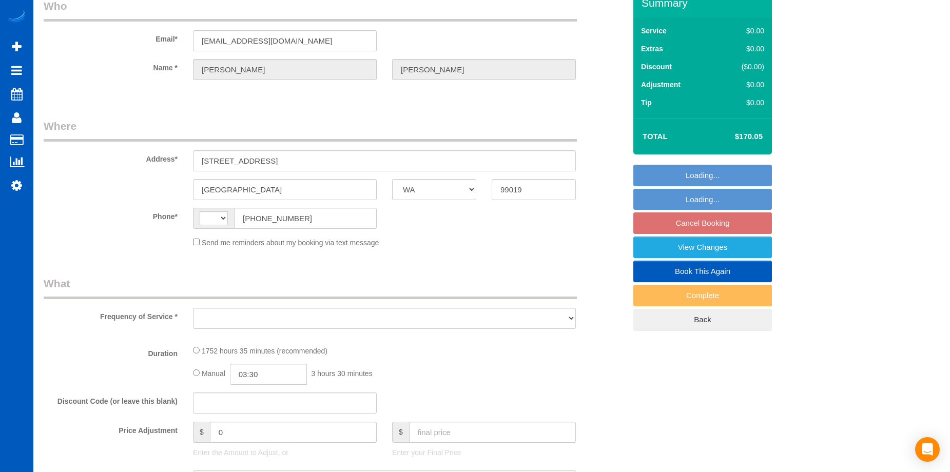
select select "string:[GEOGRAPHIC_DATA]"
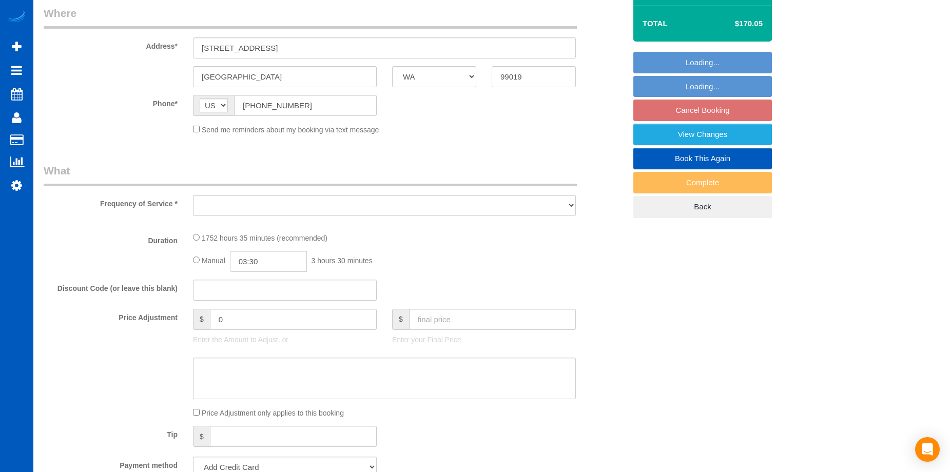
select select "object:805"
select select "string:fspay-c9b6957e-204a-4254-920b-f580d6e54bf5"
select select "spot1"
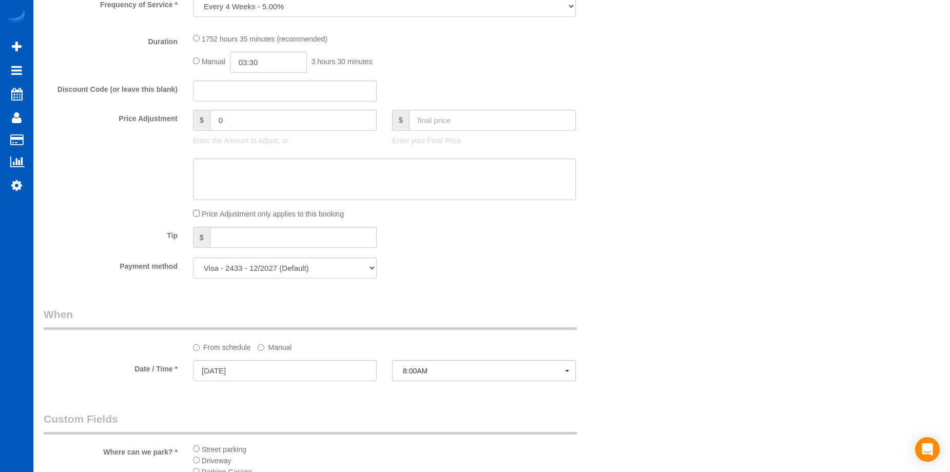
select select "1001"
select select "2"
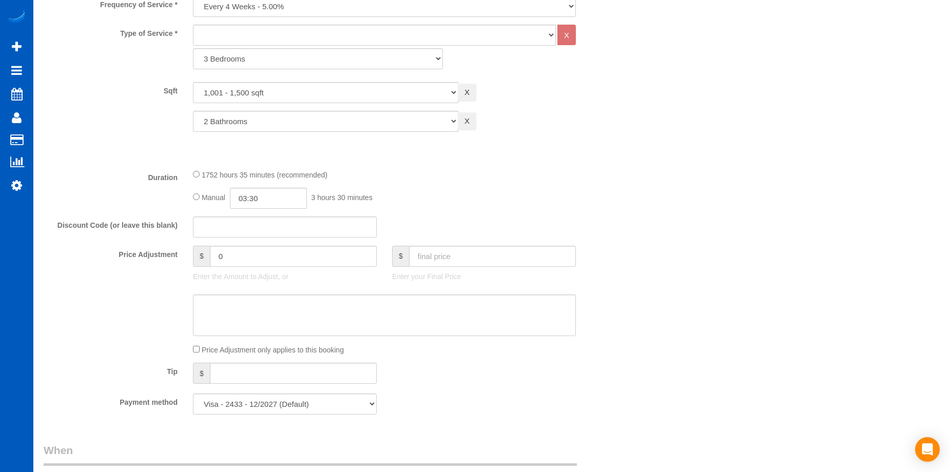
select select "1001"
select select "2"
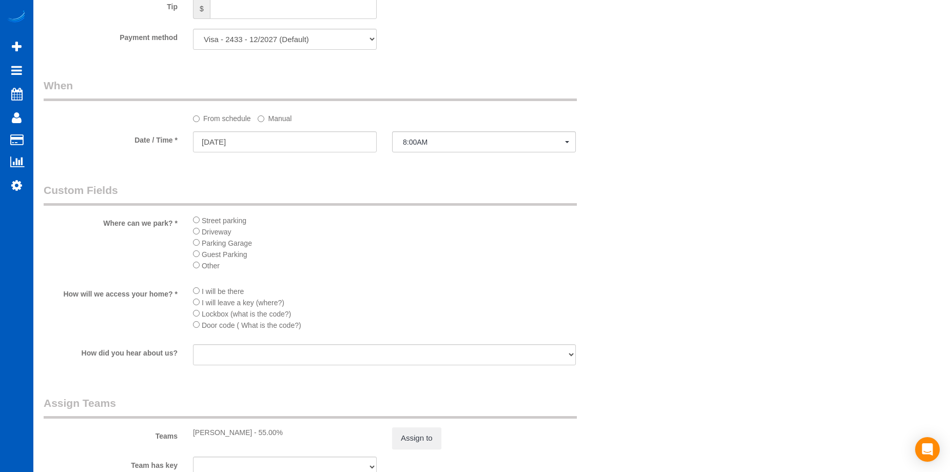
select select "object:1088"
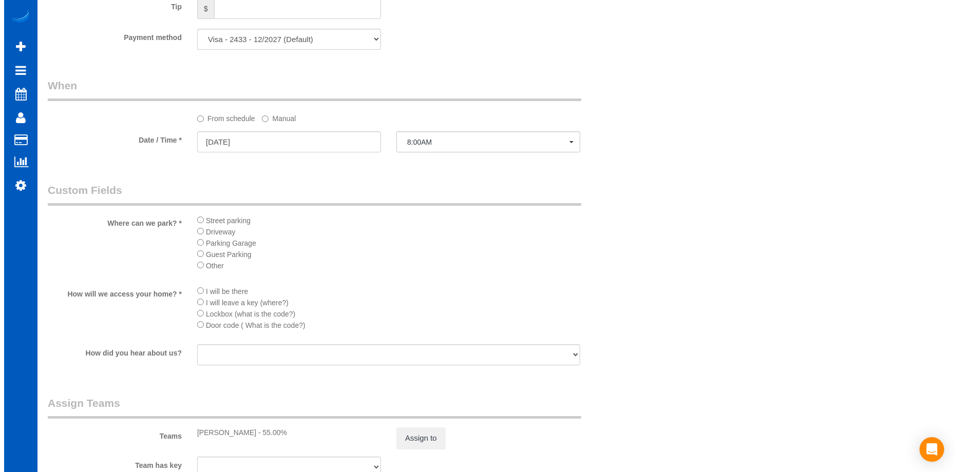
scroll to position [924, 0]
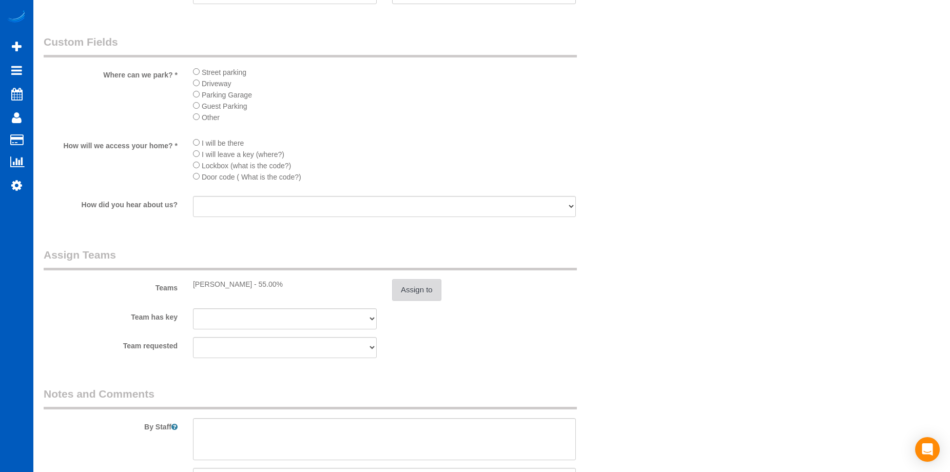
click at [427, 289] on button "Assign to" at bounding box center [416, 290] width 49 height 22
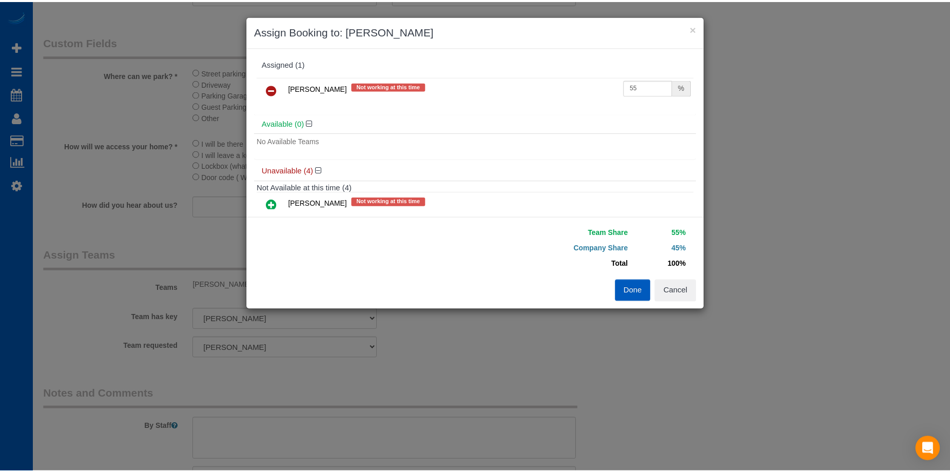
scroll to position [0, 0]
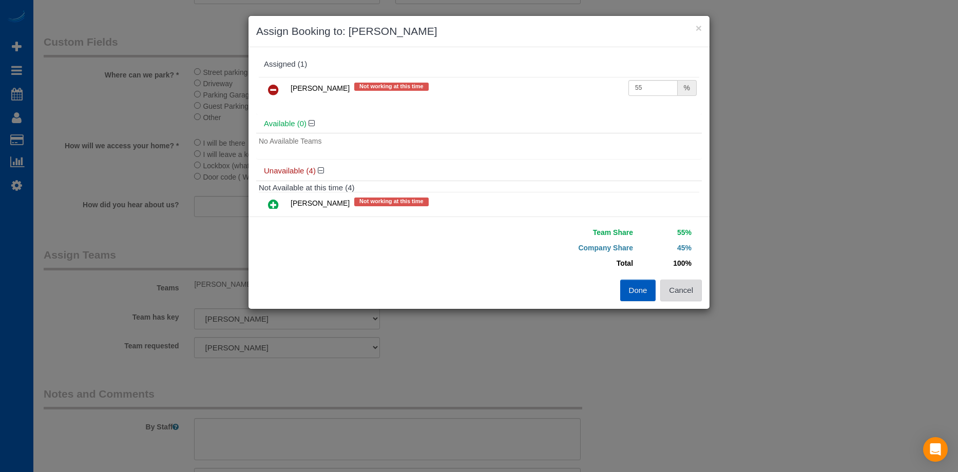
click at [679, 293] on button "Cancel" at bounding box center [681, 291] width 42 height 22
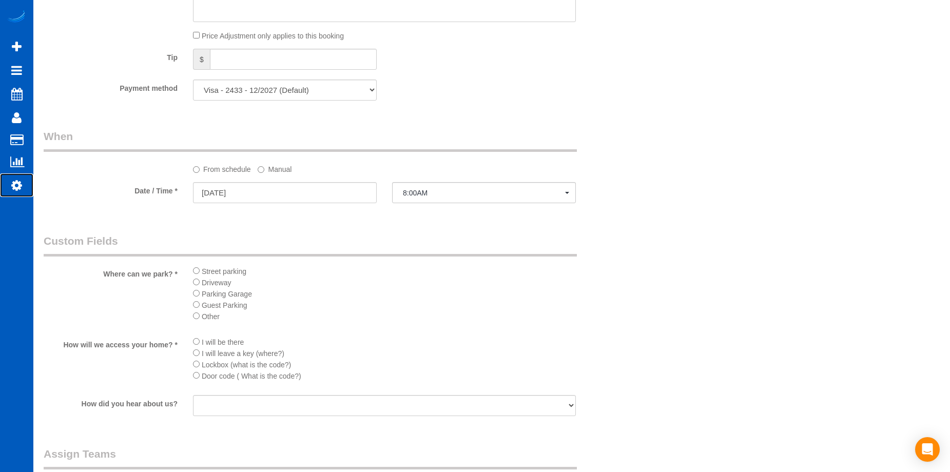
scroll to position [719, 0]
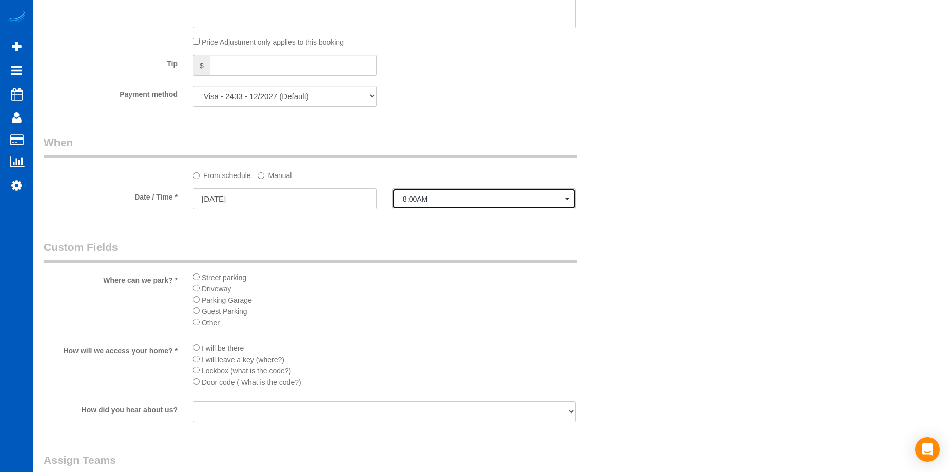
click at [450, 198] on span "8:00AM" at bounding box center [484, 199] width 162 height 8
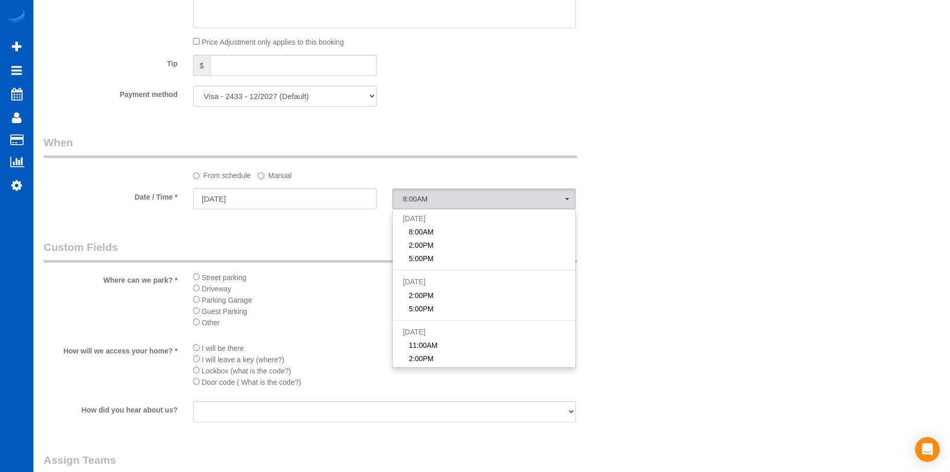
click at [463, 174] on div "From schedule Manual" at bounding box center [384, 174] width 398 height 14
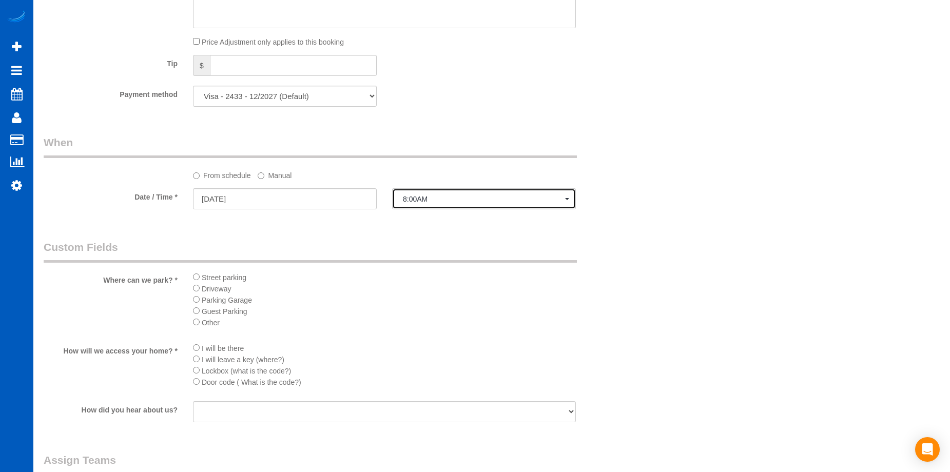
click at [434, 193] on button "8:00AM" at bounding box center [484, 198] width 184 height 21
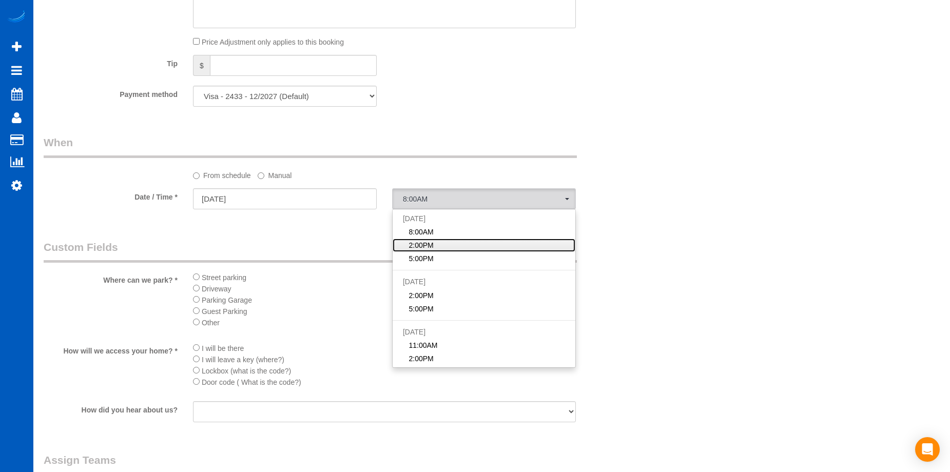
click at [437, 245] on link "2:00PM" at bounding box center [484, 245] width 183 height 13
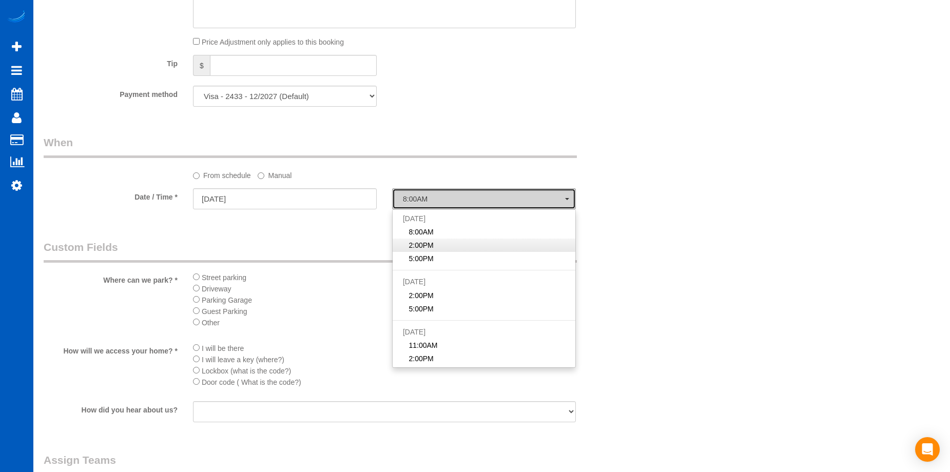
select select "spot2"
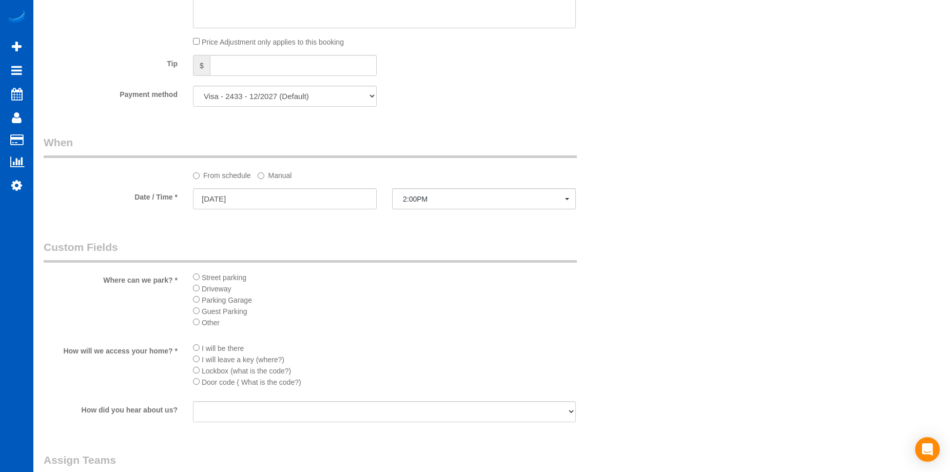
click at [288, 173] on label "Manual" at bounding box center [275, 174] width 34 height 14
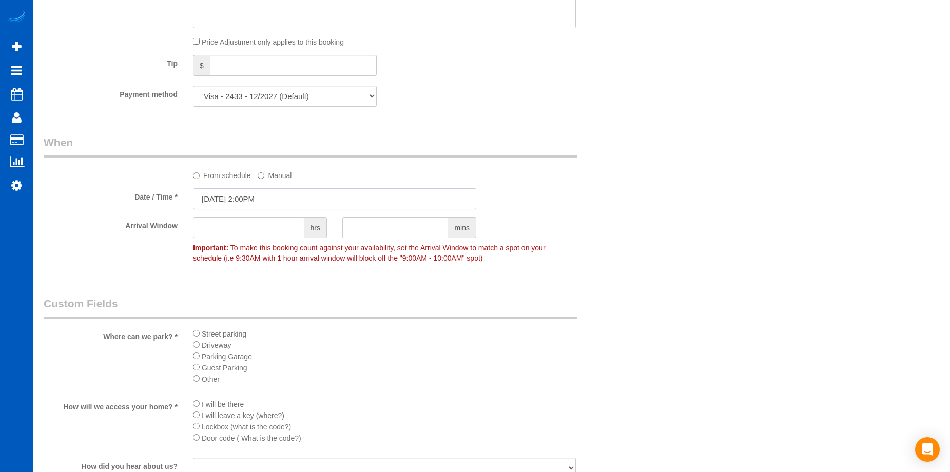
click at [338, 198] on input "09/16/2025 2:00PM" at bounding box center [334, 198] width 283 height 21
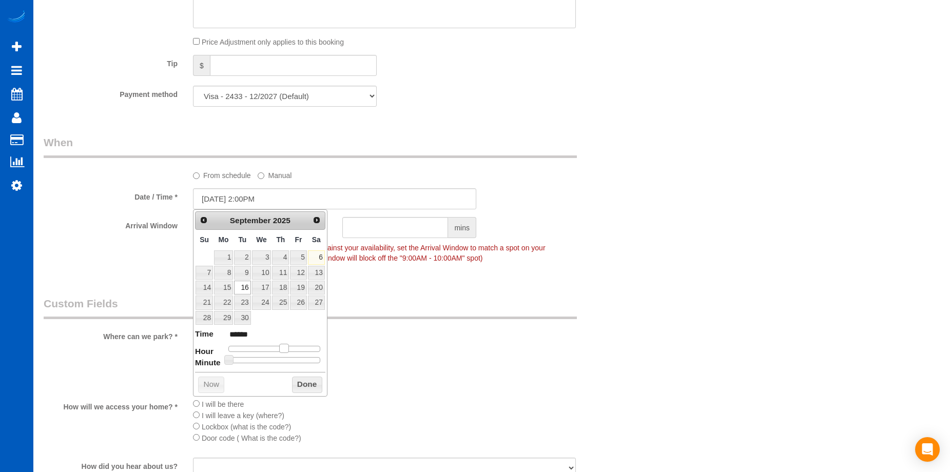
type input "09/16/2025 1:00PM"
type input "******"
type input "09/16/2025 12:00PM"
type input "*******"
type input "09/16/2025 11:00AM"
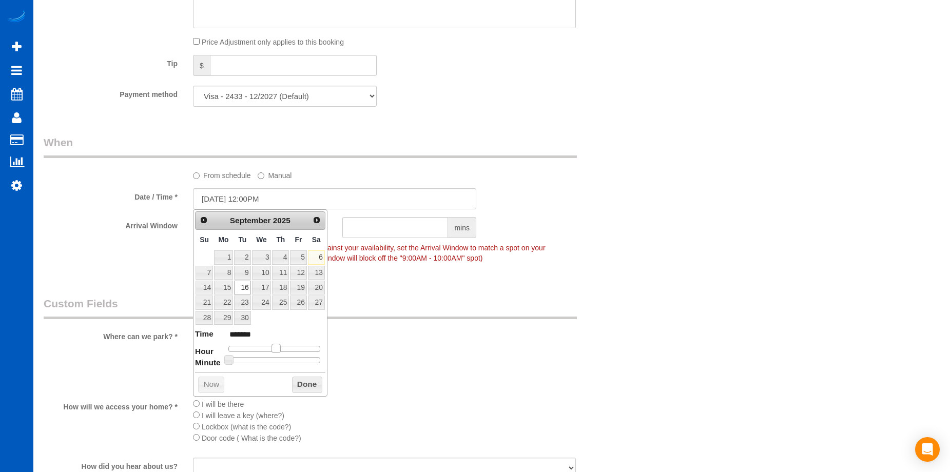
type input "*******"
type input "09/16/2025 10:00AM"
type input "*******"
drag, startPoint x: 283, startPoint y: 352, endPoint x: 269, endPoint y: 354, distance: 14.5
click at [269, 354] on dl "Time ******* Hour Minute Second Millisecond Microsecond Time Zone ***** ***** *…" at bounding box center [260, 346] width 130 height 35
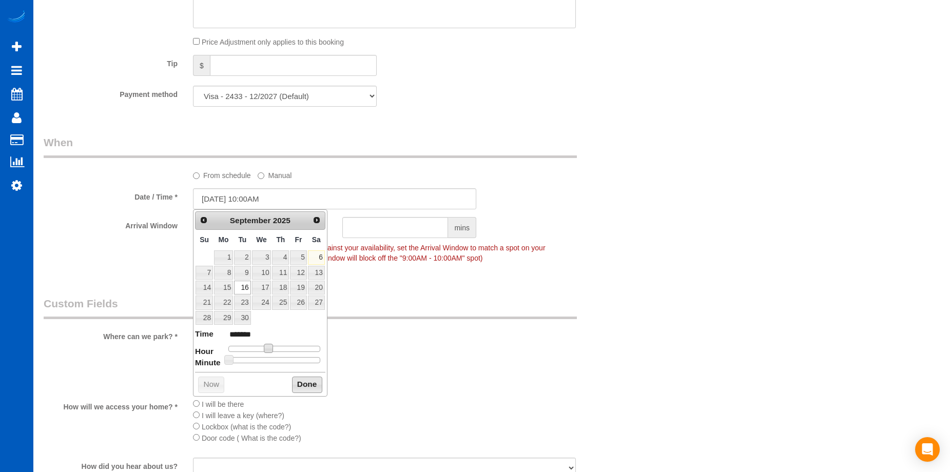
click at [316, 383] on button "Done" at bounding box center [307, 385] width 30 height 16
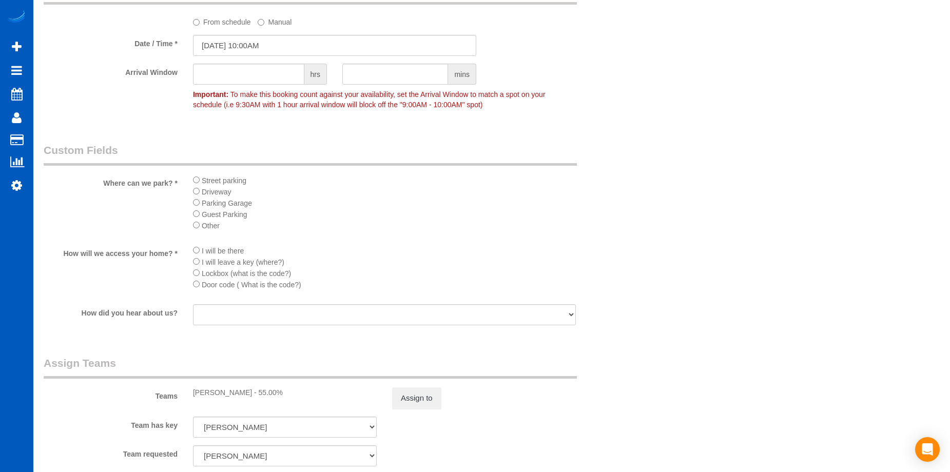
scroll to position [873, 0]
click at [419, 393] on button "Assign to" at bounding box center [416, 398] width 49 height 22
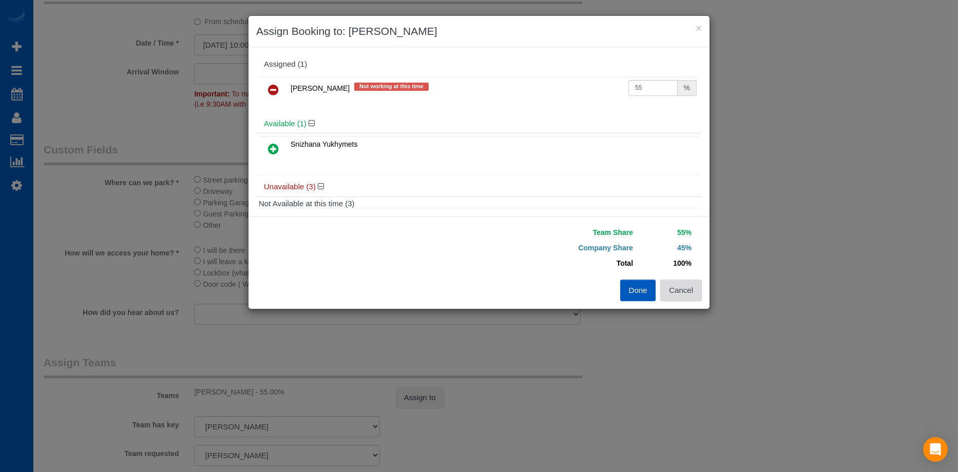
click at [686, 285] on button "Cancel" at bounding box center [681, 291] width 42 height 22
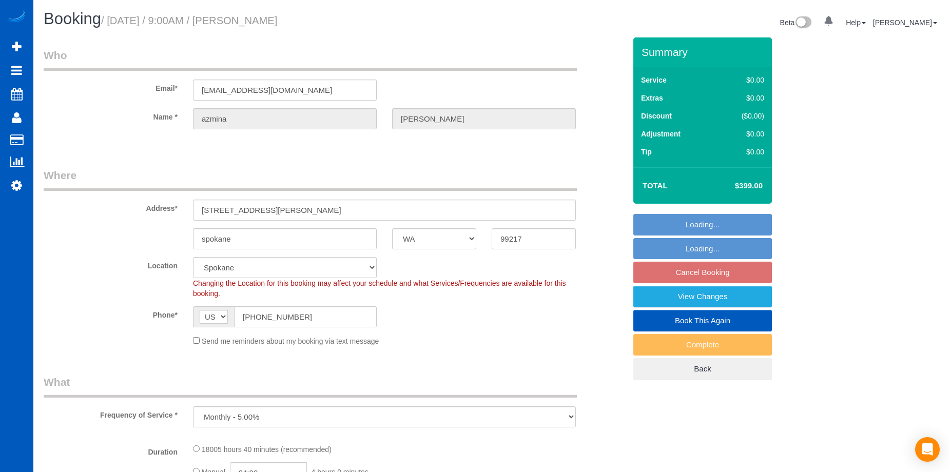
select select "WA"
select select "object:919"
select select "string:fspay-e1966a5a-6f9f-4fa4-9cc9-4bd696178e0d"
select select "4501"
select select "4"
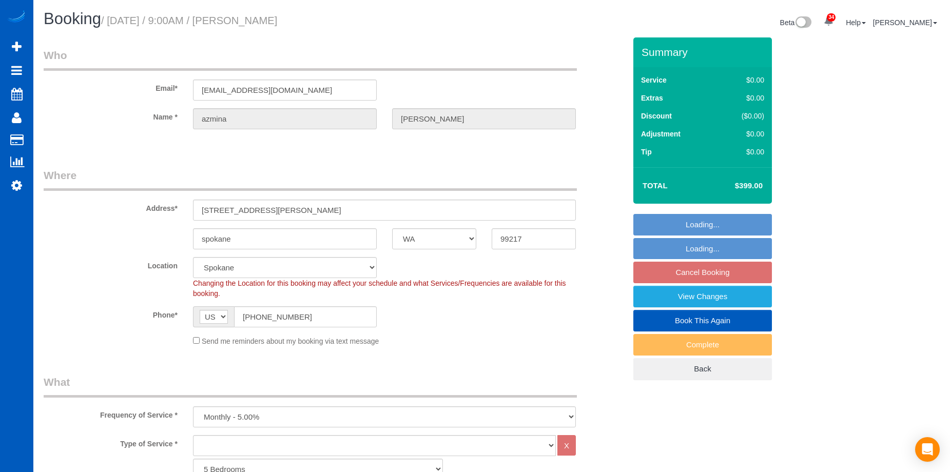
select select "4501"
select select "4"
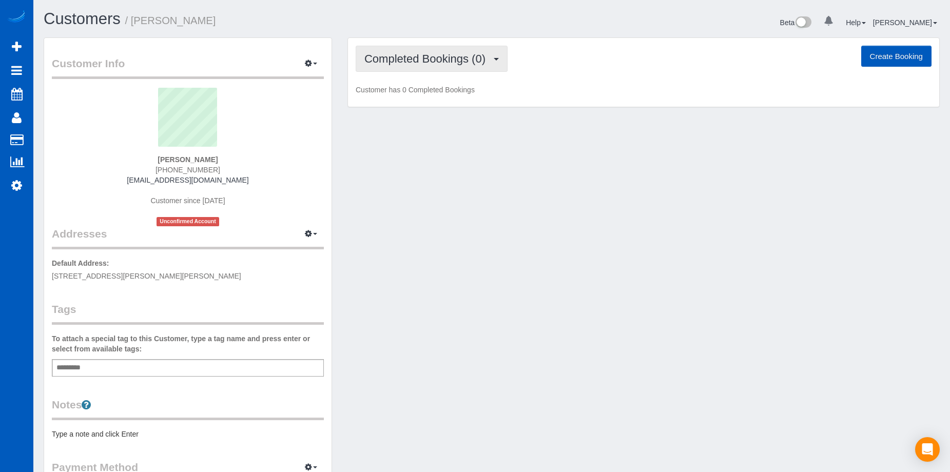
click at [393, 57] on span "Completed Bookings (0)" at bounding box center [428, 58] width 126 height 13
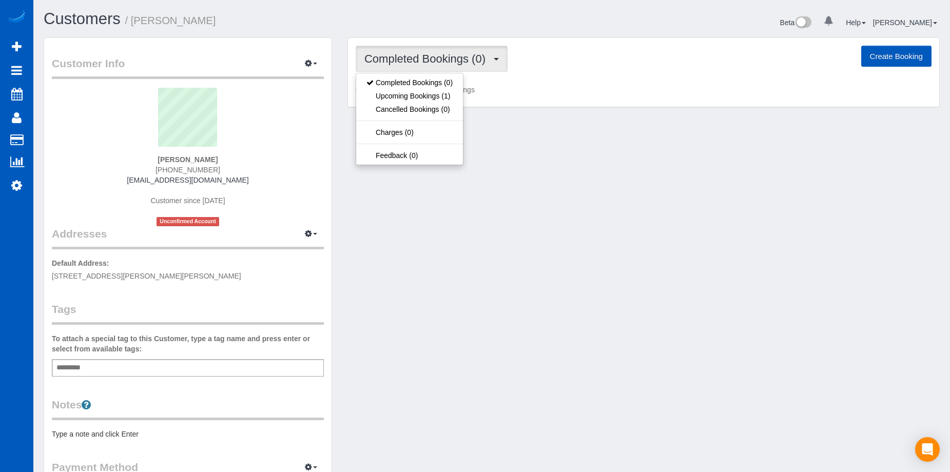
click at [393, 57] on span "Completed Bookings (0)" at bounding box center [428, 58] width 126 height 13
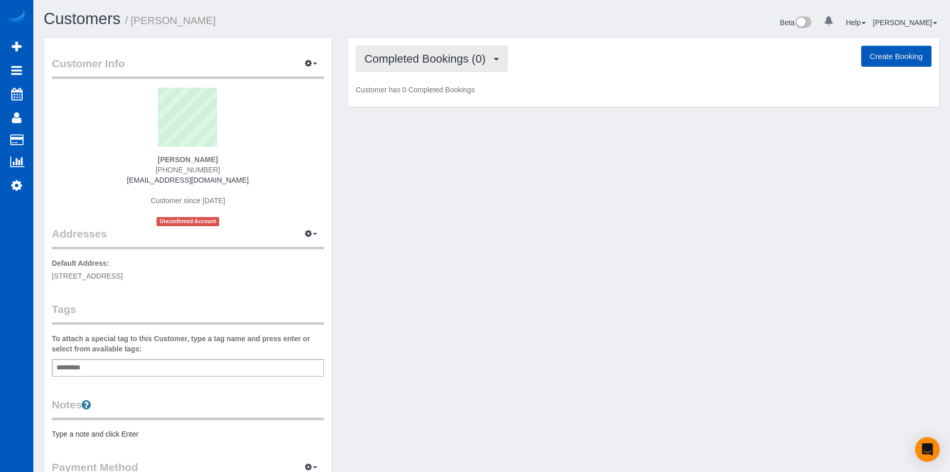
click at [423, 53] on span "Completed Bookings (0)" at bounding box center [428, 58] width 126 height 13
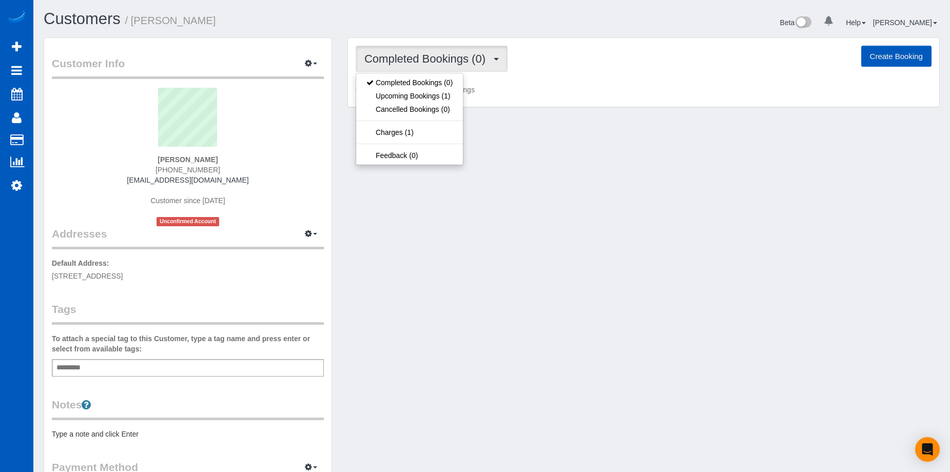
click at [423, 53] on span "Completed Bookings (0)" at bounding box center [428, 58] width 126 height 13
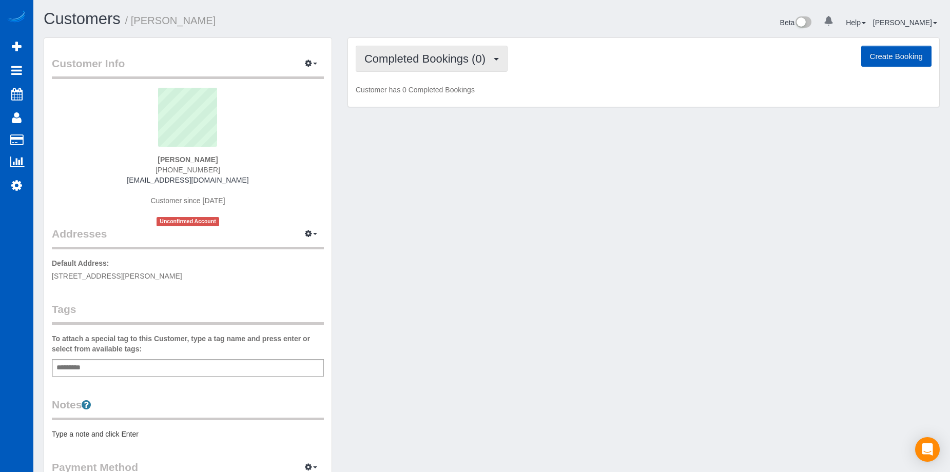
click at [413, 63] on span "Completed Bookings (0)" at bounding box center [428, 58] width 126 height 13
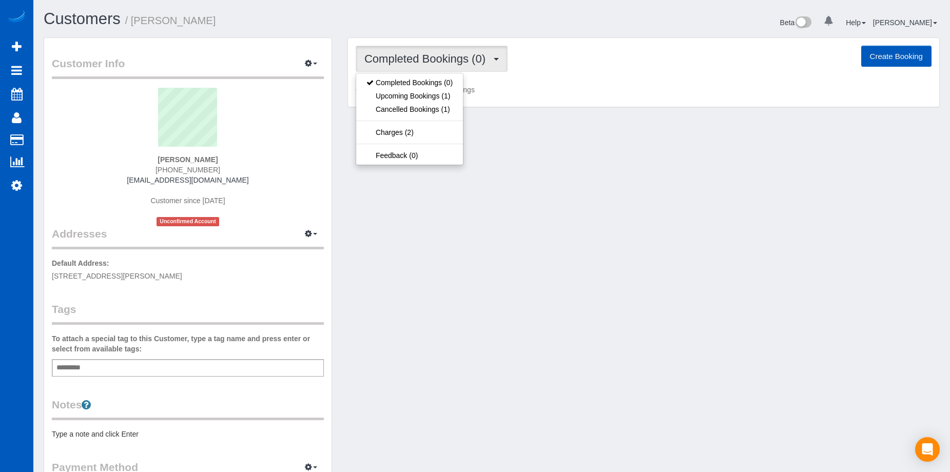
click at [413, 63] on span "Completed Bookings (0)" at bounding box center [428, 58] width 126 height 13
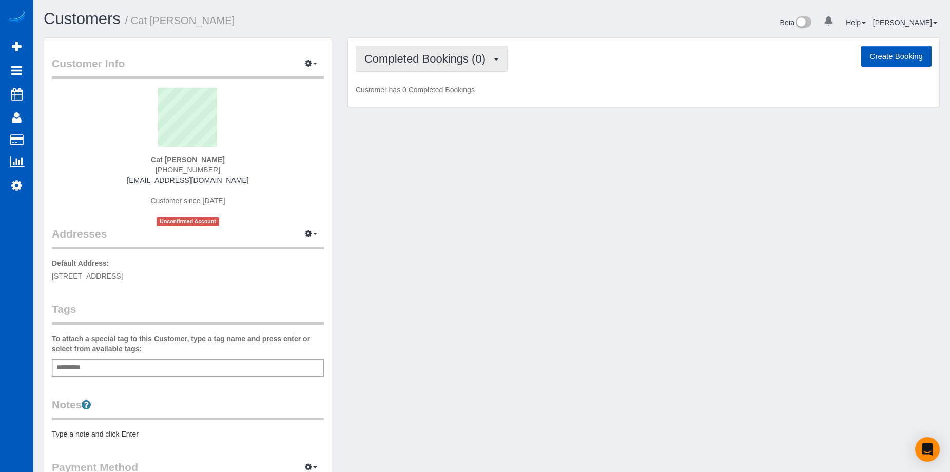
click at [446, 57] on span "Completed Bookings (0)" at bounding box center [428, 58] width 126 height 13
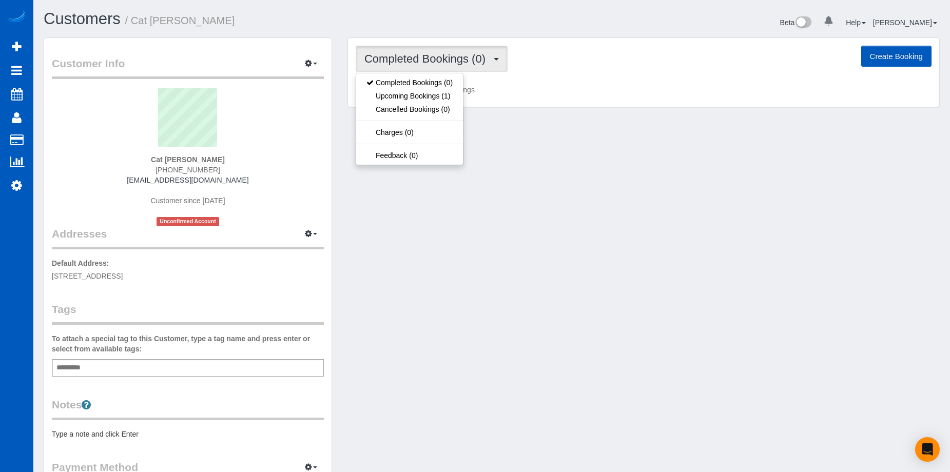
click at [446, 56] on span "Completed Bookings (0)" at bounding box center [428, 58] width 126 height 13
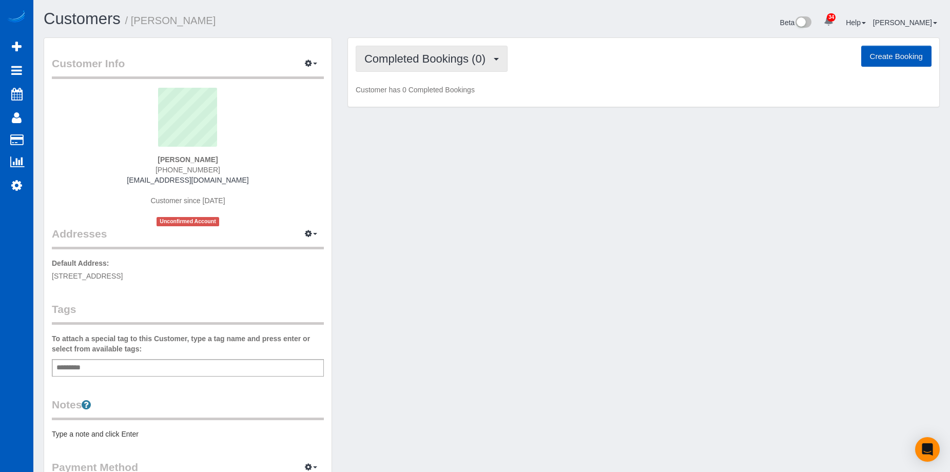
click at [441, 63] on span "Completed Bookings (0)" at bounding box center [428, 58] width 126 height 13
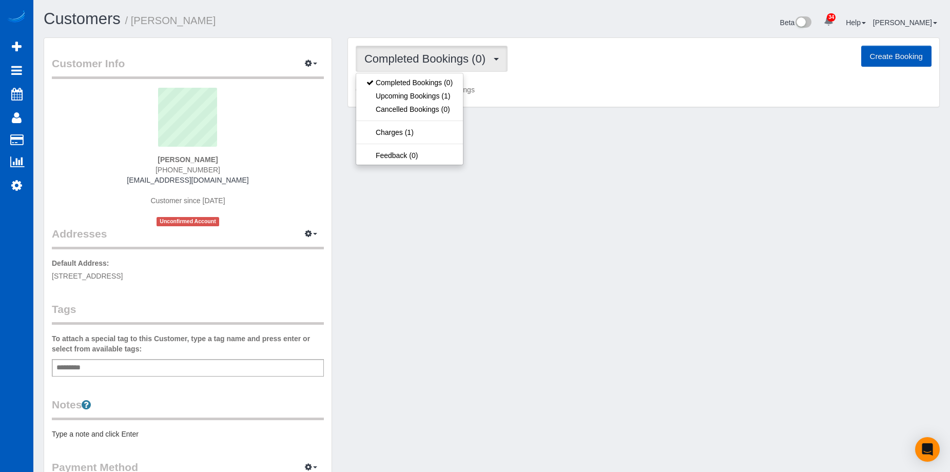
click at [446, 59] on span "Completed Bookings (0)" at bounding box center [428, 58] width 126 height 13
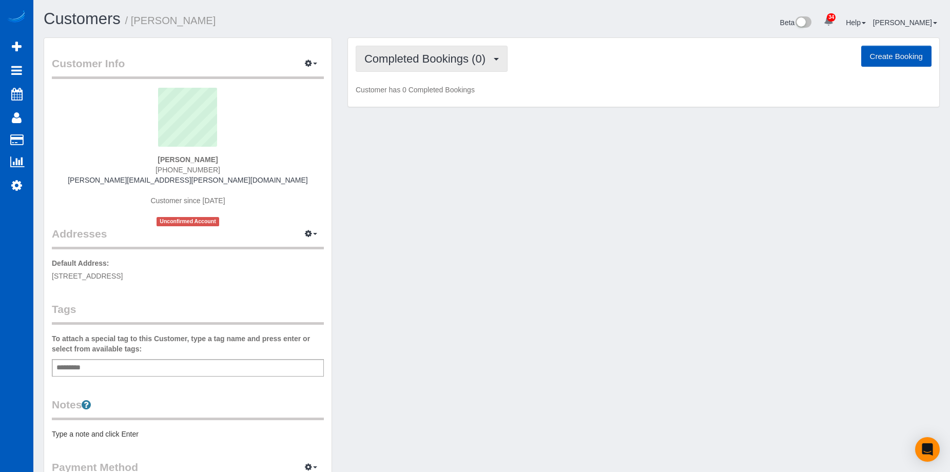
click at [455, 65] on span "Completed Bookings (0)" at bounding box center [428, 58] width 126 height 13
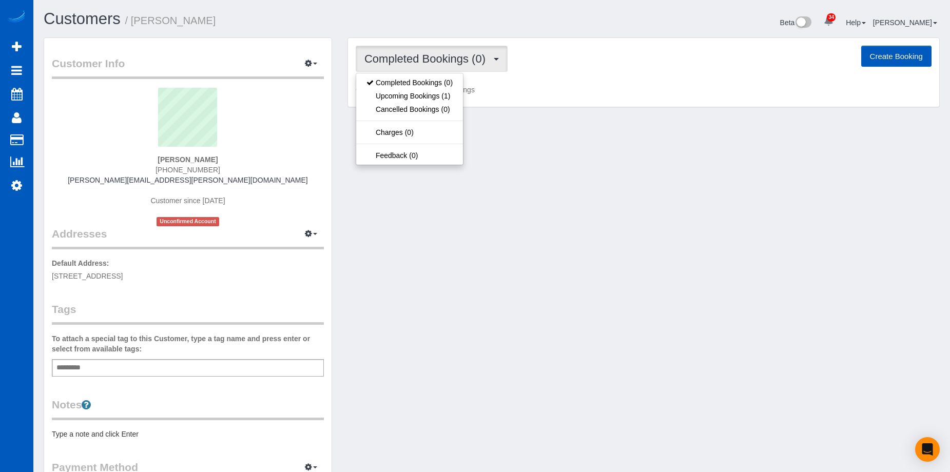
click at [455, 65] on span "Completed Bookings (0)" at bounding box center [428, 58] width 126 height 13
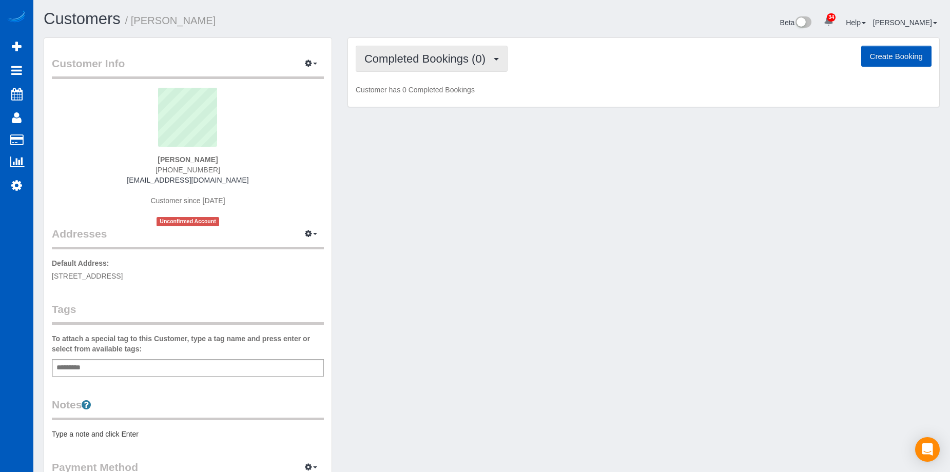
click at [442, 60] on span "Completed Bookings (0)" at bounding box center [428, 58] width 126 height 13
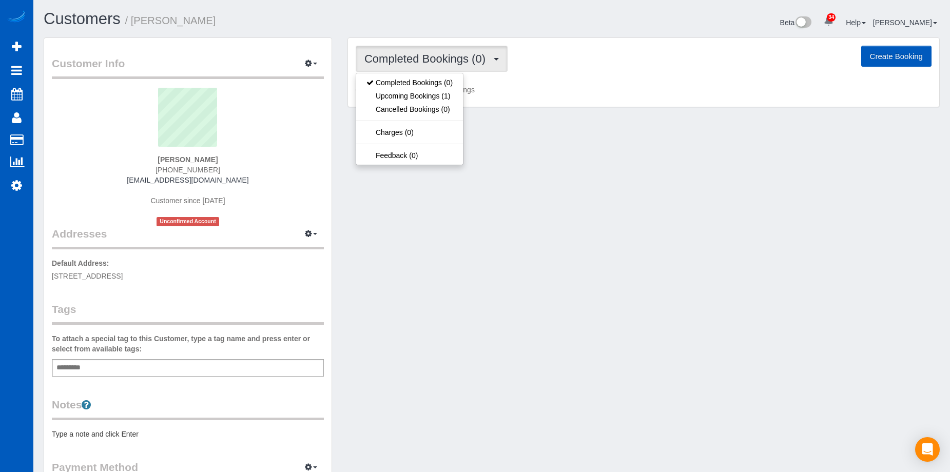
click at [442, 60] on span "Completed Bookings (0)" at bounding box center [428, 58] width 126 height 13
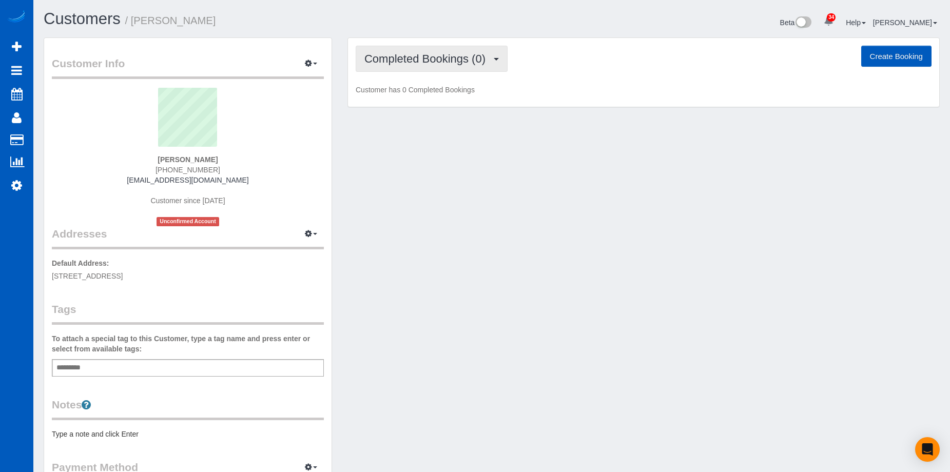
click at [428, 50] on button "Completed Bookings (0)" at bounding box center [432, 59] width 152 height 26
click at [428, 51] on button "Completed Bookings (0)" at bounding box center [432, 59] width 152 height 26
click at [422, 59] on span "Completed Bookings (0)" at bounding box center [428, 58] width 126 height 13
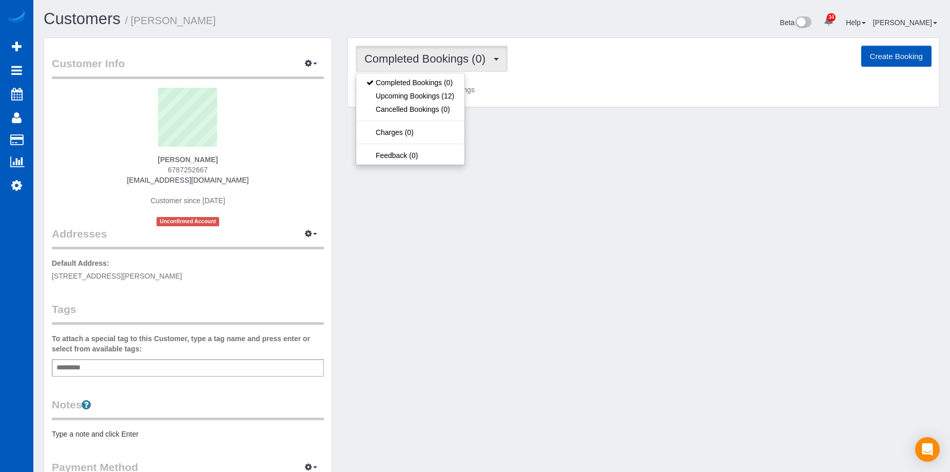
click at [422, 59] on span "Completed Bookings (0)" at bounding box center [428, 58] width 126 height 13
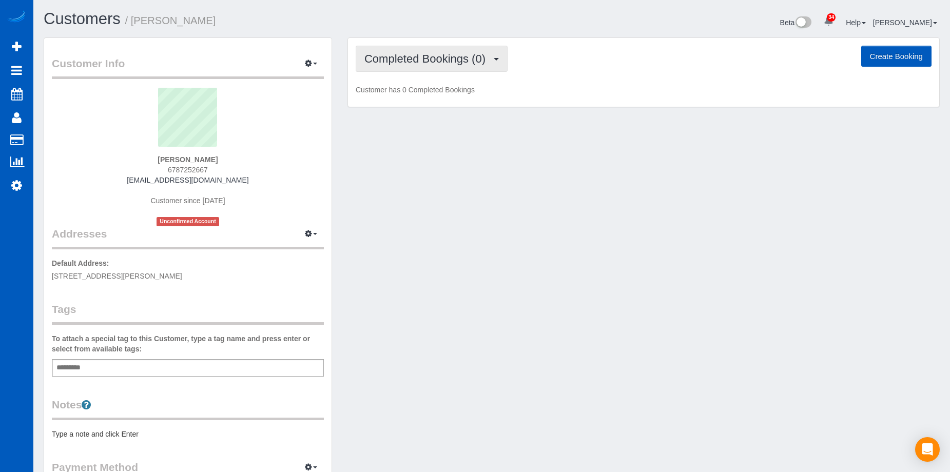
click at [453, 63] on span "Completed Bookings (0)" at bounding box center [428, 58] width 126 height 13
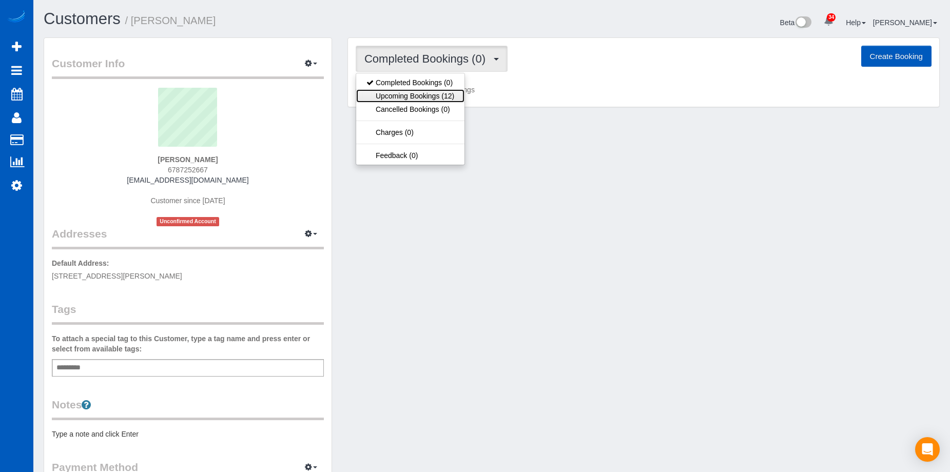
click at [440, 95] on link "Upcoming Bookings (12)" at bounding box center [410, 95] width 108 height 13
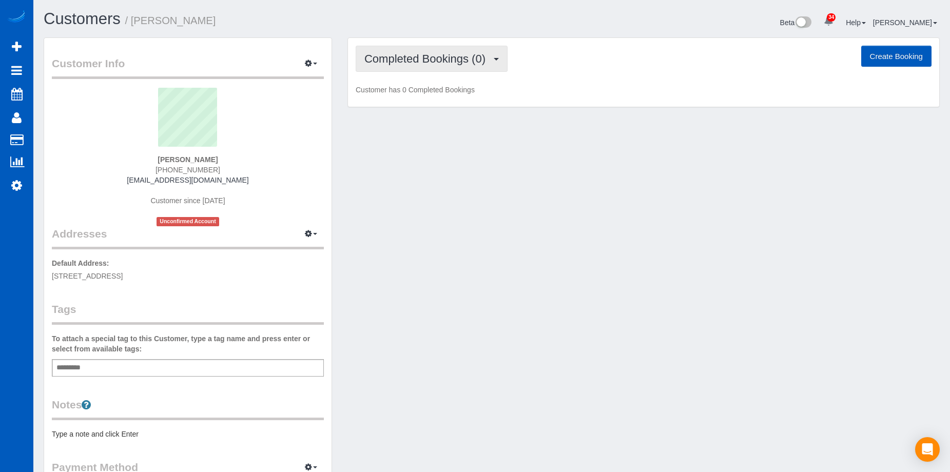
click at [415, 60] on span "Completed Bookings (0)" at bounding box center [428, 58] width 126 height 13
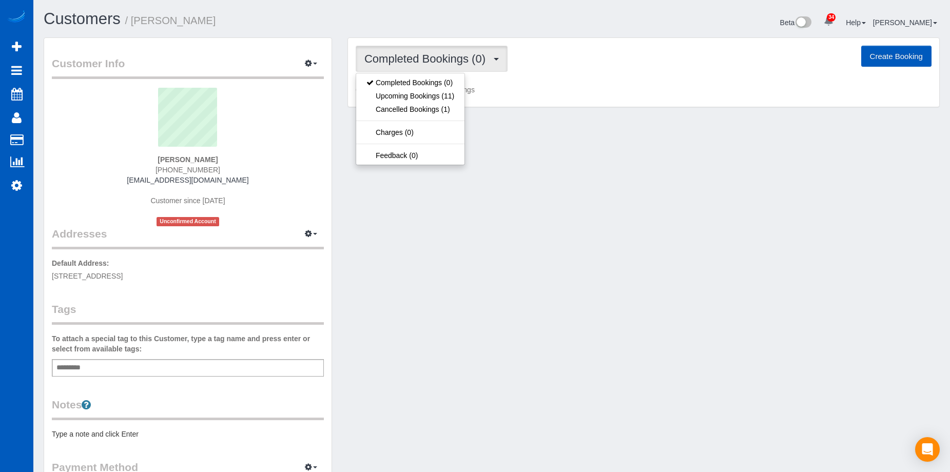
click at [415, 60] on span "Completed Bookings (0)" at bounding box center [428, 58] width 126 height 13
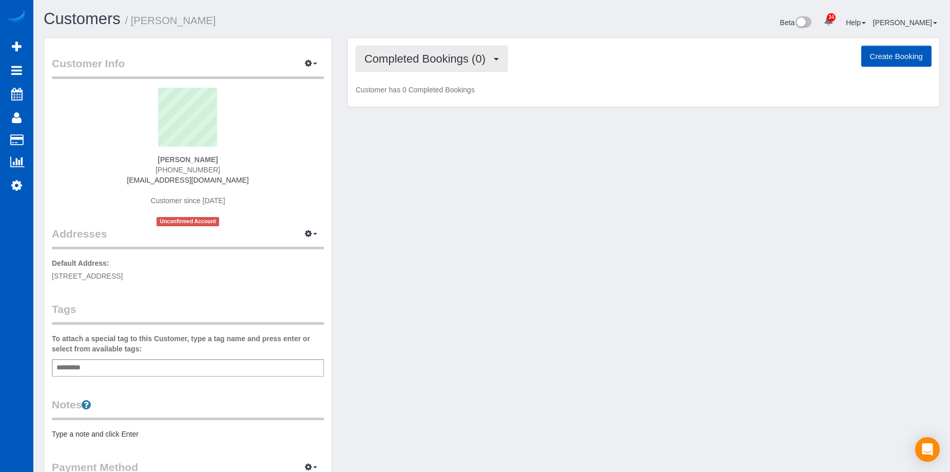
click at [455, 49] on button "Completed Bookings (0)" at bounding box center [432, 59] width 152 height 26
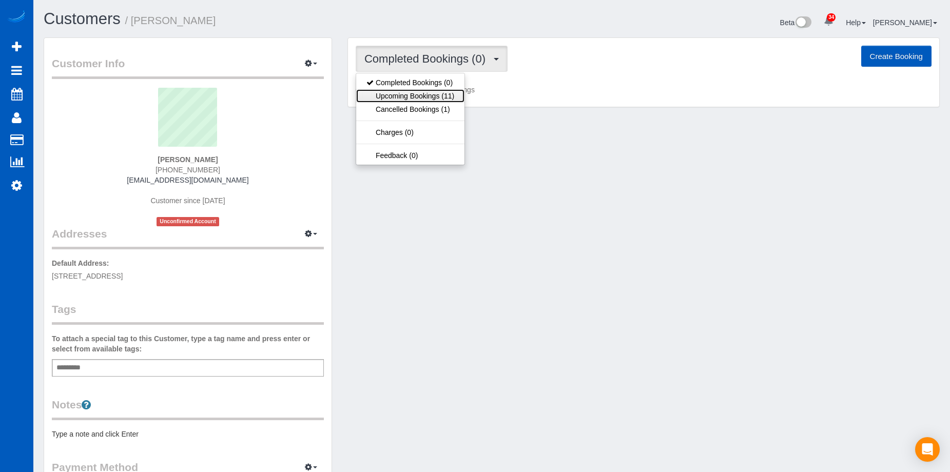
click at [426, 93] on link "Upcoming Bookings (11)" at bounding box center [410, 95] width 108 height 13
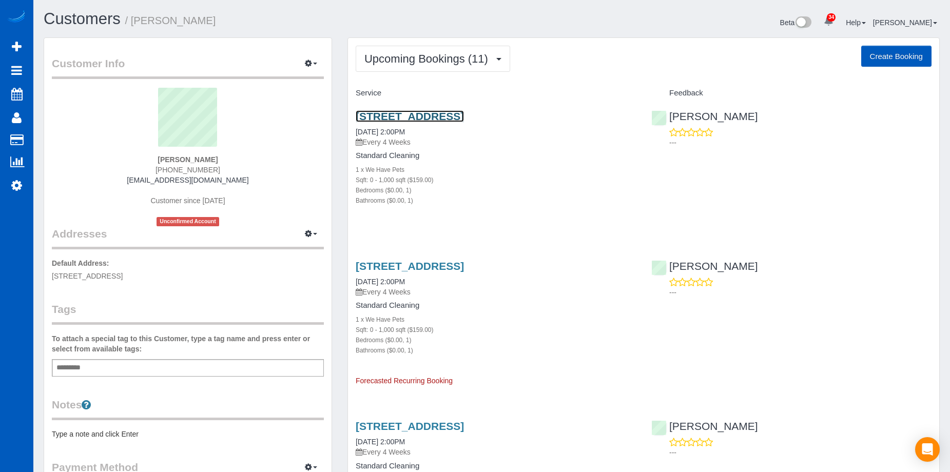
click at [429, 116] on link "1020 Seneca St, Apt 112, Seattle, WA 98101" at bounding box center [410, 116] width 108 height 12
click at [426, 57] on span "Upcoming Bookings (11)" at bounding box center [429, 58] width 129 height 13
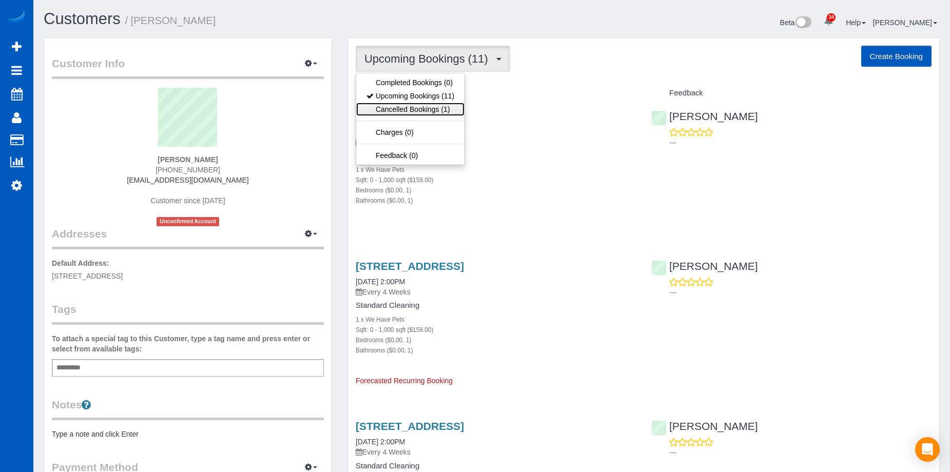
click at [426, 105] on link "Cancelled Bookings (1)" at bounding box center [410, 109] width 108 height 13
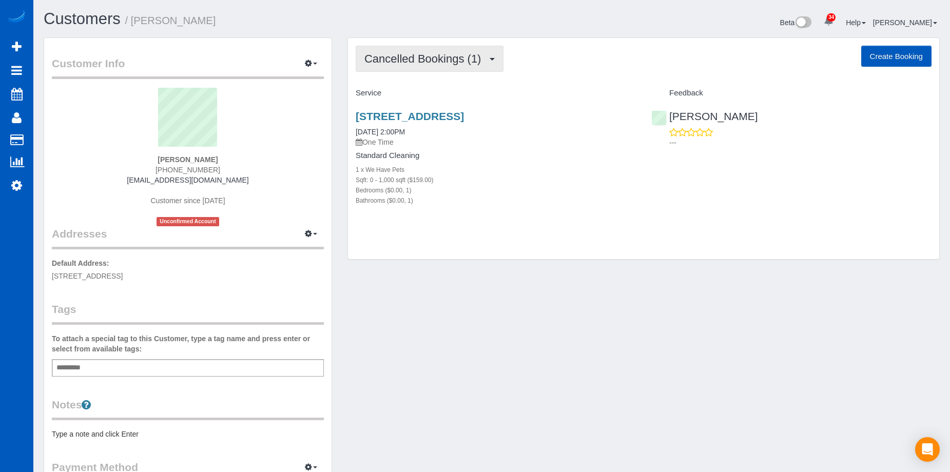
click at [454, 49] on button "Cancelled Bookings (1)" at bounding box center [430, 59] width 148 height 26
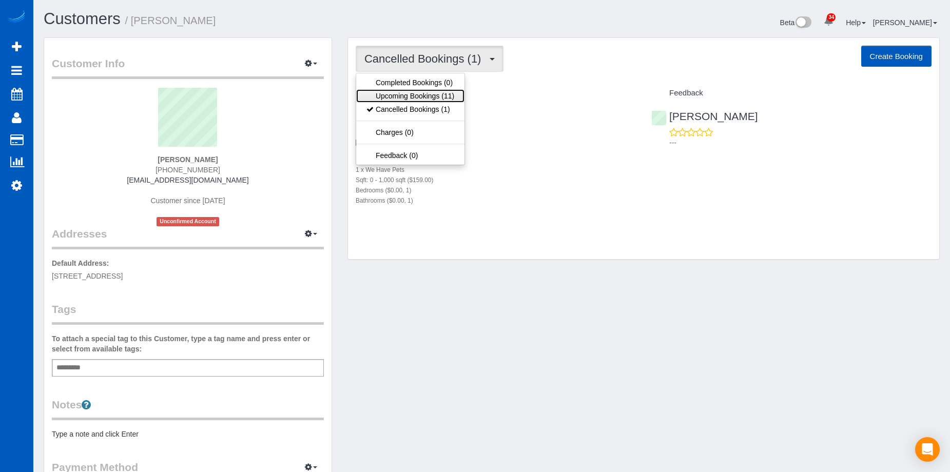
click at [417, 94] on link "Upcoming Bookings (11)" at bounding box center [410, 95] width 108 height 13
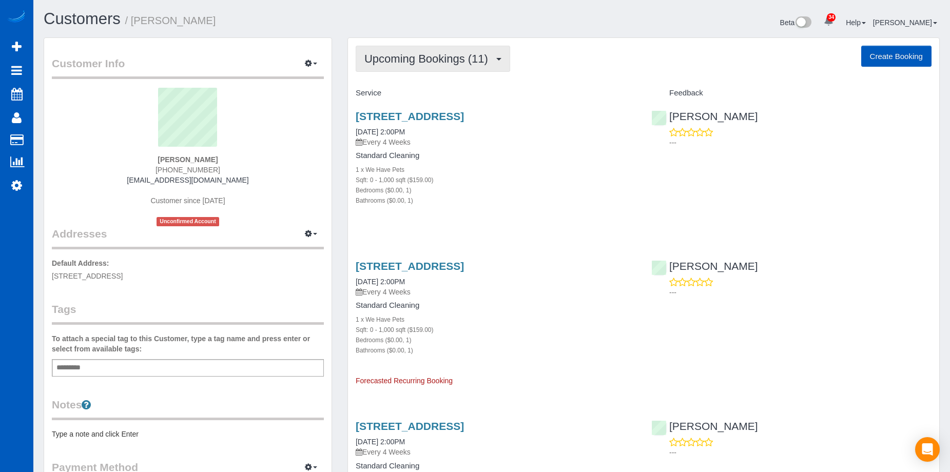
click at [492, 62] on span "Upcoming Bookings (11)" at bounding box center [429, 58] width 129 height 13
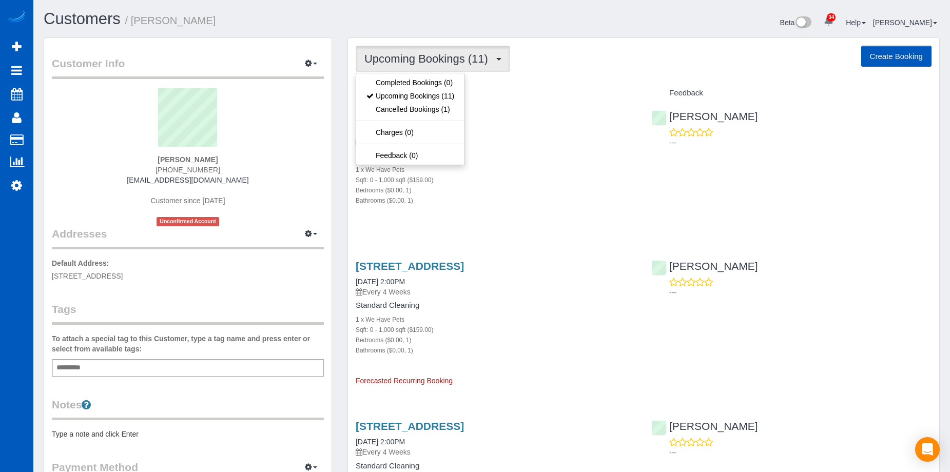
click at [493, 60] on span "Upcoming Bookings (11)" at bounding box center [429, 58] width 129 height 13
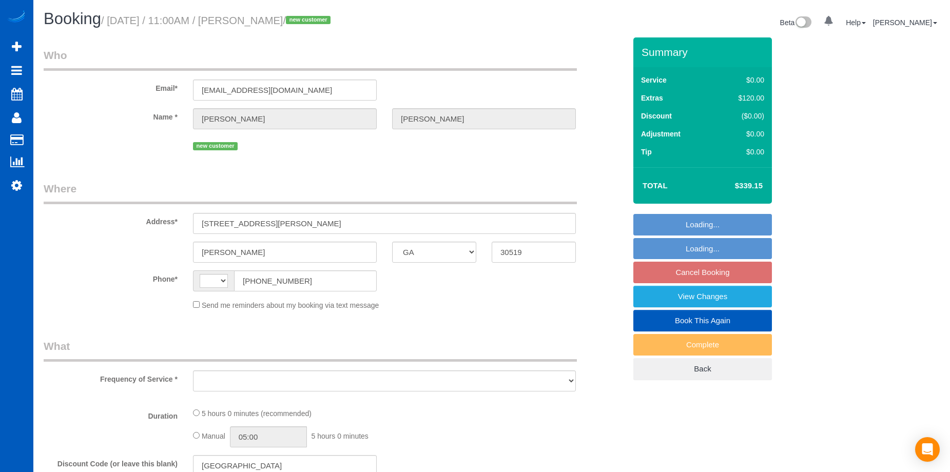
select select "GA"
select select "string:fspay-fd54db4b-309d-4a3e-8635-1648cccdbca3"
select select "199"
select select "1001"
select select "2"
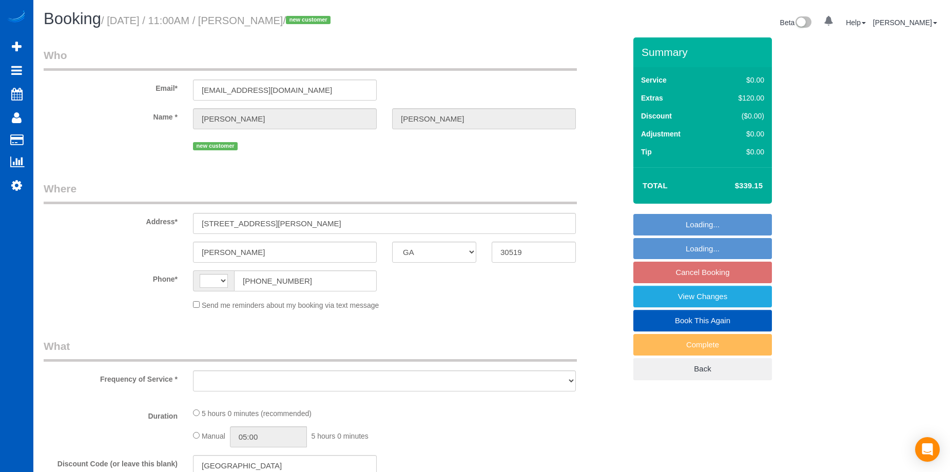
select select "2"
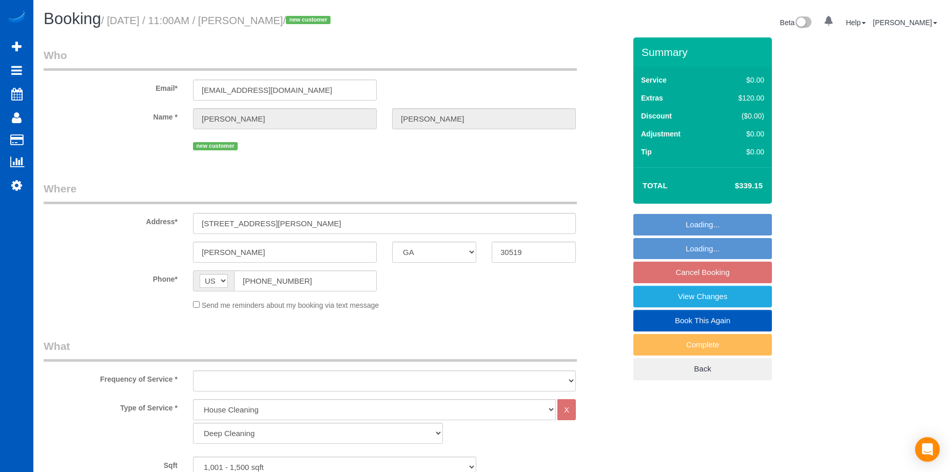
select select "string:[GEOGRAPHIC_DATA]"
select select "object:1055"
select select "spot1"
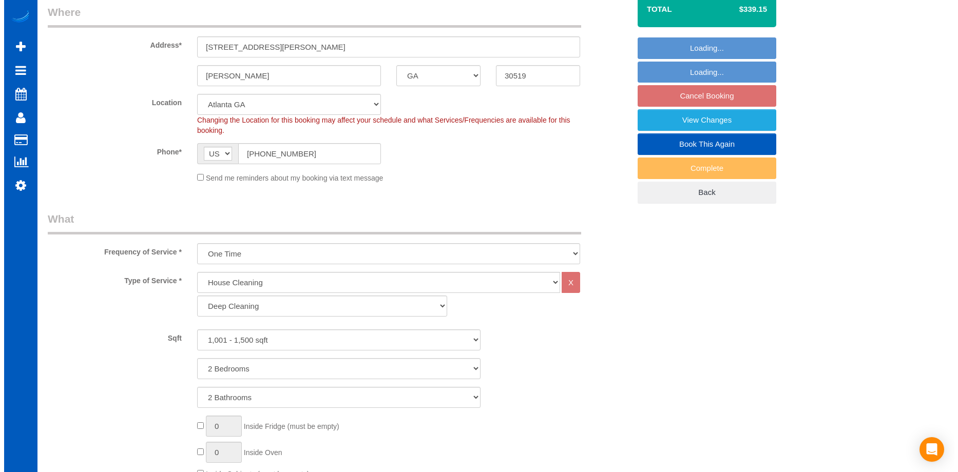
scroll to position [205, 0]
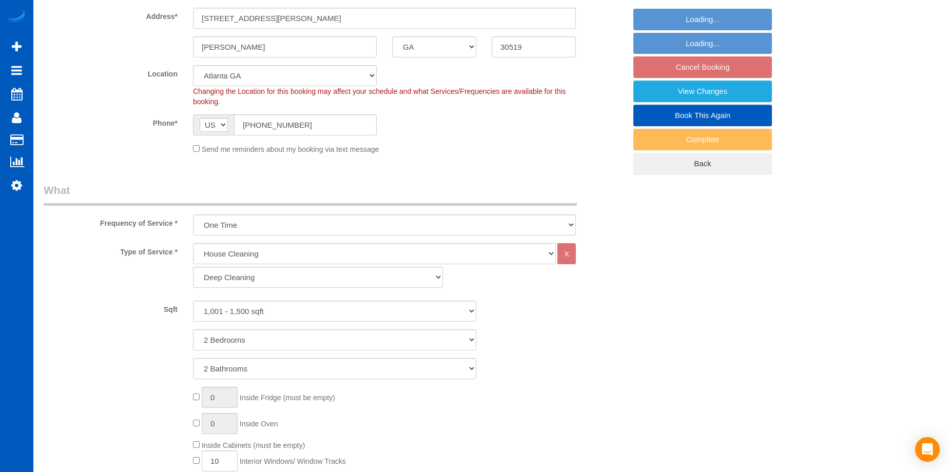
select select "object:1067"
select select "1001"
select select "2"
click at [661, 91] on link "View Changes" at bounding box center [703, 92] width 139 height 22
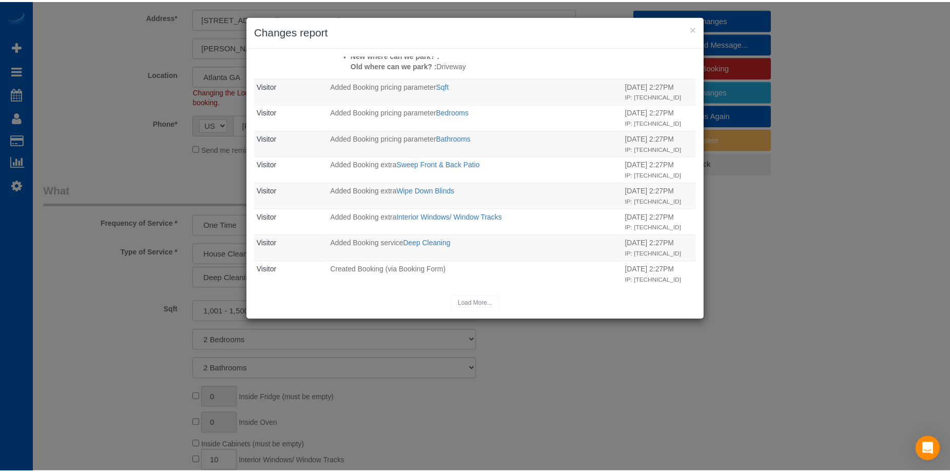
scroll to position [257, 0]
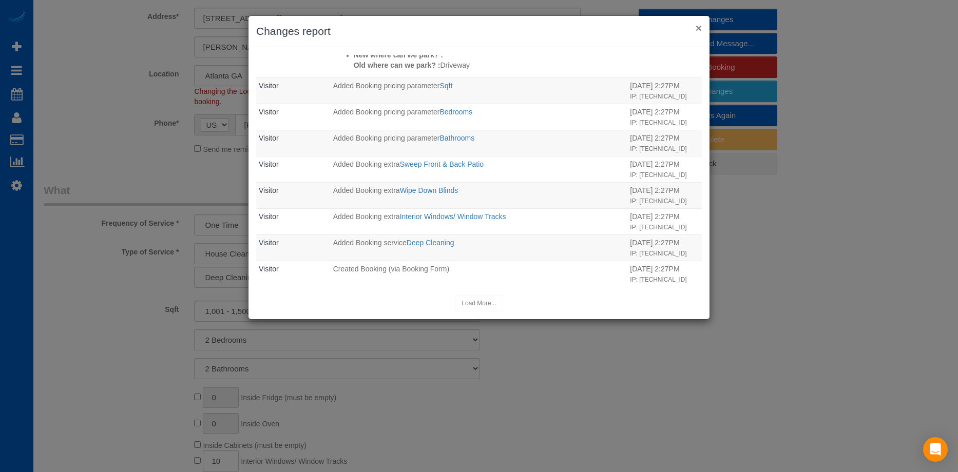
click at [698, 31] on button "×" at bounding box center [699, 28] width 6 height 11
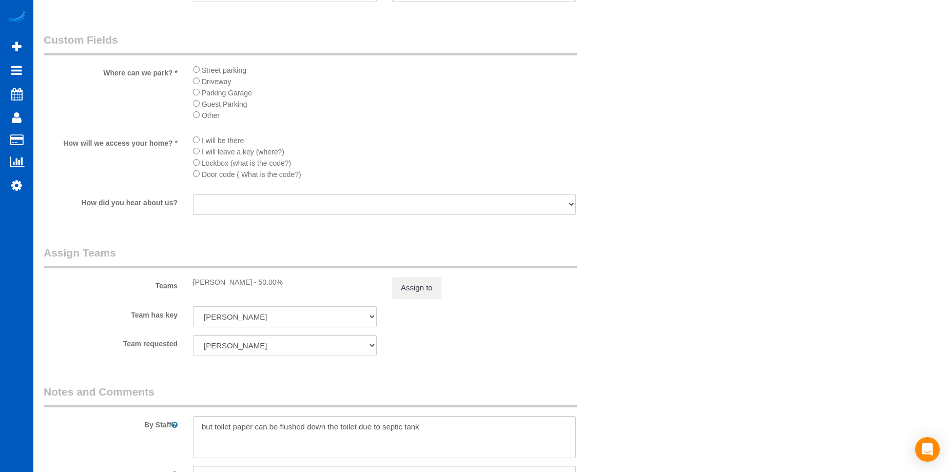
scroll to position [1284, 0]
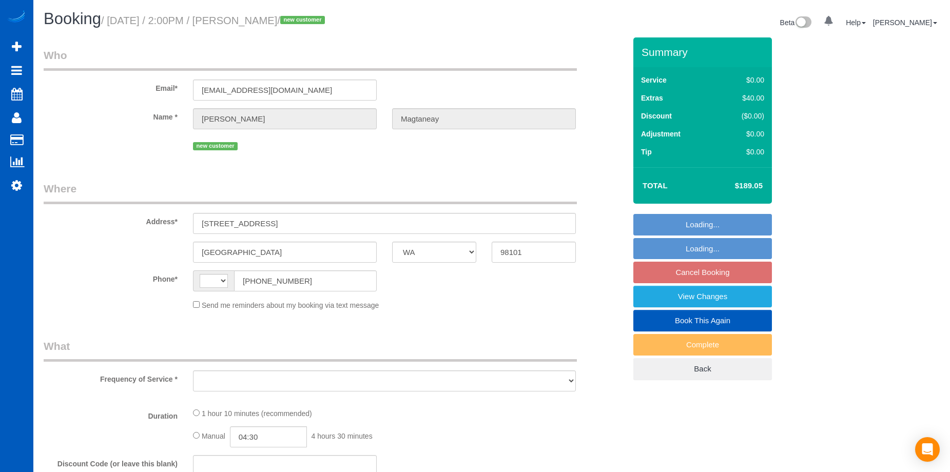
select select "WA"
select select "object:567"
select select "199"
select select "number:8"
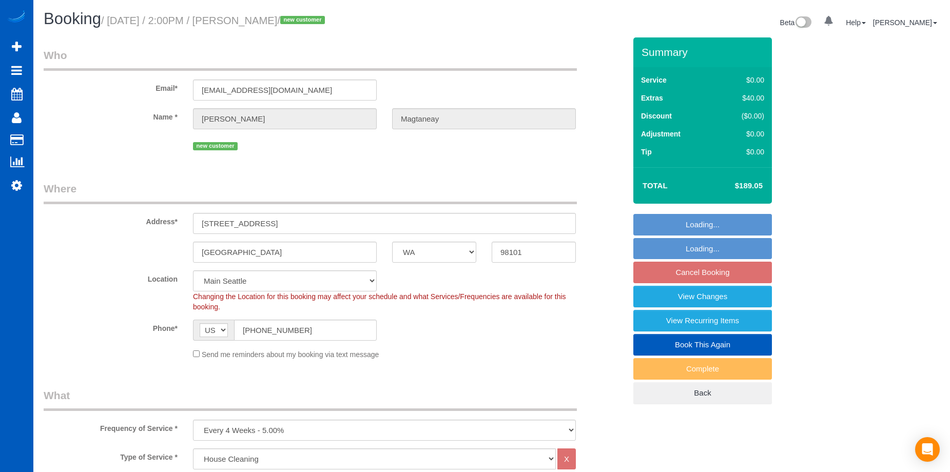
select select "string:[GEOGRAPHIC_DATA]"
select select "spot3"
select select "object:1165"
click at [659, 295] on link "View Changes" at bounding box center [703, 297] width 139 height 22
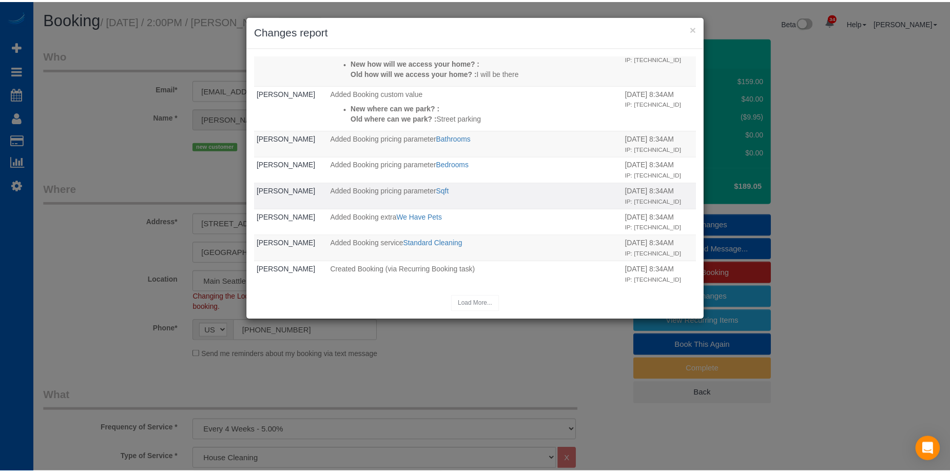
scroll to position [245, 0]
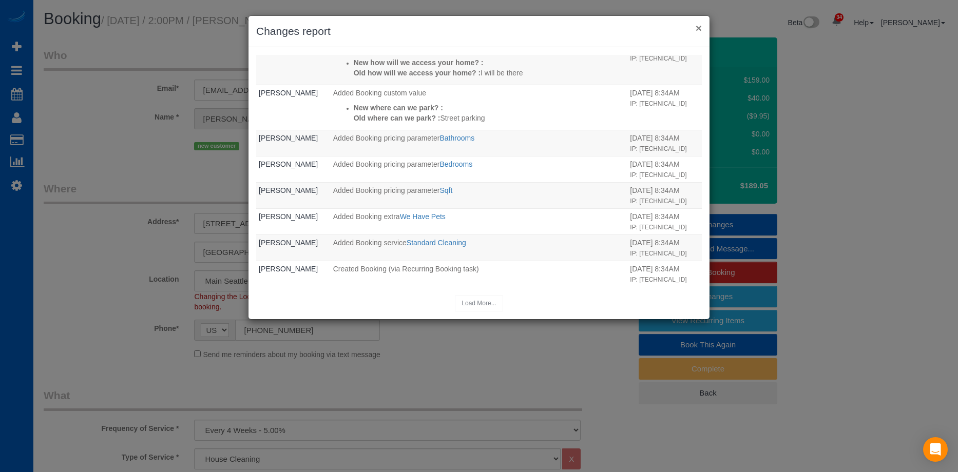
click at [699, 25] on button "×" at bounding box center [699, 28] width 6 height 11
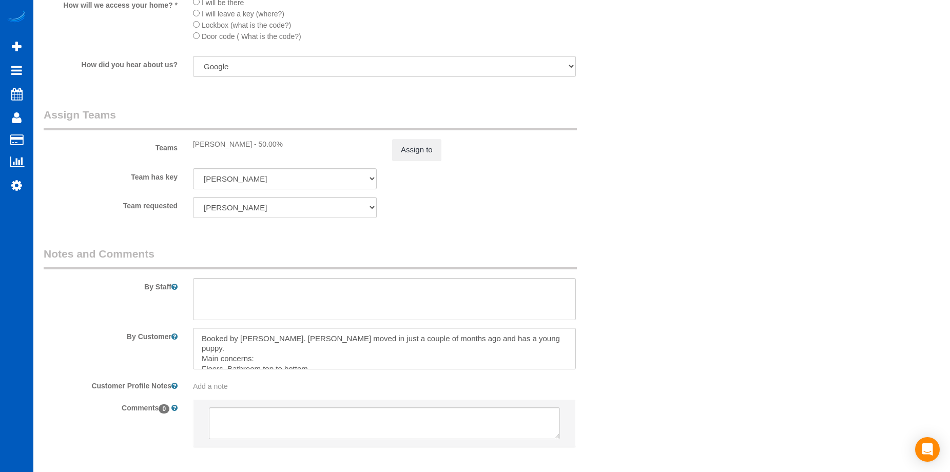
scroll to position [1284, 0]
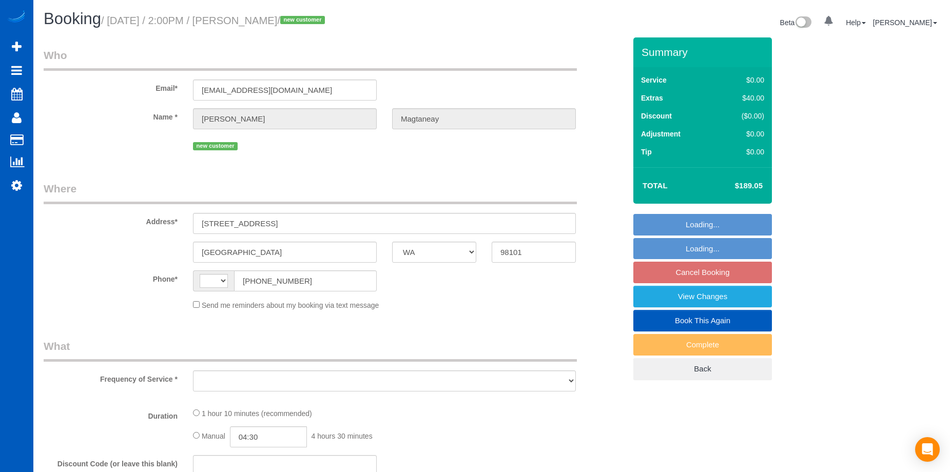
select select "WA"
select select "object:669"
select select "string:fspay-e1cec403-d13b-4988-bab6-658c010d31ed"
select select "number:8"
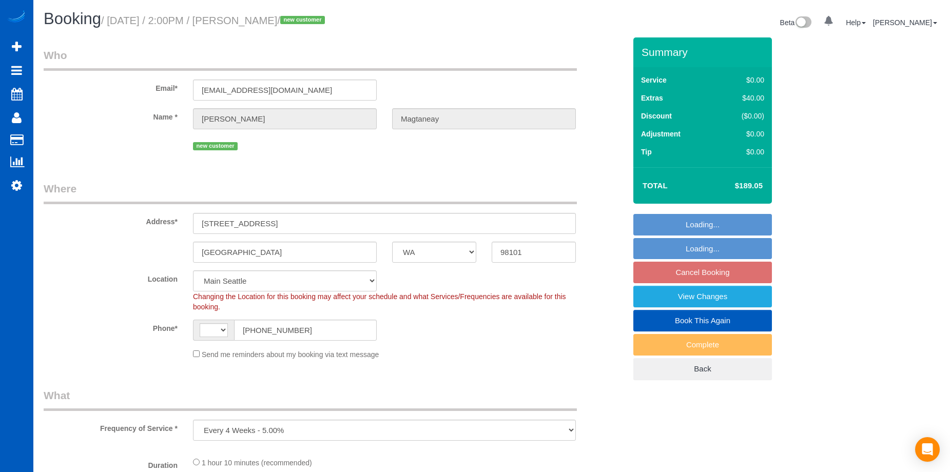
select select "string:[GEOGRAPHIC_DATA]"
select select "spot3"
select select "object:1024"
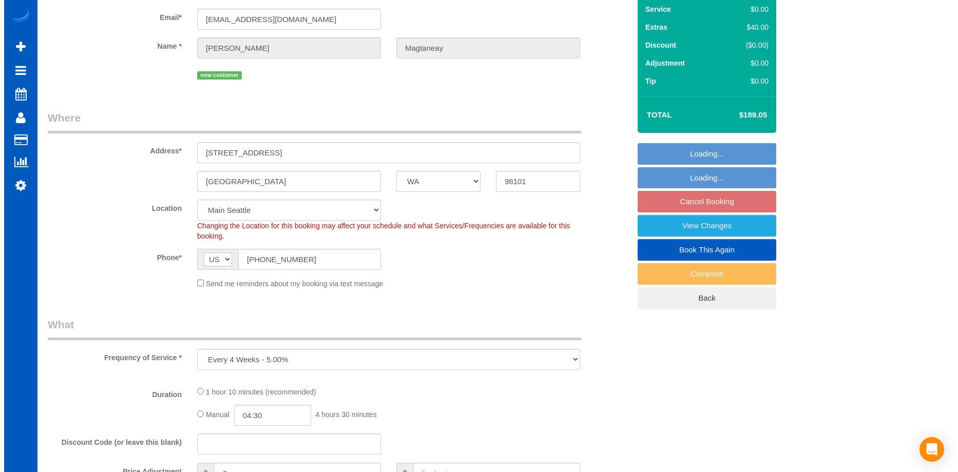
scroll to position [205, 0]
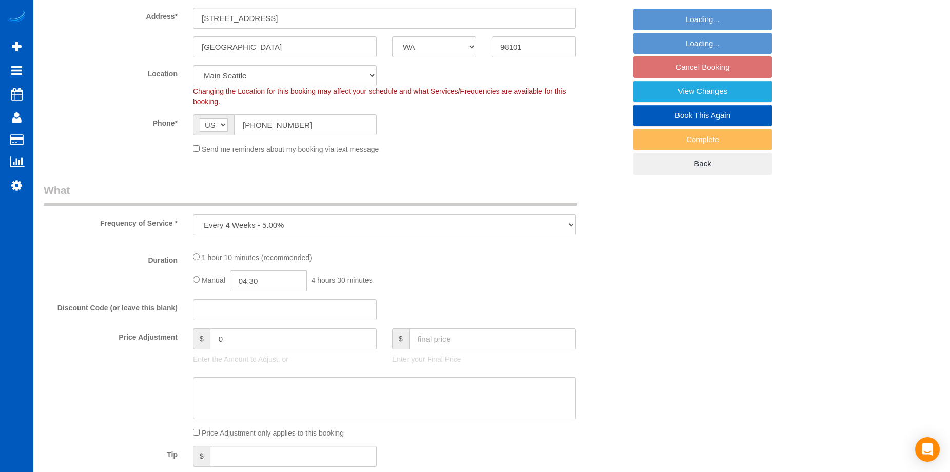
select select "199"
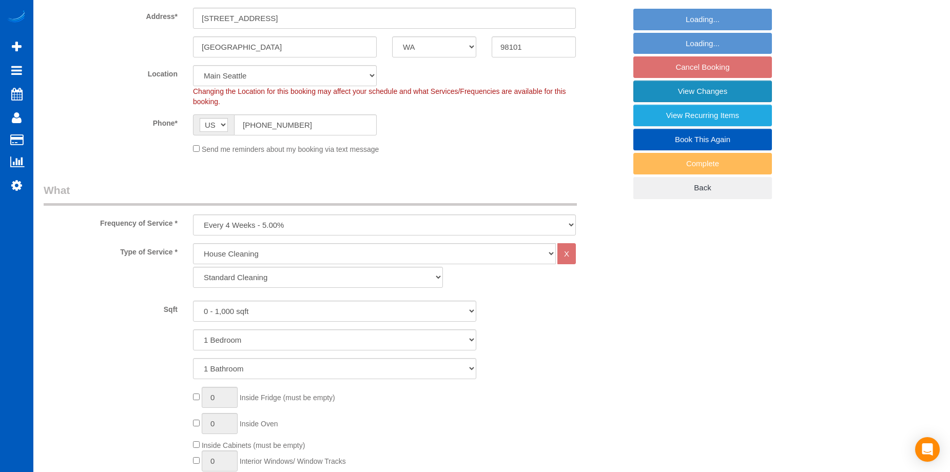
click at [669, 89] on link "View Changes" at bounding box center [703, 92] width 139 height 22
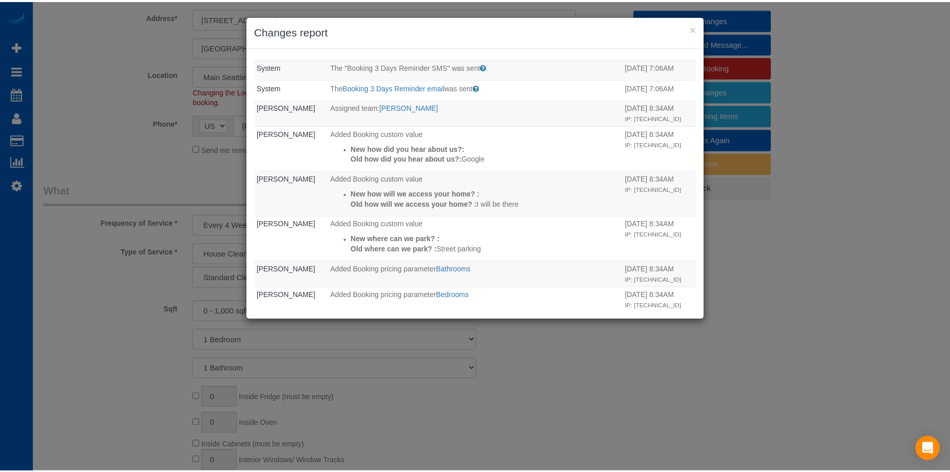
scroll to position [0, 0]
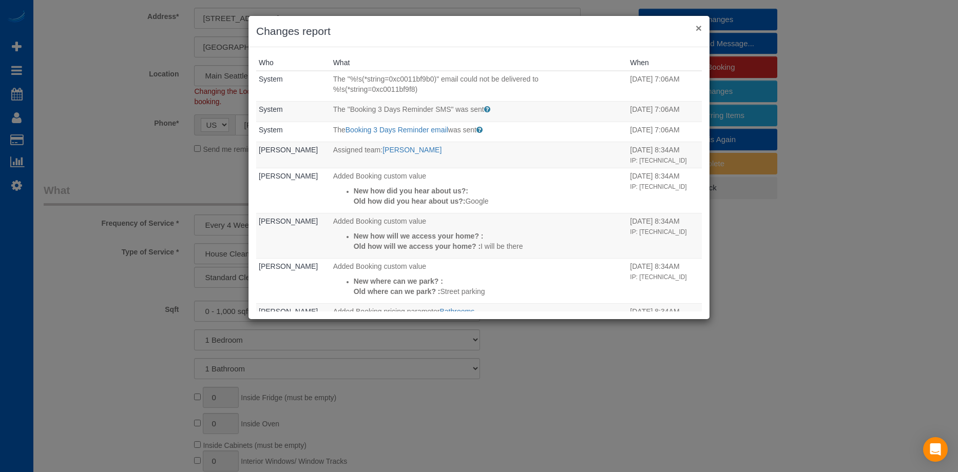
click at [697, 26] on button "×" at bounding box center [699, 28] width 6 height 11
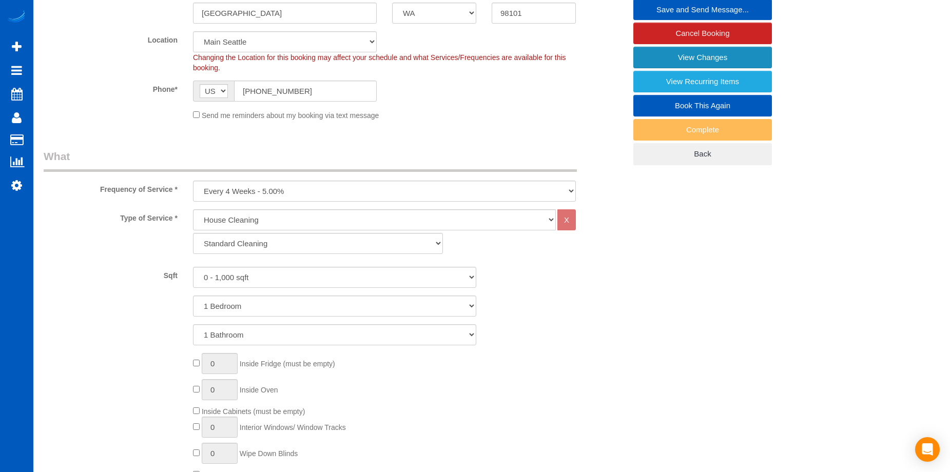
scroll to position [85, 0]
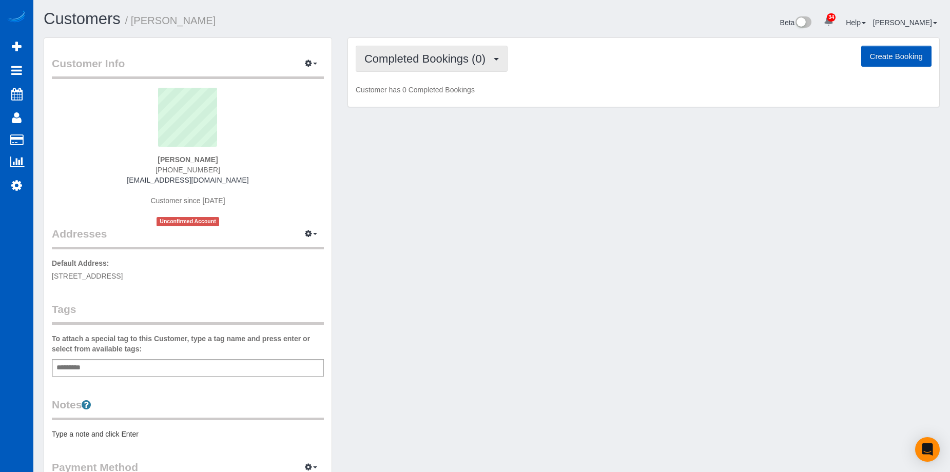
click at [412, 55] on span "Completed Bookings (0)" at bounding box center [428, 58] width 126 height 13
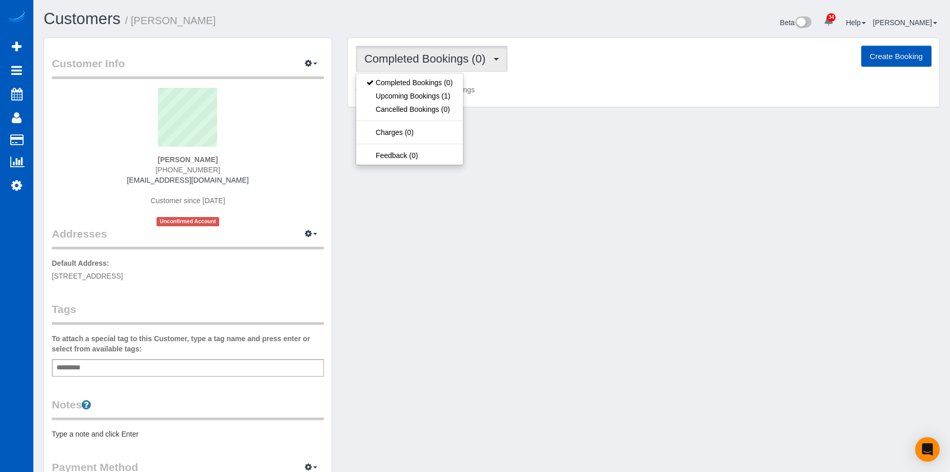
click at [412, 55] on span "Completed Bookings (0)" at bounding box center [428, 58] width 126 height 13
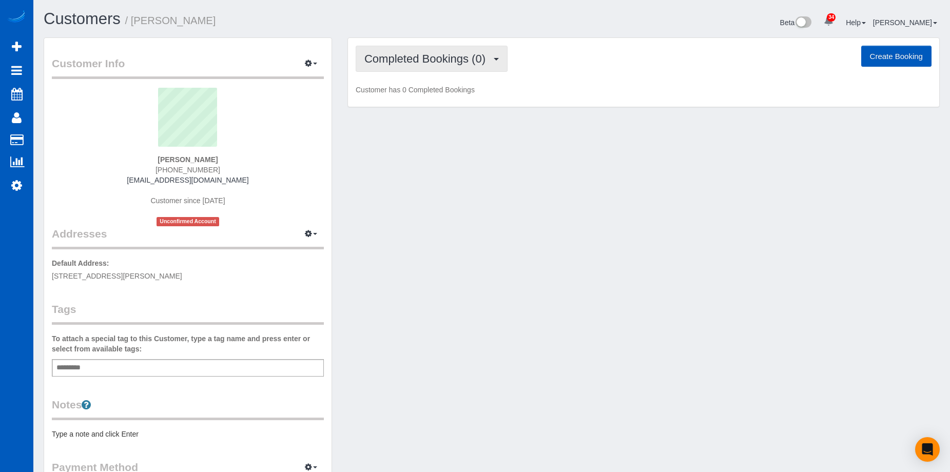
click at [425, 69] on button "Completed Bookings (0)" at bounding box center [432, 59] width 152 height 26
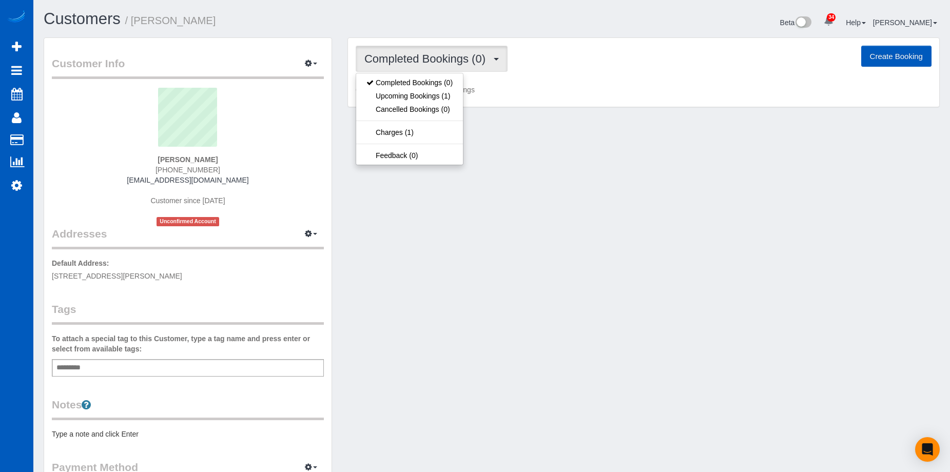
click at [429, 60] on span "Completed Bookings (0)" at bounding box center [428, 58] width 126 height 13
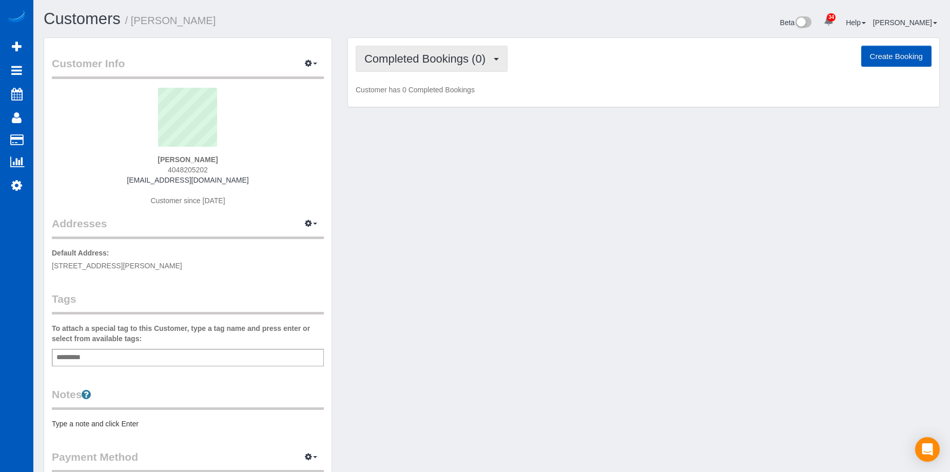
click at [442, 67] on button "Completed Bookings (0)" at bounding box center [432, 59] width 152 height 26
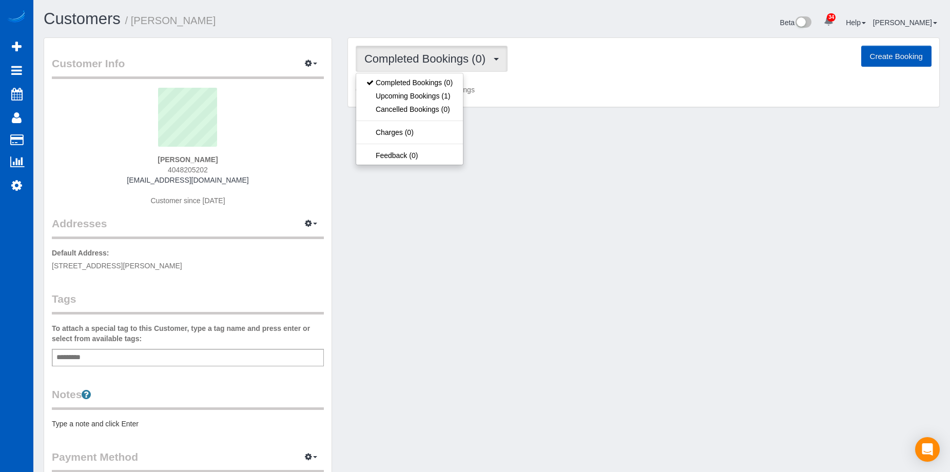
click at [443, 60] on span "Completed Bookings (0)" at bounding box center [428, 58] width 126 height 13
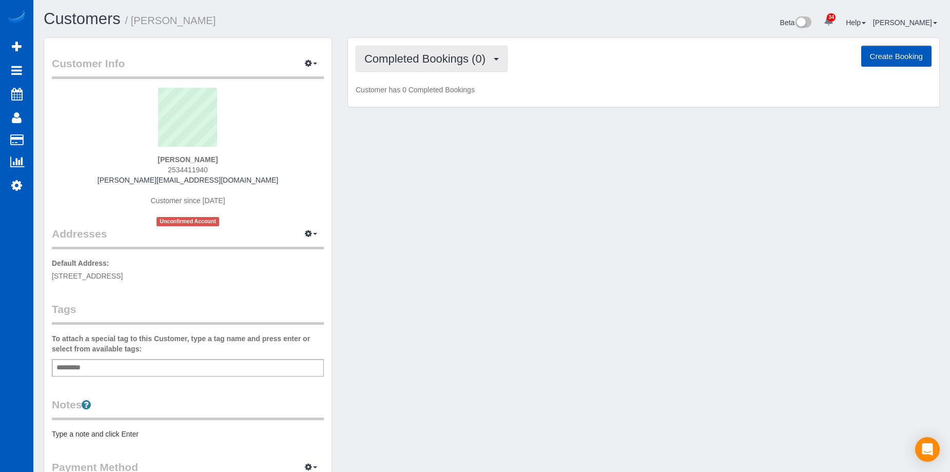
click at [433, 53] on span "Completed Bookings (0)" at bounding box center [428, 58] width 126 height 13
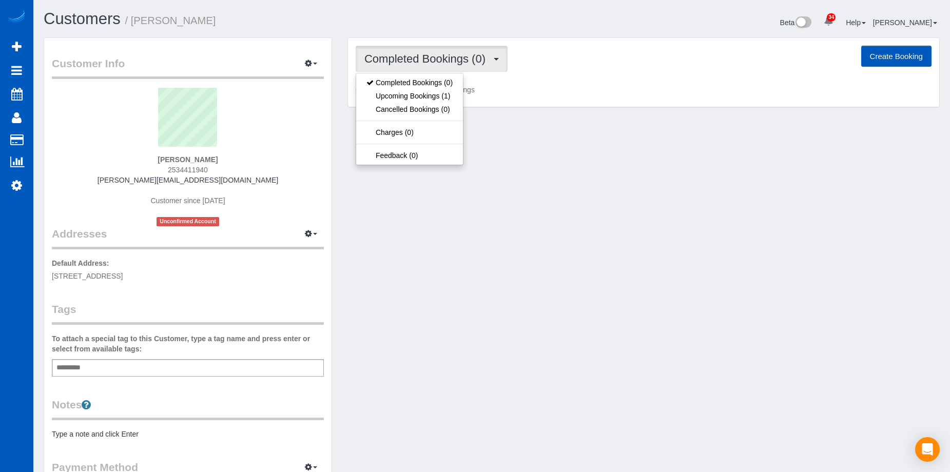
click at [433, 53] on span "Completed Bookings (0)" at bounding box center [428, 58] width 126 height 13
